Goal: Task Accomplishment & Management: Use online tool/utility

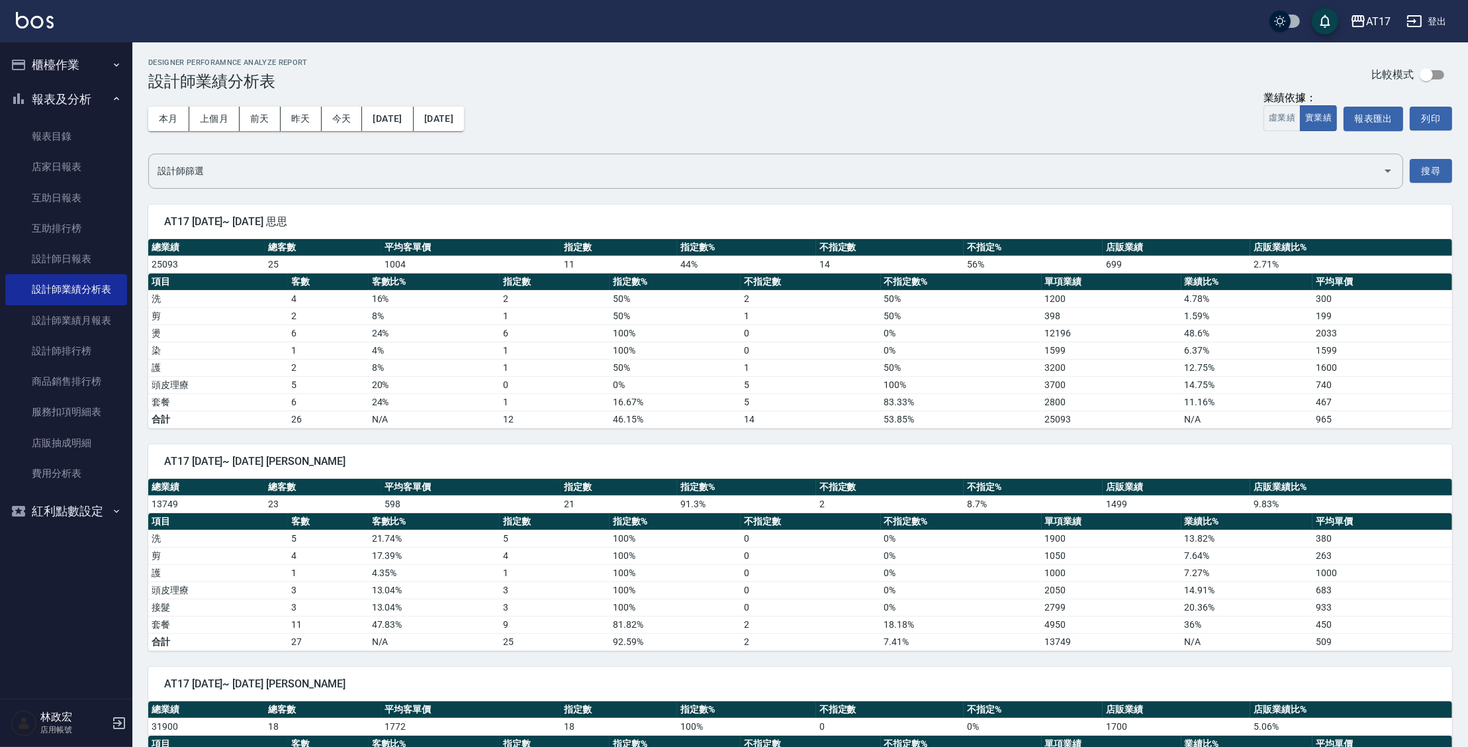
click at [44, 68] on button "櫃檯作業" at bounding box center [66, 65] width 122 height 34
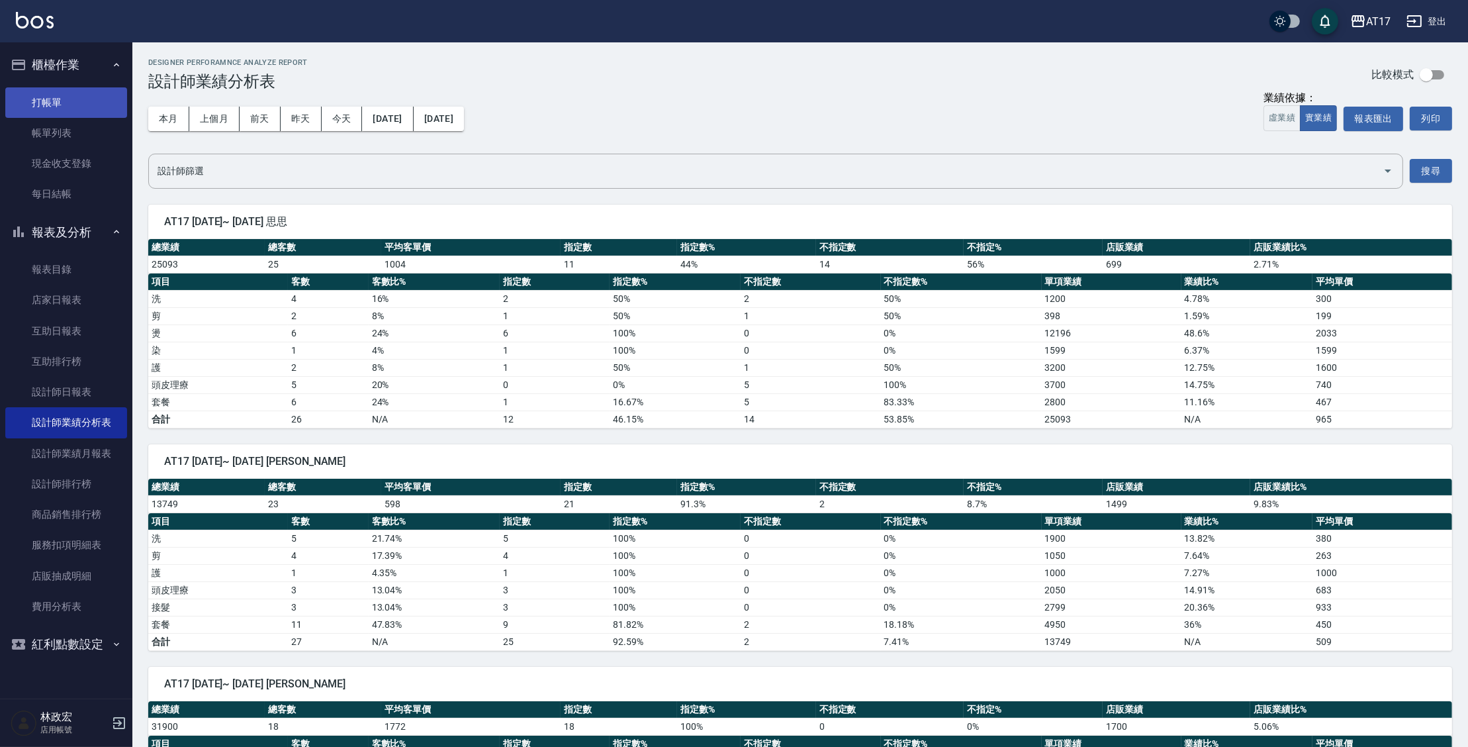
click at [66, 102] on link "打帳單" at bounding box center [66, 102] width 122 height 30
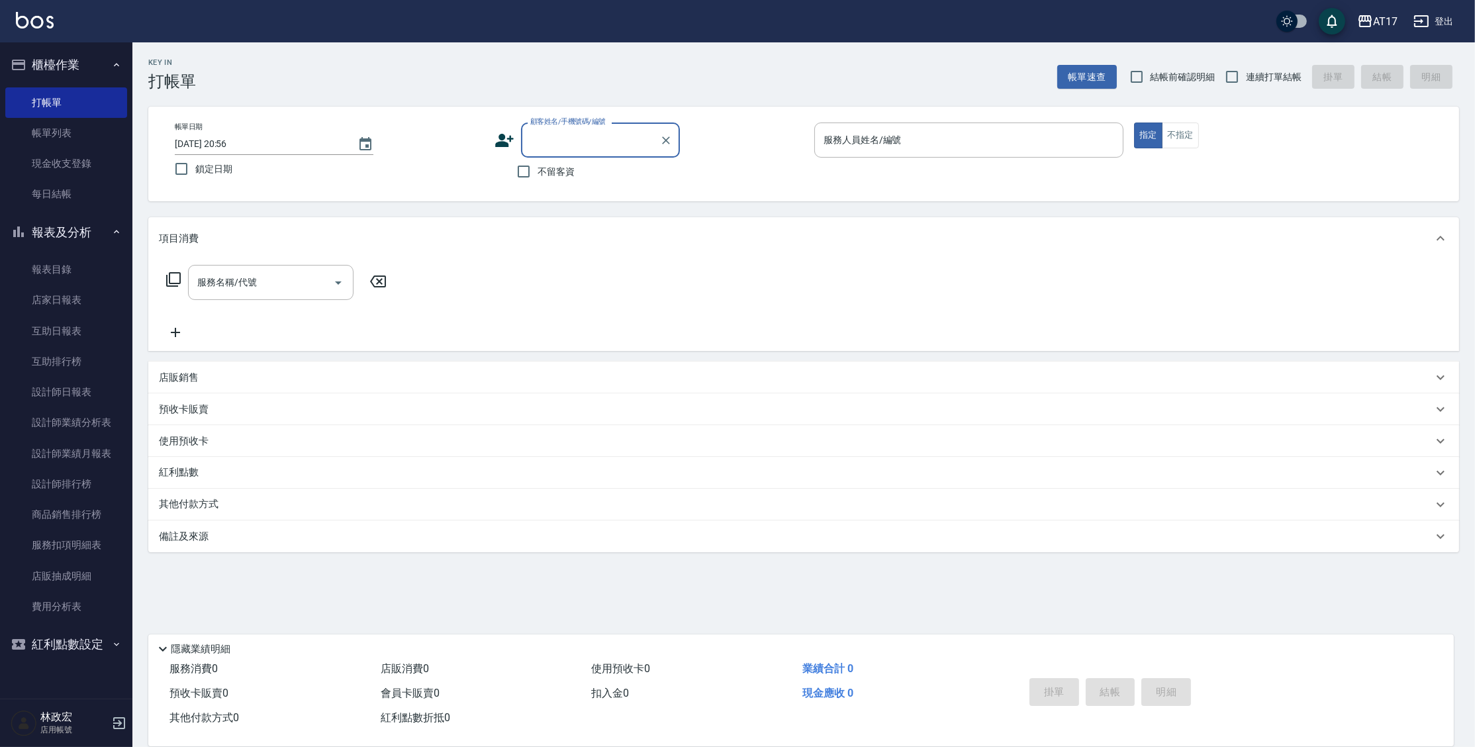
click at [559, 175] on span "不留客資" at bounding box center [555, 172] width 37 height 14
click at [537, 175] on input "不留客資" at bounding box center [524, 172] width 28 height 28
checkbox input "true"
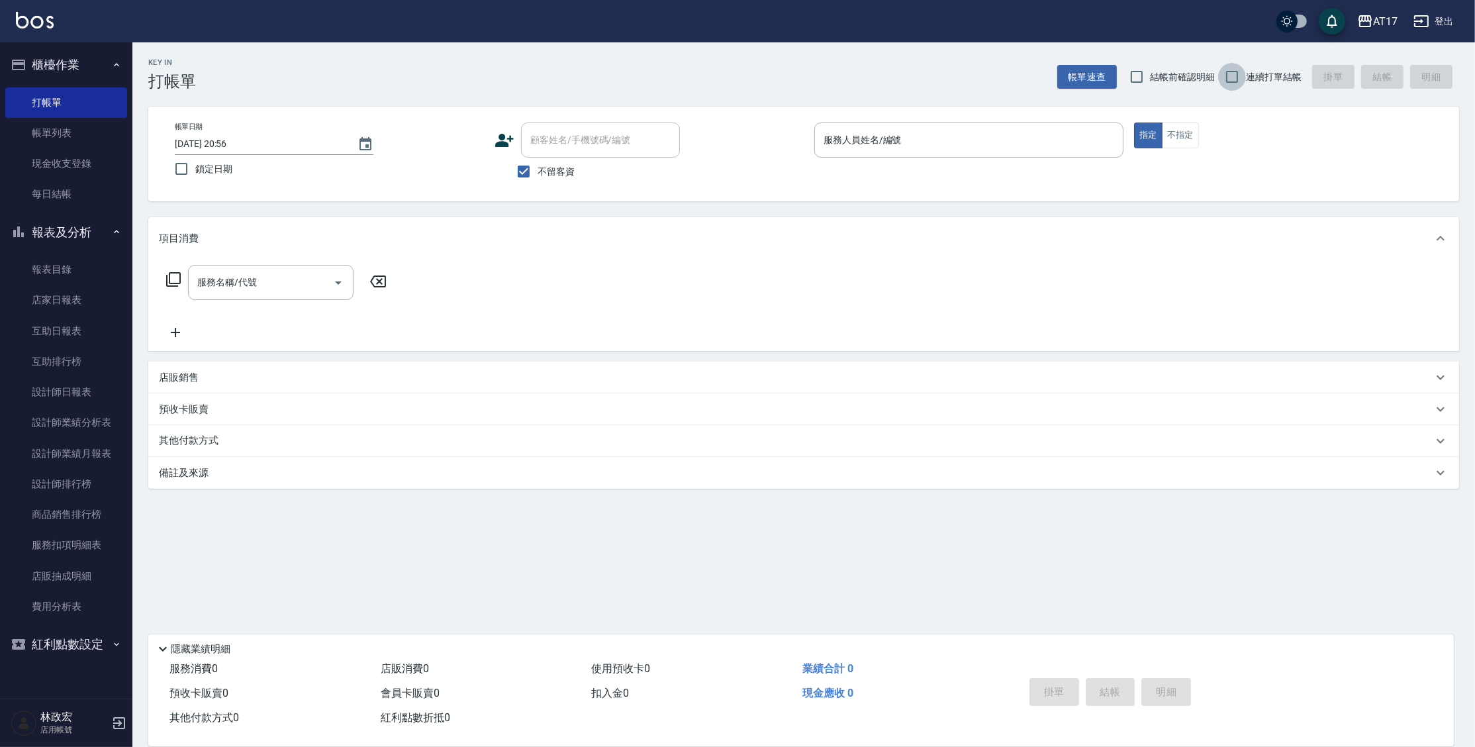
click at [1232, 75] on input "連續打單結帳" at bounding box center [1232, 77] width 28 height 28
checkbox input "true"
click at [964, 128] on div "服務人員姓名/編號" at bounding box center [968, 139] width 309 height 35
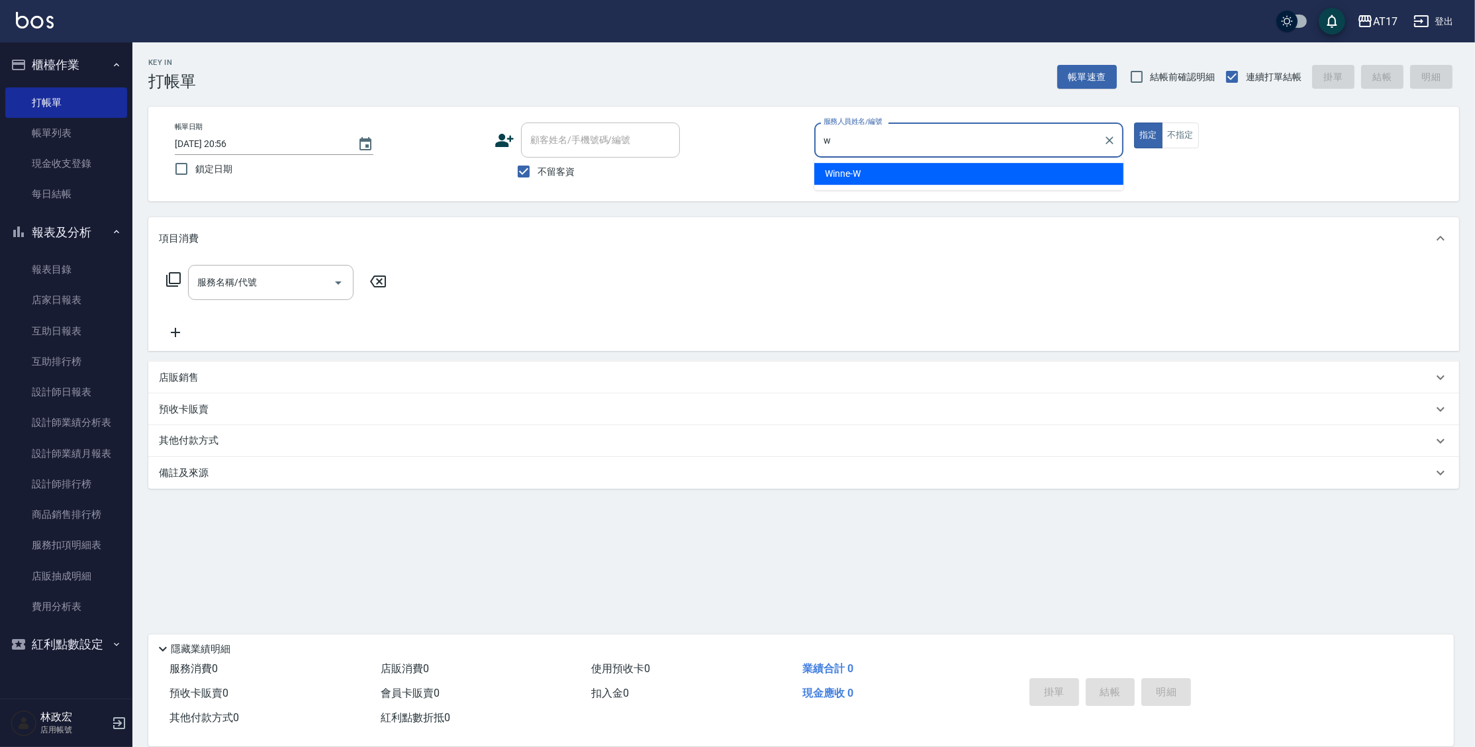
type input "Winne-W"
type button "true"
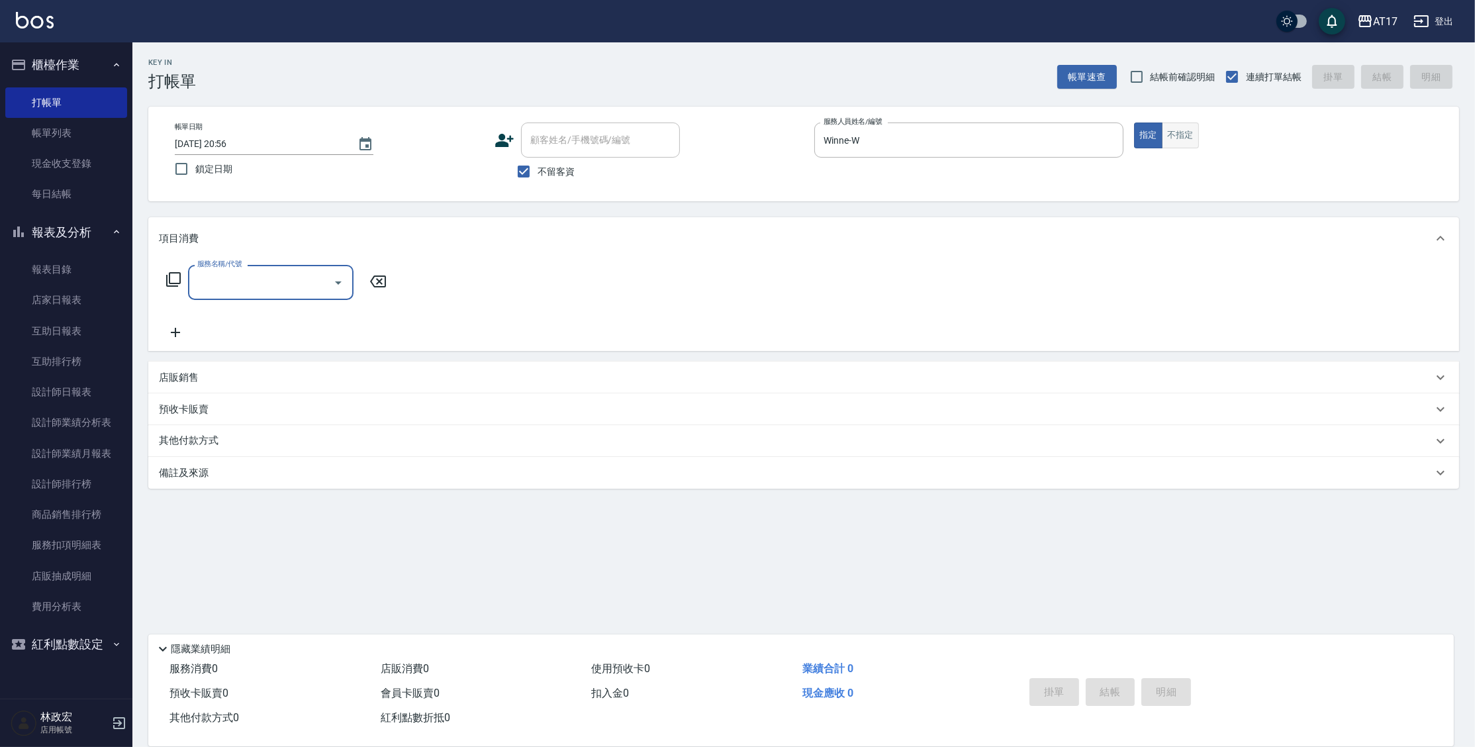
click at [1172, 128] on button "不指定" at bounding box center [1180, 135] width 37 height 26
type button "false"
type input "一般洗髮(1300)"
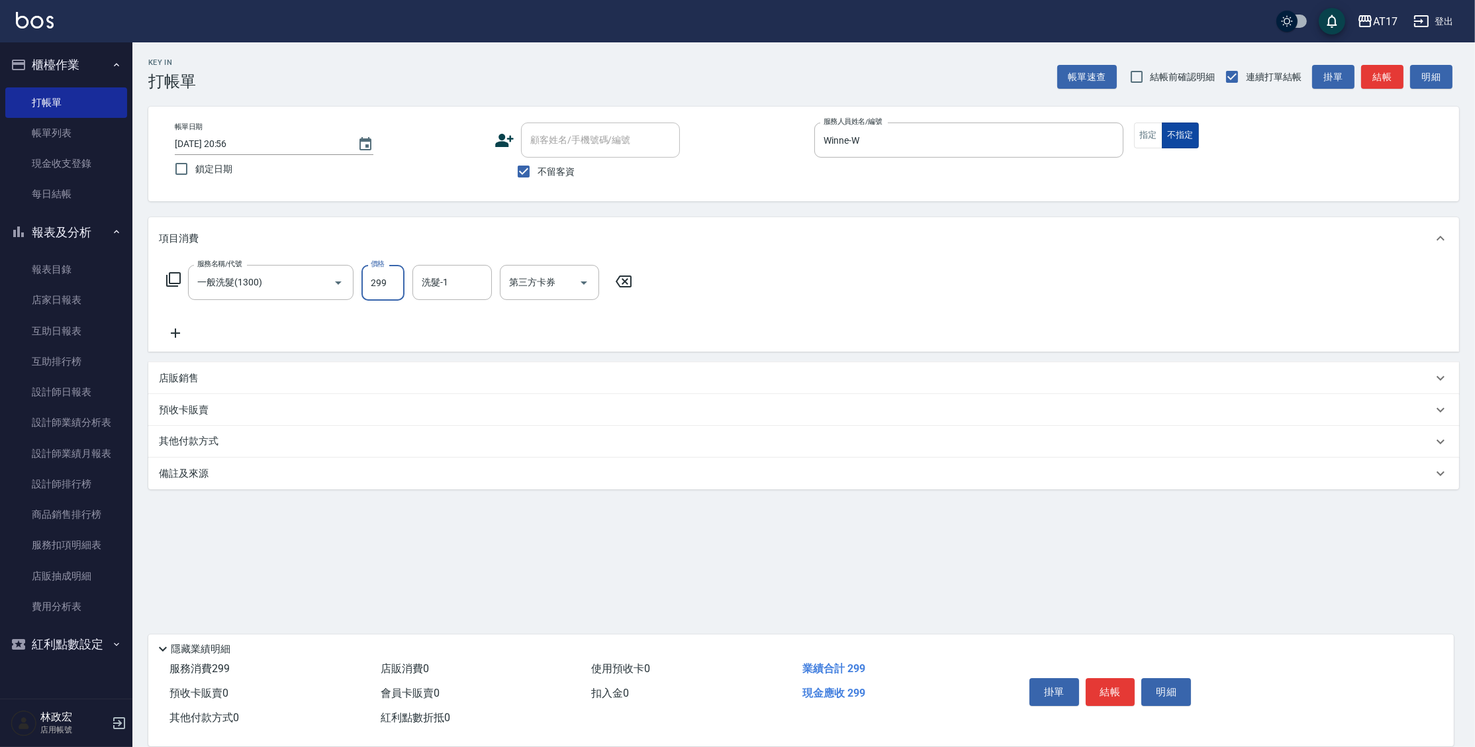
type input "299"
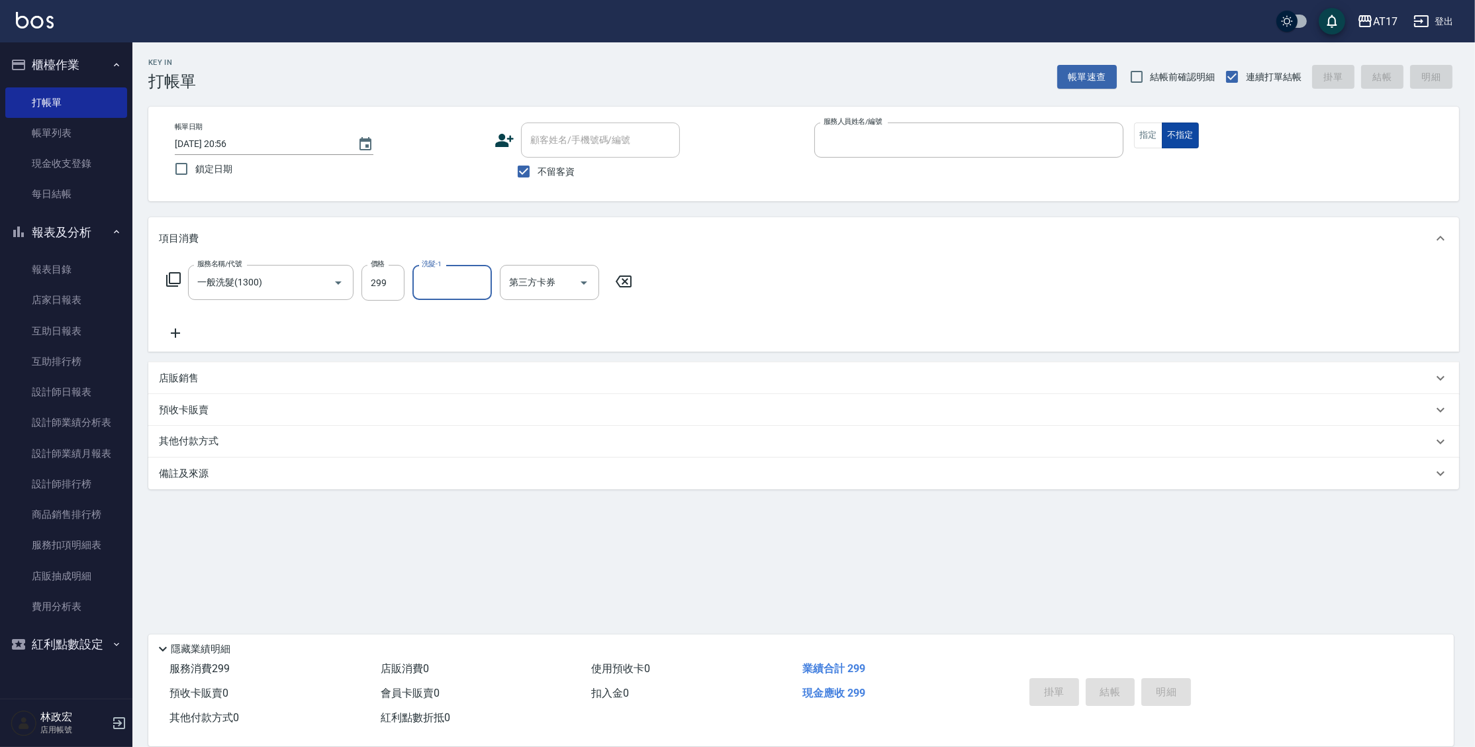
type input "o"
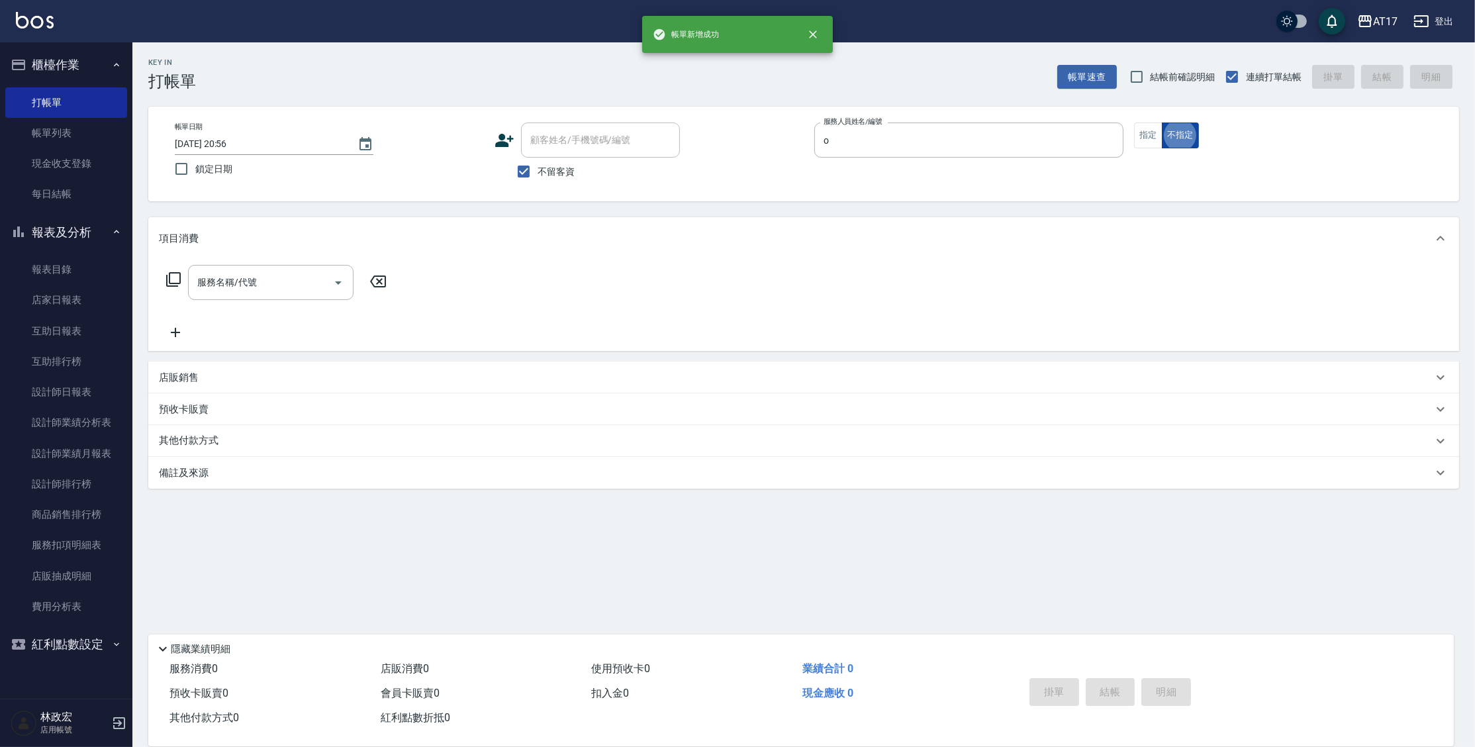
type input "Olly-O"
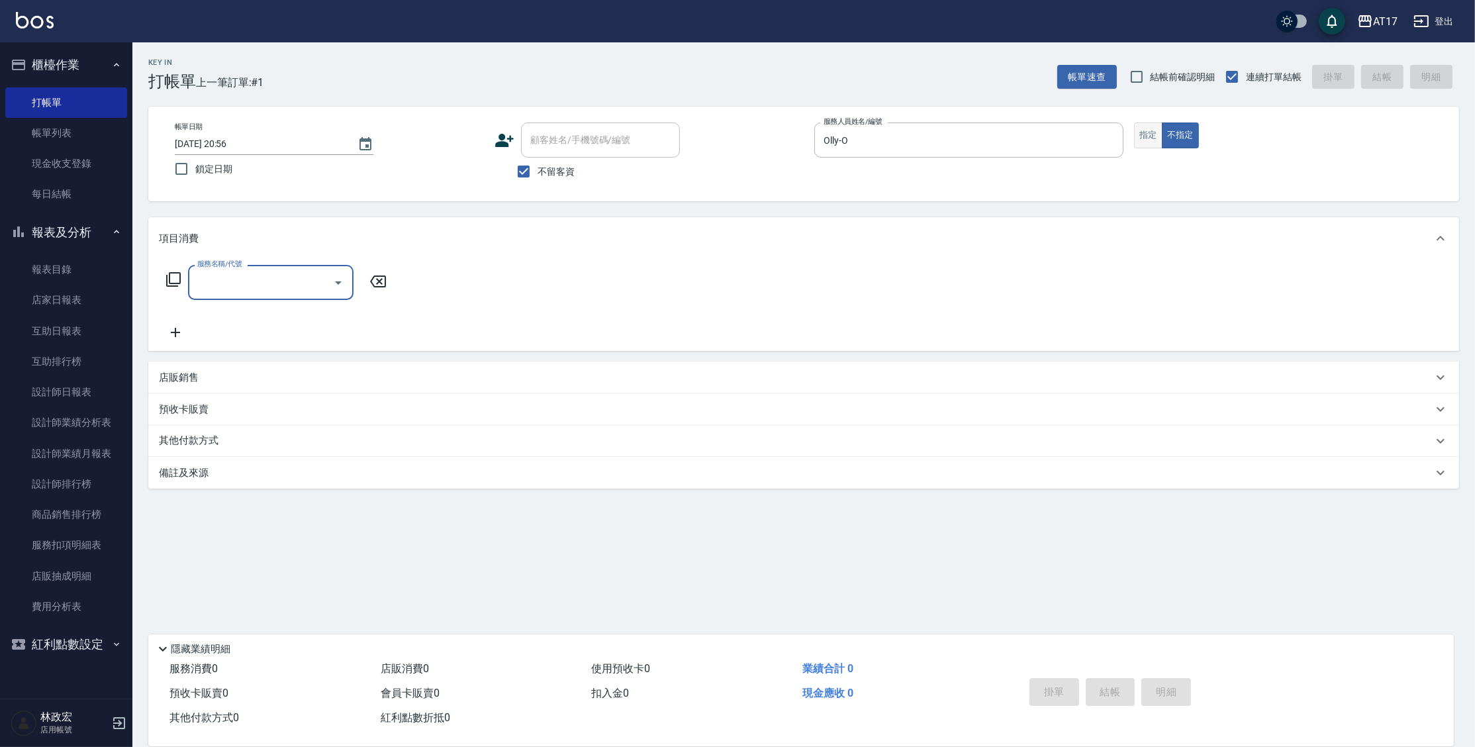
click at [1147, 141] on button "指定" at bounding box center [1148, 135] width 28 height 26
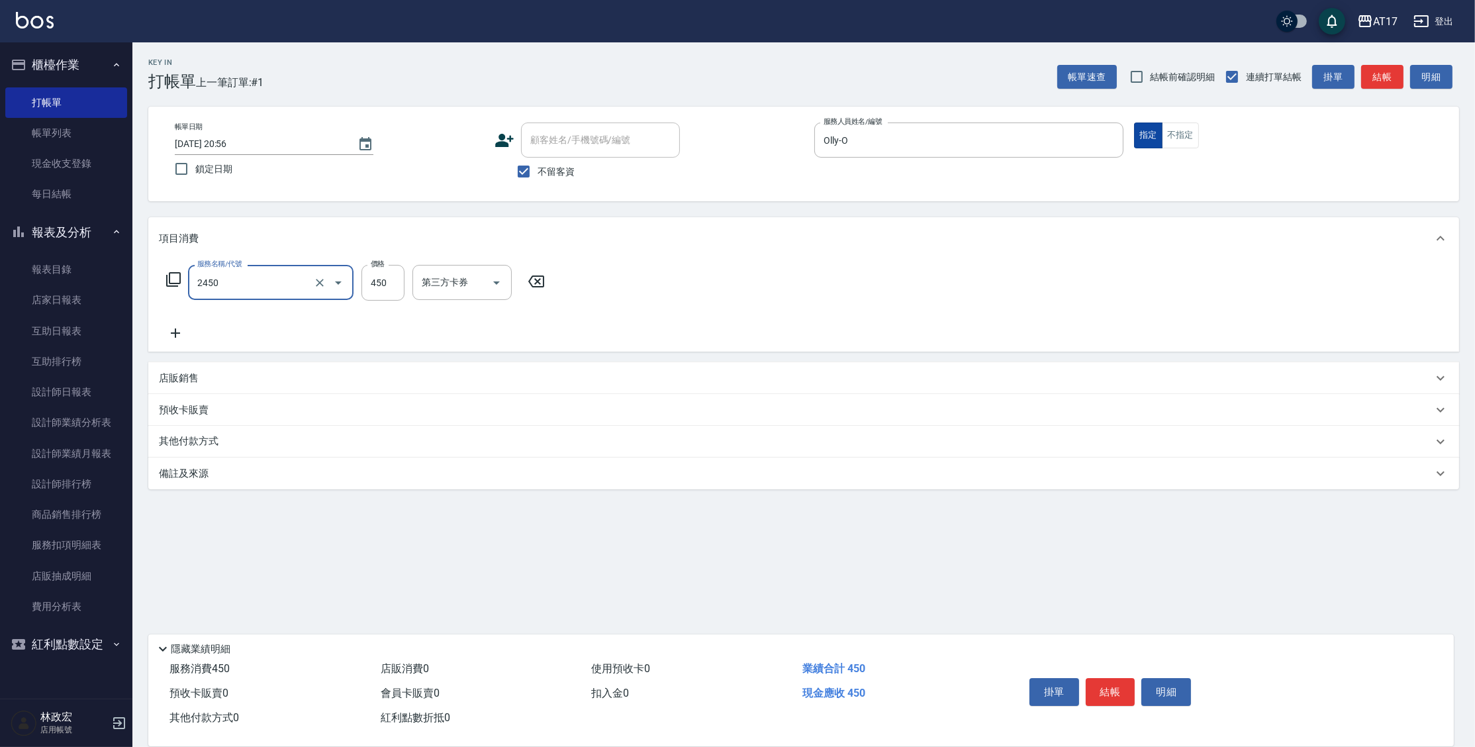
type input "C剪髮套餐(2450)"
type input "500"
type input "哲南-44"
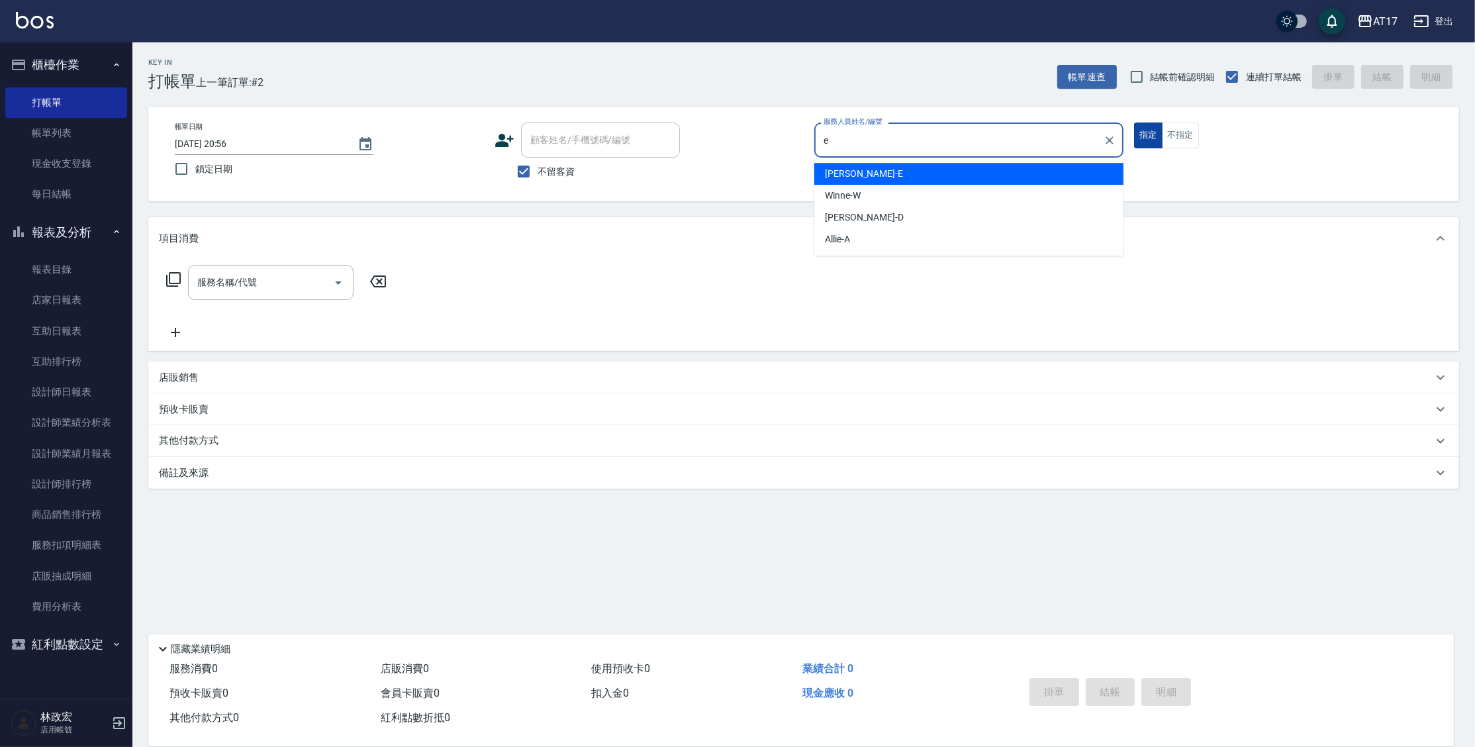
type input "[PERSON_NAME]-E"
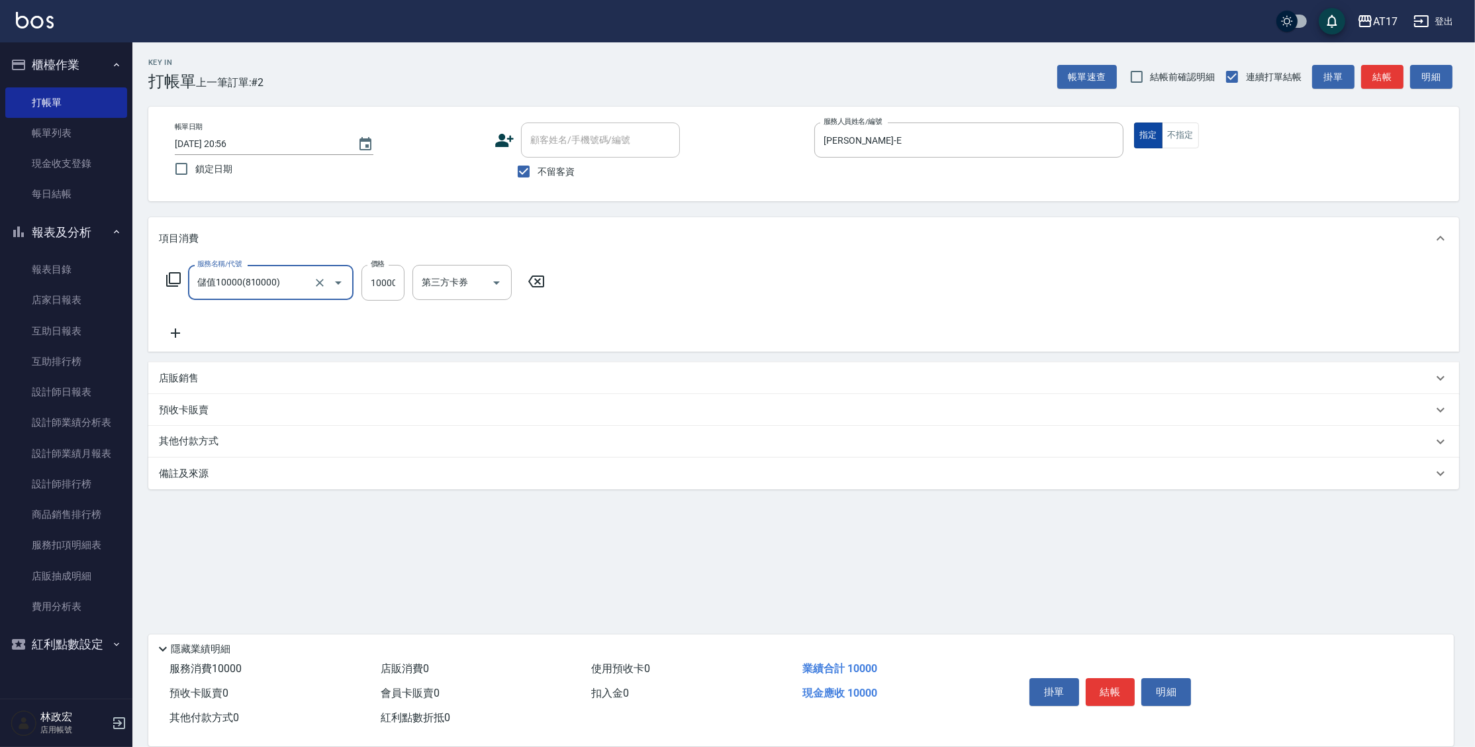
type input "儲值10000(810000)"
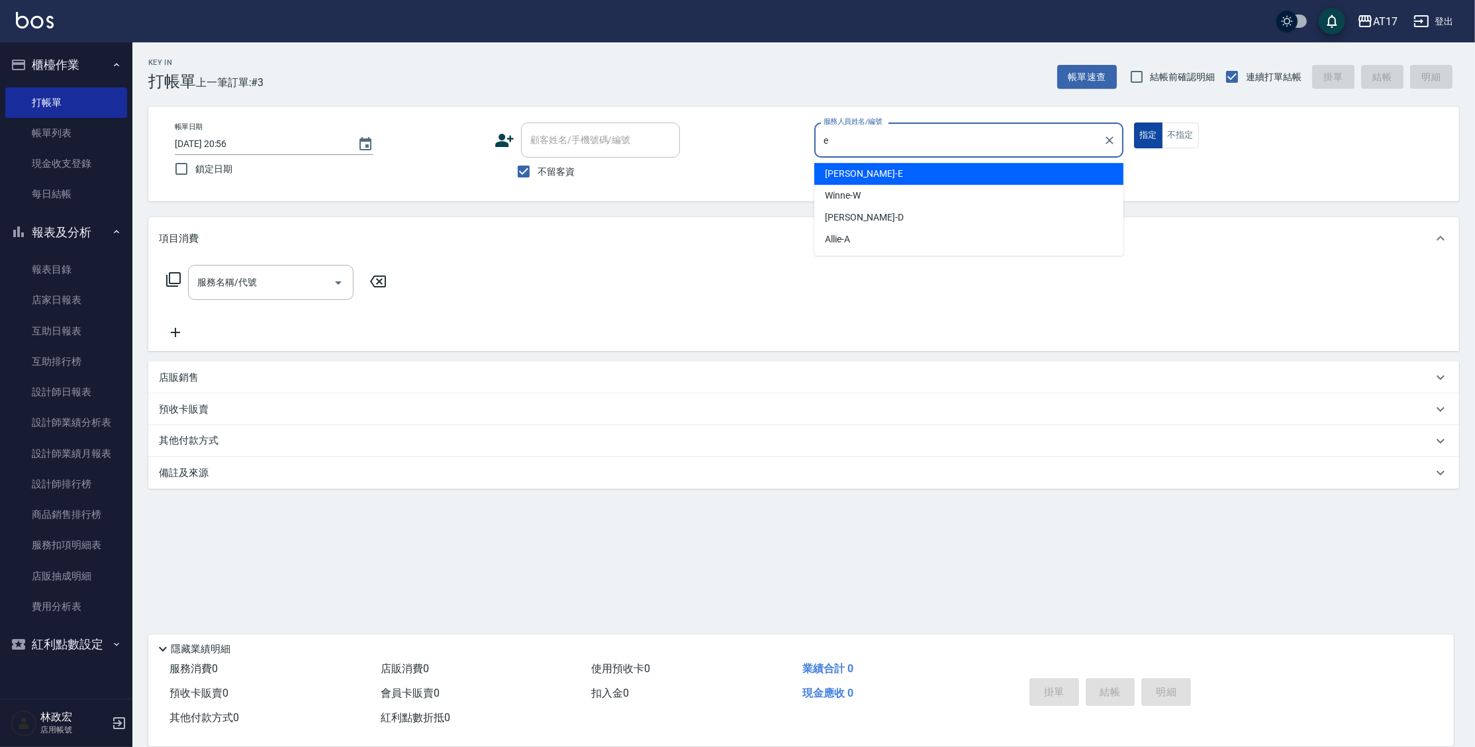
type input "[PERSON_NAME]-E"
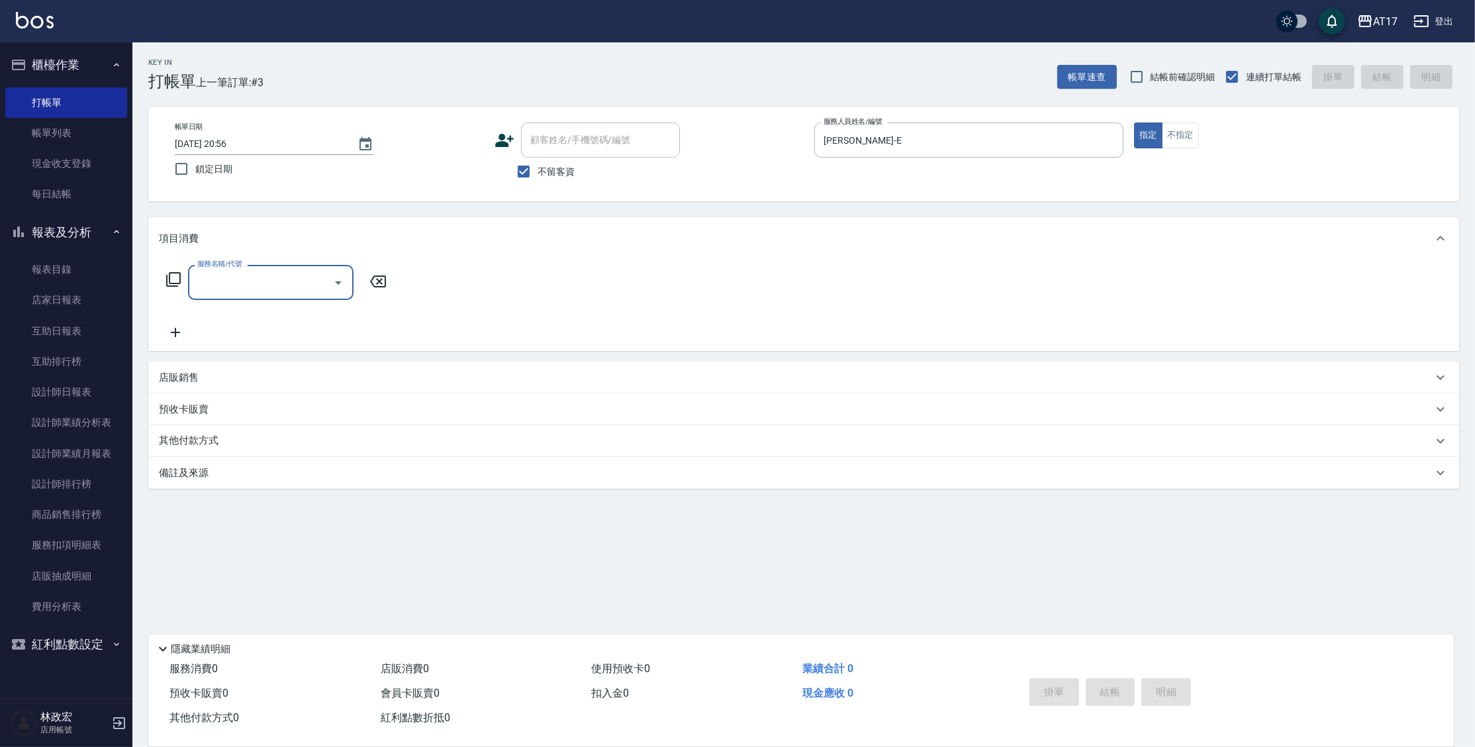
click at [161, 277] on div "服務名稱/代號 服務名稱/代號" at bounding box center [277, 282] width 236 height 35
click at [171, 279] on icon at bounding box center [173, 279] width 16 height 16
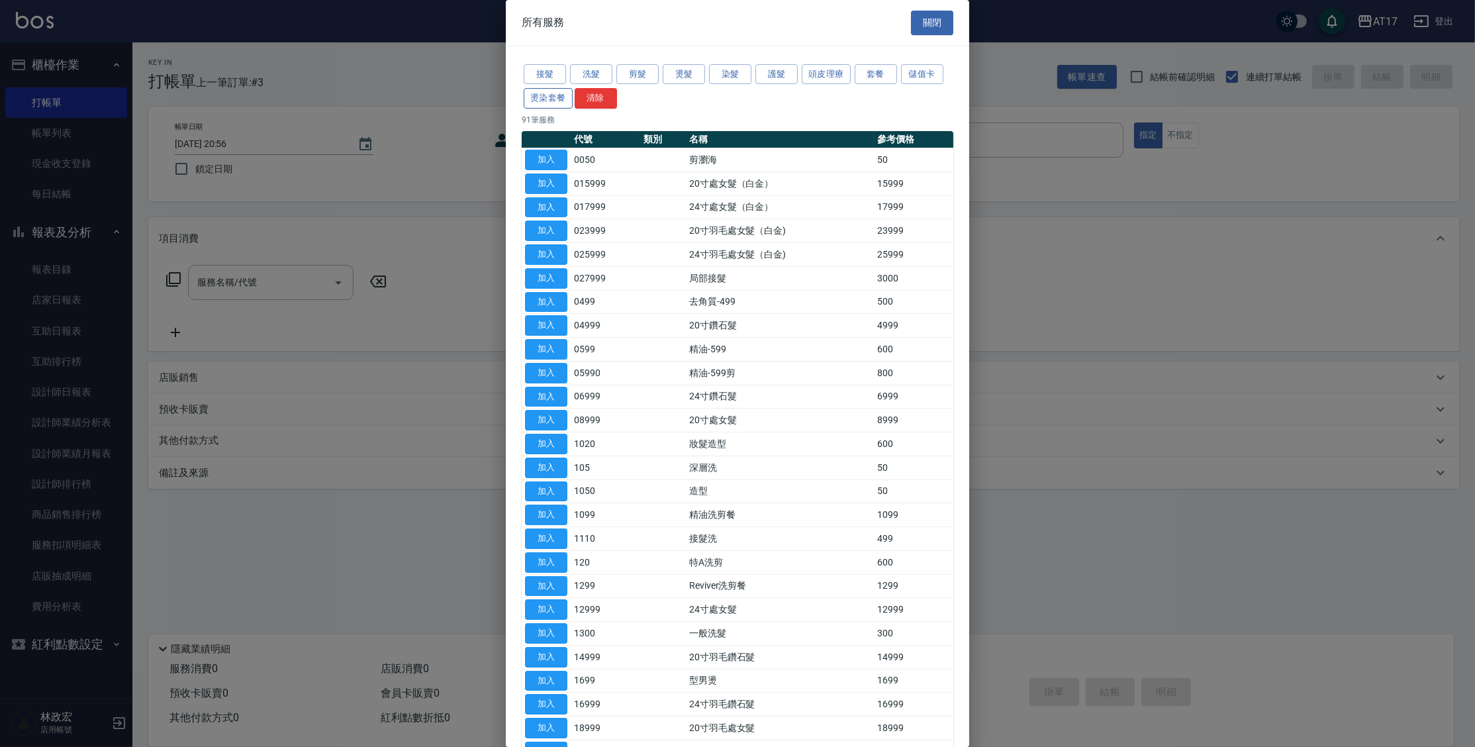
click at [553, 100] on button "燙染套餐" at bounding box center [548, 98] width 49 height 21
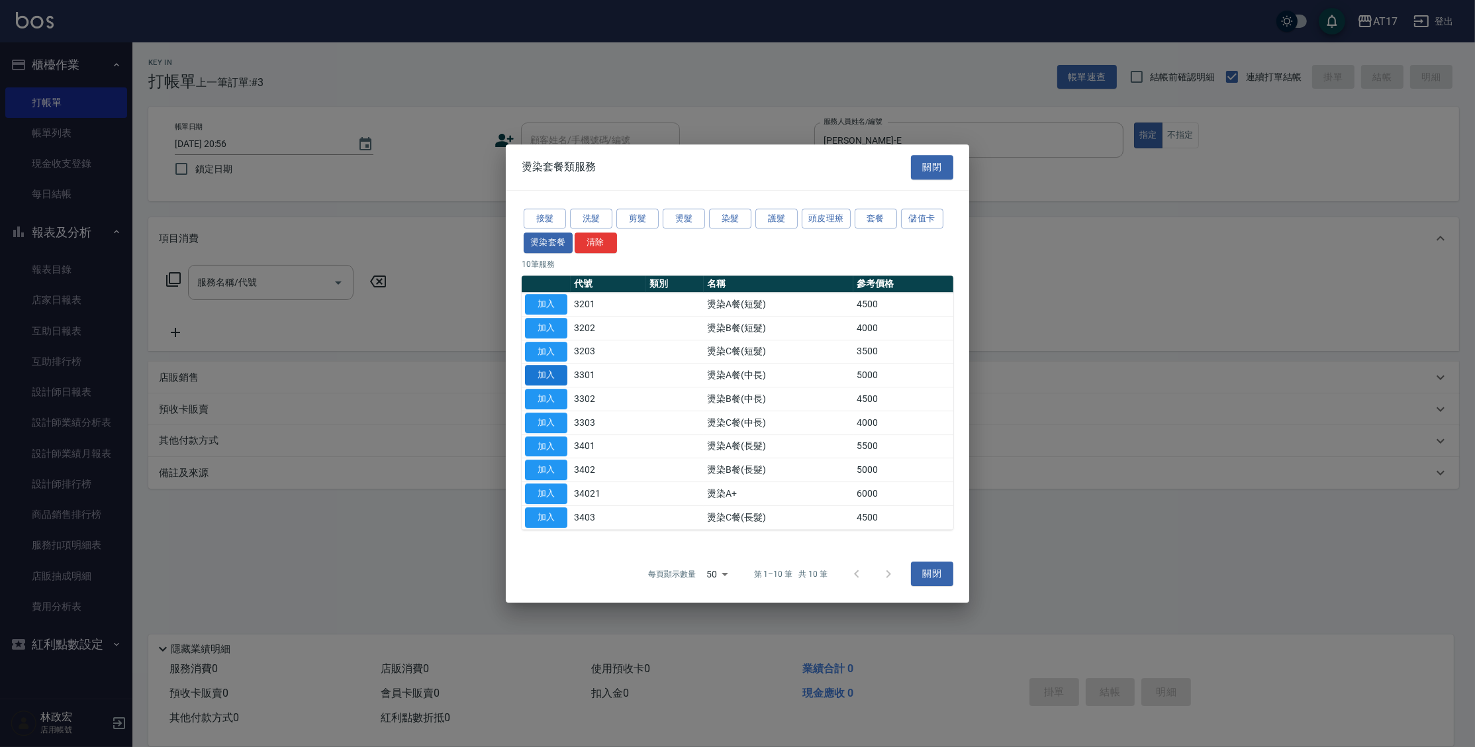
click at [550, 379] on button "加入" at bounding box center [546, 375] width 42 height 21
type input "燙染A餐(中長)(3301)"
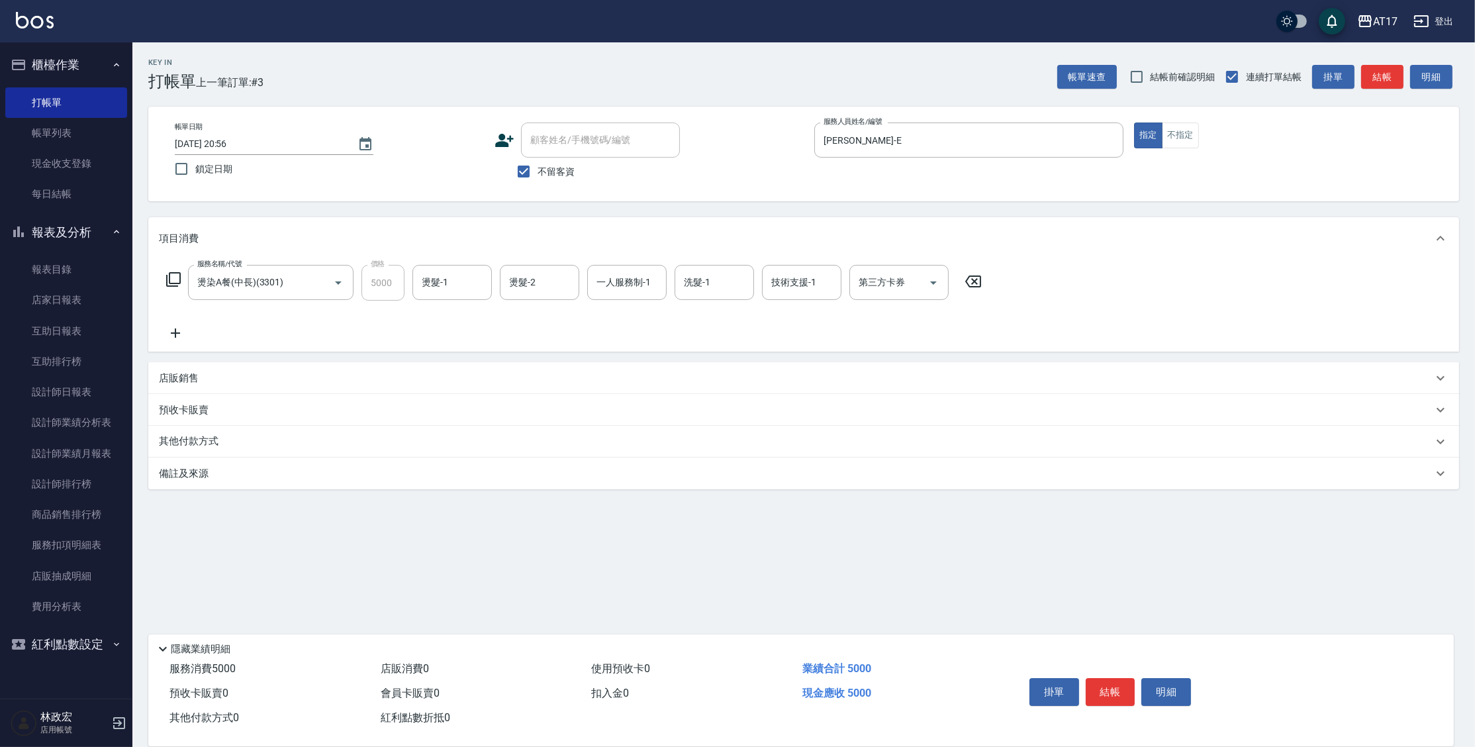
click at [433, 286] on input "燙髮-1" at bounding box center [452, 282] width 68 height 23
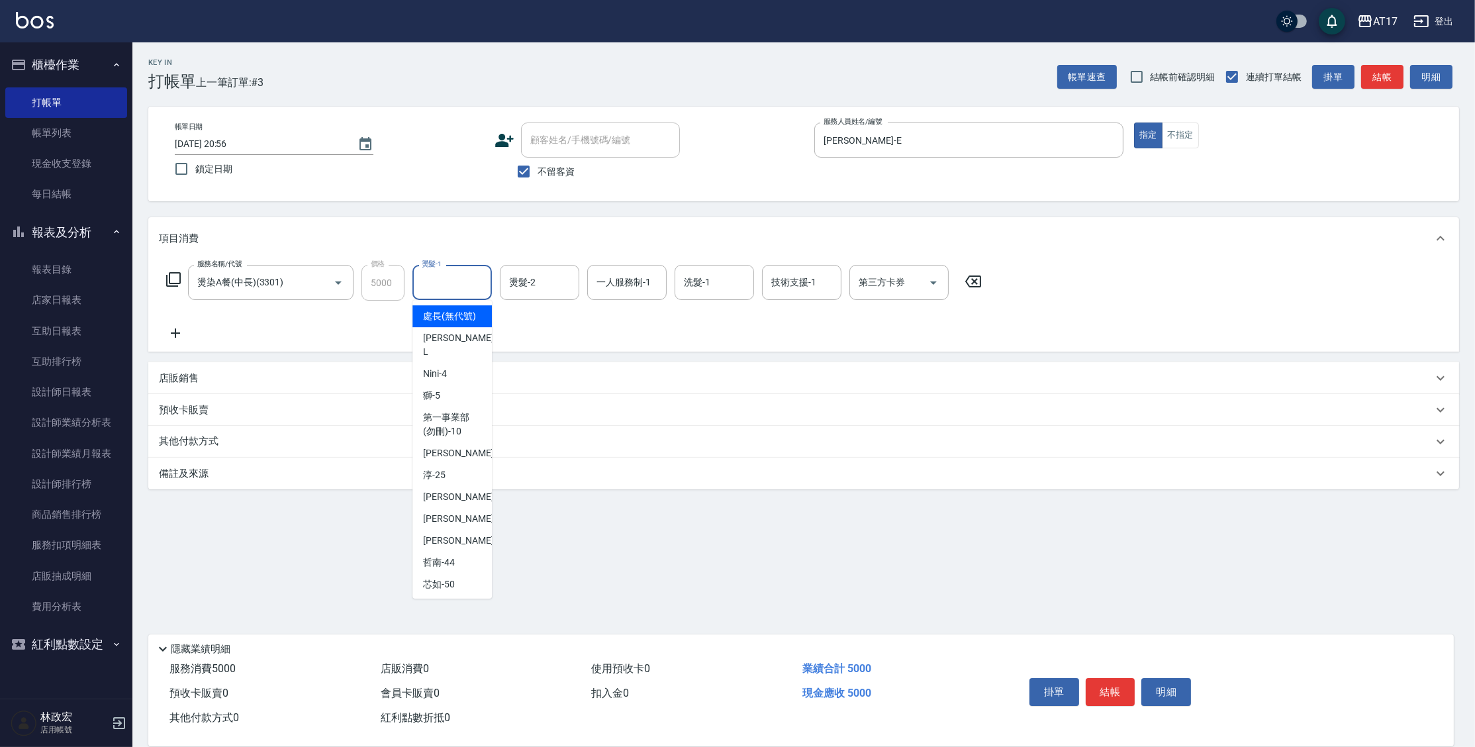
type input "w"
type input "[PERSON_NAME]-55"
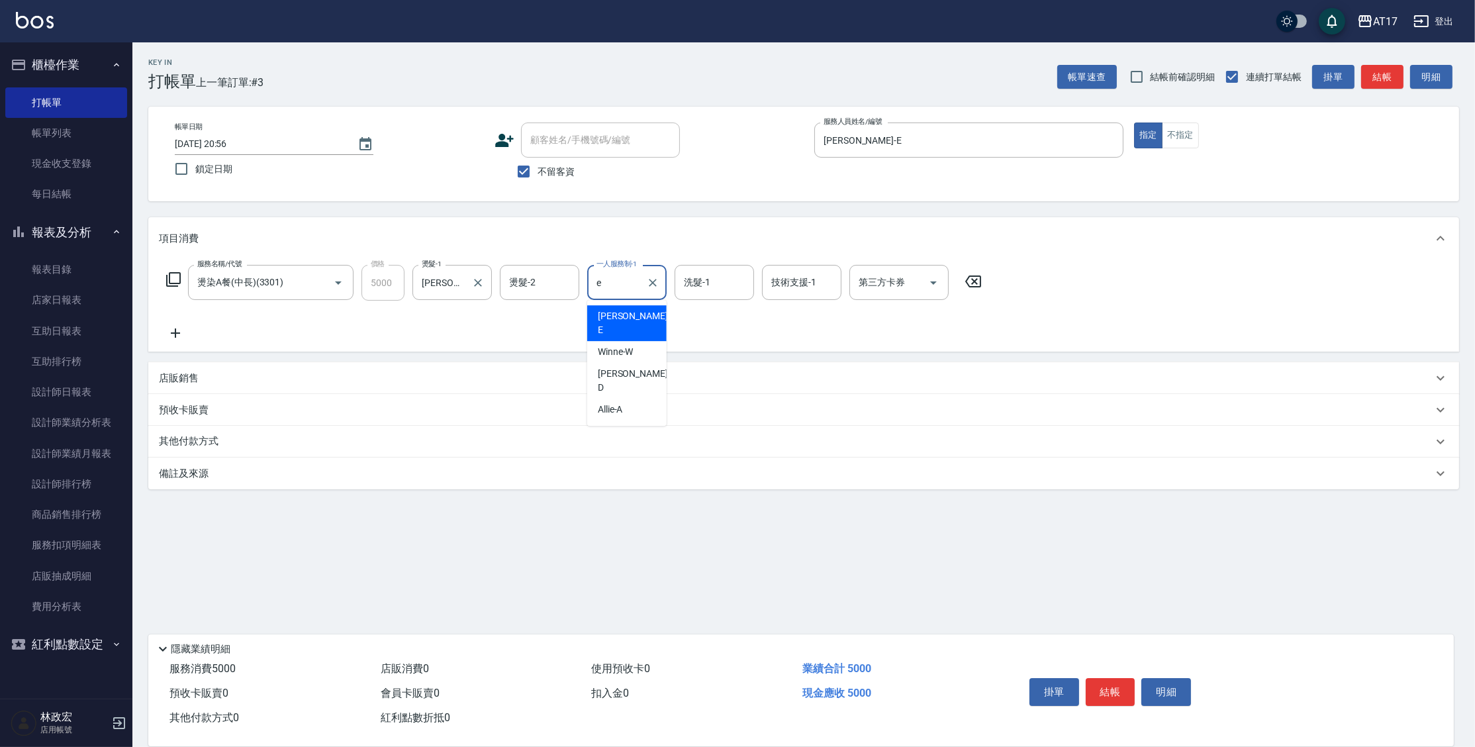
type input "[PERSON_NAME]-E"
type input "[PERSON_NAME]-55"
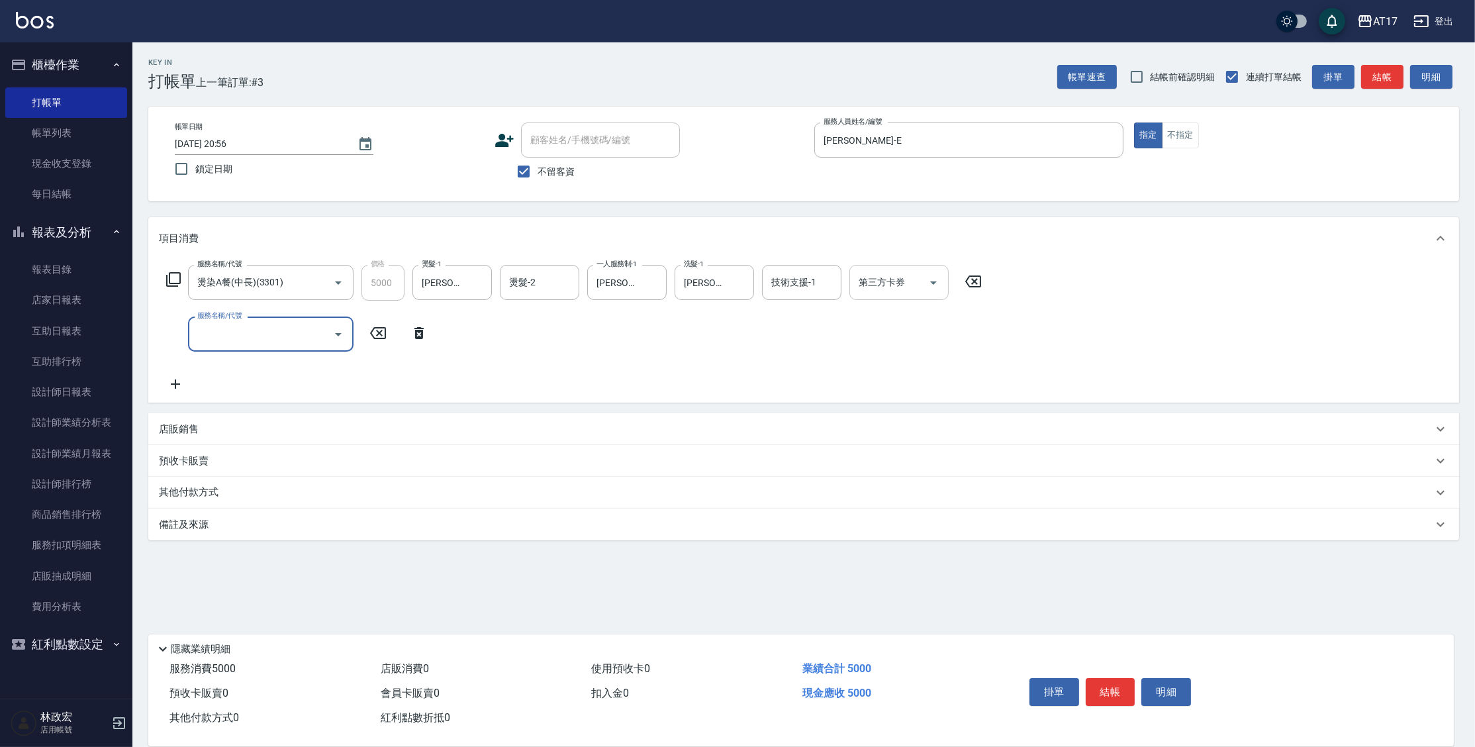
click at [874, 284] on div "第三方卡券 第三方卡券" at bounding box center [898, 282] width 99 height 35
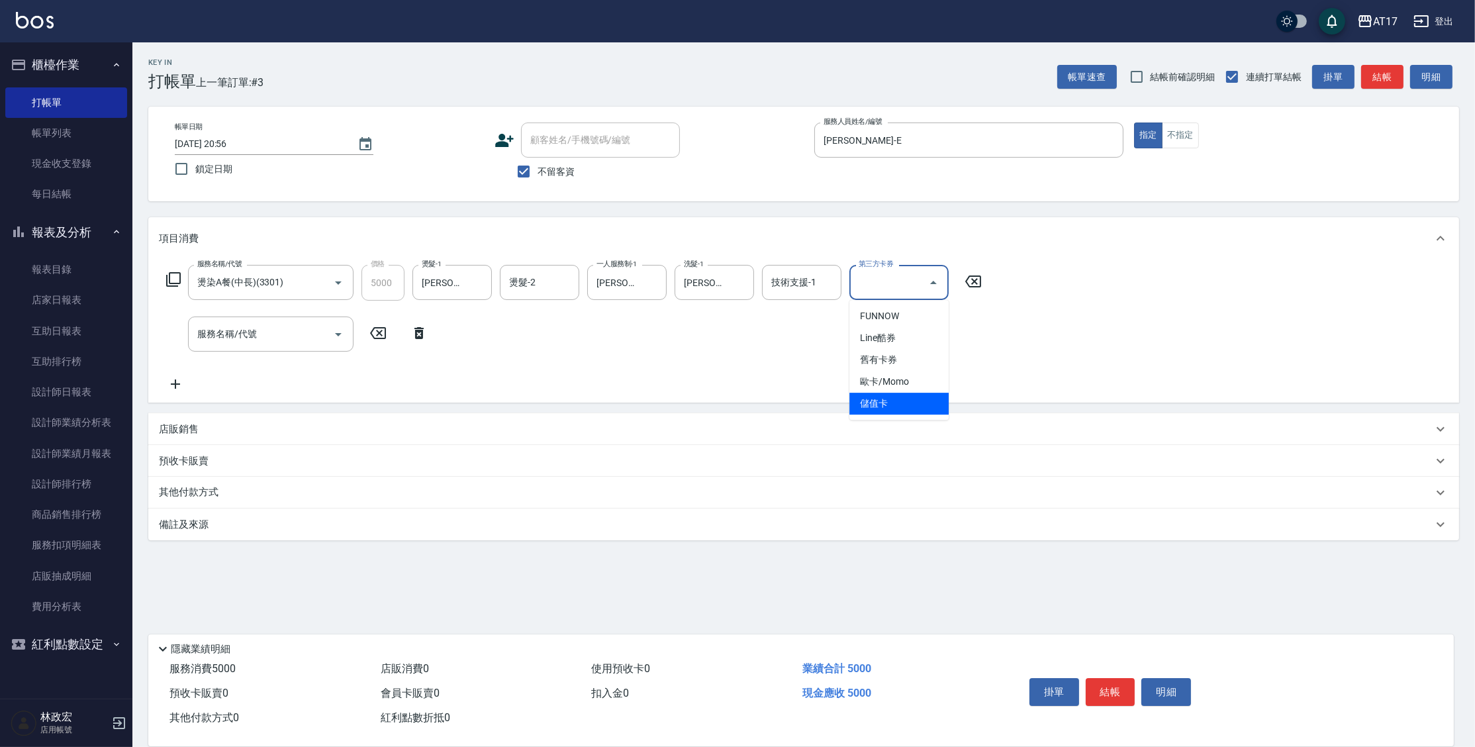
type input "儲值卡"
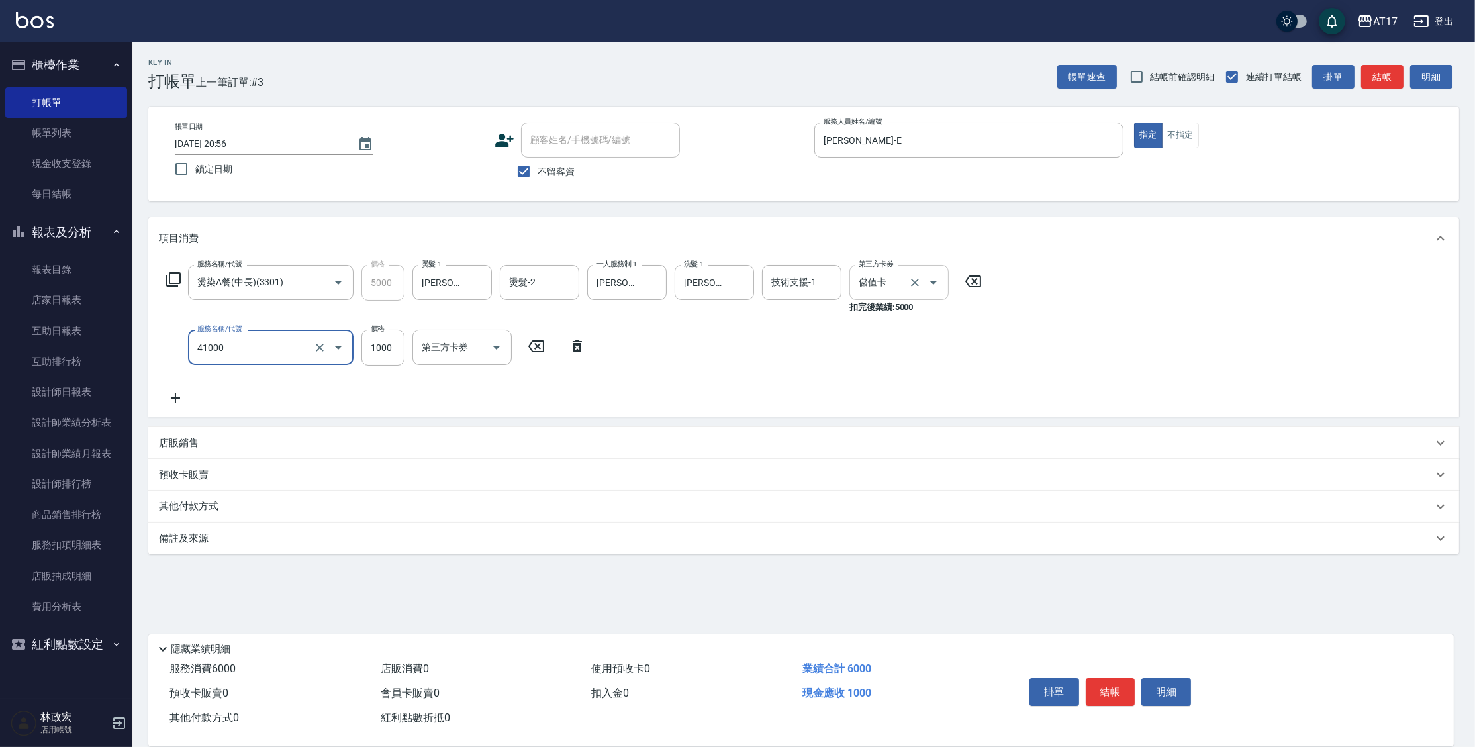
type input "酵素 & 鏡面(41000)"
type input "1500"
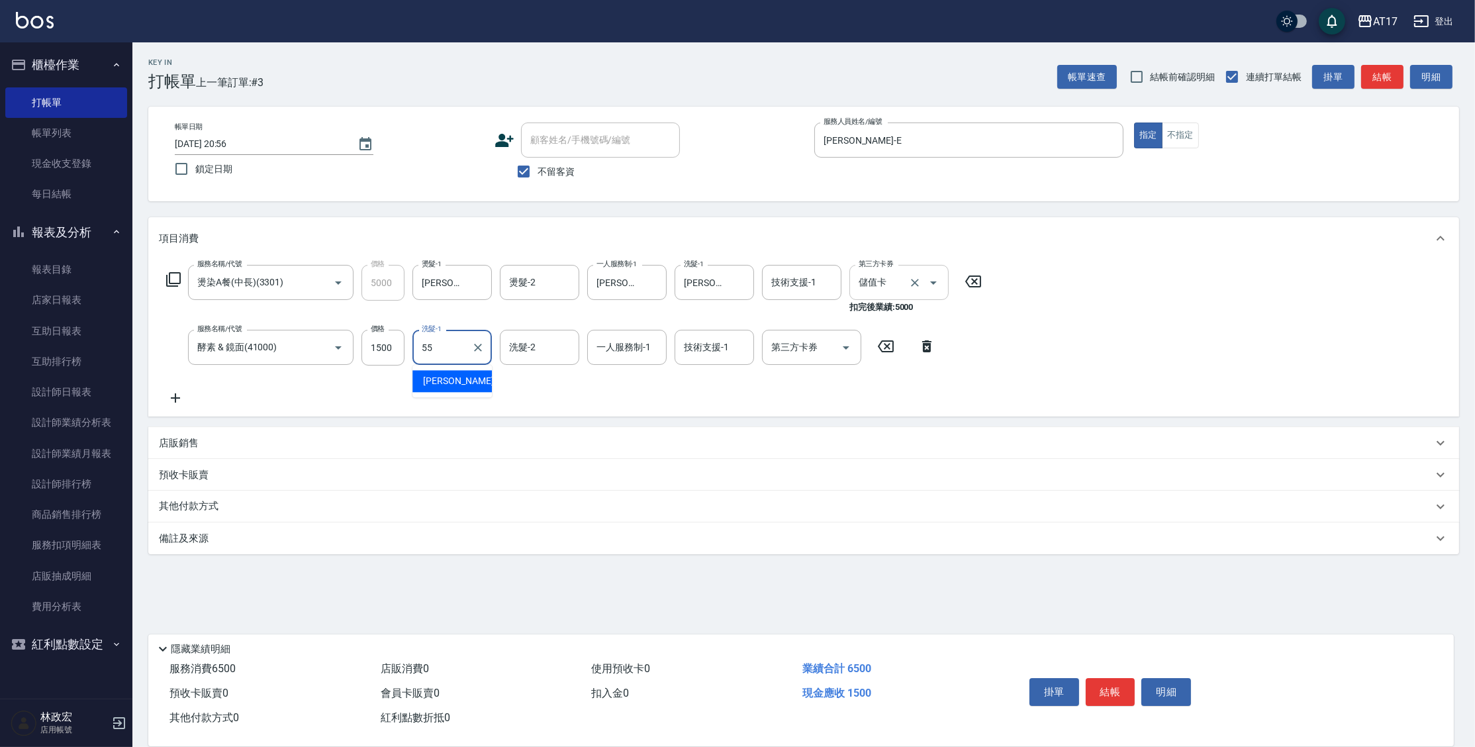
type input "[PERSON_NAME]-55"
type input "[PERSON_NAME]-E"
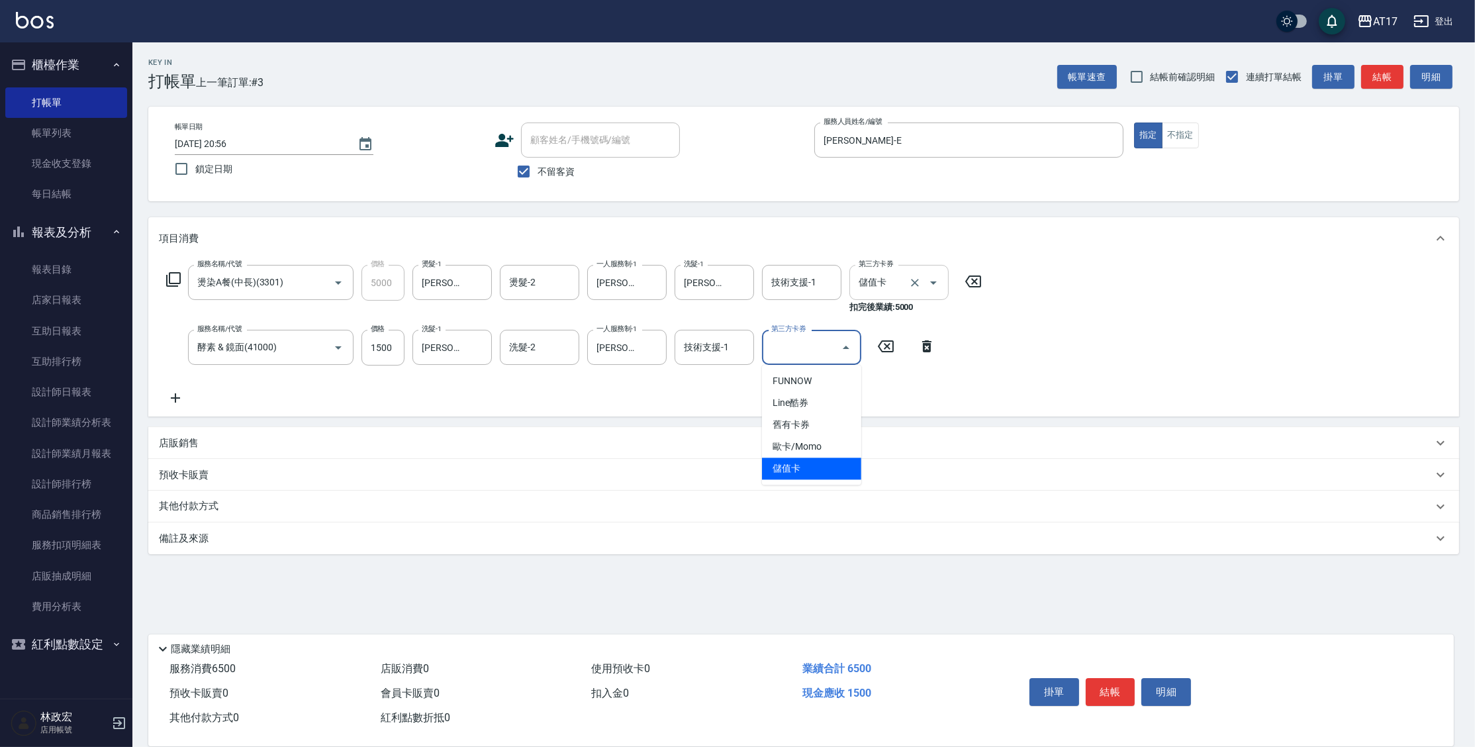
type input "儲值卡"
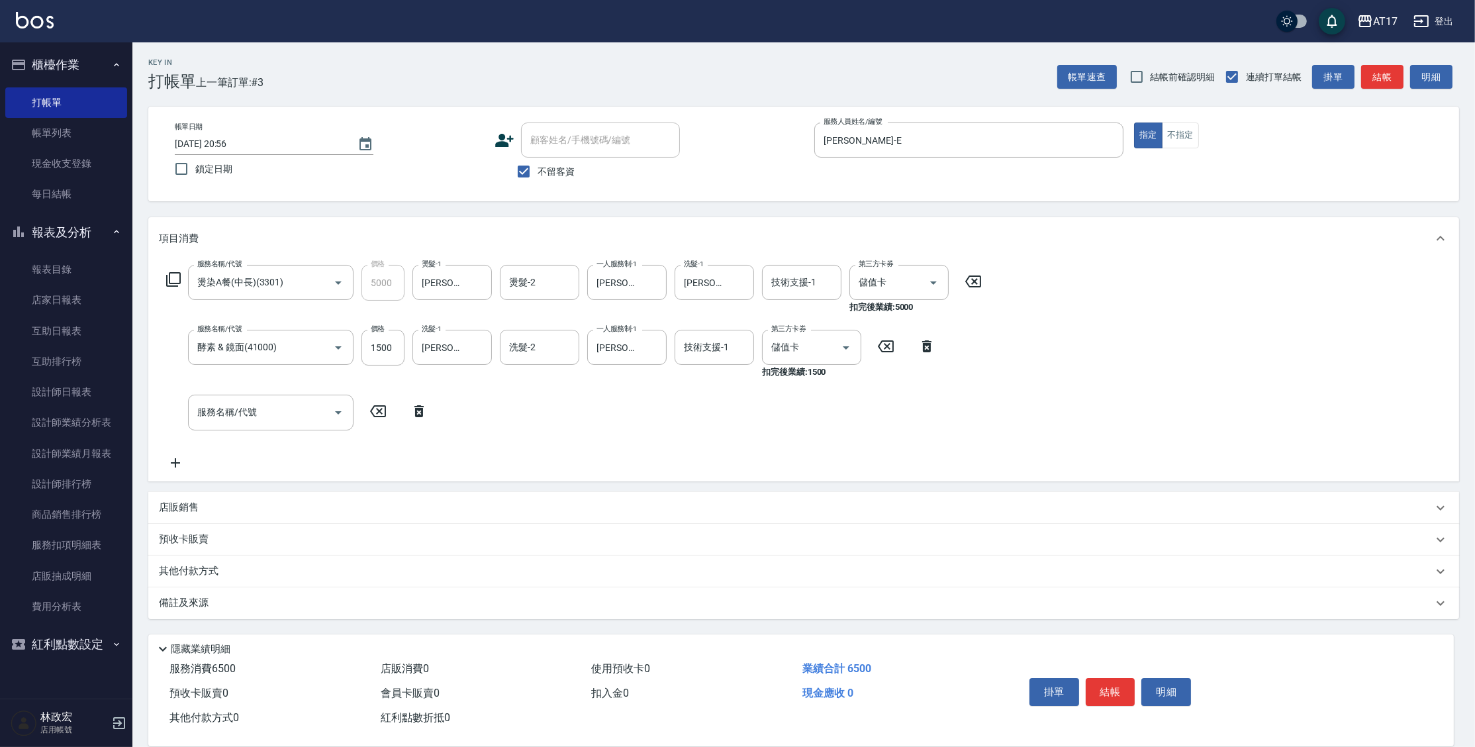
click at [188, 508] on p "店販銷售" at bounding box center [179, 507] width 40 height 14
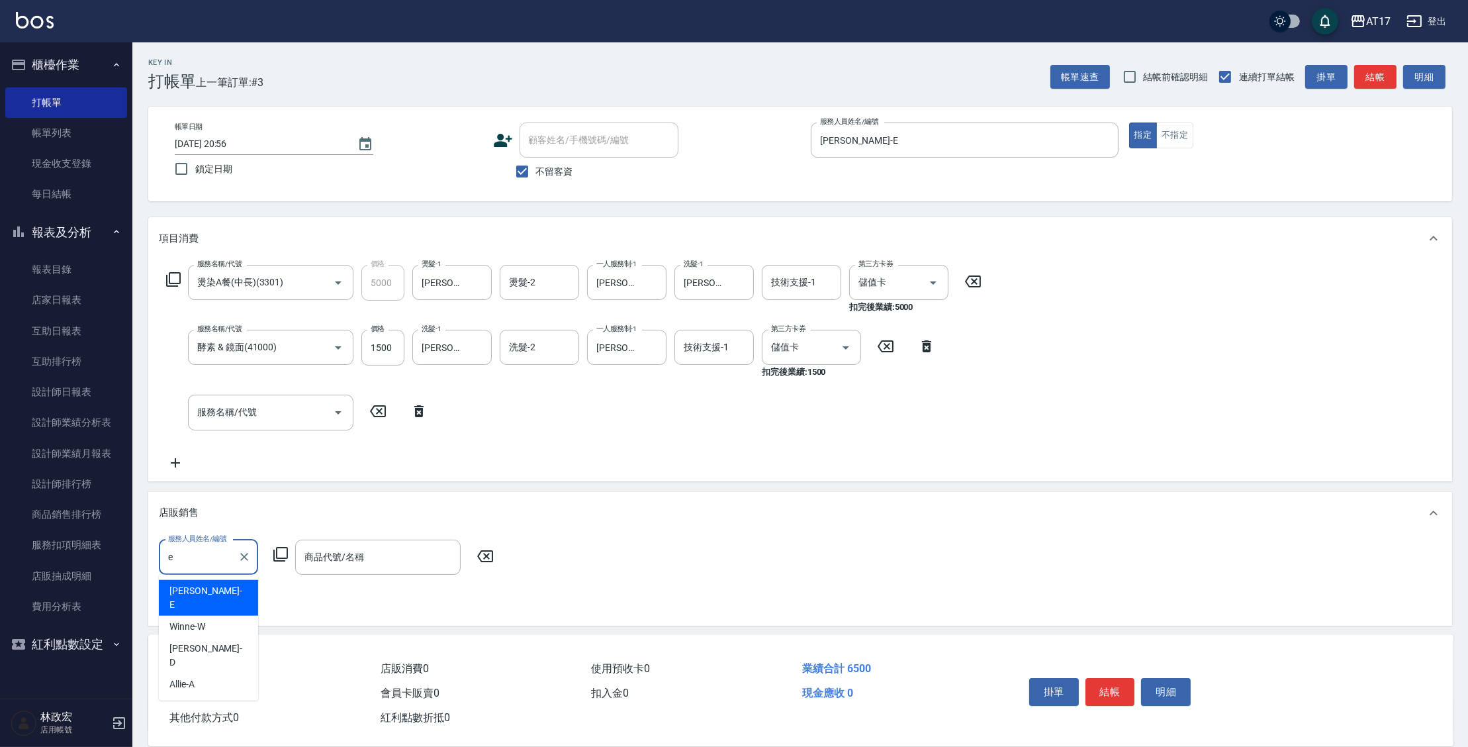
type input "[PERSON_NAME]-E"
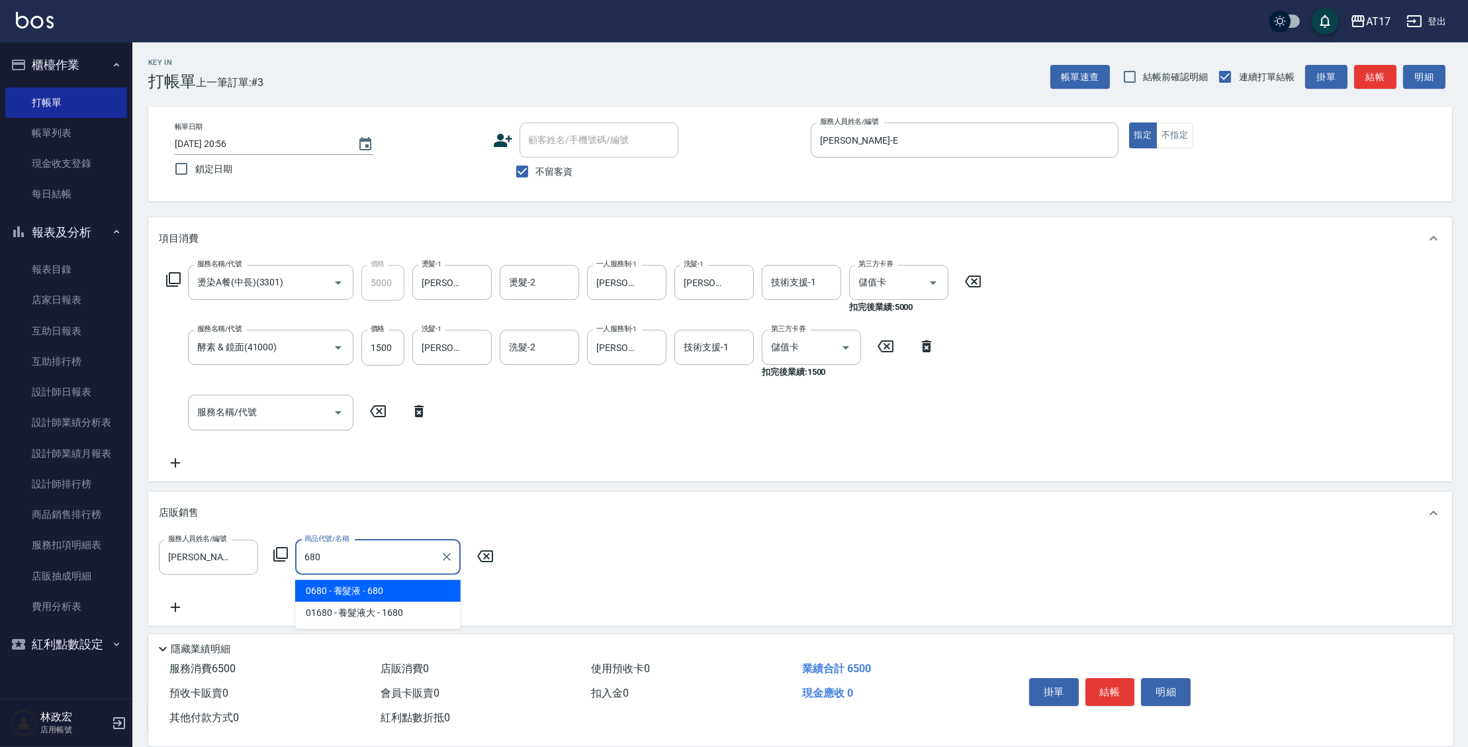
type input "養髮液"
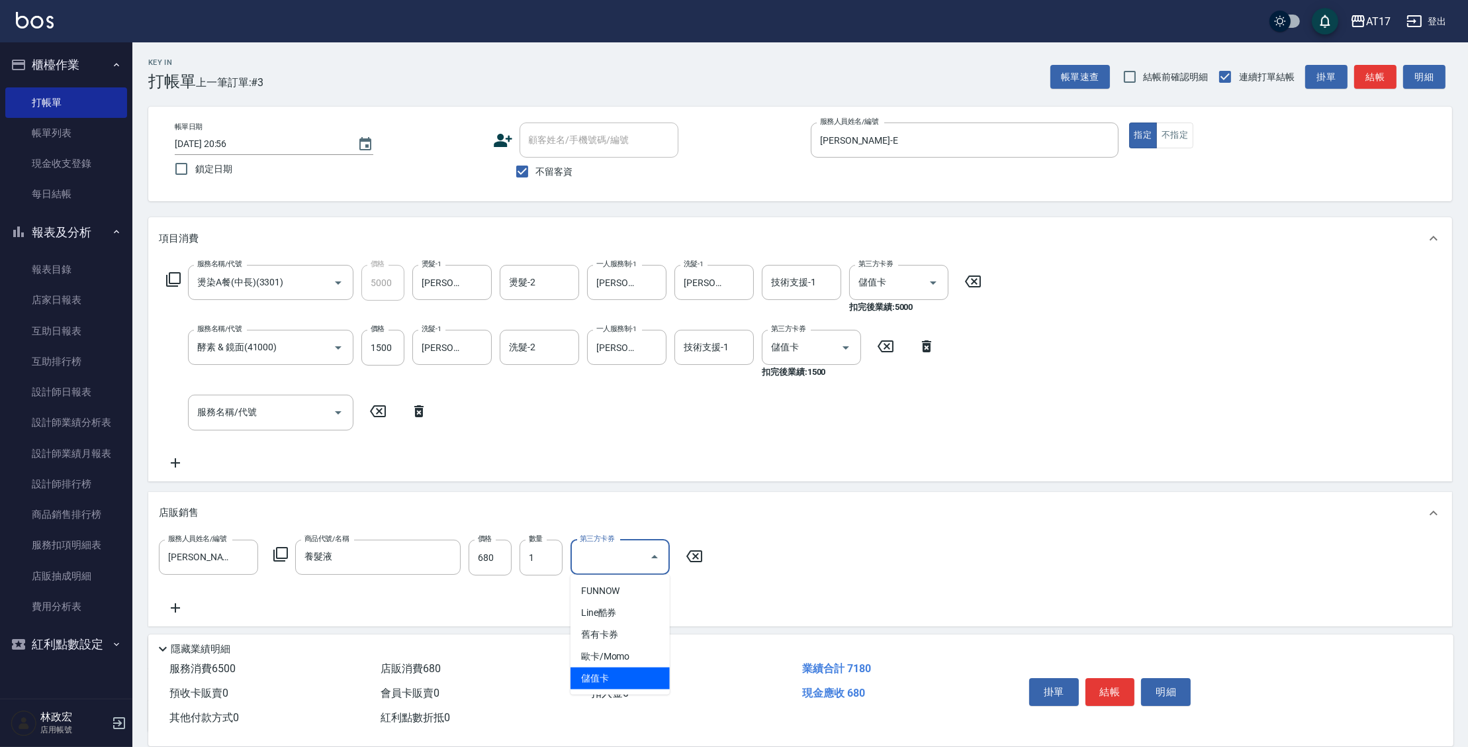
type input "儲值卡"
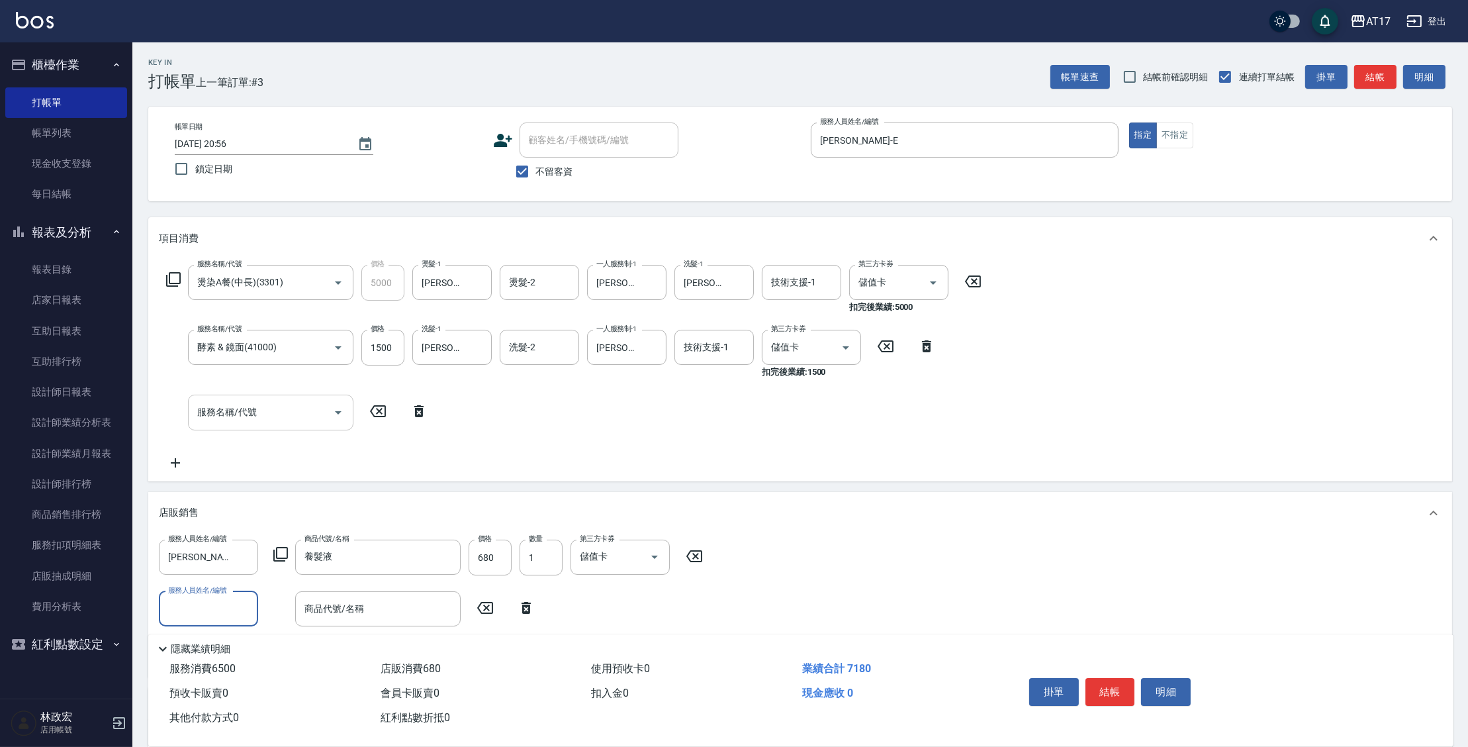
click at [269, 420] on input "服務名稱/代號" at bounding box center [261, 411] width 134 height 23
type input "儲值3000(83000)"
type input "1180"
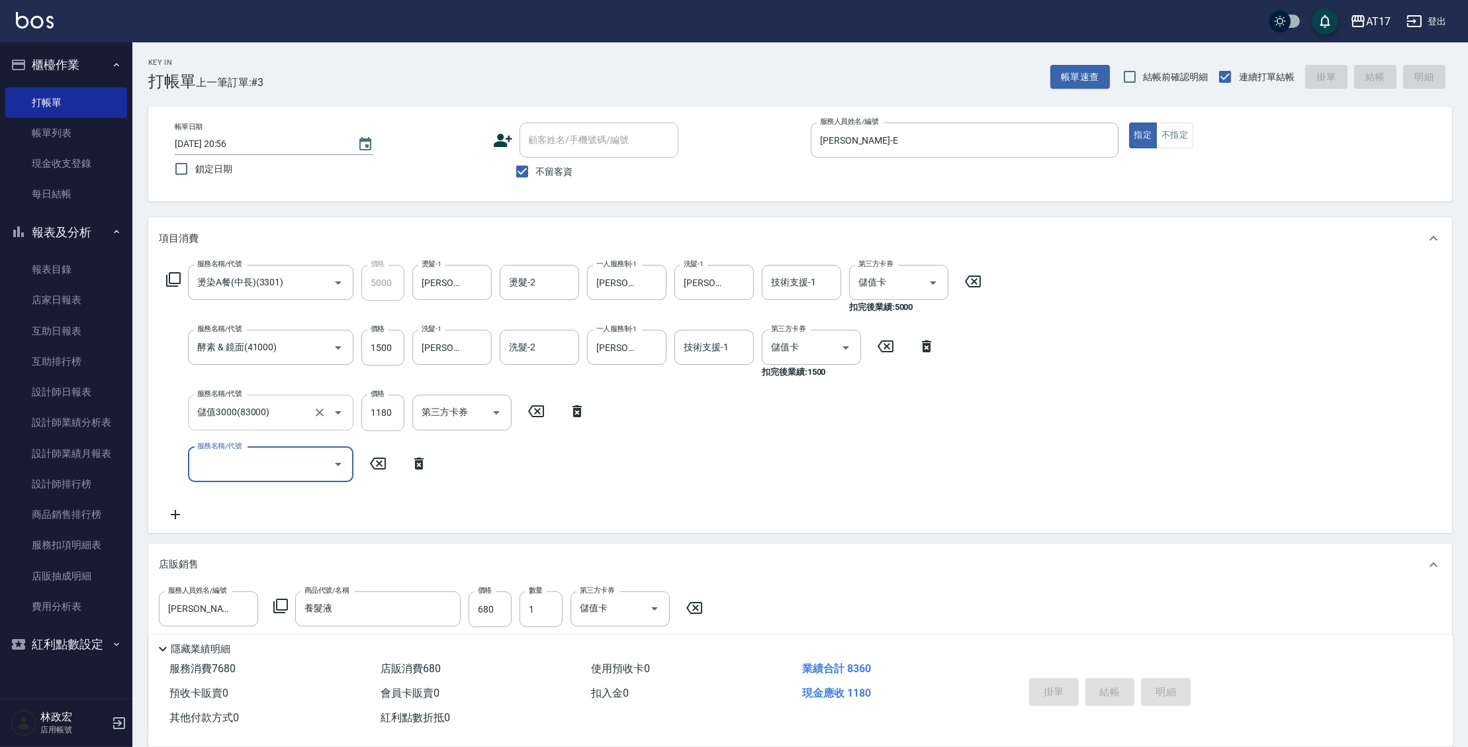
type input "[DATE] 20:57"
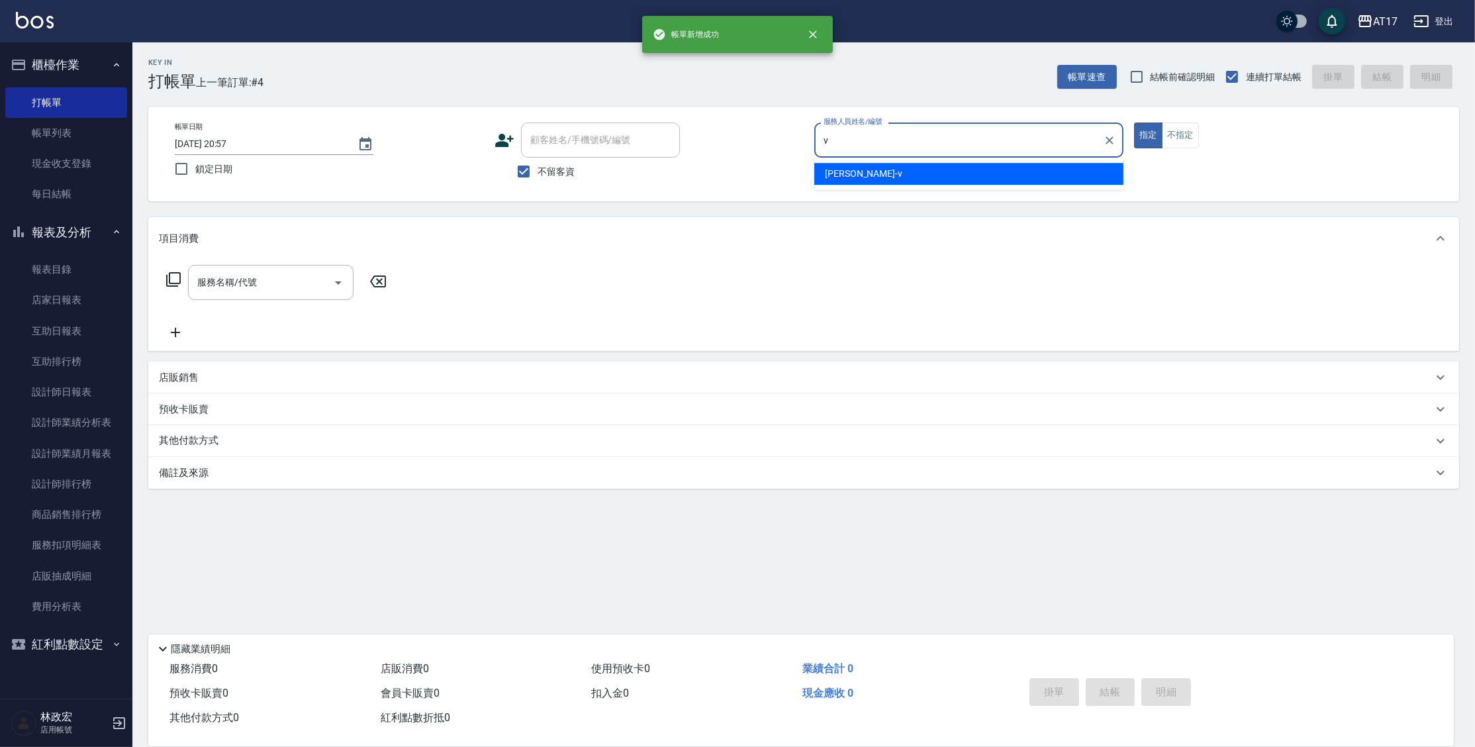
type input "[PERSON_NAME]-v"
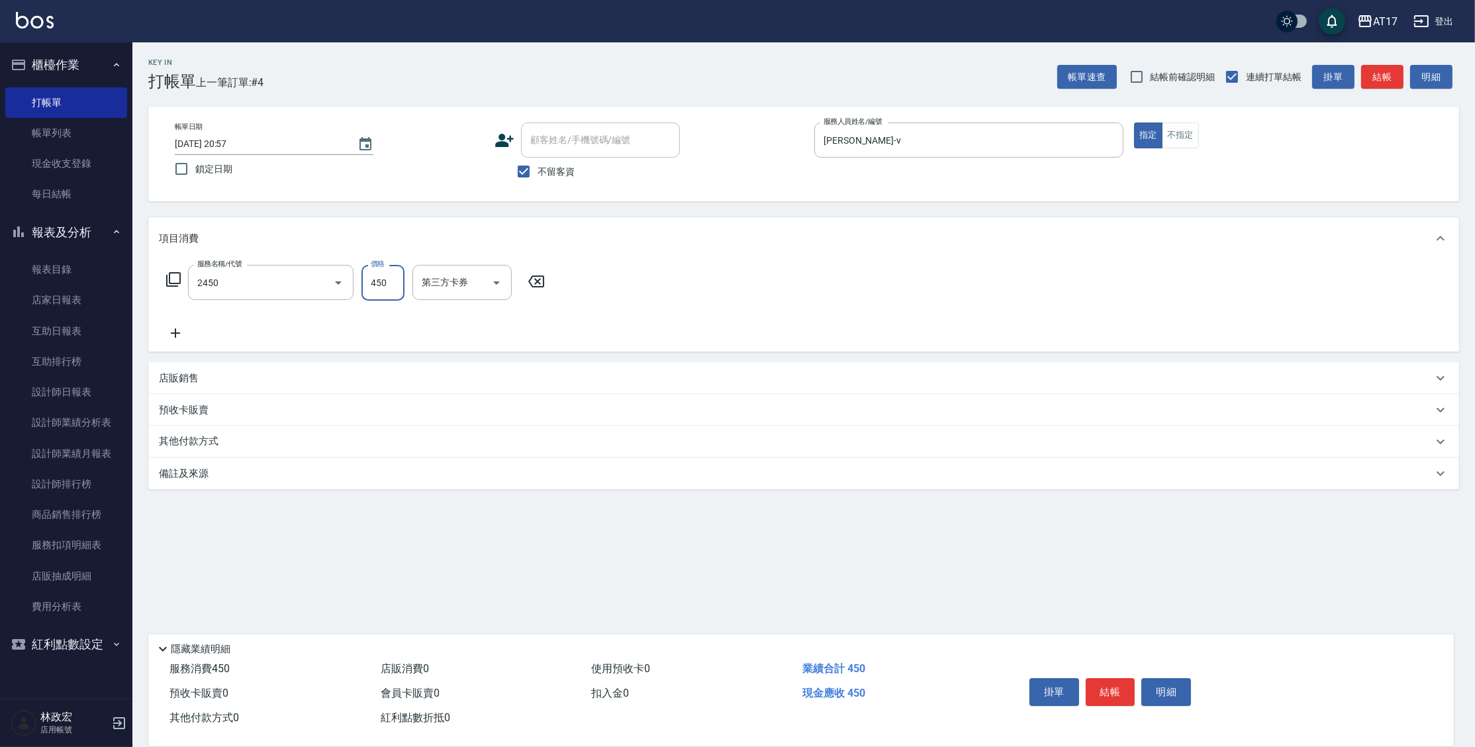
type input "C剪髮套餐(2450)"
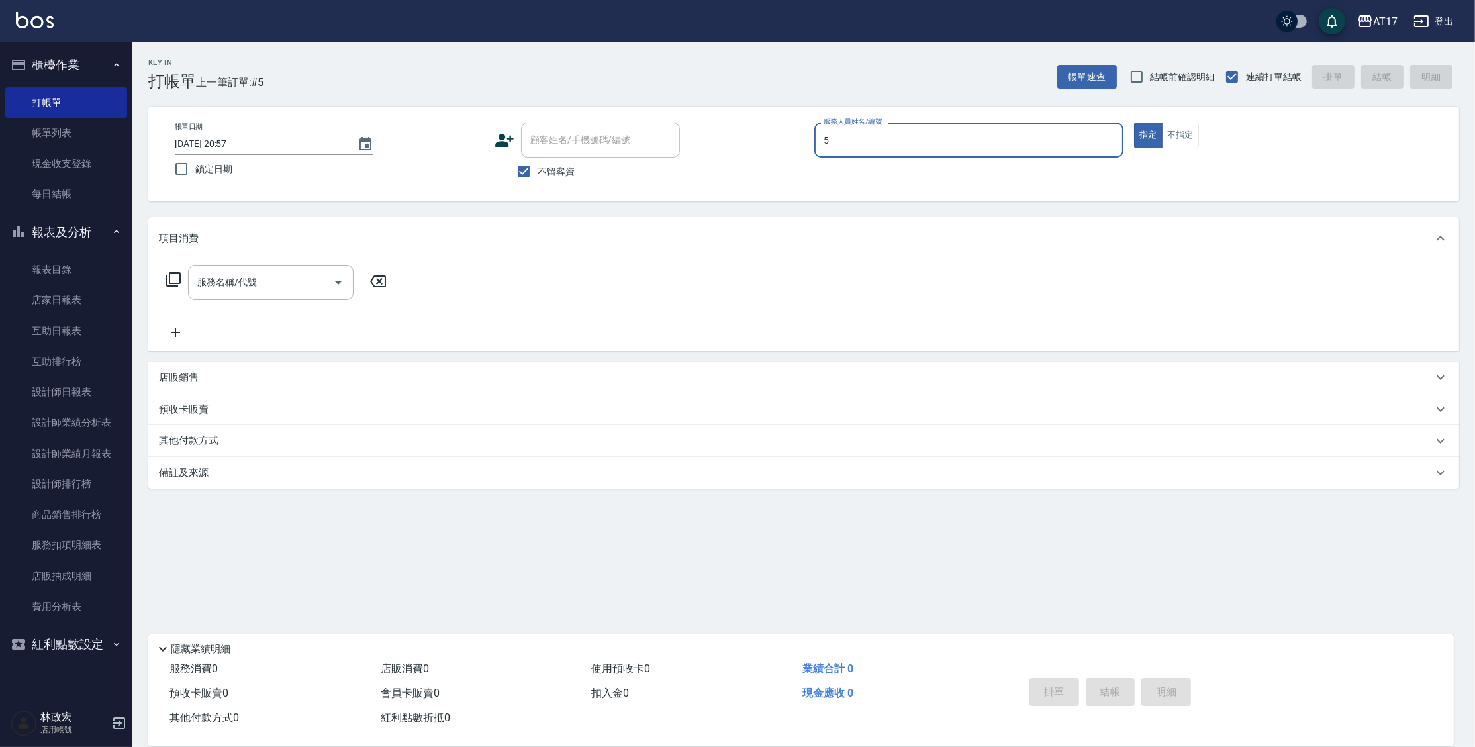
type input "獅-5"
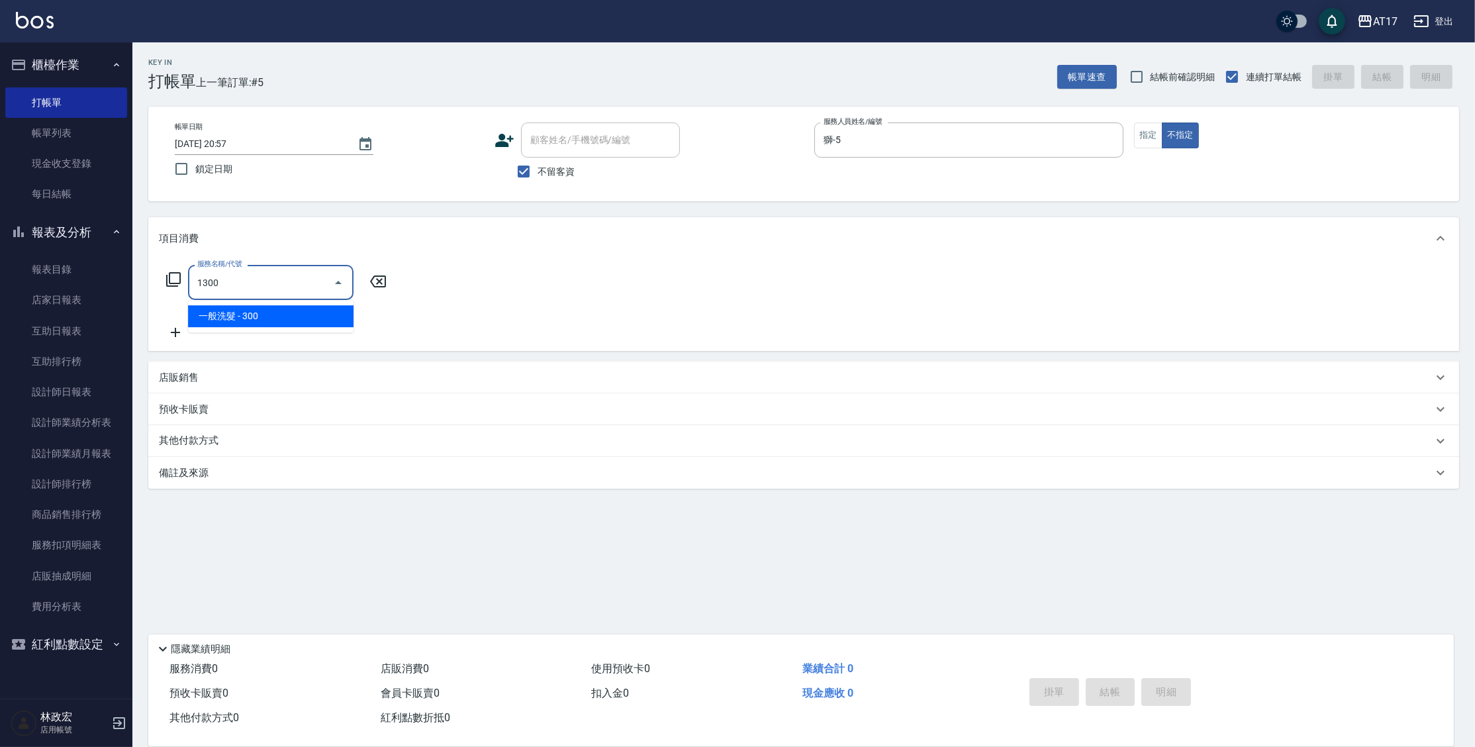
type input "一般洗髮(1300)"
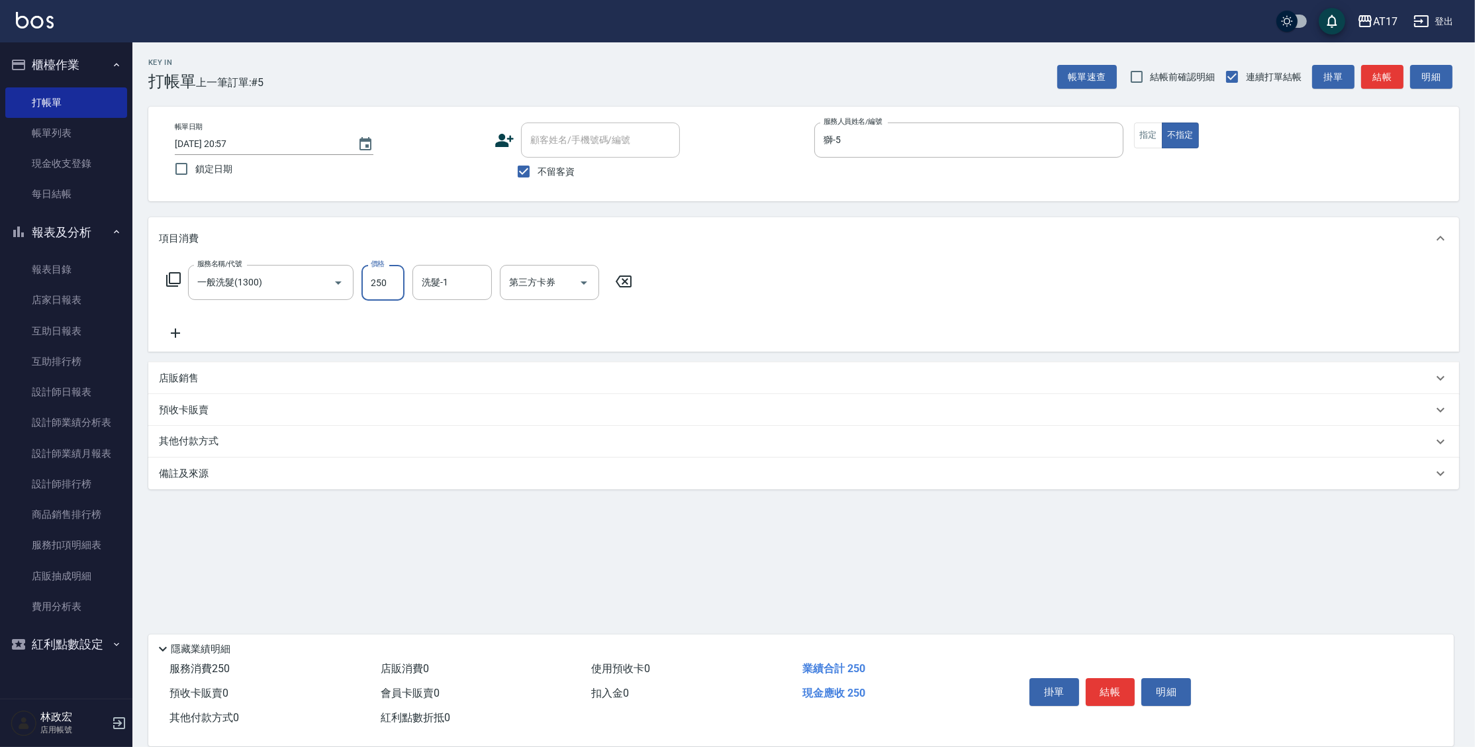
type input "250"
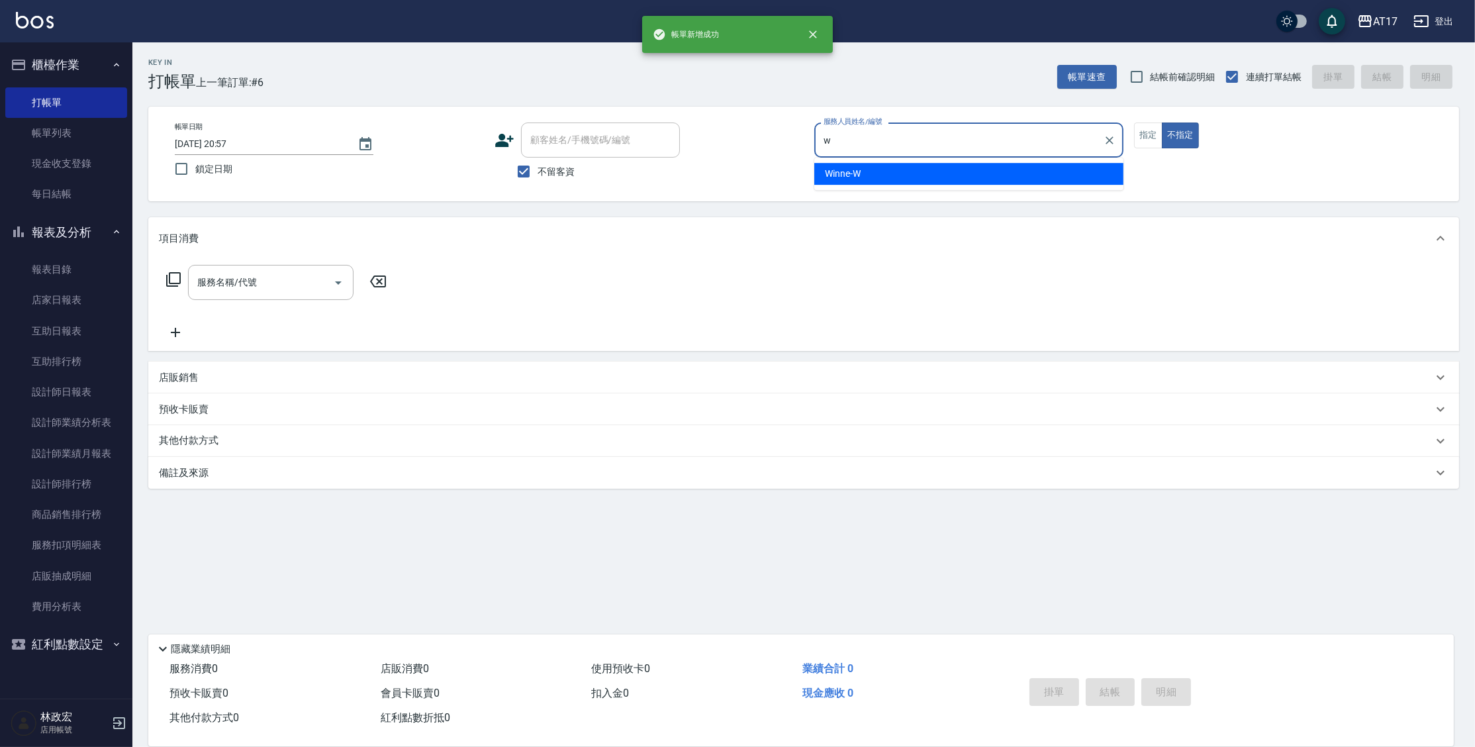
type input "Winne-W"
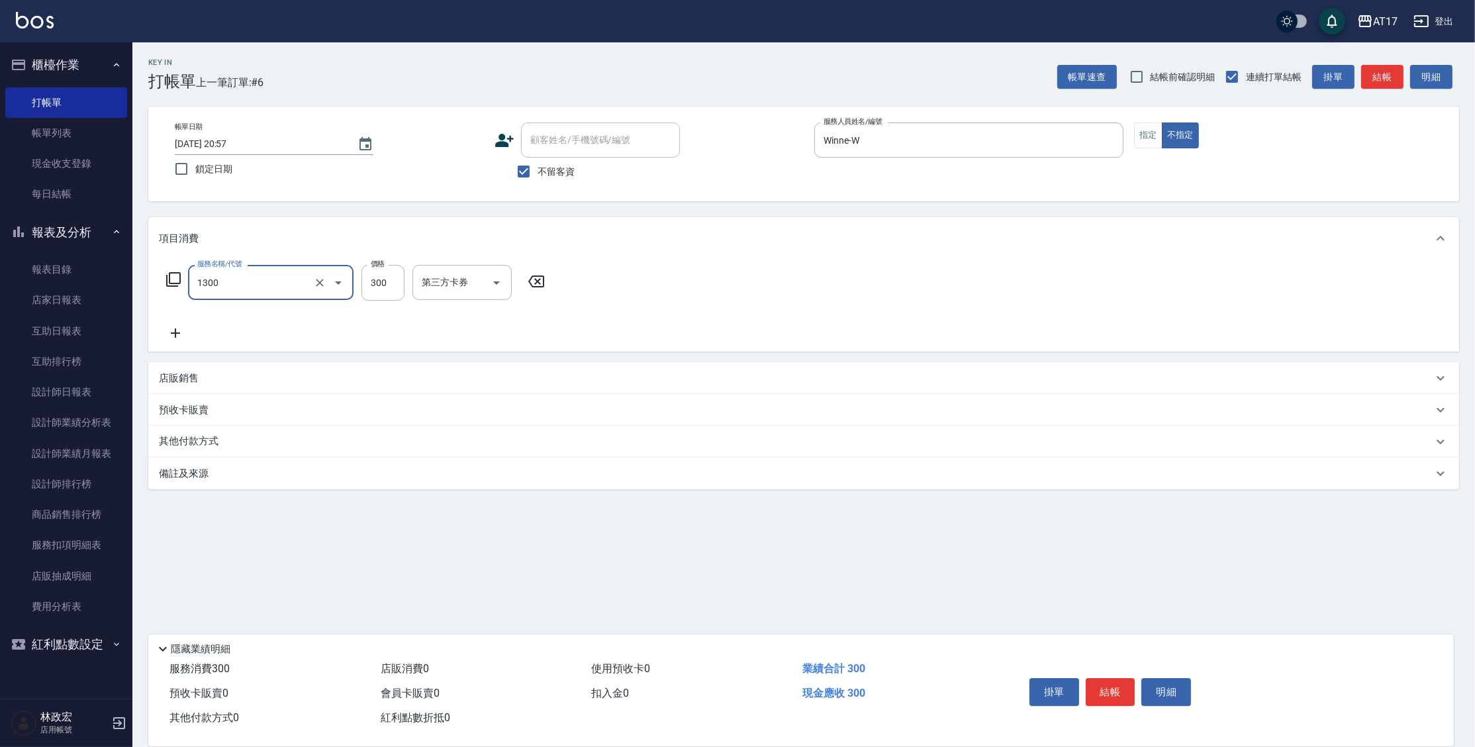
type input "一般洗髮(1300)"
type input "299"
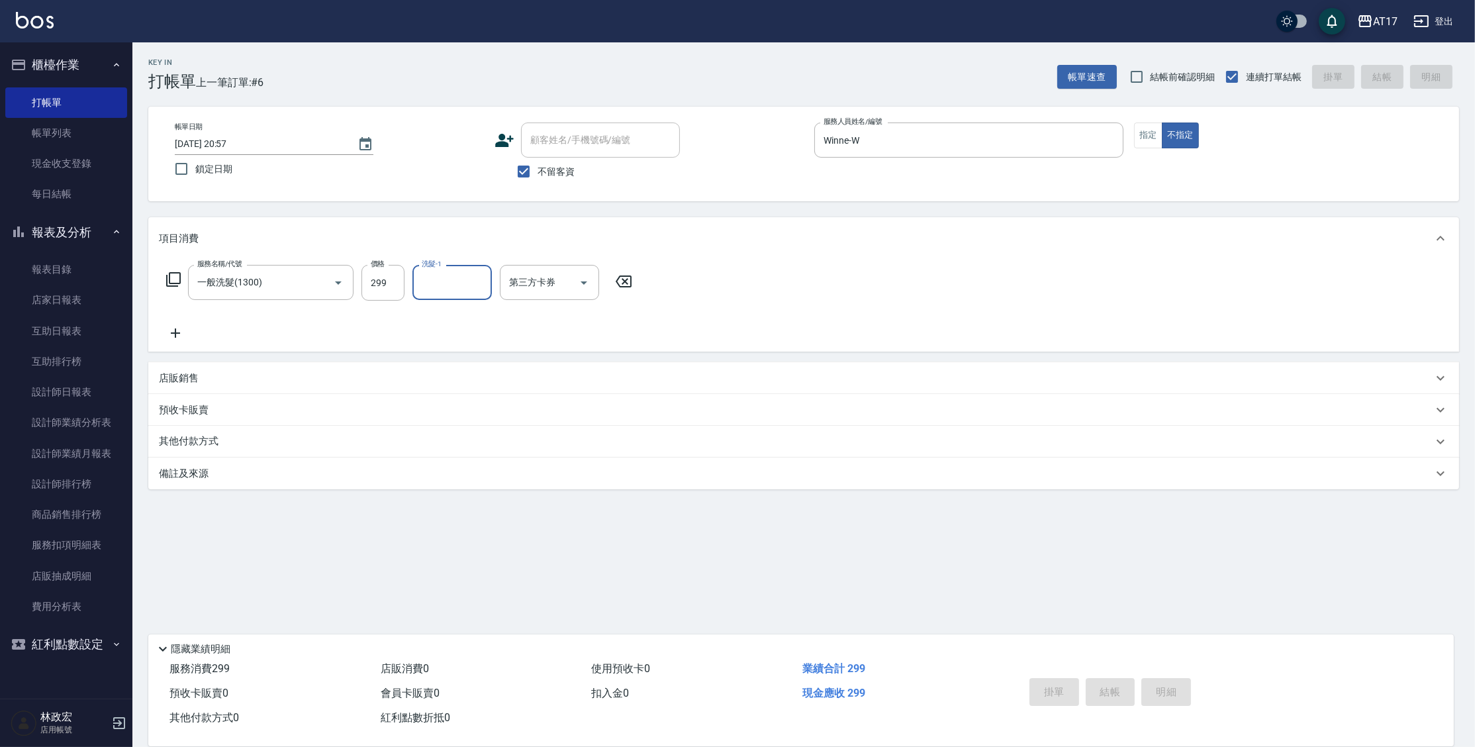
type input "[DATE] 20:58"
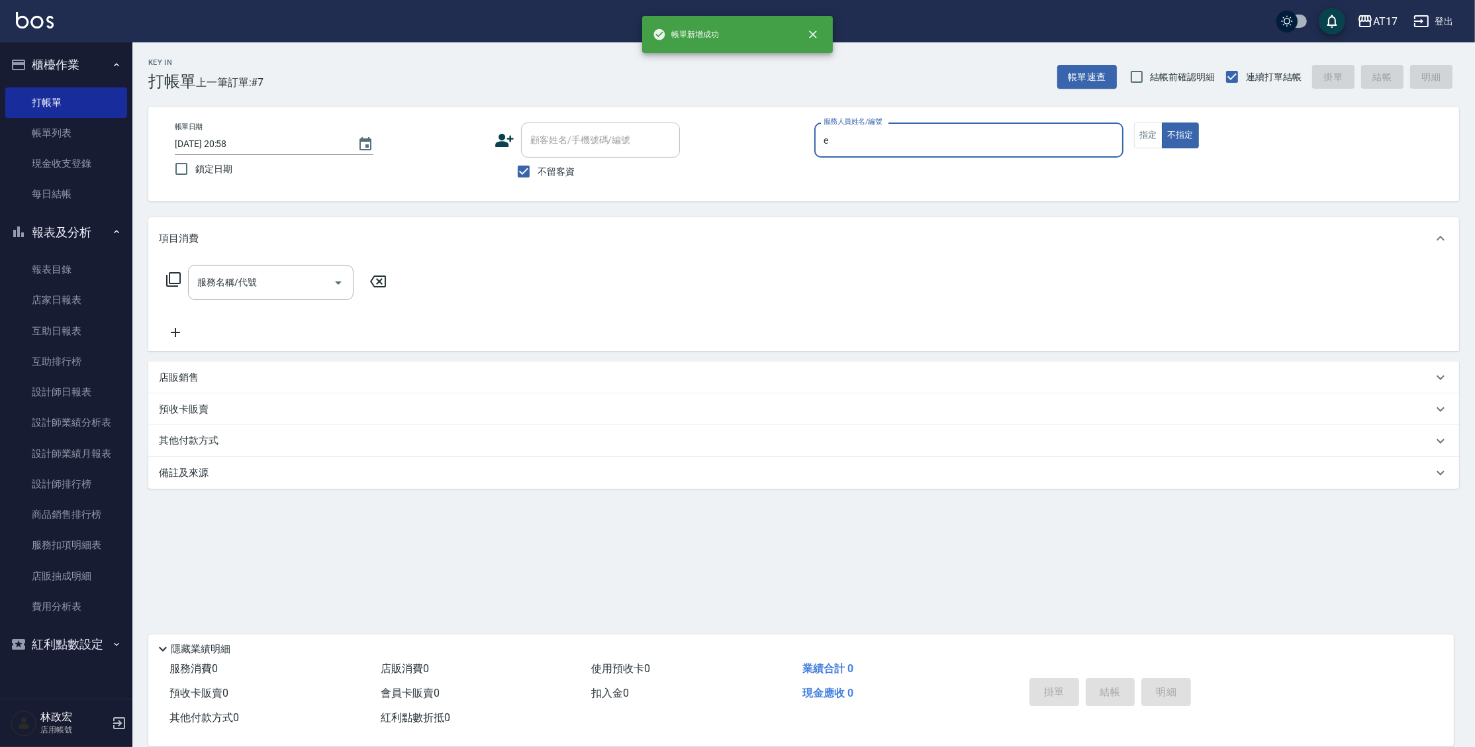
type input "[PERSON_NAME]-E"
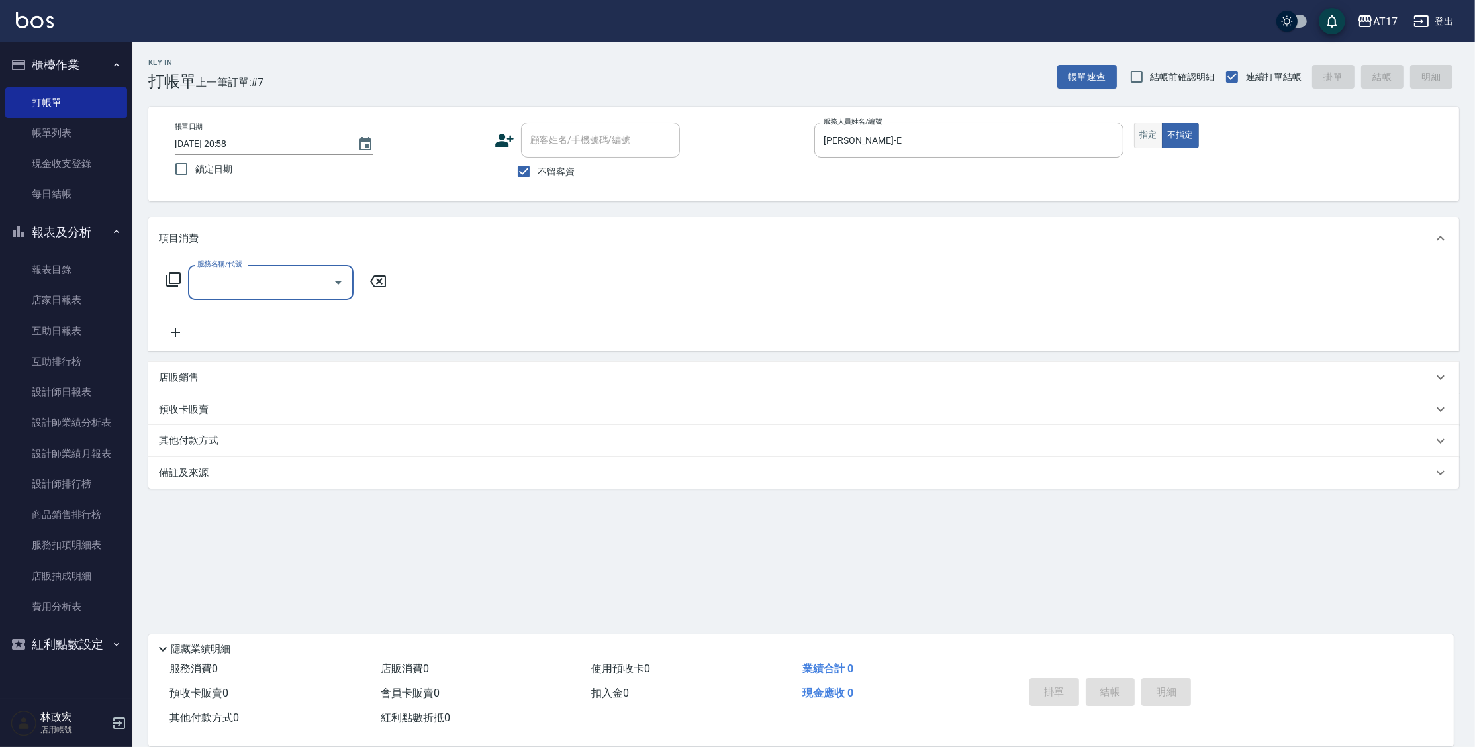
click at [1140, 136] on button "指定" at bounding box center [1148, 135] width 28 height 26
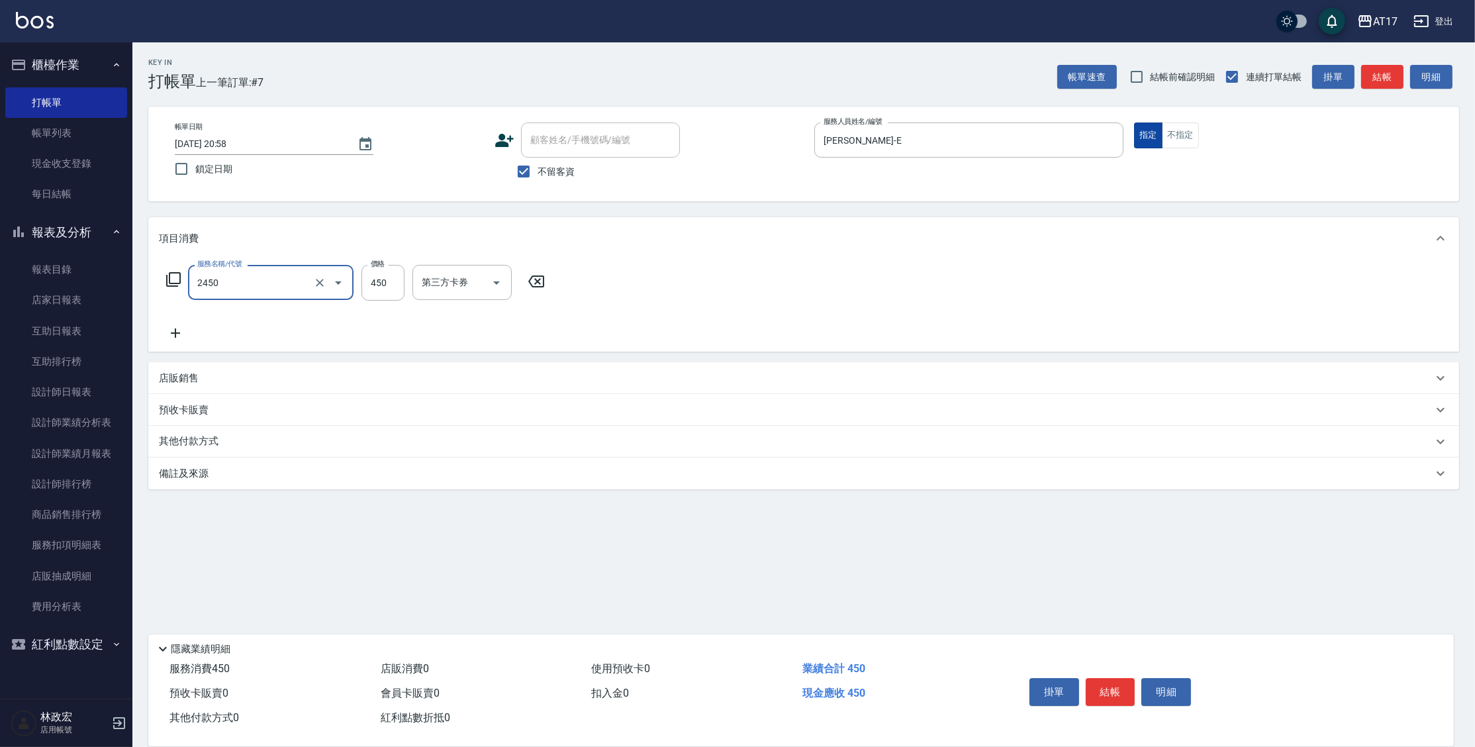
type input "C剪髮套餐(2450)"
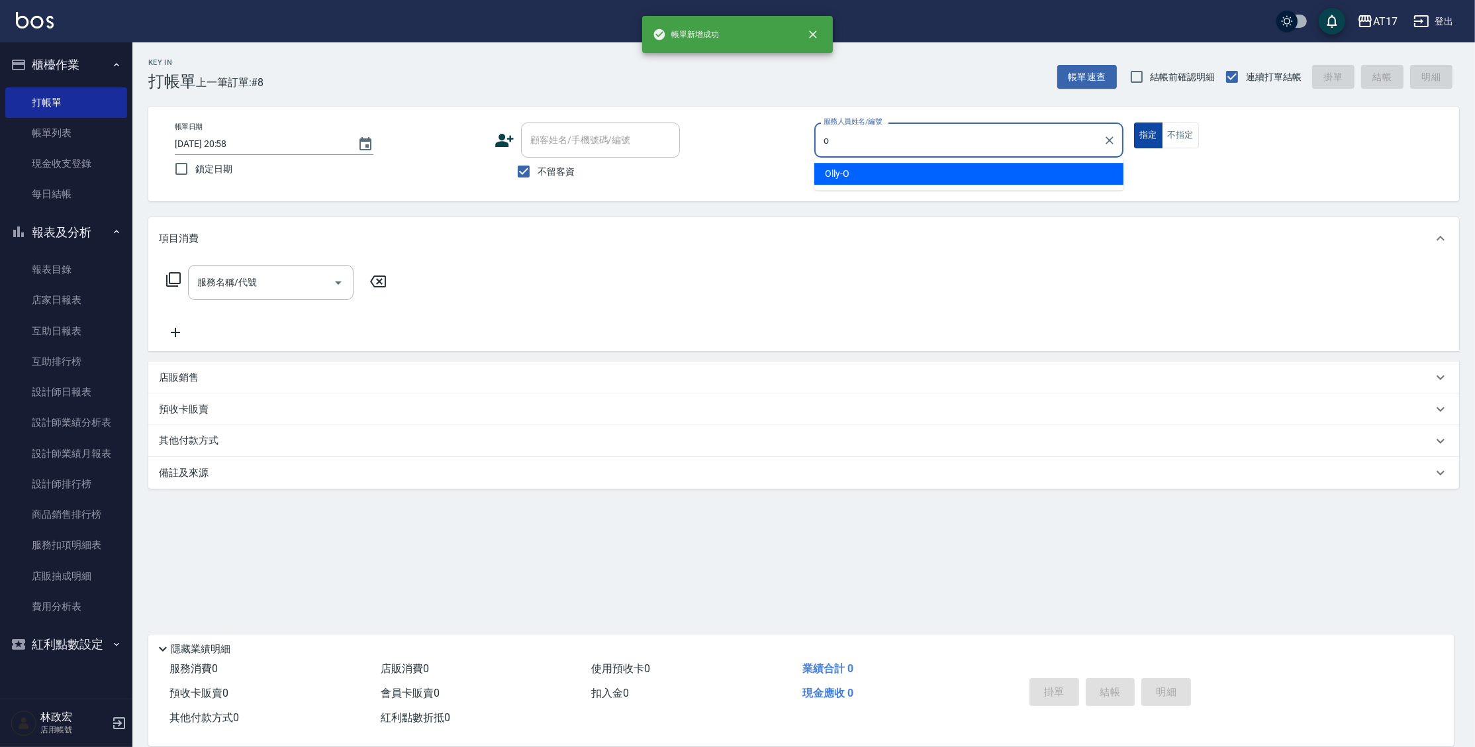
type input "Olly-O"
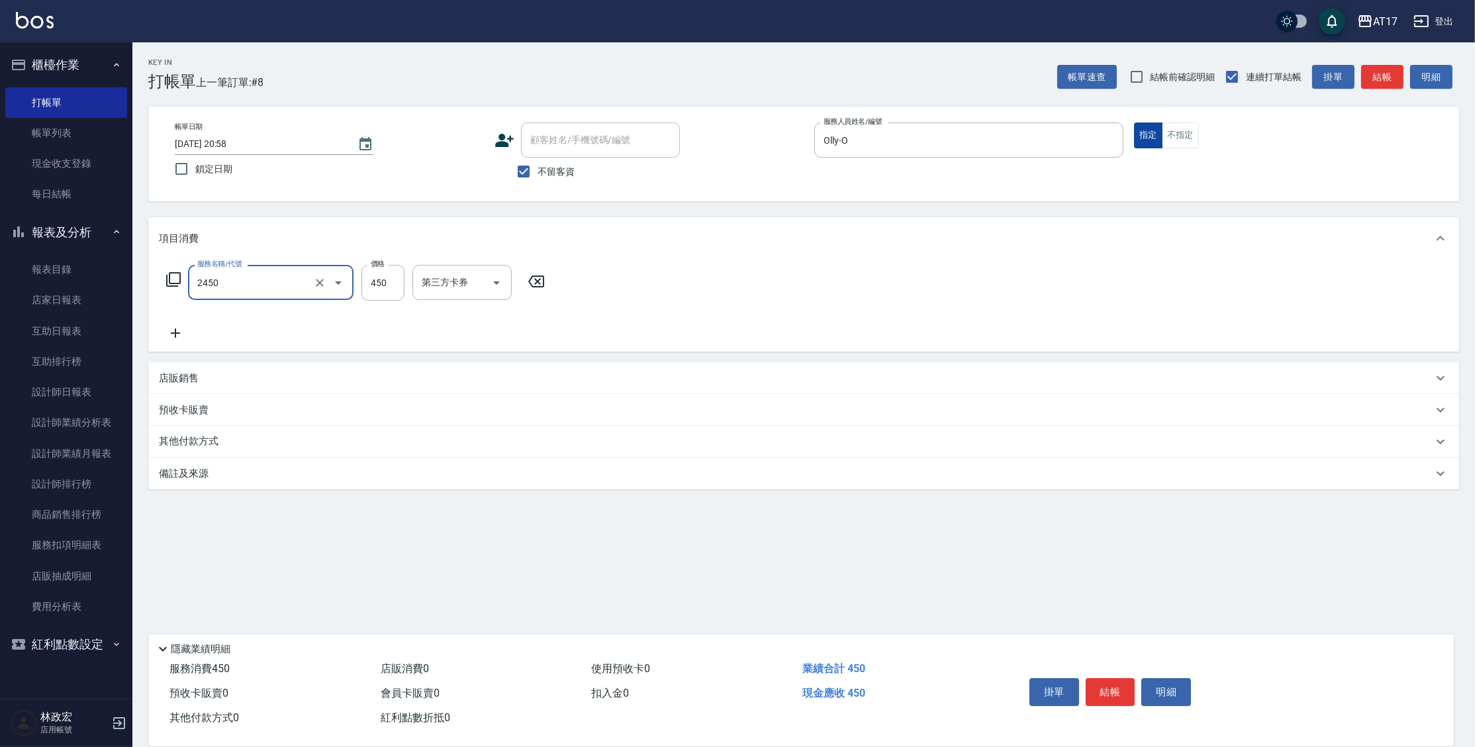
type input "C剪髮套餐(2450)"
type input "500"
type input "哲南-44"
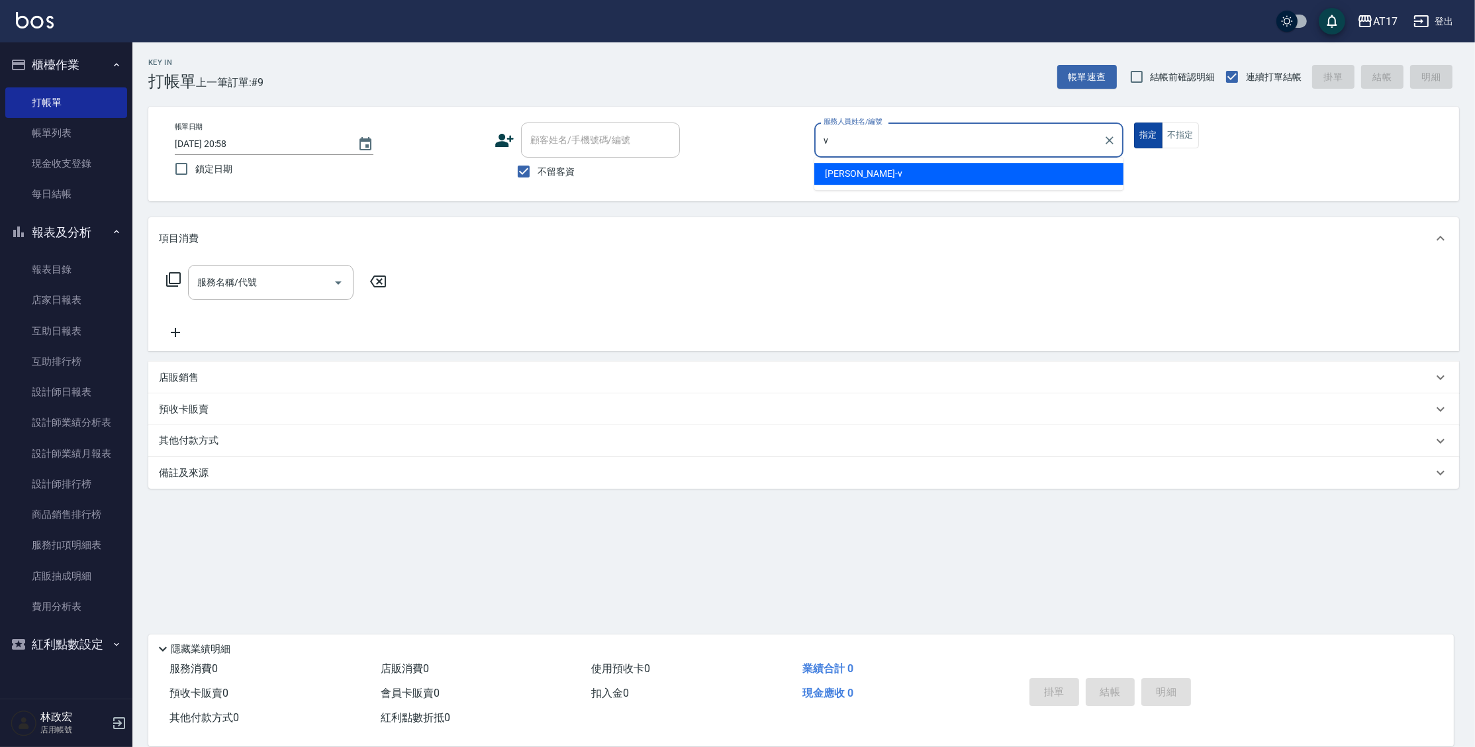
type input "[PERSON_NAME]-v"
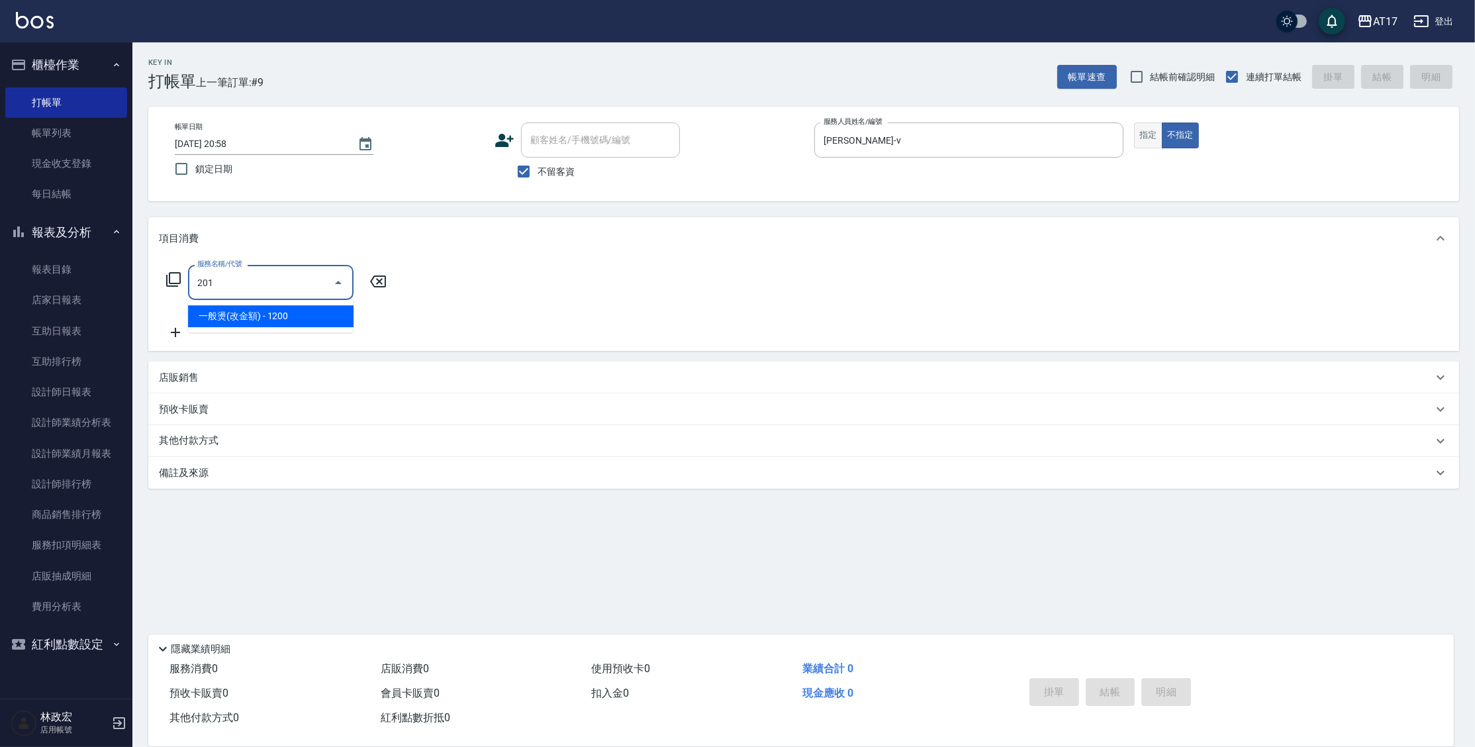
type input "一般燙(改金額)(201)"
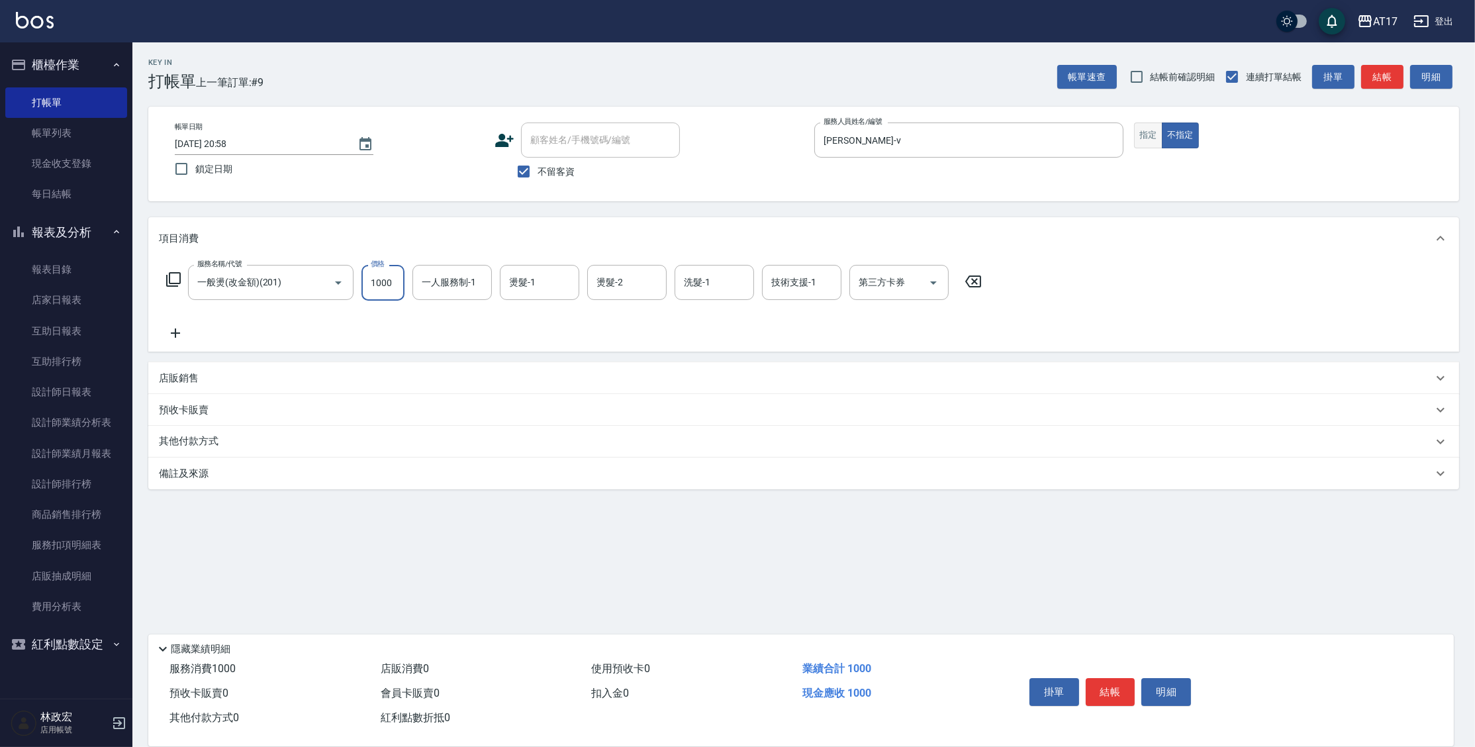
type input "1000"
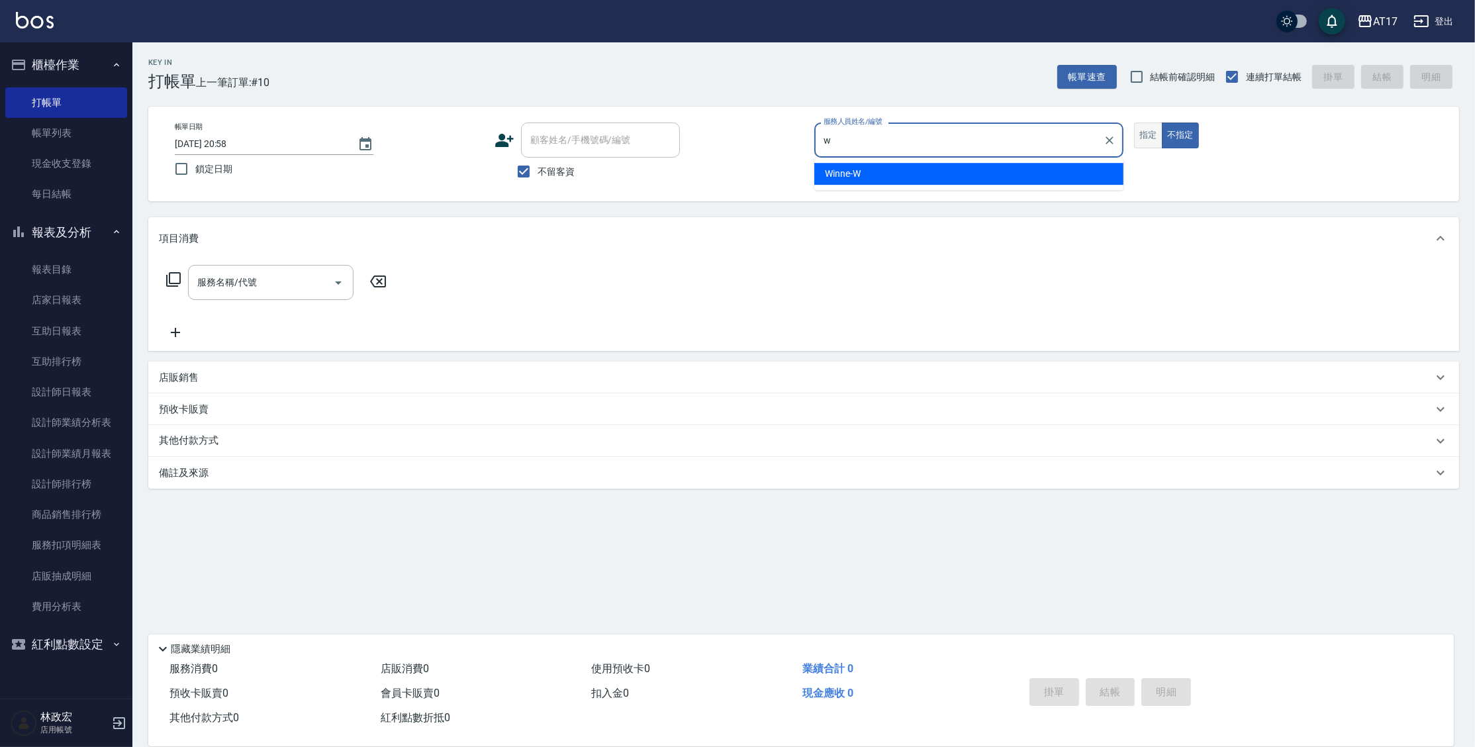
type input "Winne-W"
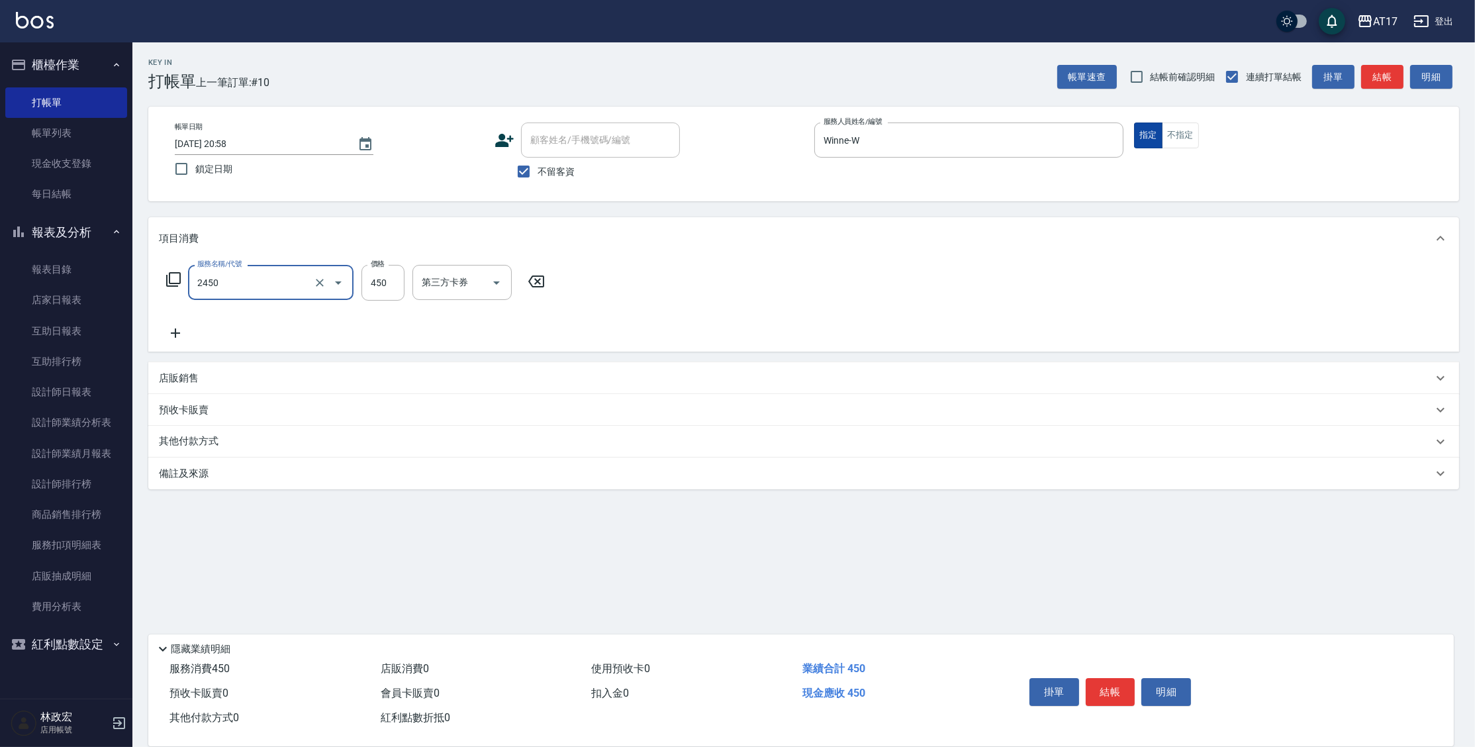
type input "C剪髮套餐(2450)"
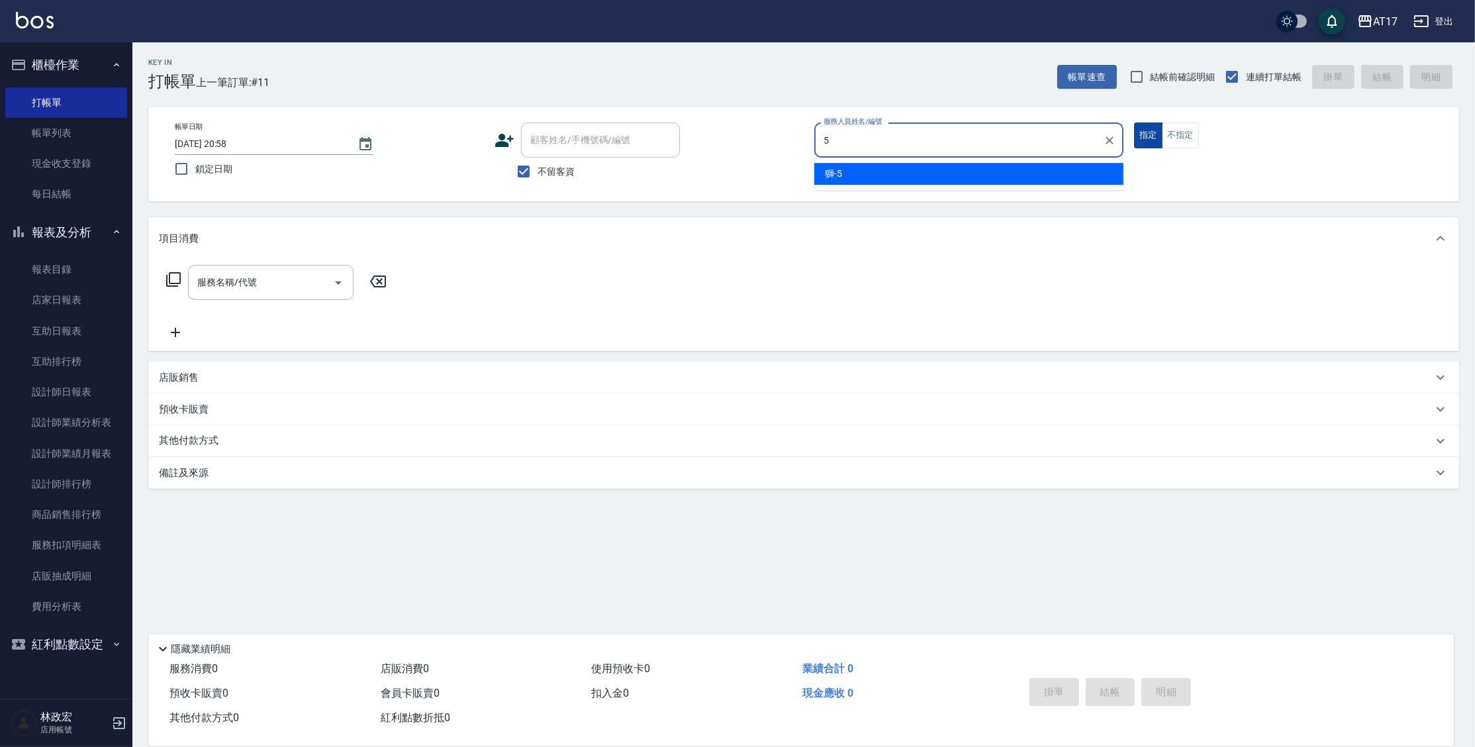
type input "獅-5"
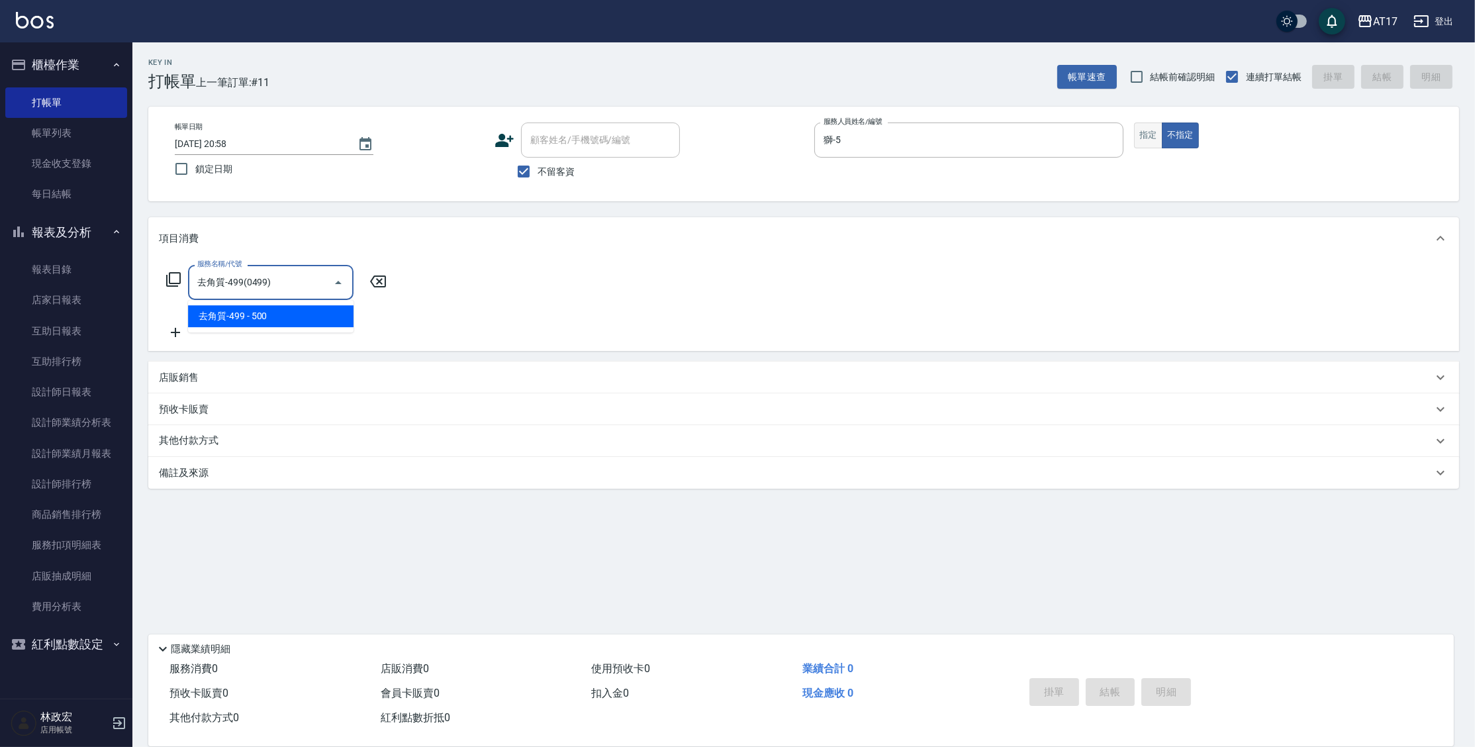
type input "去角質-499(0499)"
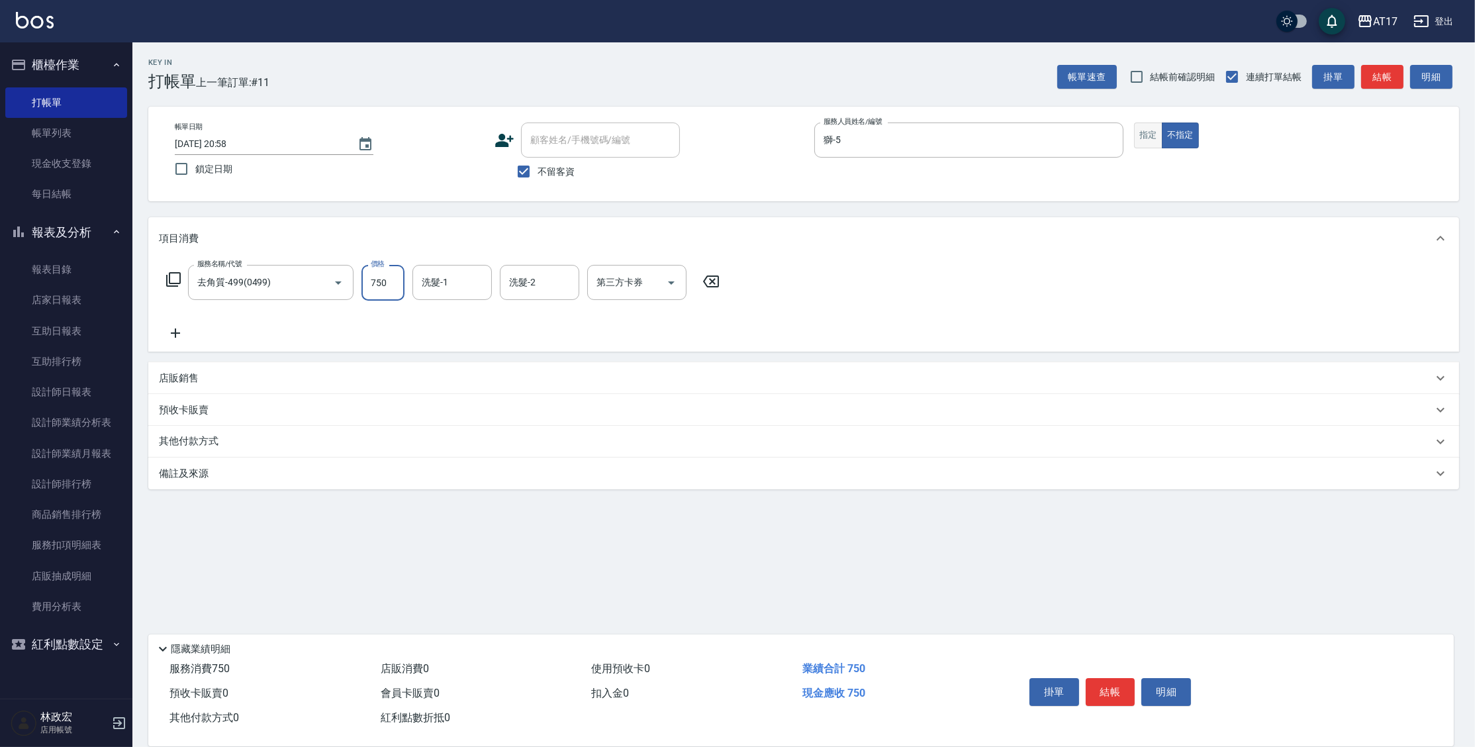
type input "750"
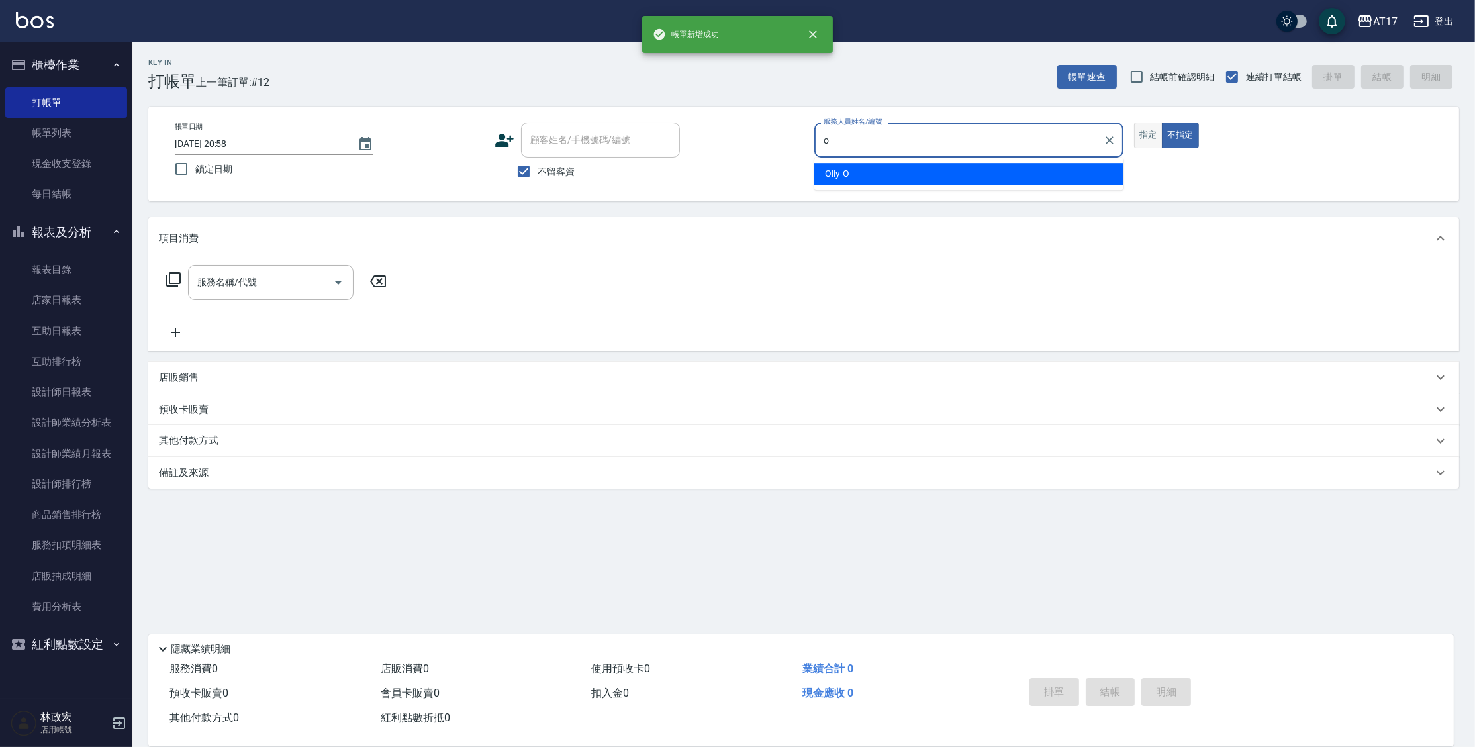
type input "Olly-O"
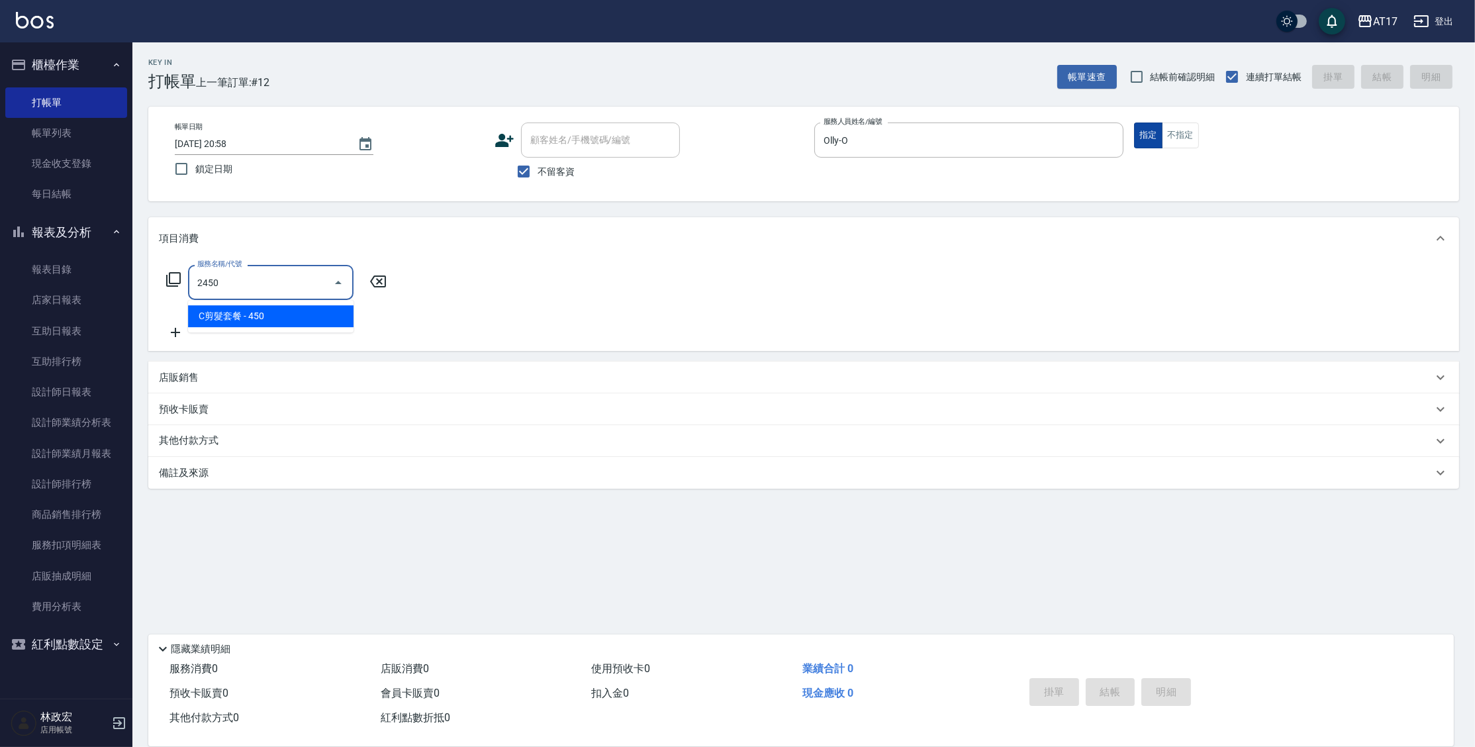
type input "C剪髮套餐(2450)"
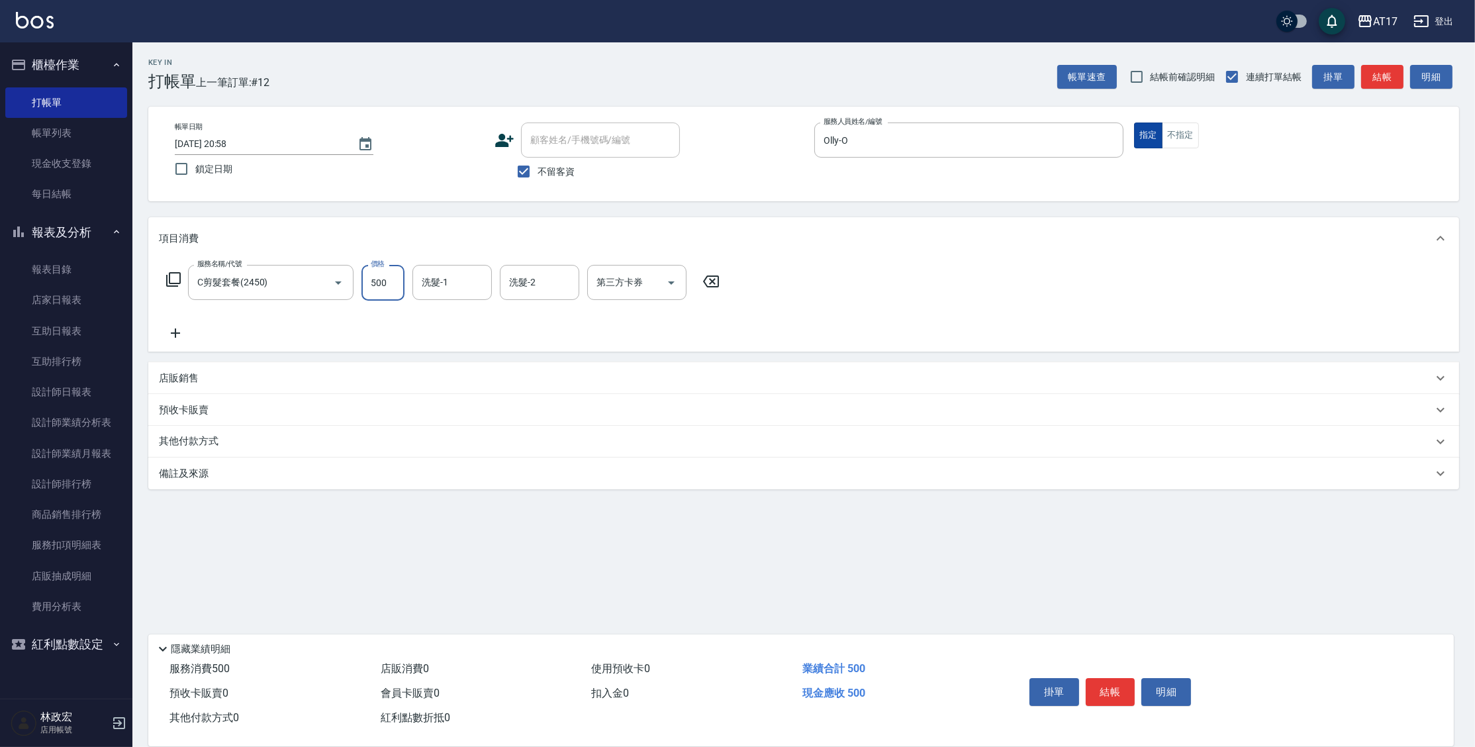
type input "500"
type input "[PERSON_NAME]-55"
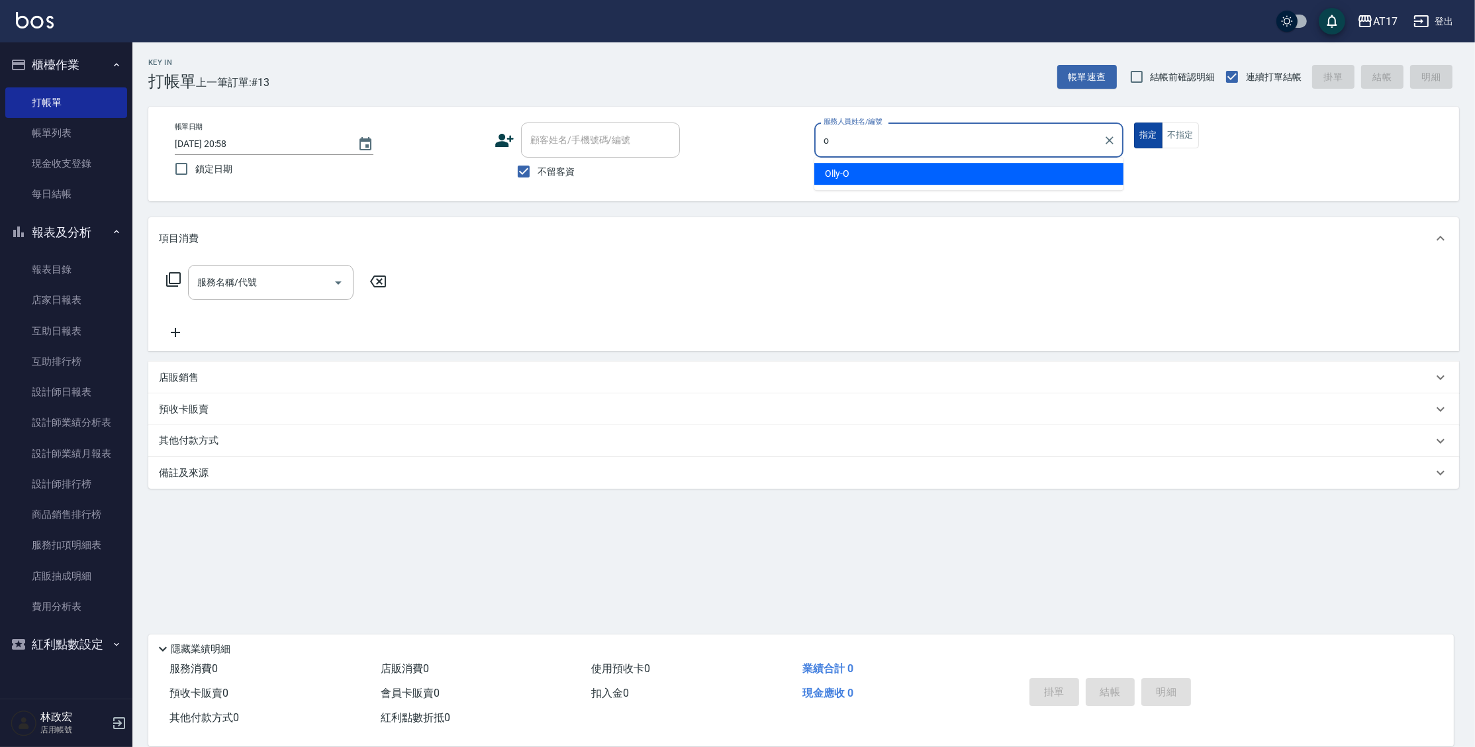
type input "Olly-O"
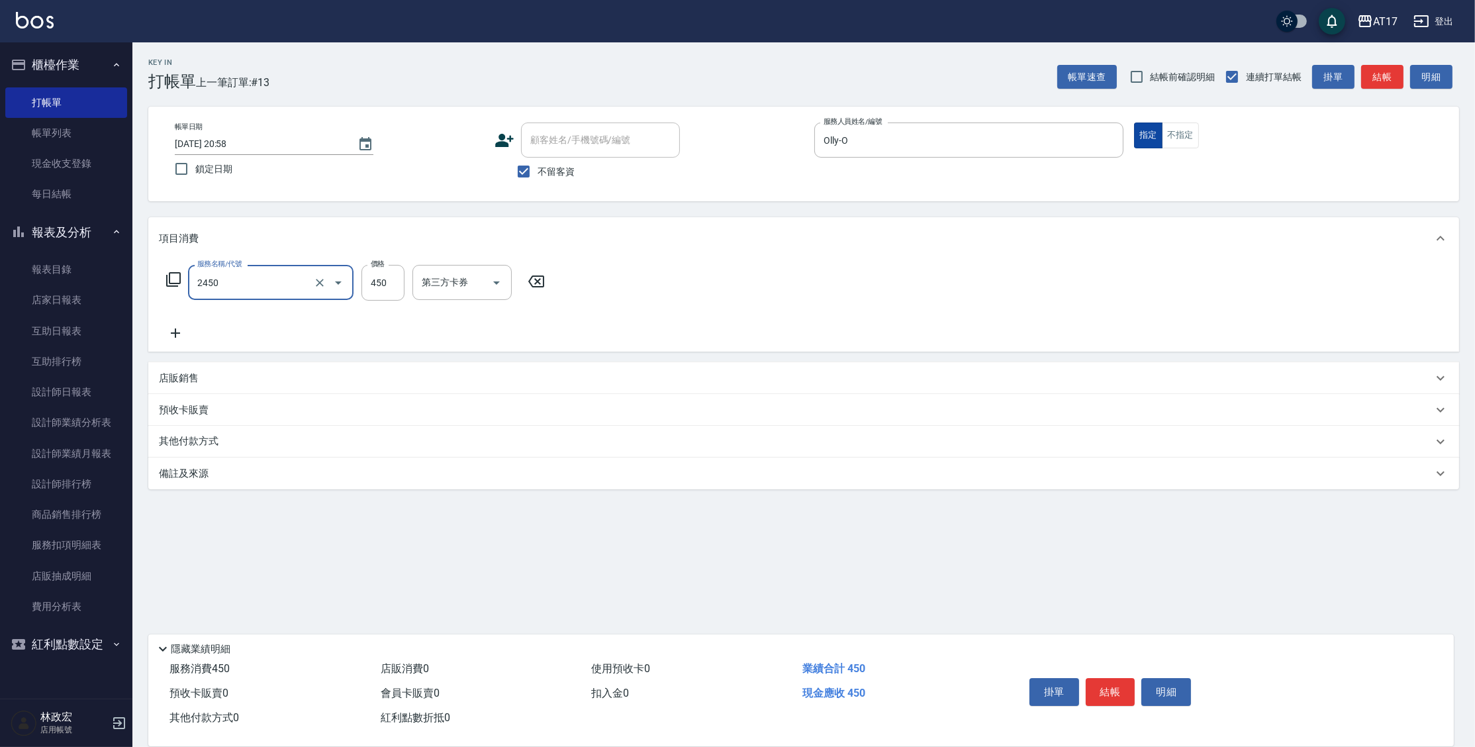
type input "C剪髮套餐(2450)"
type input "500"
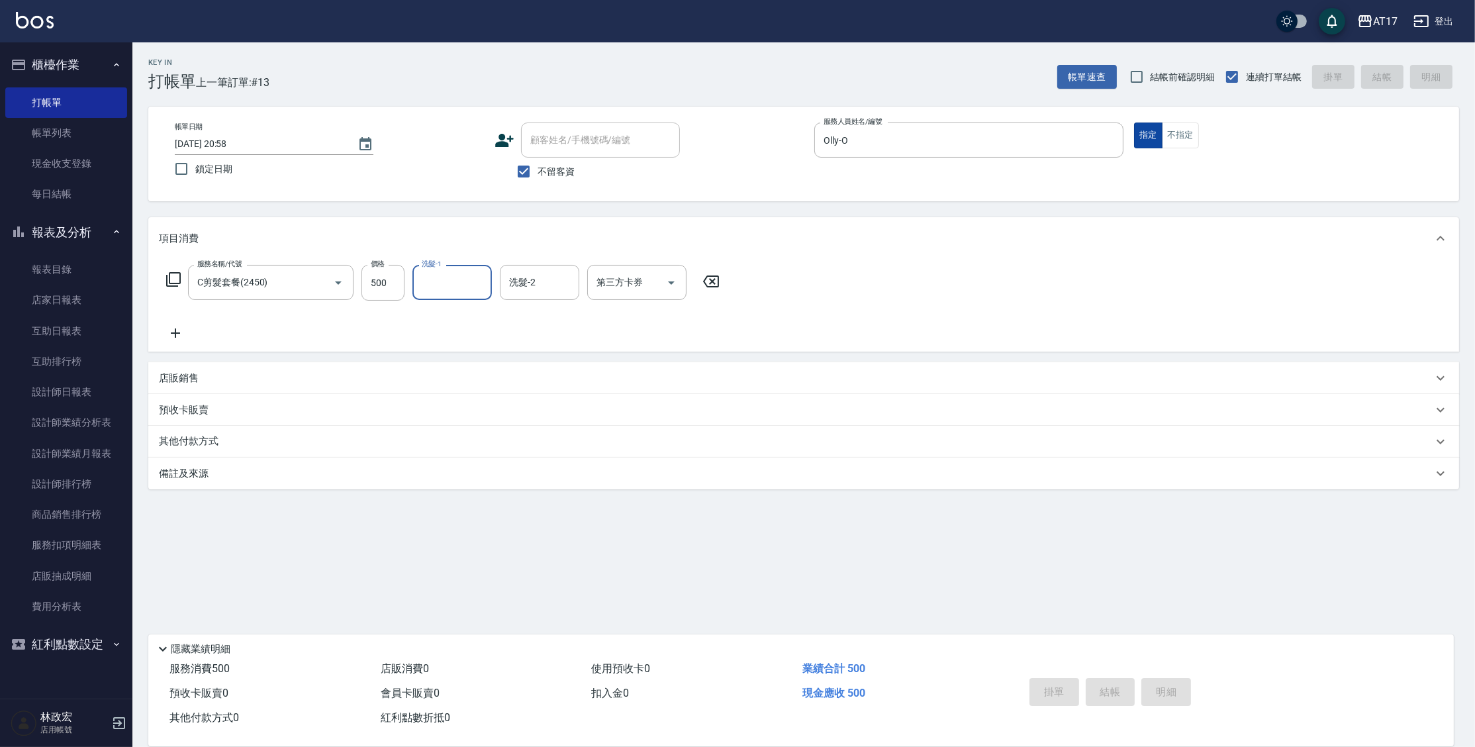
type input "[DATE] 20:59"
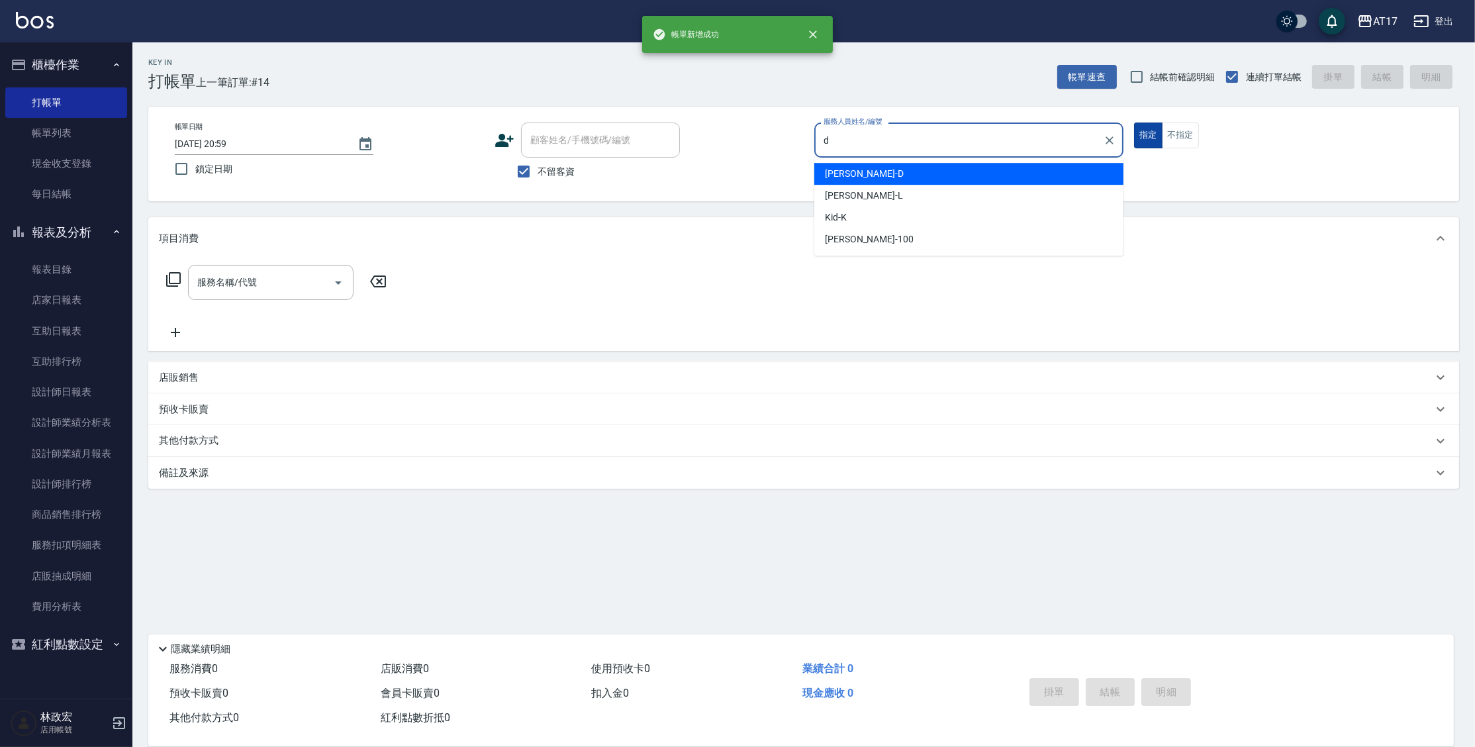
type input "[PERSON_NAME]-D"
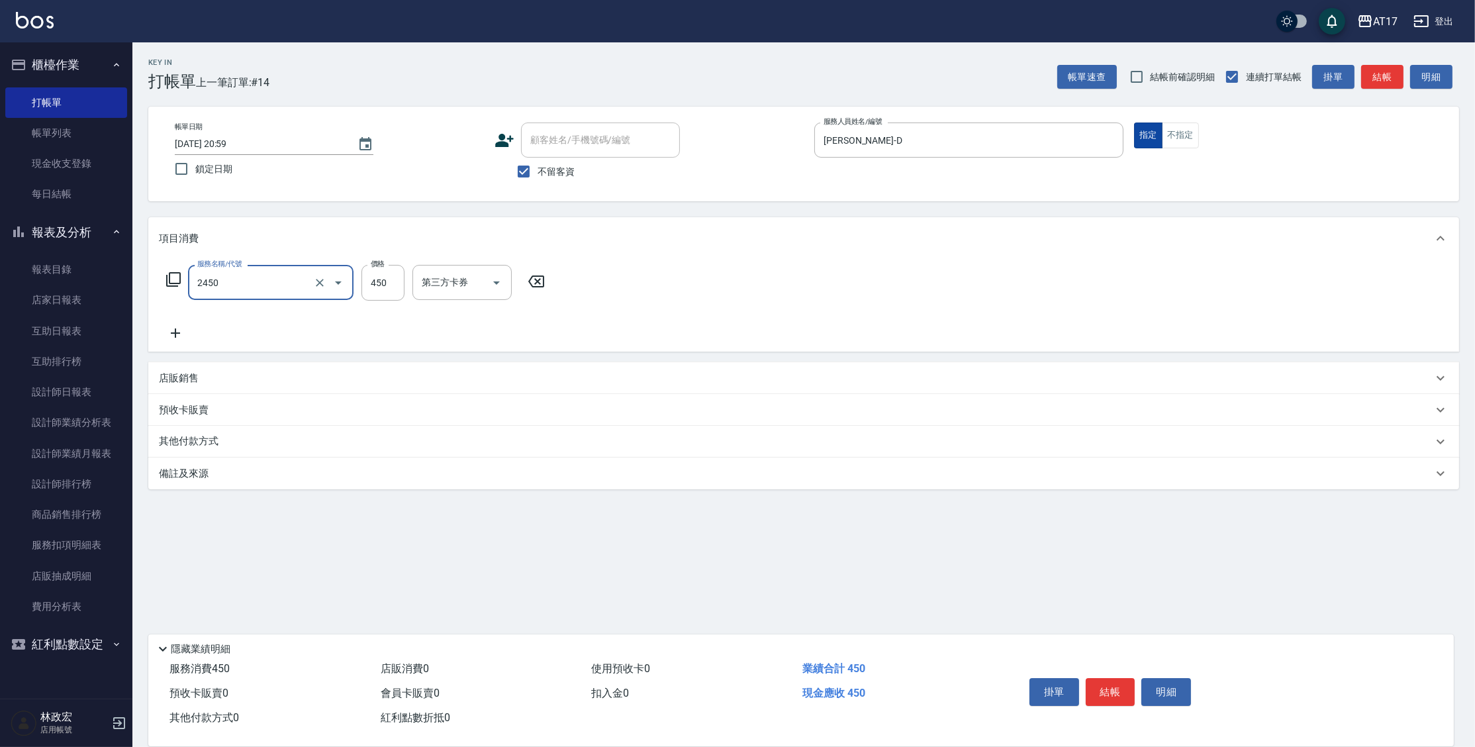
type input "C剪髮套餐(2450)"
type input "500"
type input "[PERSON_NAME]-55"
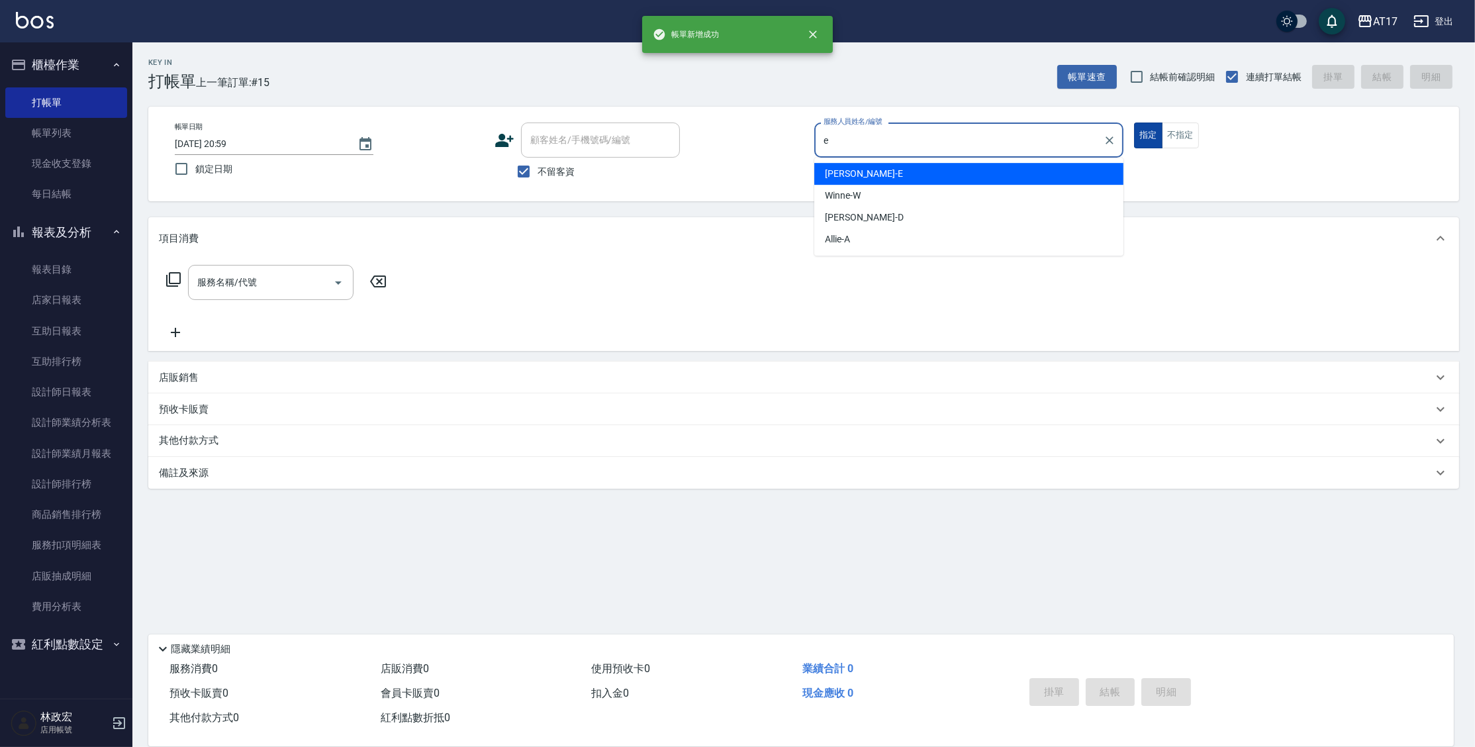
type input "[PERSON_NAME]-E"
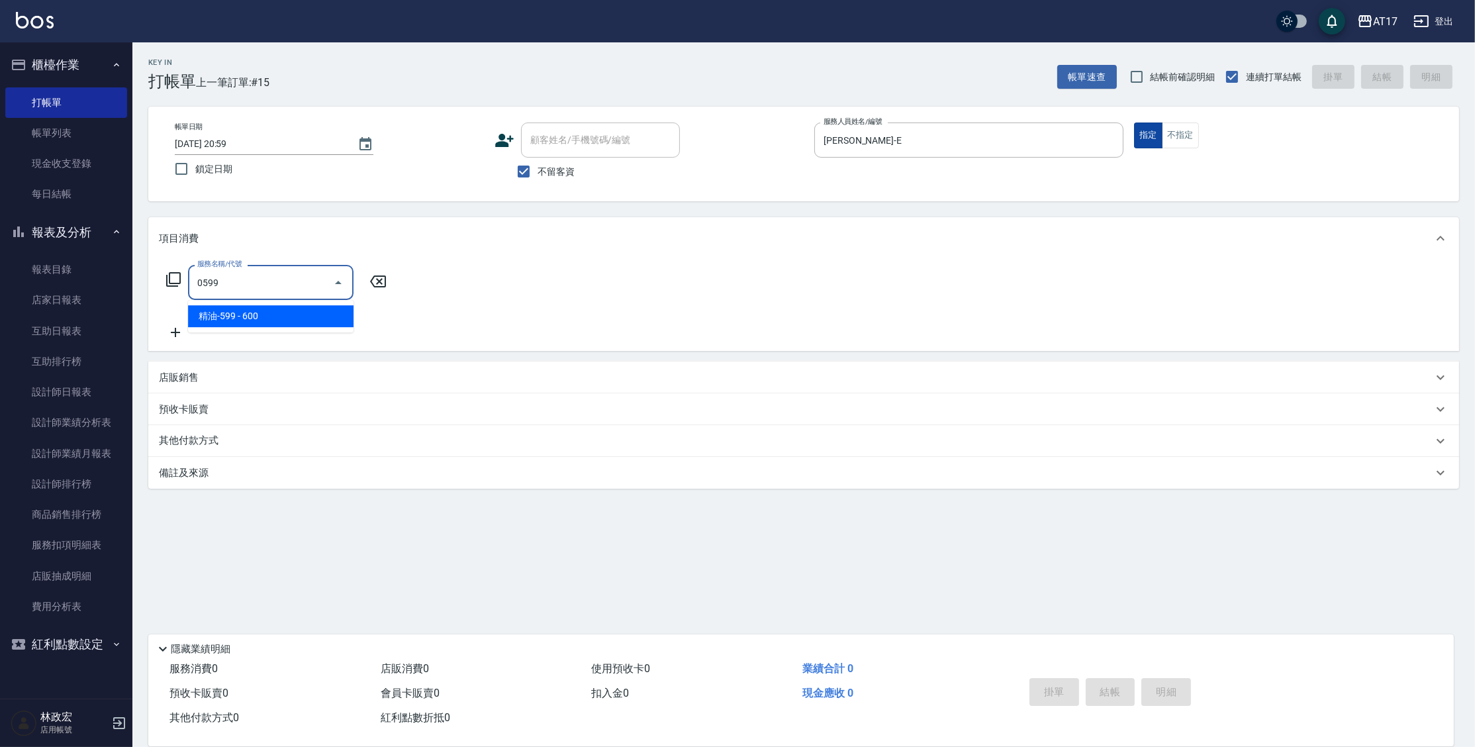
type input "精油-599(0599)"
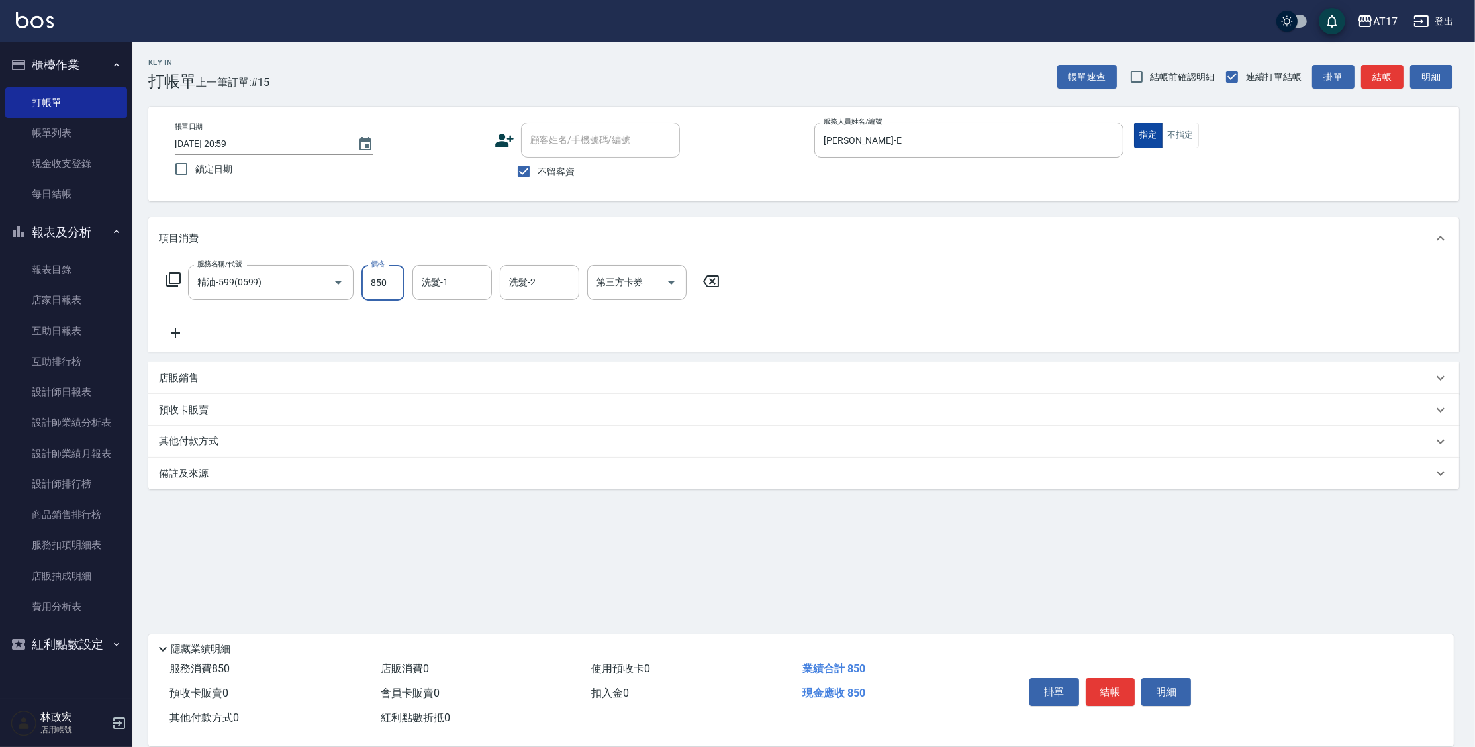
type input "850"
type input "[PERSON_NAME]-55"
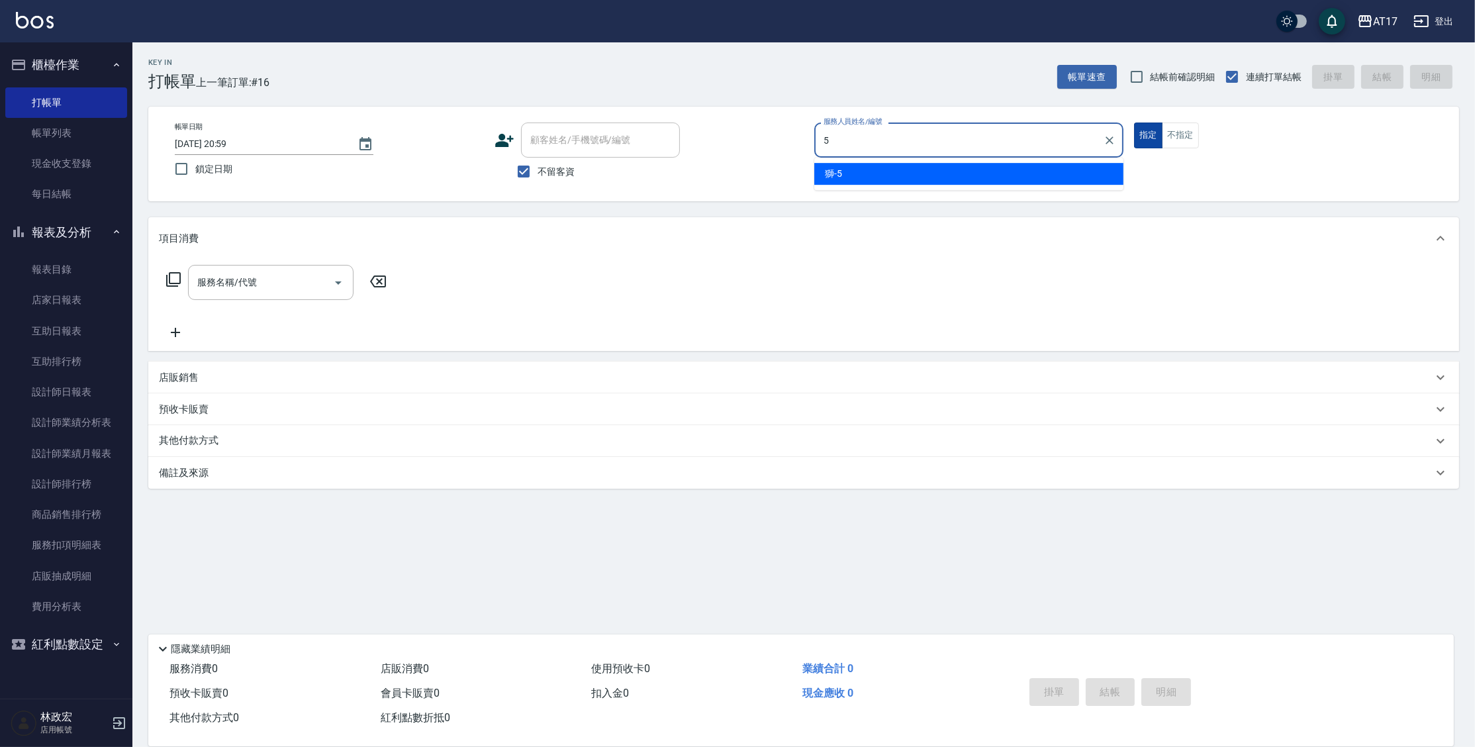
type input "獅-5"
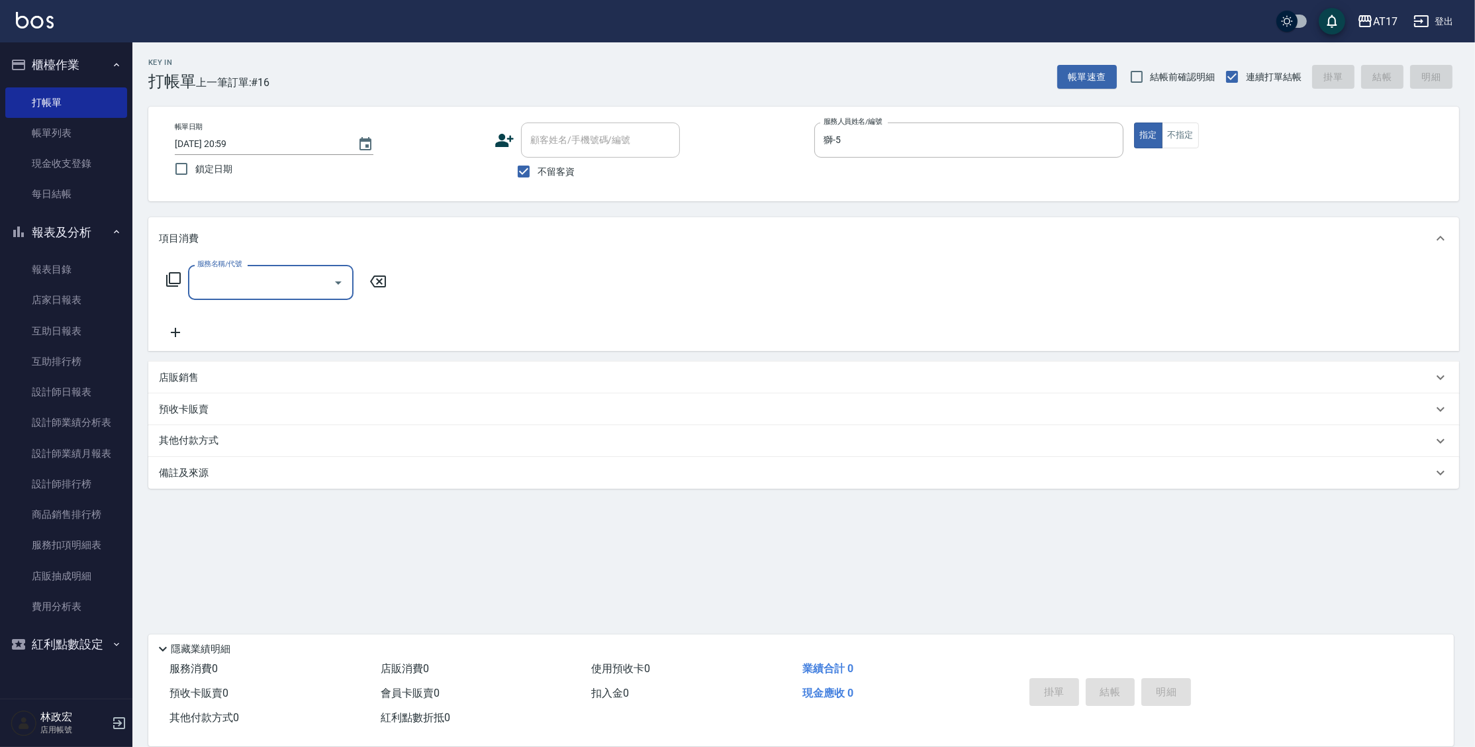
click at [188, 369] on div "店販銷售" at bounding box center [803, 377] width 1311 height 32
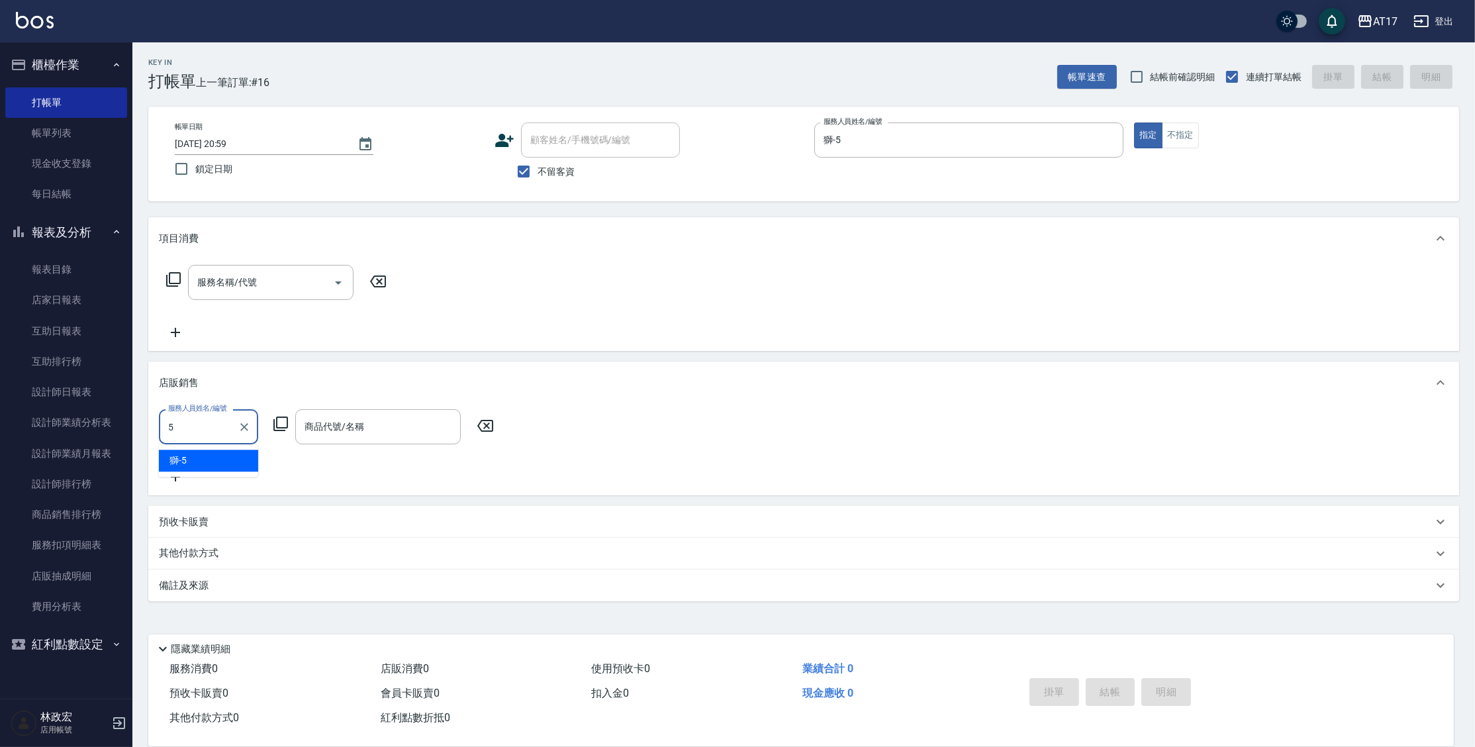
type input "獅-5"
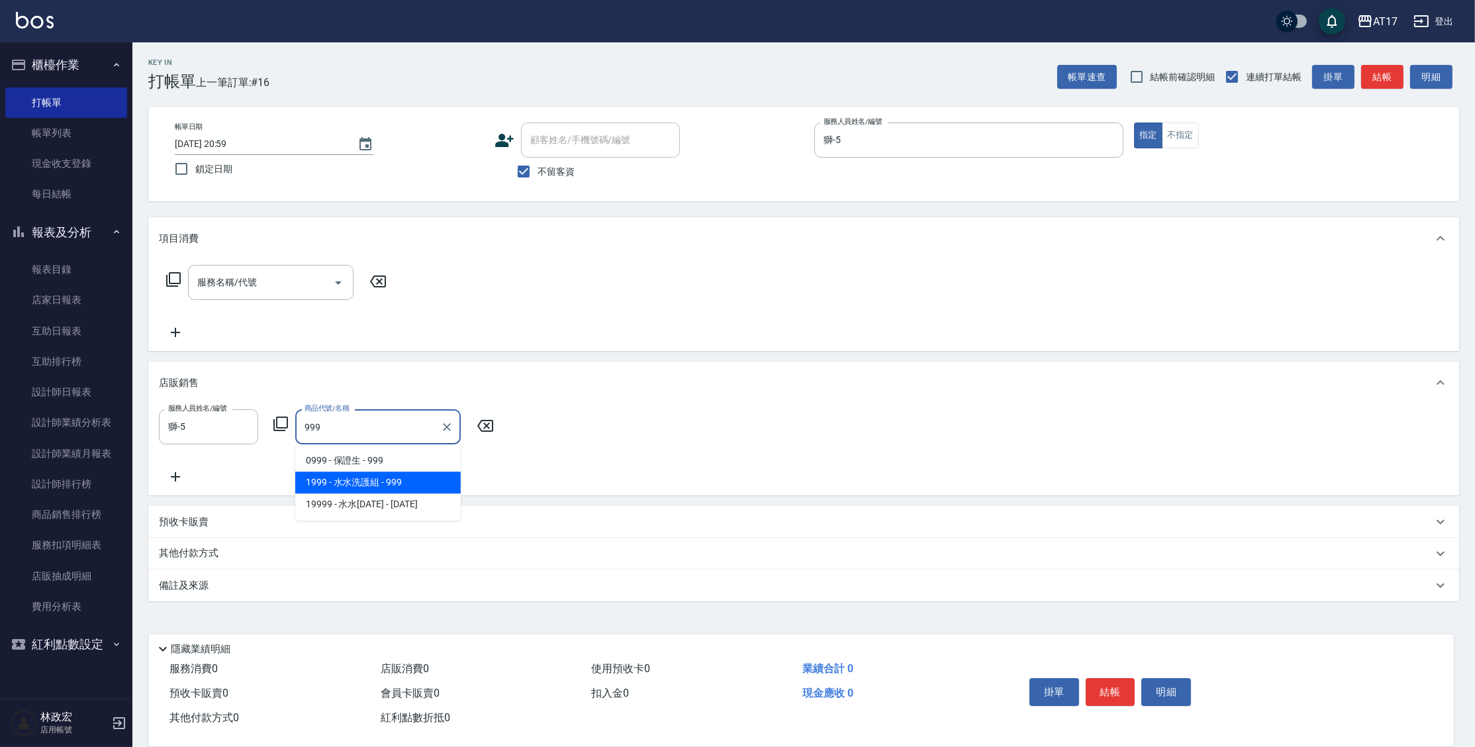
type input "水水洗護組"
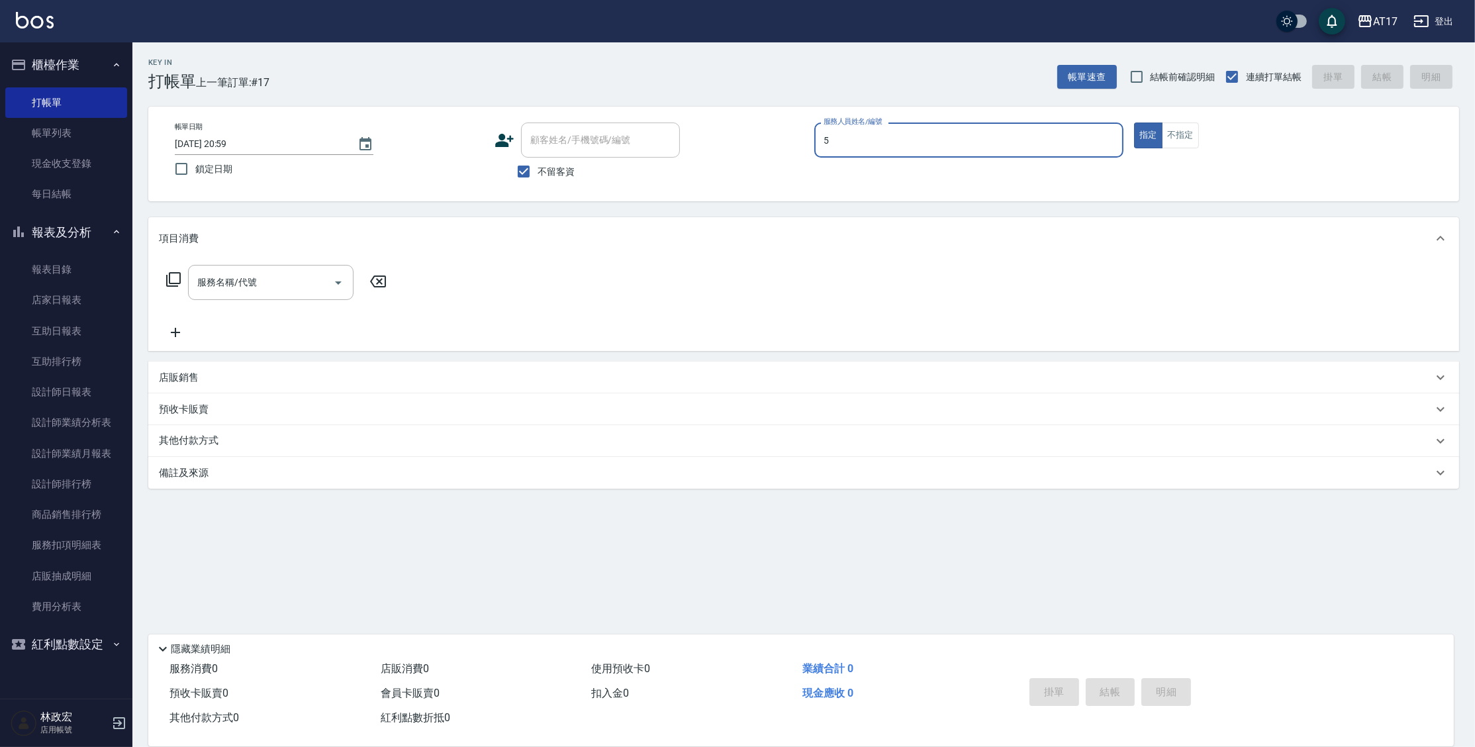
type input "獅-5"
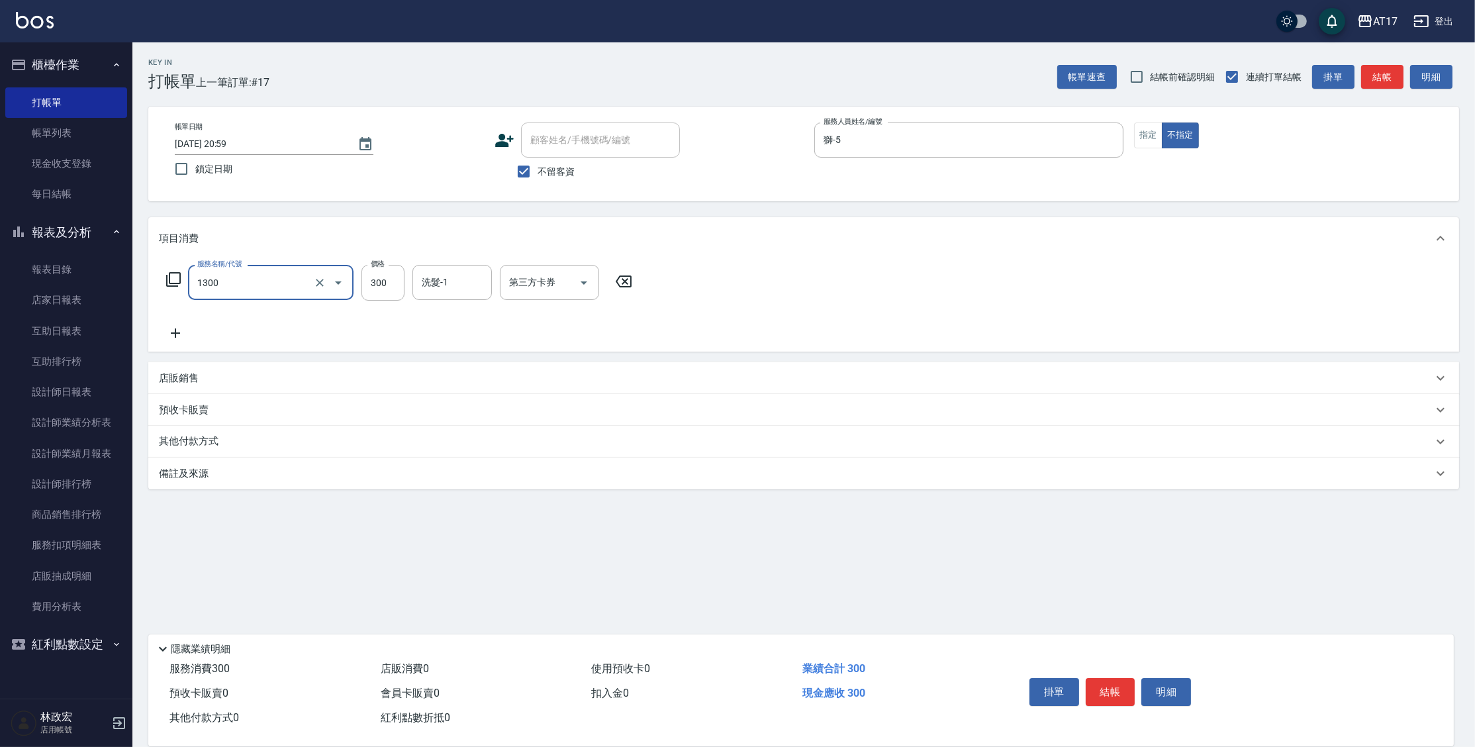
type input "一般洗髮(1300)"
type input "250"
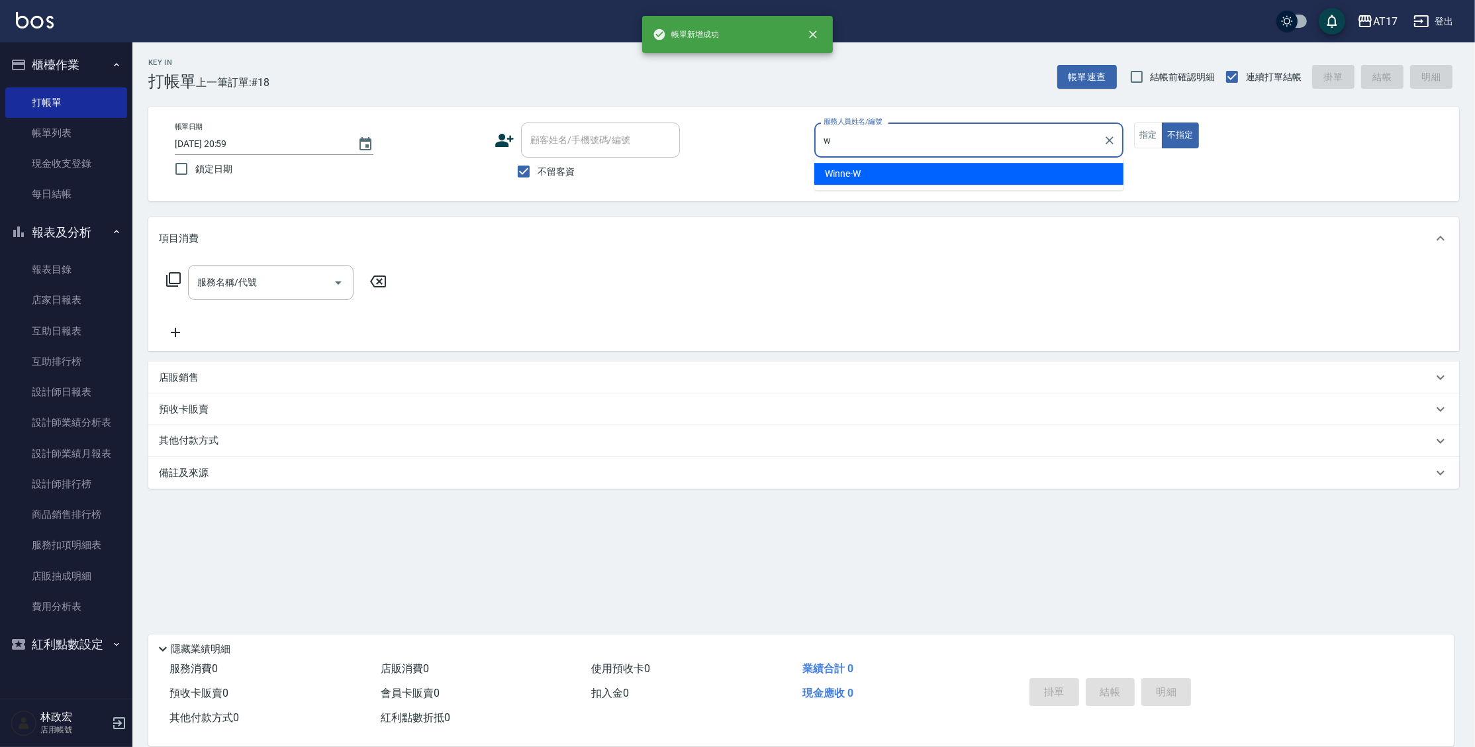
type input "Winne-W"
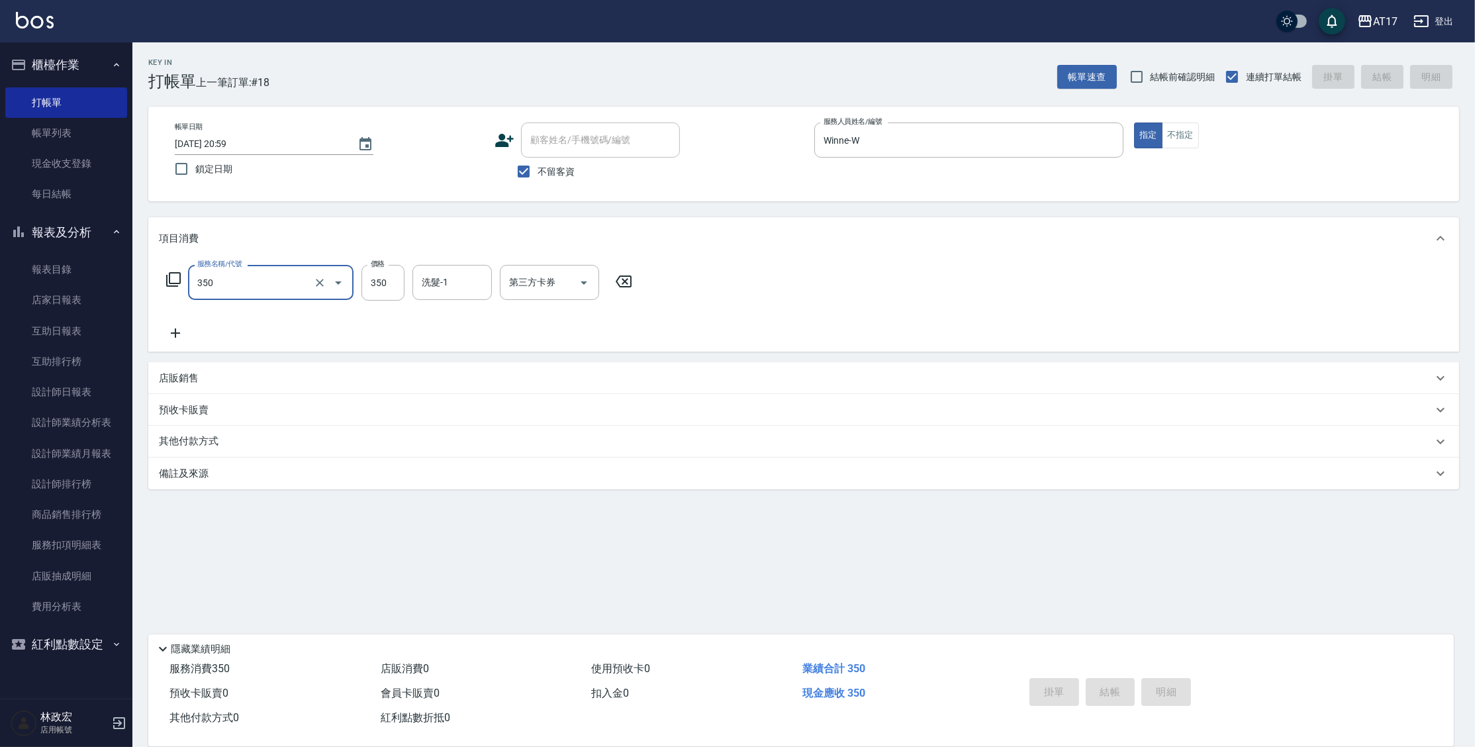
type input "350"
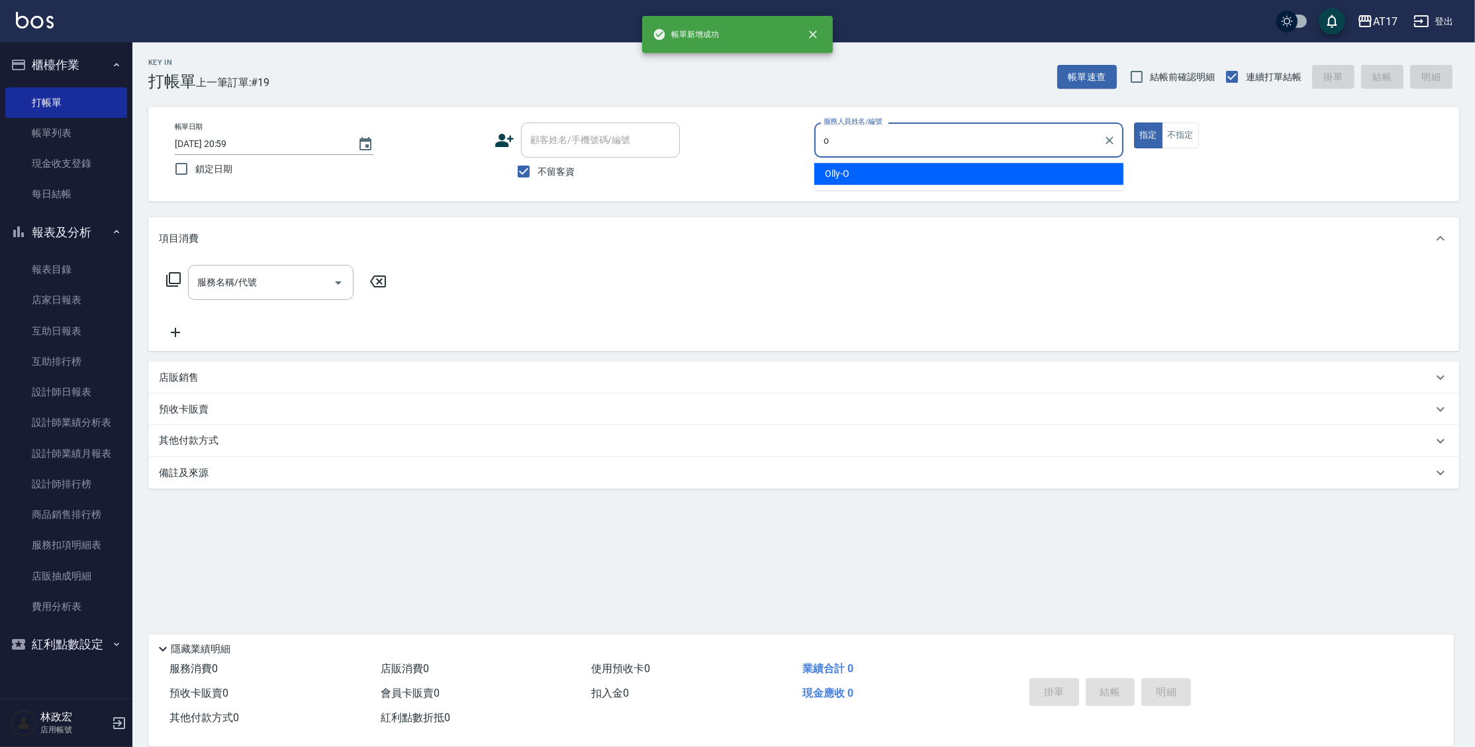
type input "Olly-O"
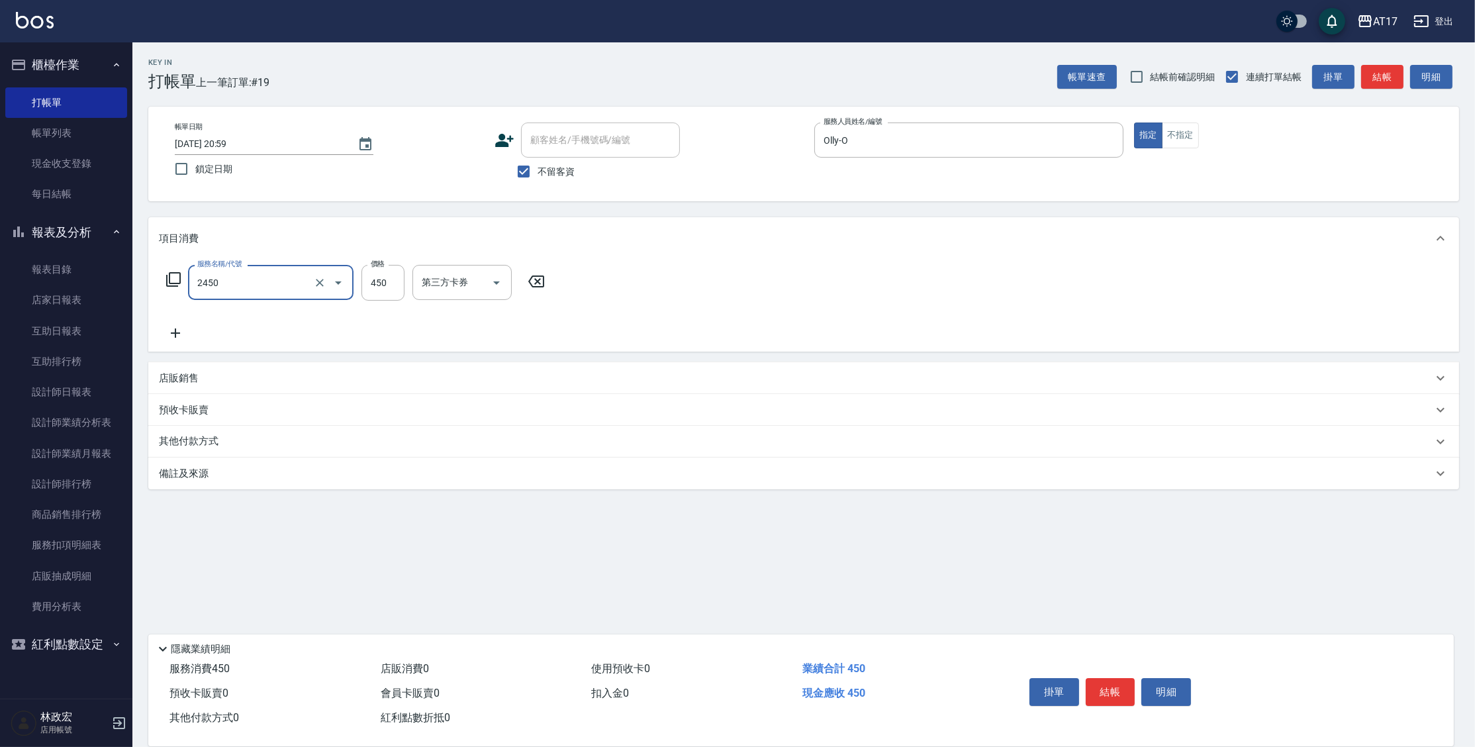
type input "C剪髮套餐(2450)"
type input "500"
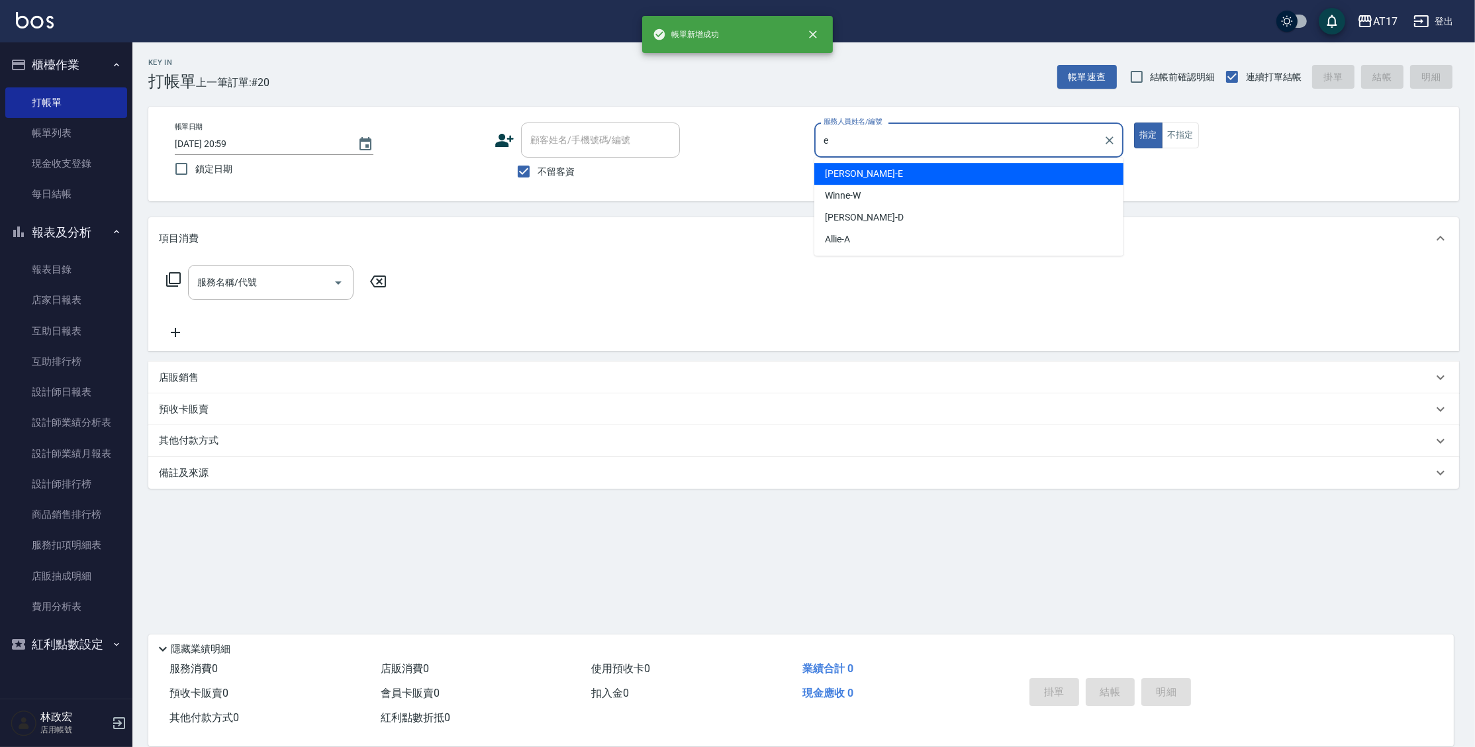
type input "[PERSON_NAME]-E"
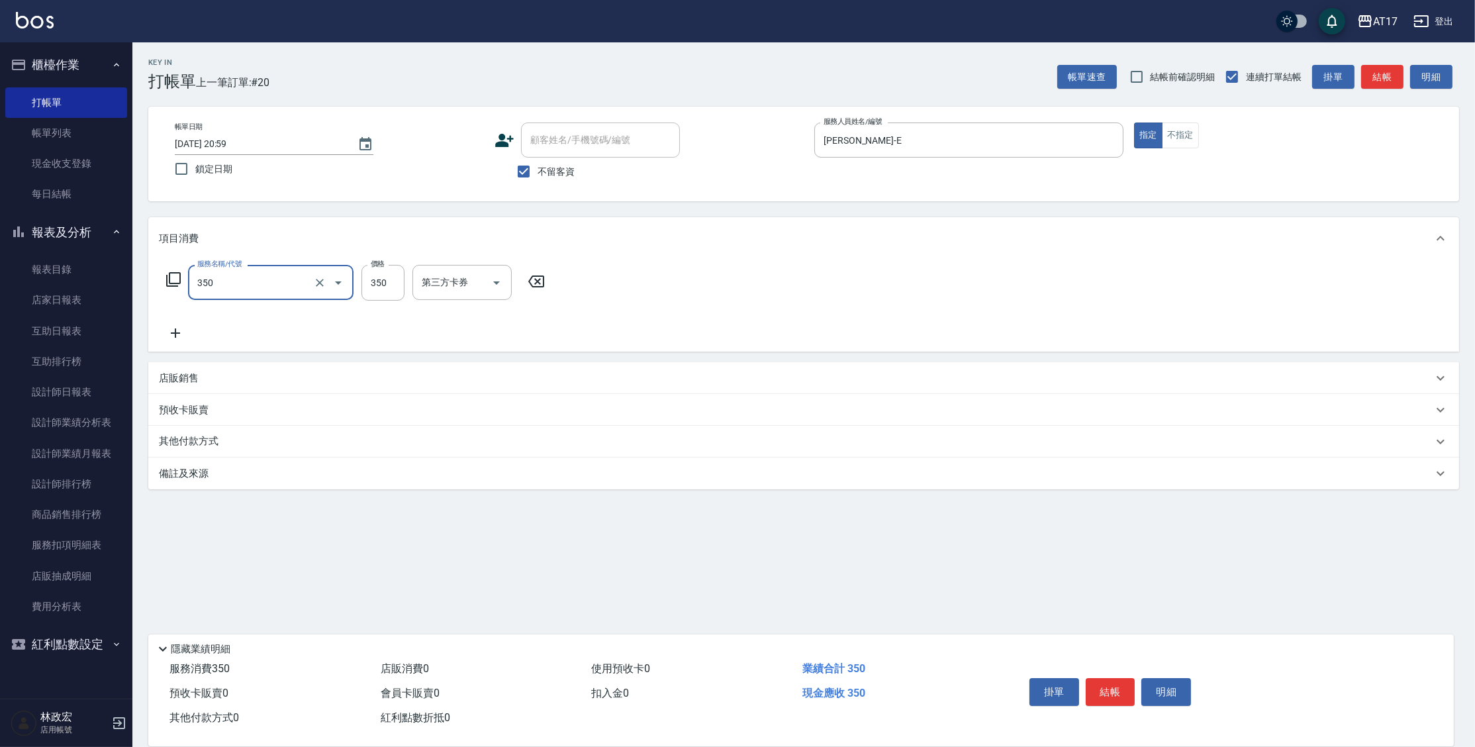
type input "350洗髮(350)"
drag, startPoint x: 463, startPoint y: 281, endPoint x: 475, endPoint y: 268, distance: 17.8
click at [463, 281] on input "洗髮-1" at bounding box center [452, 282] width 68 height 23
type input "[PERSON_NAME]-55"
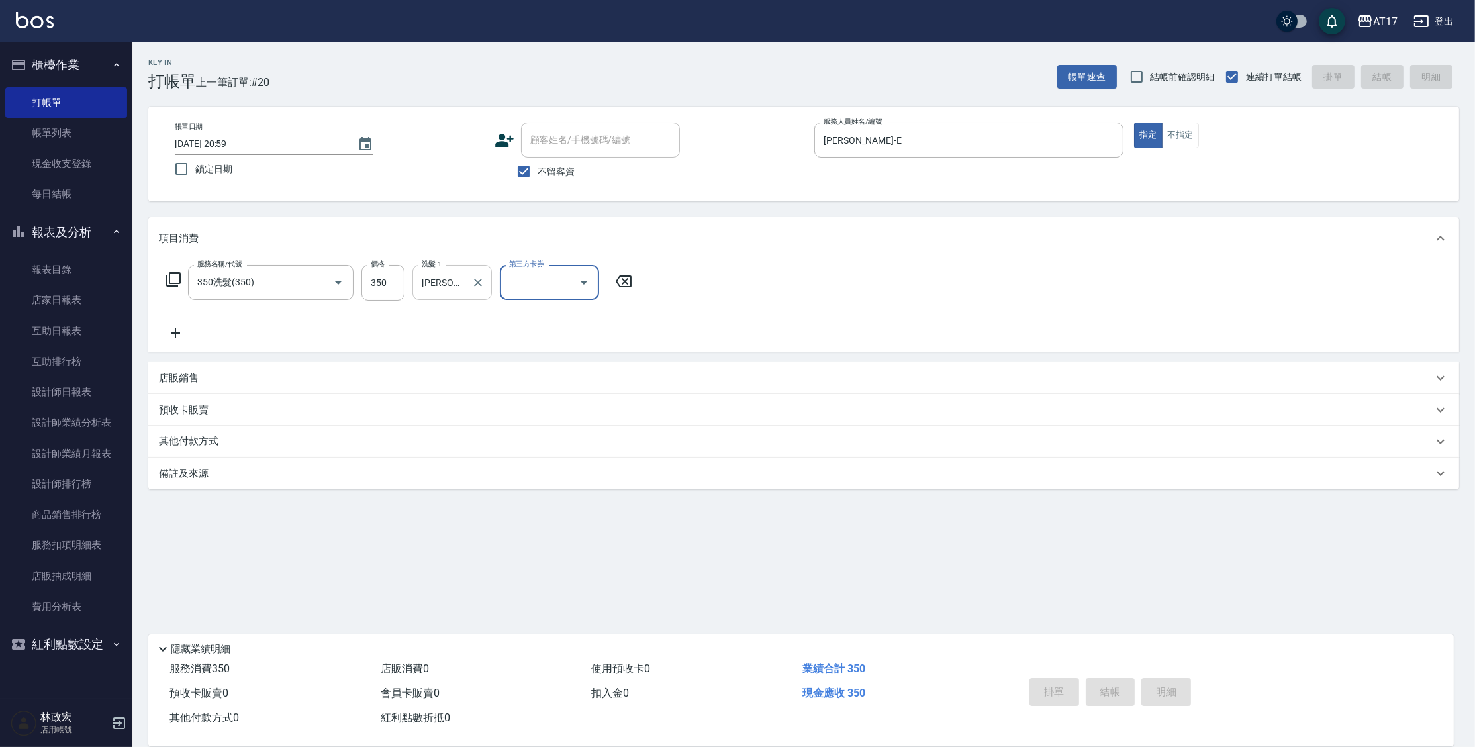
type input "[DATE] 21:00"
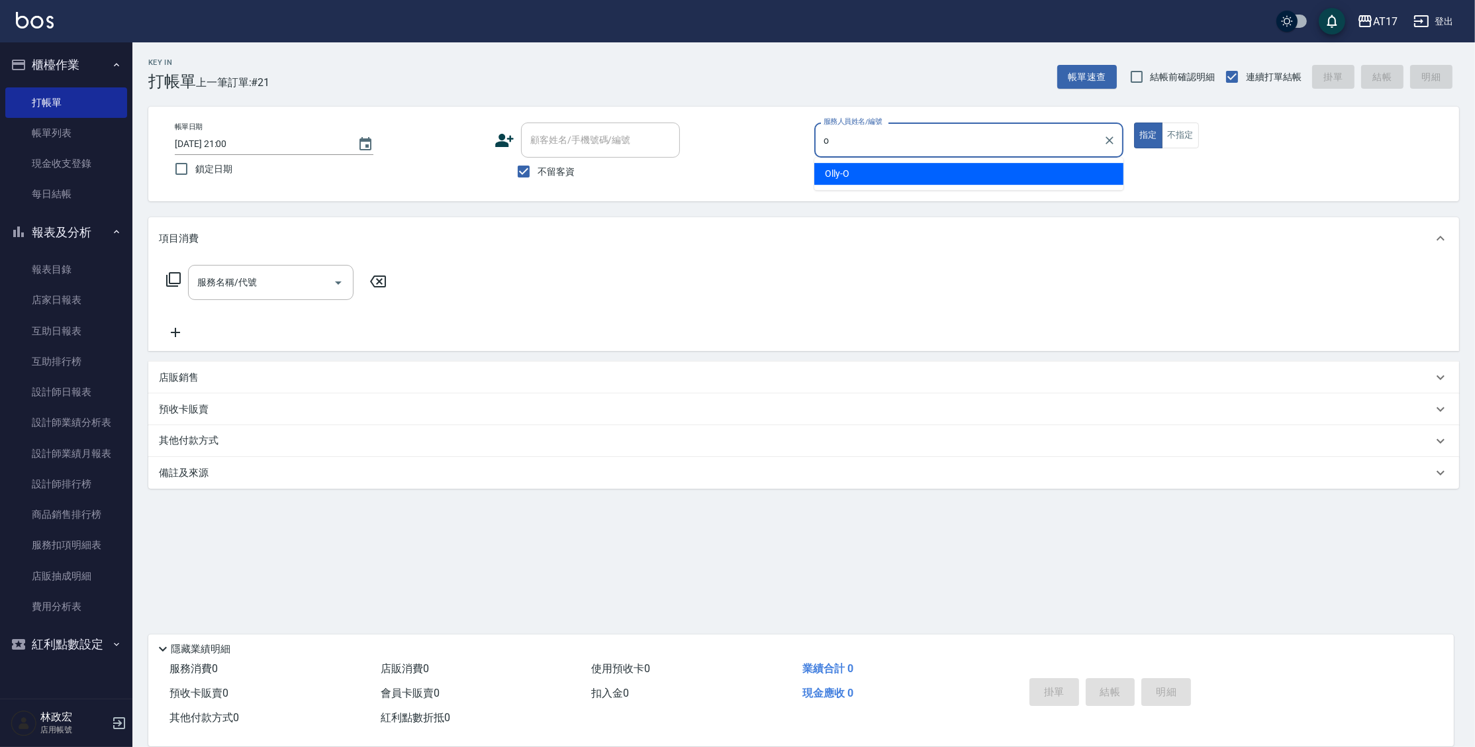
type input "Olly-O"
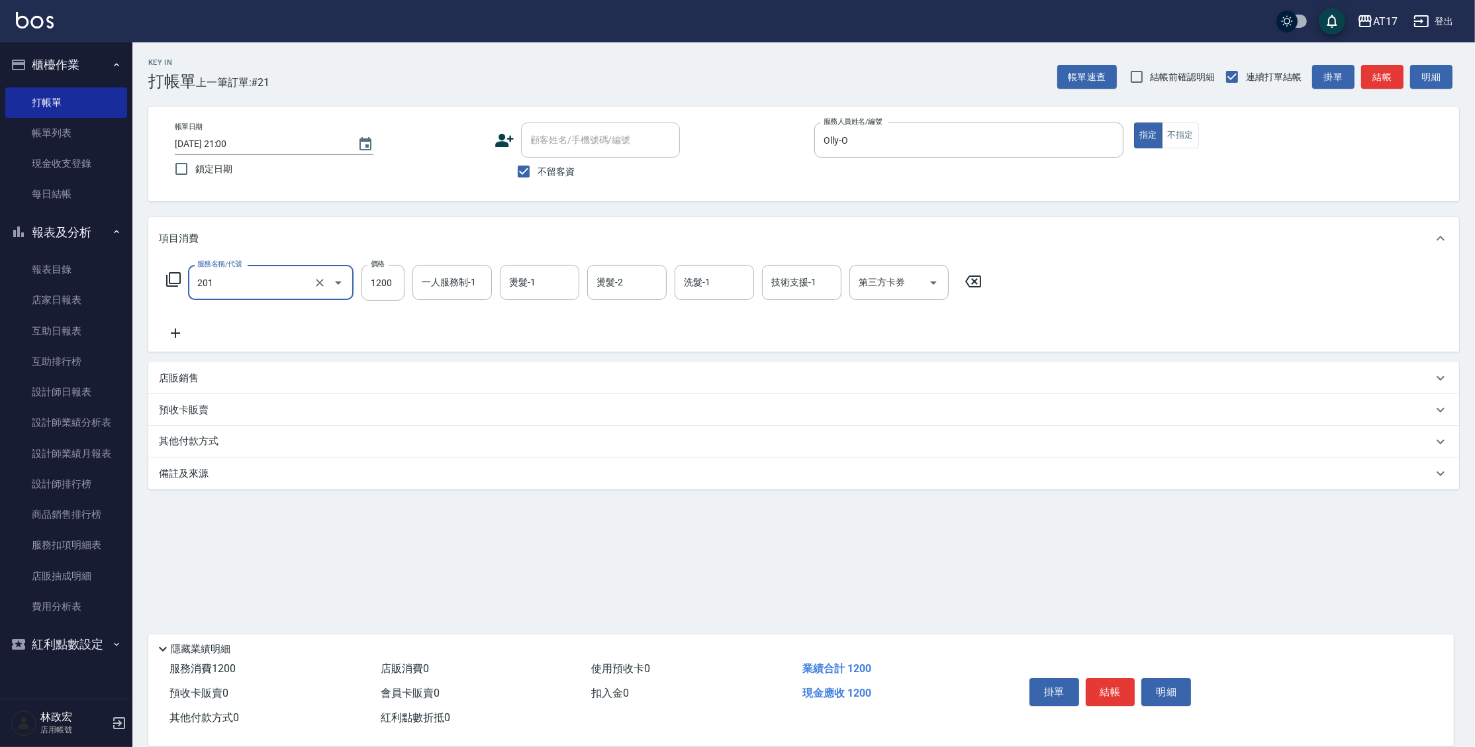
type input "一般燙(改金額)(201)"
click at [405, 287] on div "服務名稱/代號 一般燙(改金額)(201) 服務名稱/代號 價格 1200 價格 一人服務制-1 一人服務制-1 燙髮-1 燙髮-1 燙髮-2 燙髮-2 洗髮…" at bounding box center [574, 283] width 831 height 36
click at [378, 284] on input "1200" at bounding box center [382, 283] width 43 height 36
type input "800"
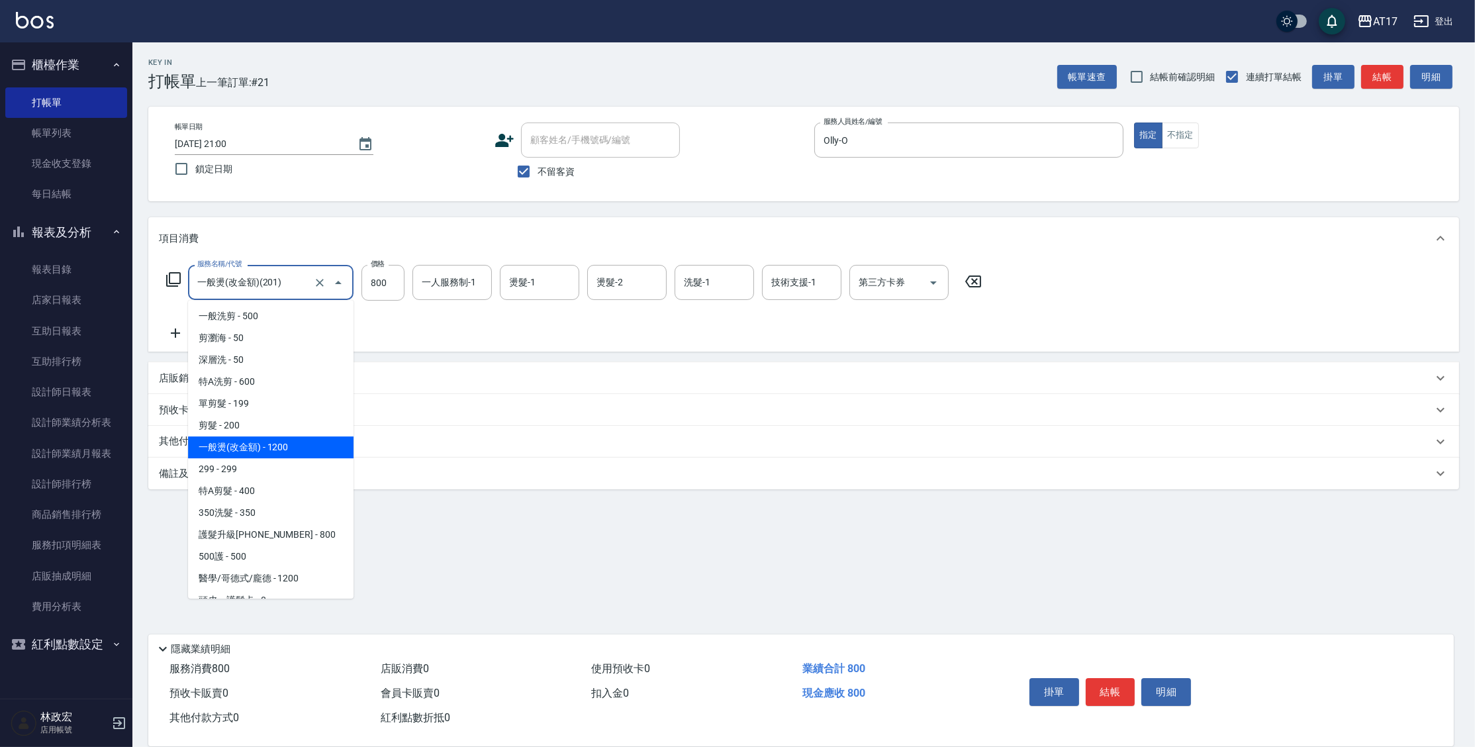
click at [297, 285] on input "一般燙(改金額)(201)" at bounding box center [252, 282] width 116 height 23
click at [318, 280] on icon "Clear" at bounding box center [320, 283] width 8 height 8
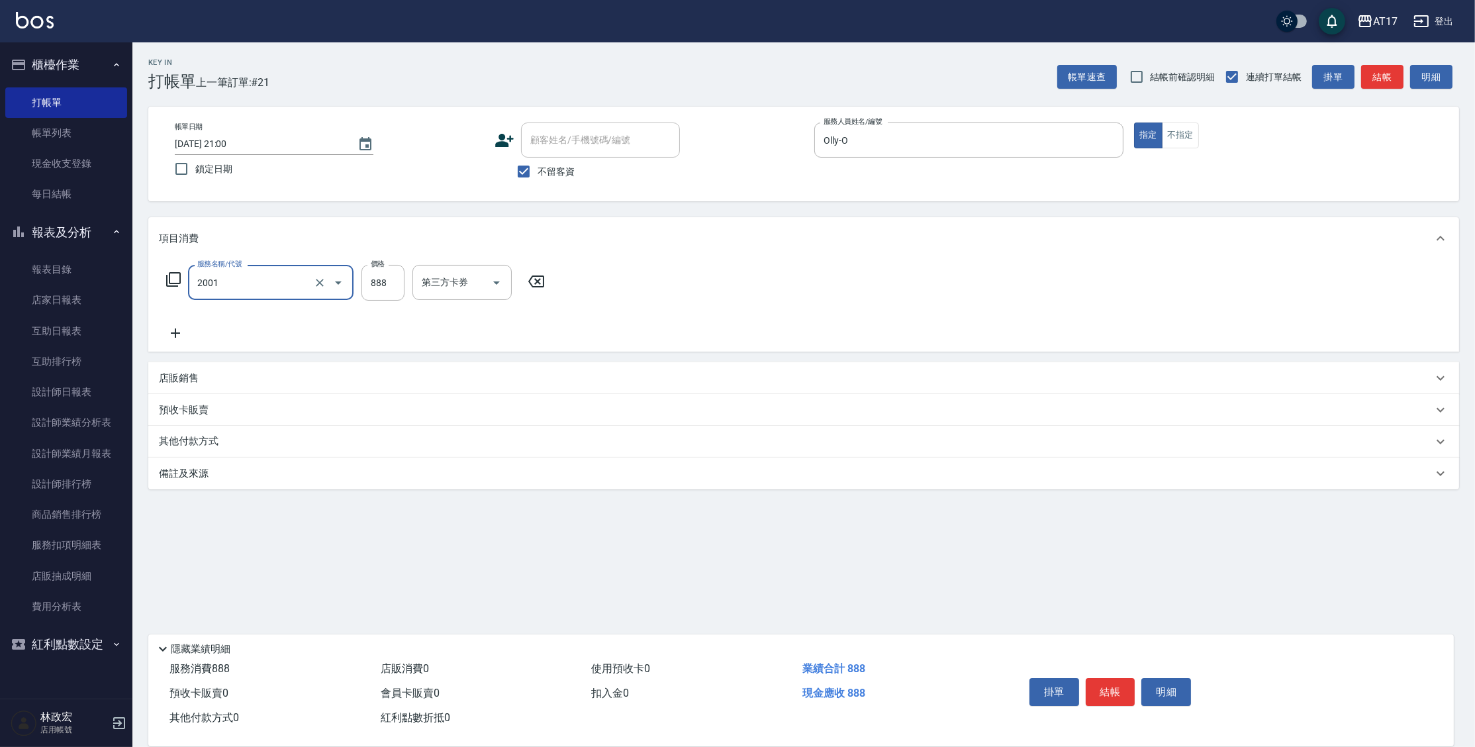
type input "局部燙髮( 瀏海/壓貼 )(2001)"
type input "800"
type input "Olly-O"
type input "[PERSON_NAME]-55"
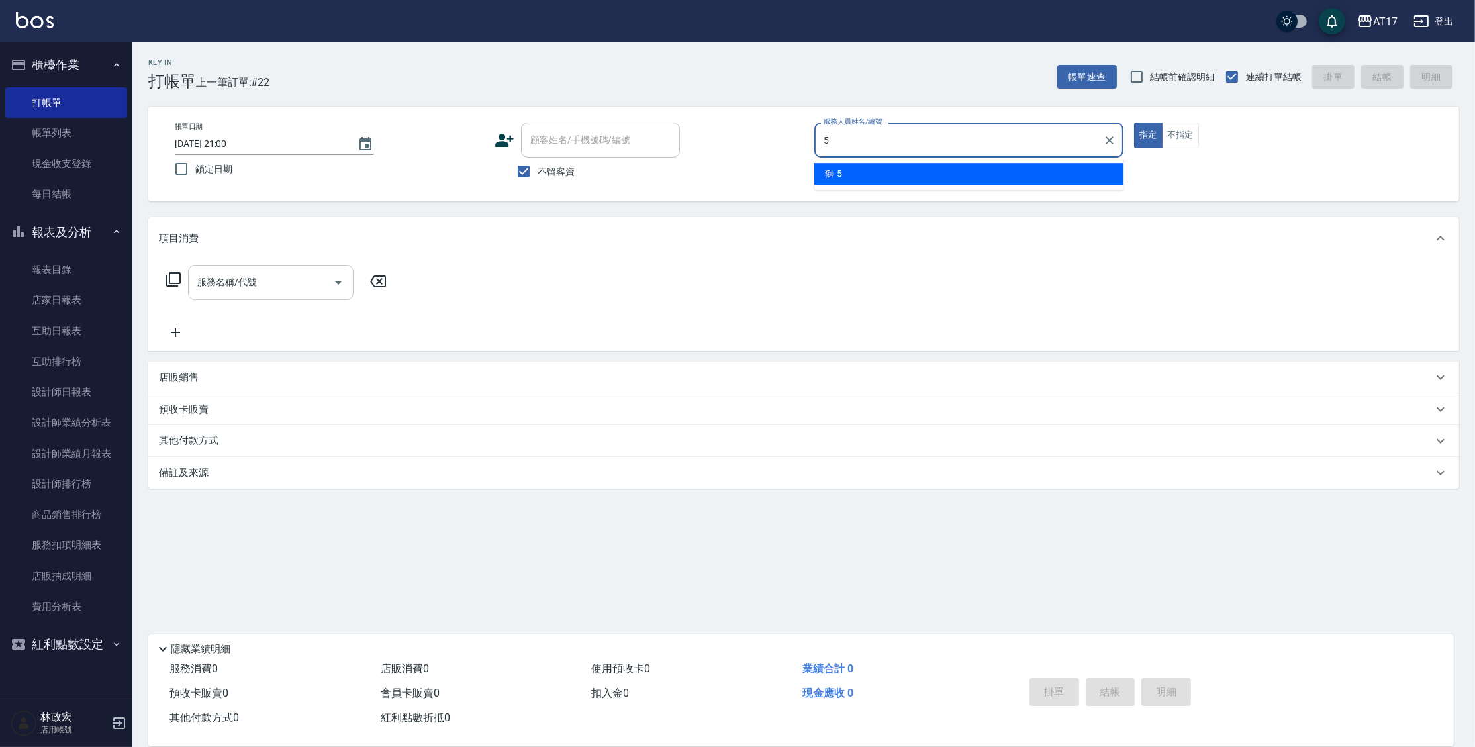
type input "獅-5"
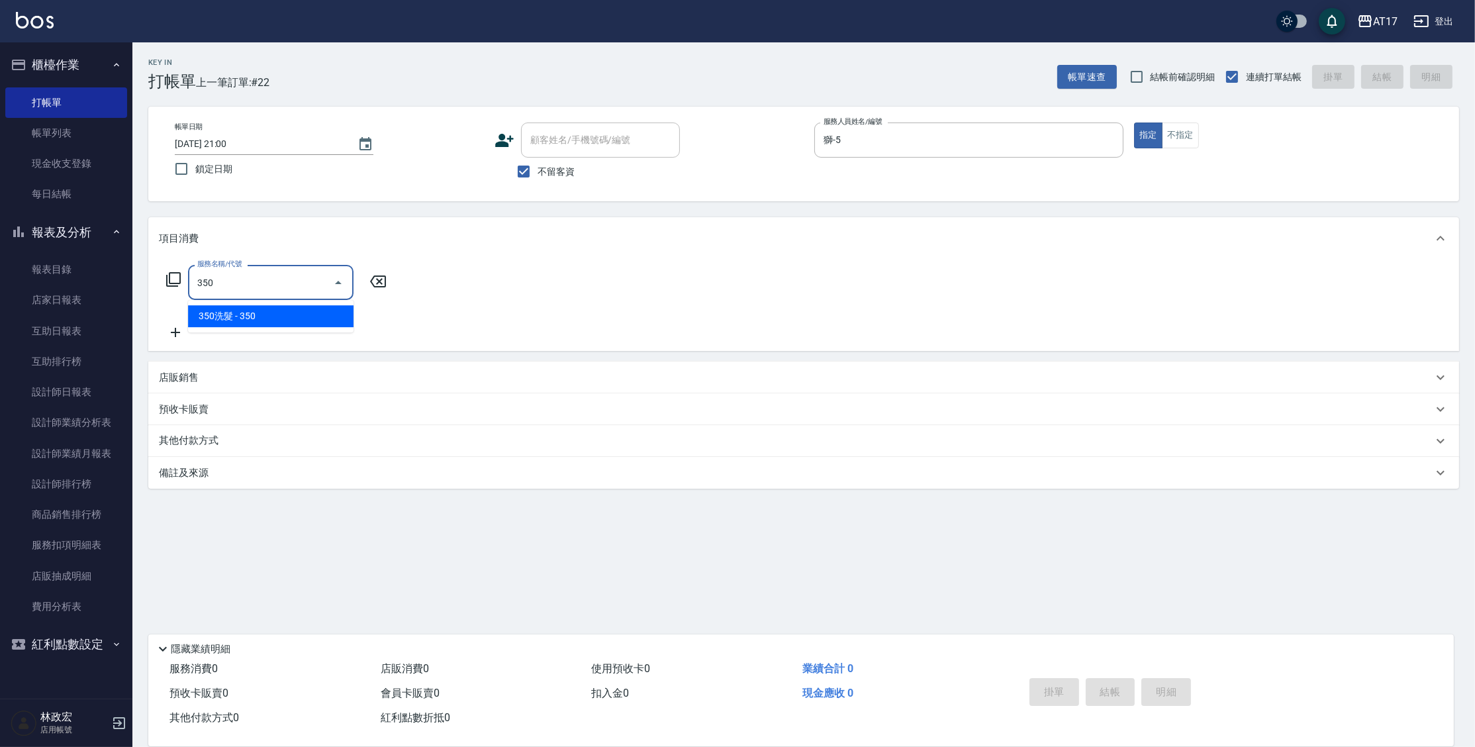
type input "350洗髮(350)"
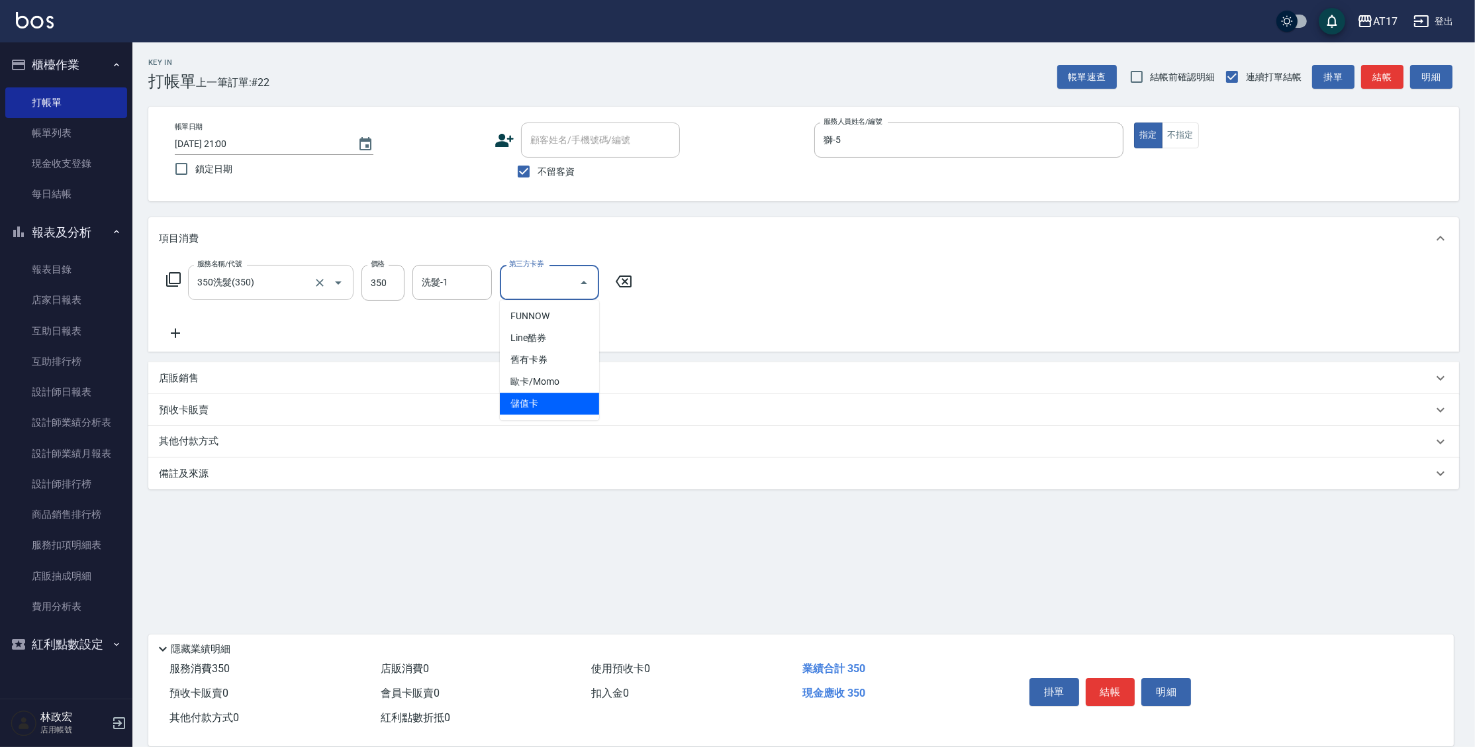
type input "儲值卡"
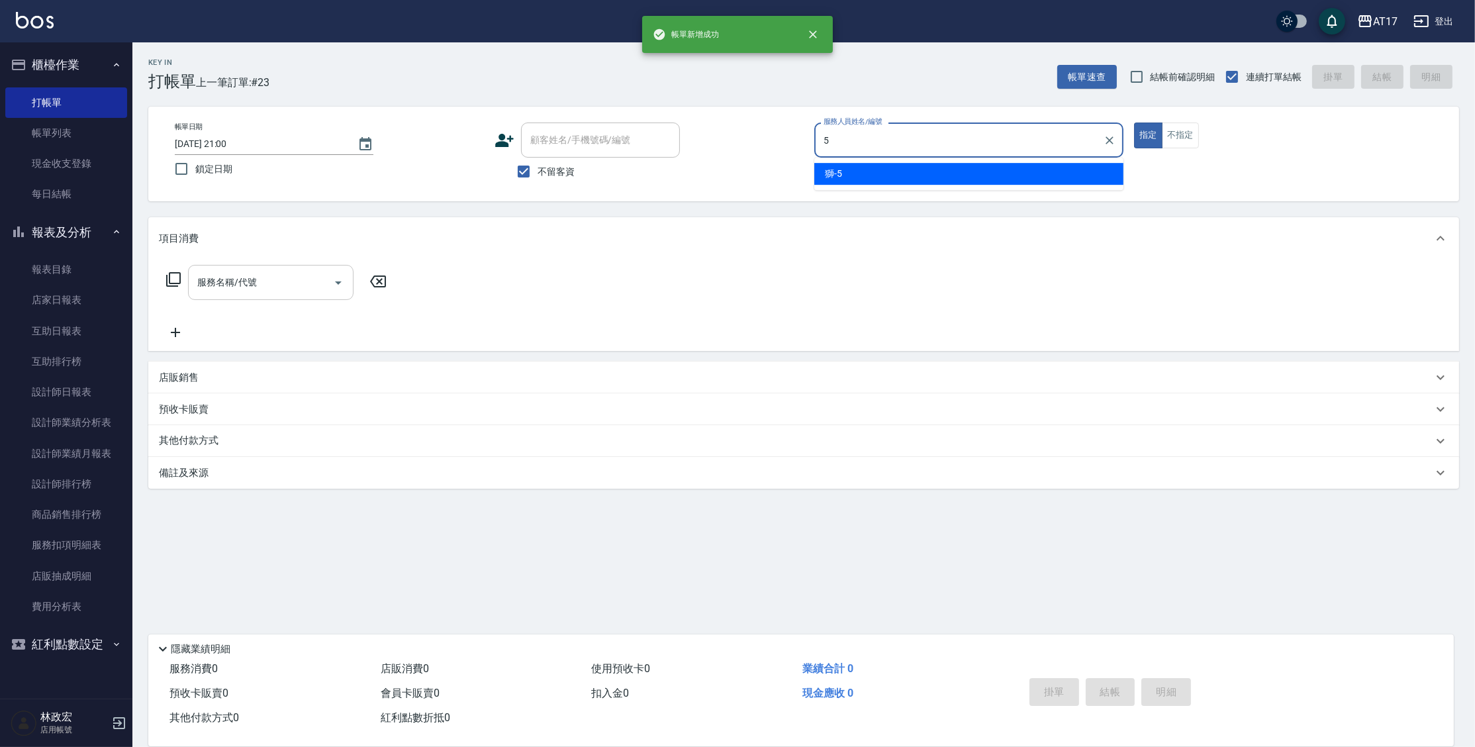
type input "獅-5"
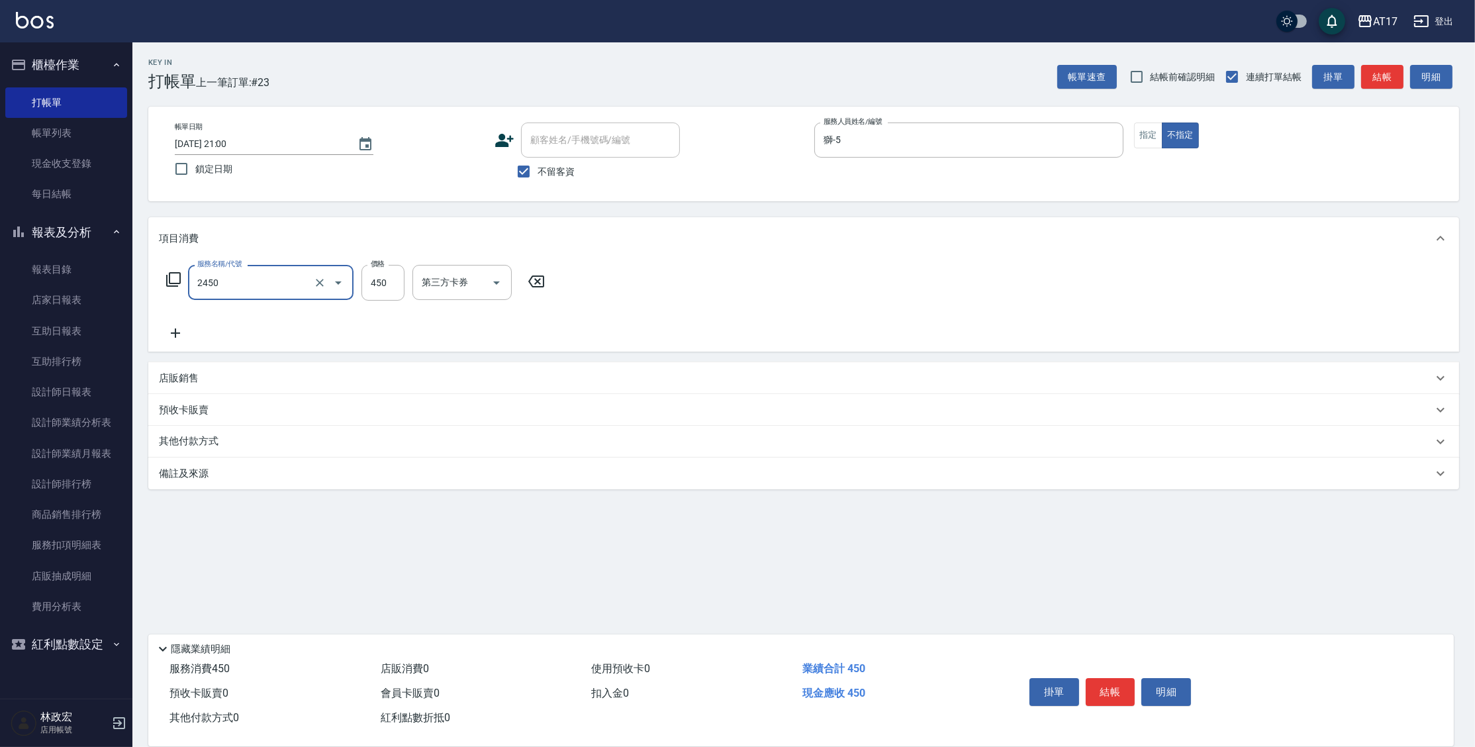
type input "C剪髮套餐(2450)"
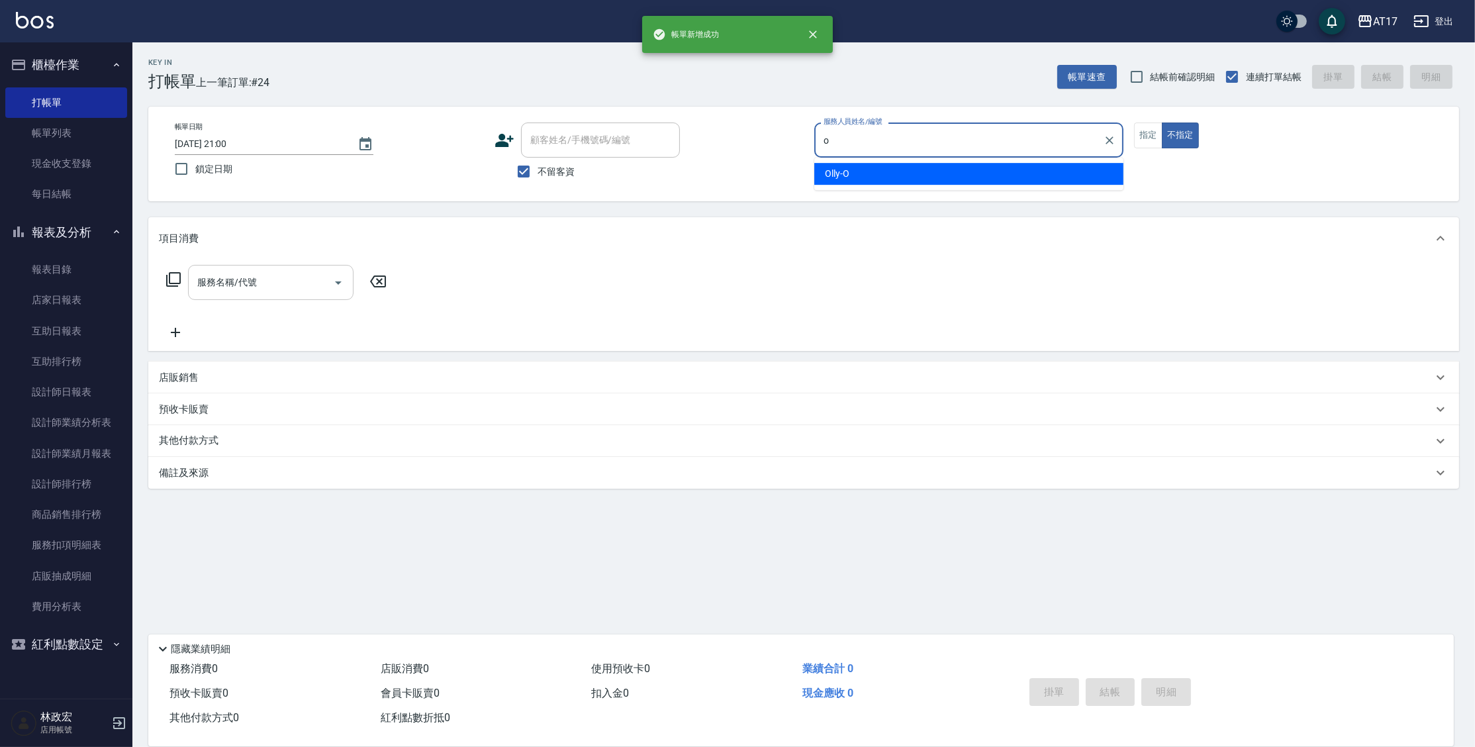
type input "Olly-O"
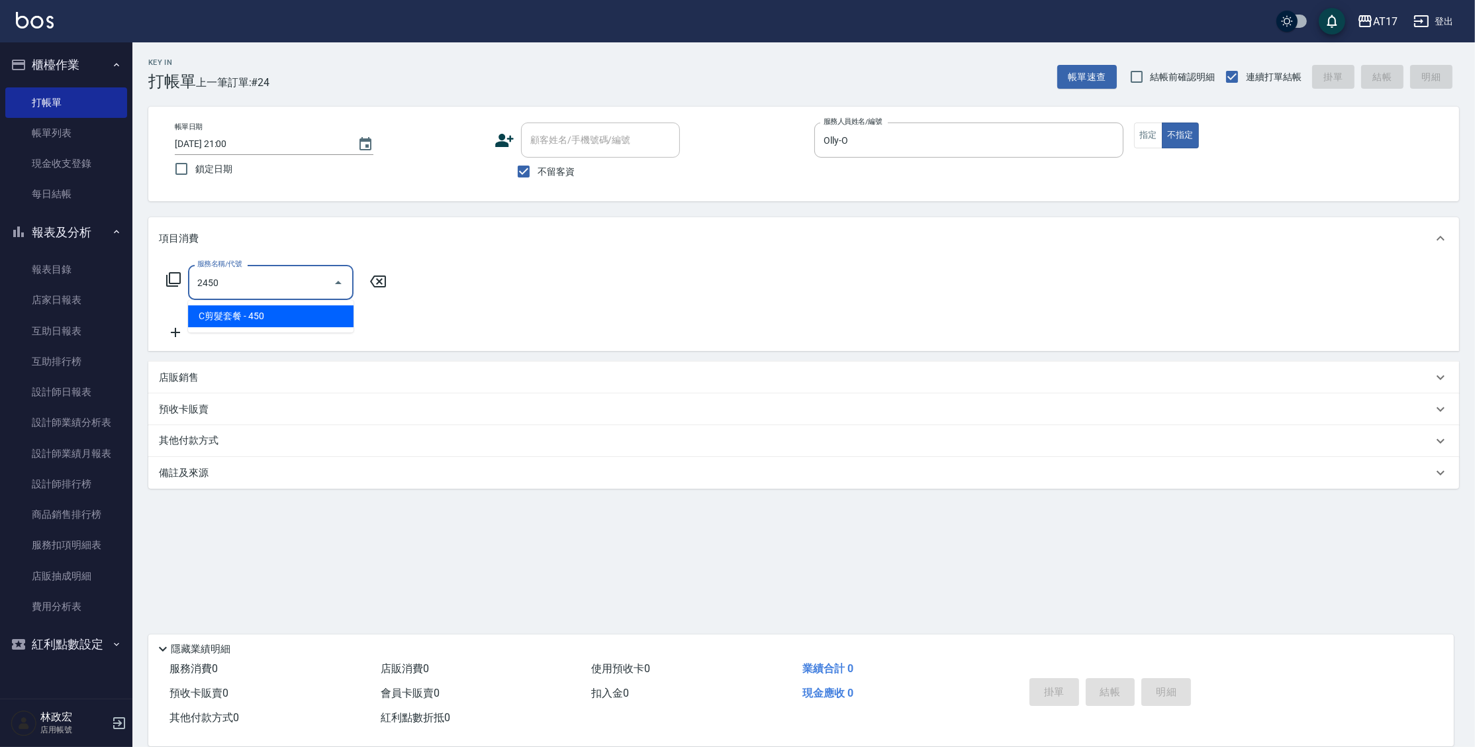
type input "C剪髮套餐(2450)"
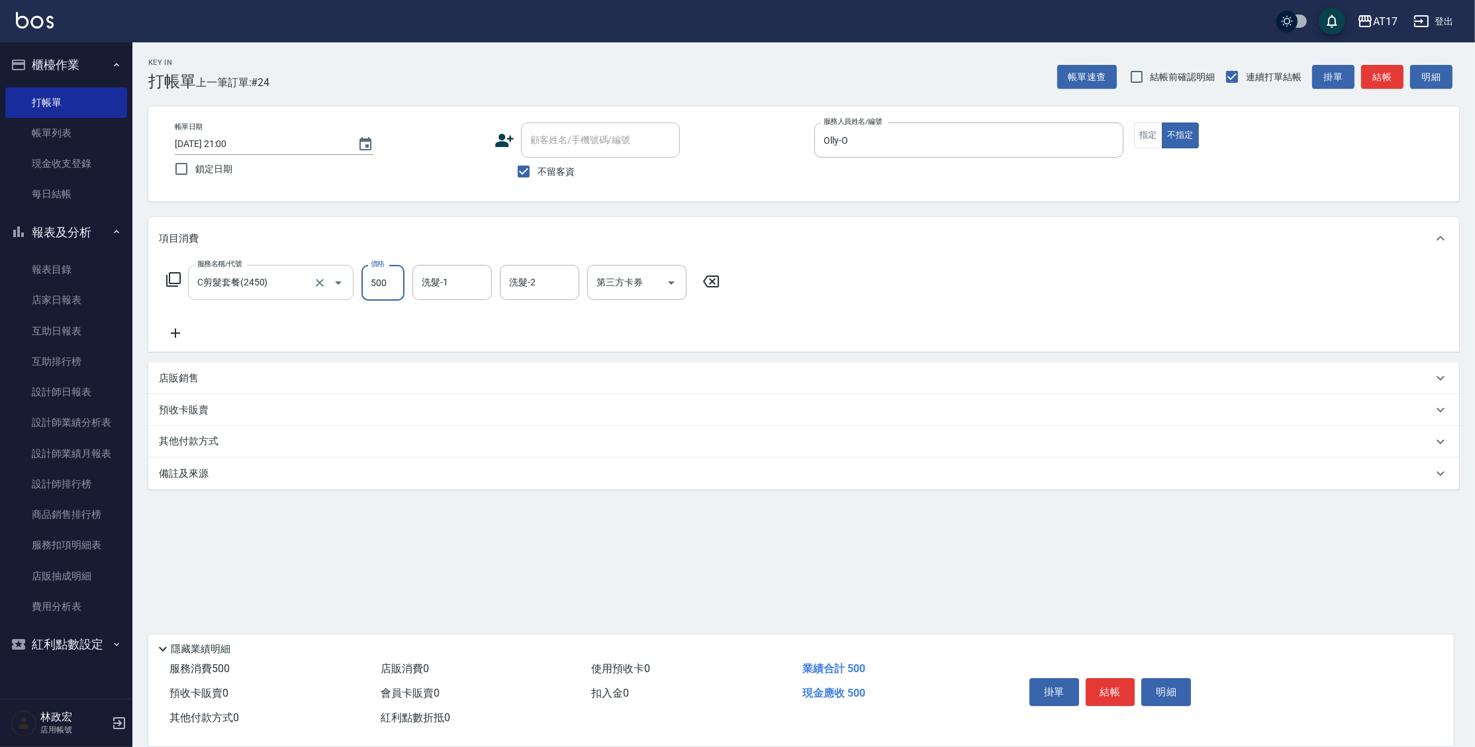
type input "500"
type input "[PERSON_NAME]-55"
click at [1163, 133] on button "不指定" at bounding box center [1180, 135] width 37 height 26
drag, startPoint x: 1097, startPoint y: 146, endPoint x: 1107, endPoint y: 142, distance: 9.8
click at [1100, 142] on div "Olly-O 服務人員姓名/編號" at bounding box center [968, 139] width 309 height 35
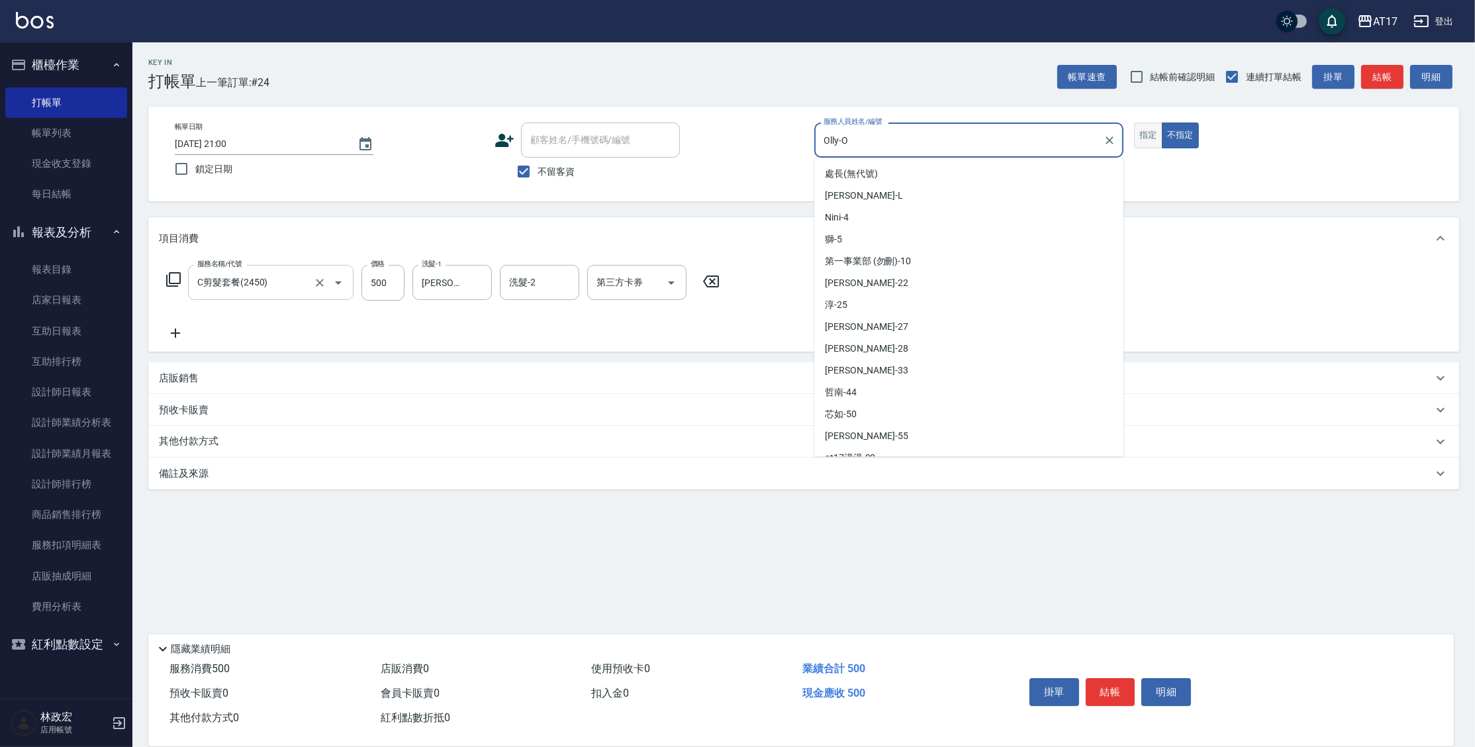
scroll to position [252, 0]
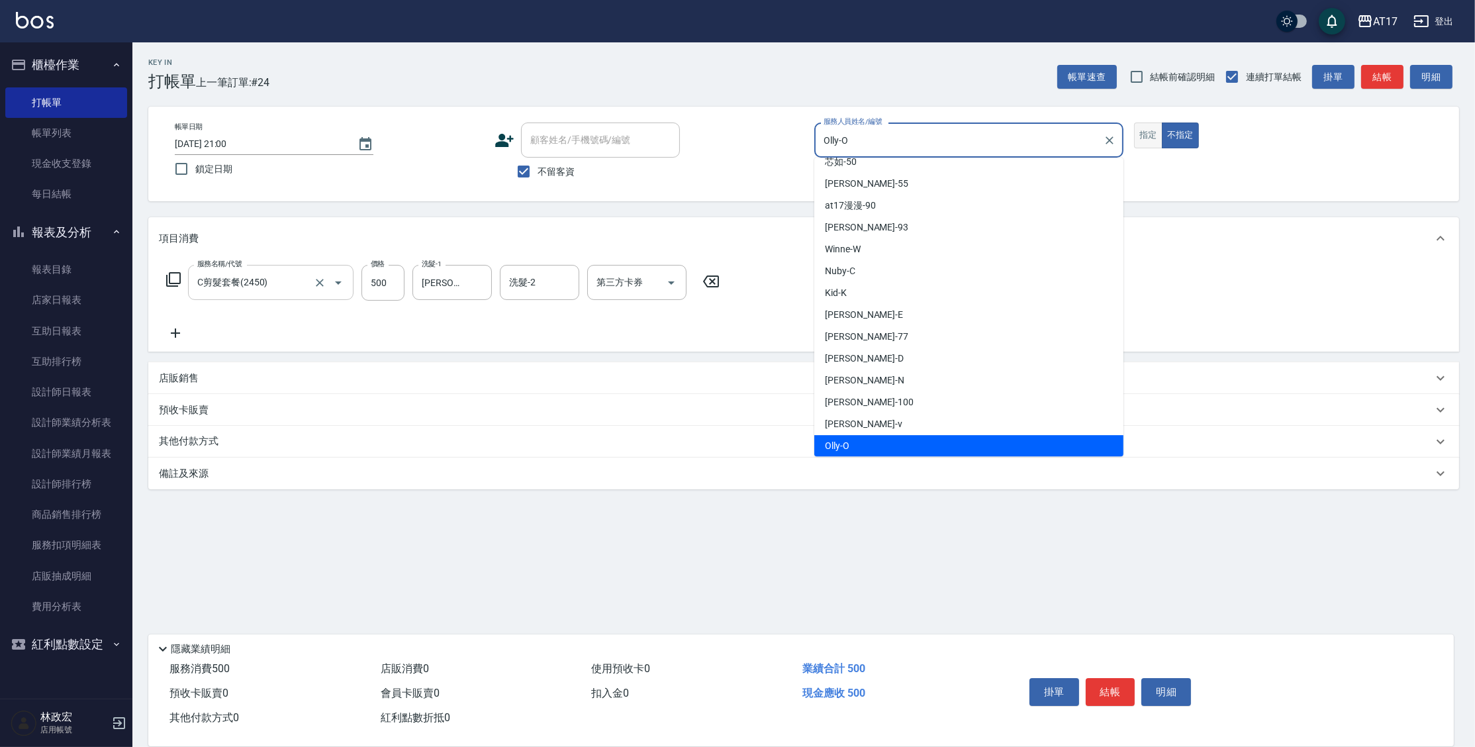
drag, startPoint x: 1146, startPoint y: 140, endPoint x: 1150, endPoint y: 133, distance: 7.4
click at [1146, 139] on button "指定" at bounding box center [1148, 135] width 28 height 26
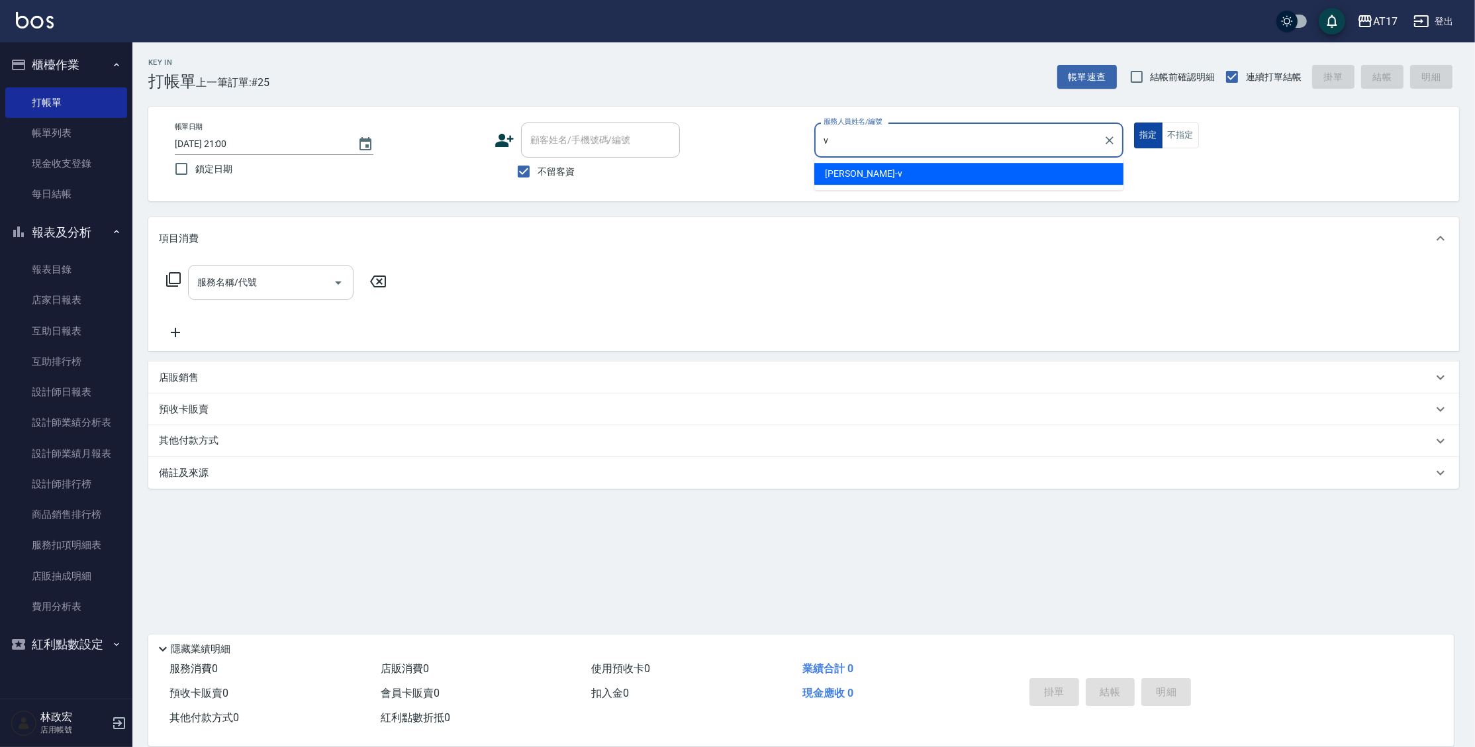
type input "[PERSON_NAME]-v"
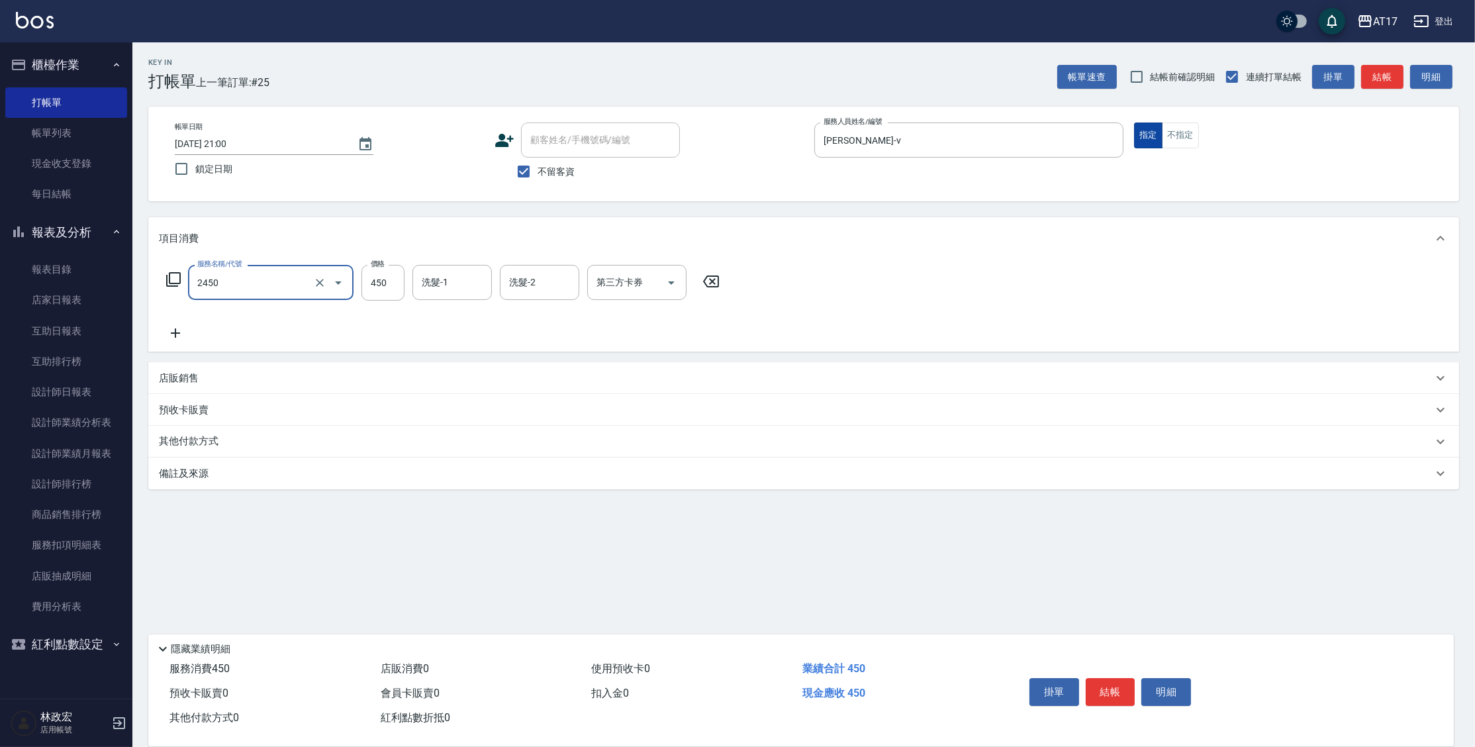
type input "C剪髮套餐(2450)"
click at [1173, 146] on button "不指定" at bounding box center [1180, 135] width 37 height 26
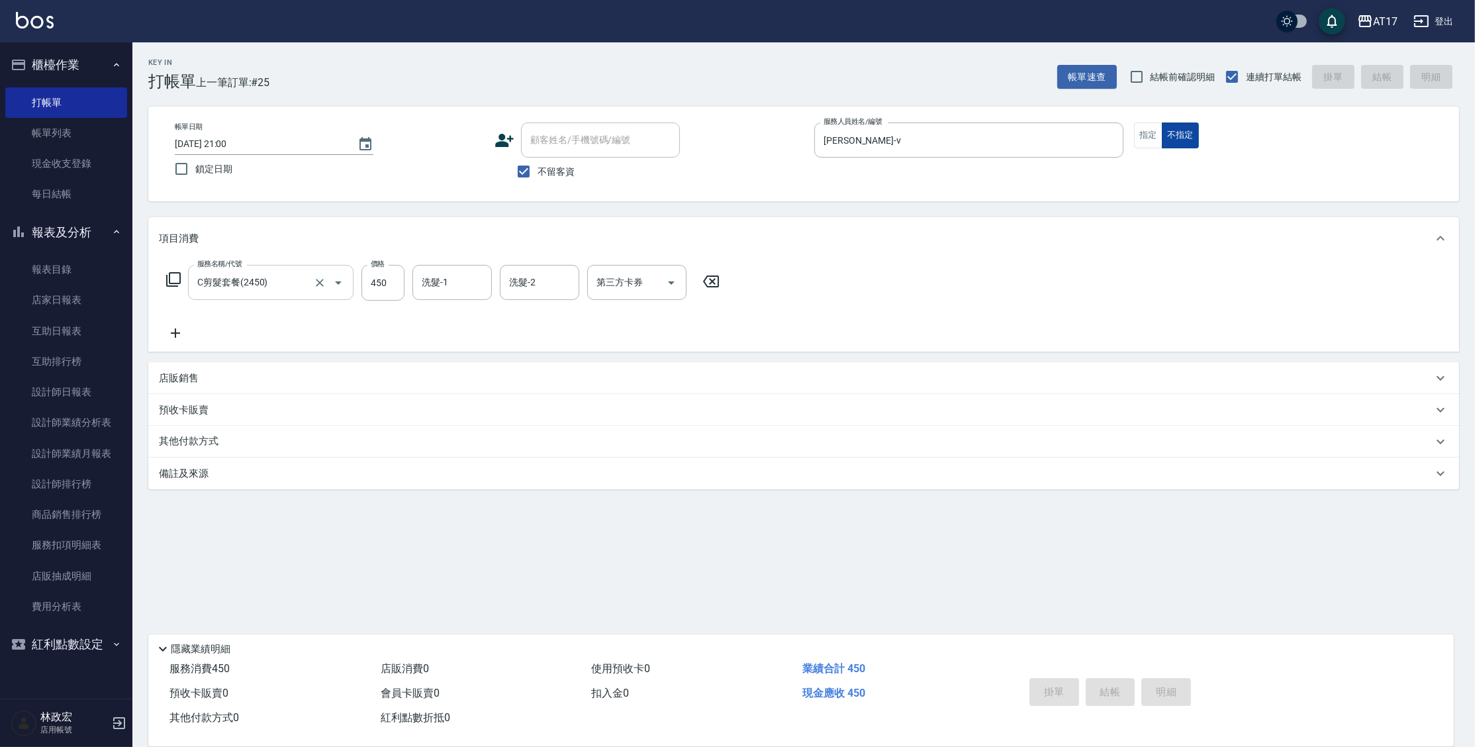
type input "[DATE] 21:01"
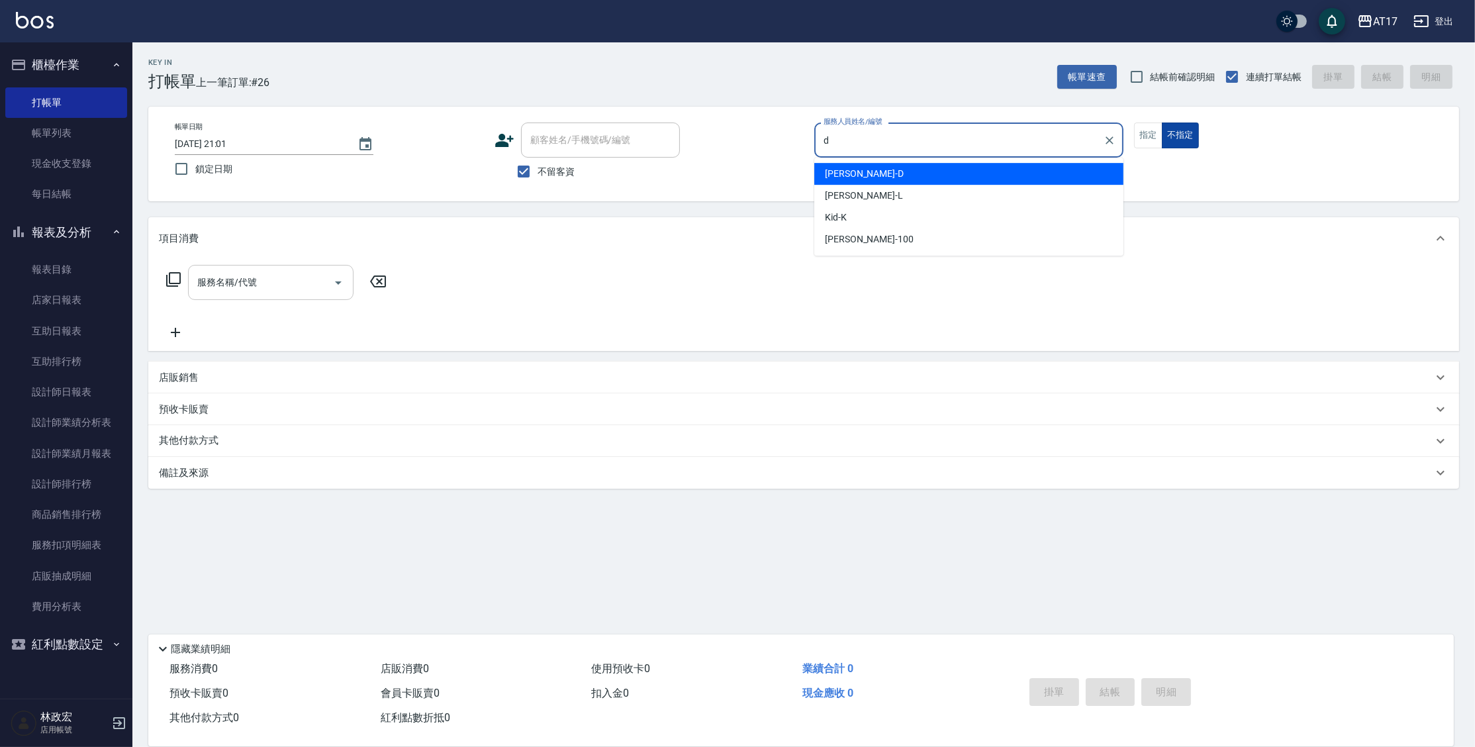
type input "[PERSON_NAME]-D"
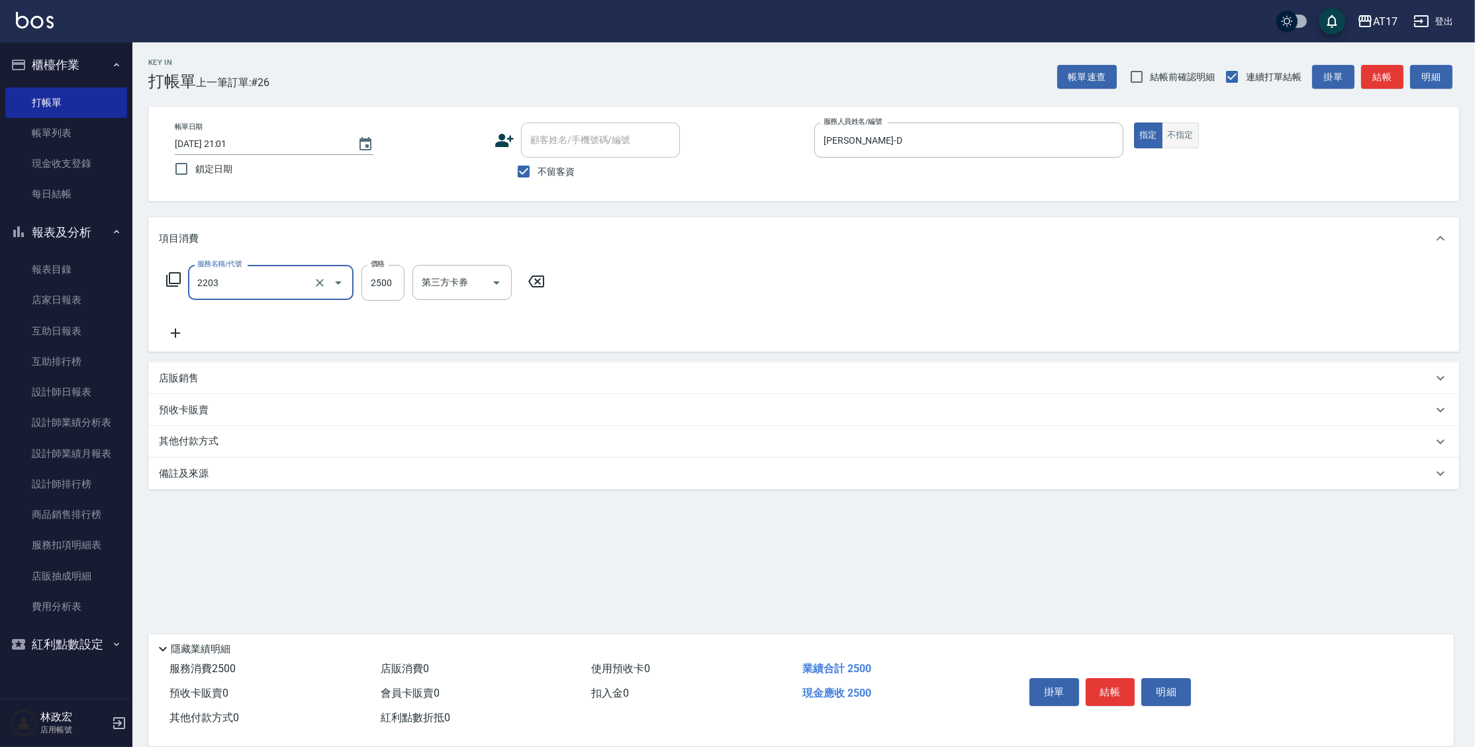
type input "燙髮C餐(短髮)(2203)"
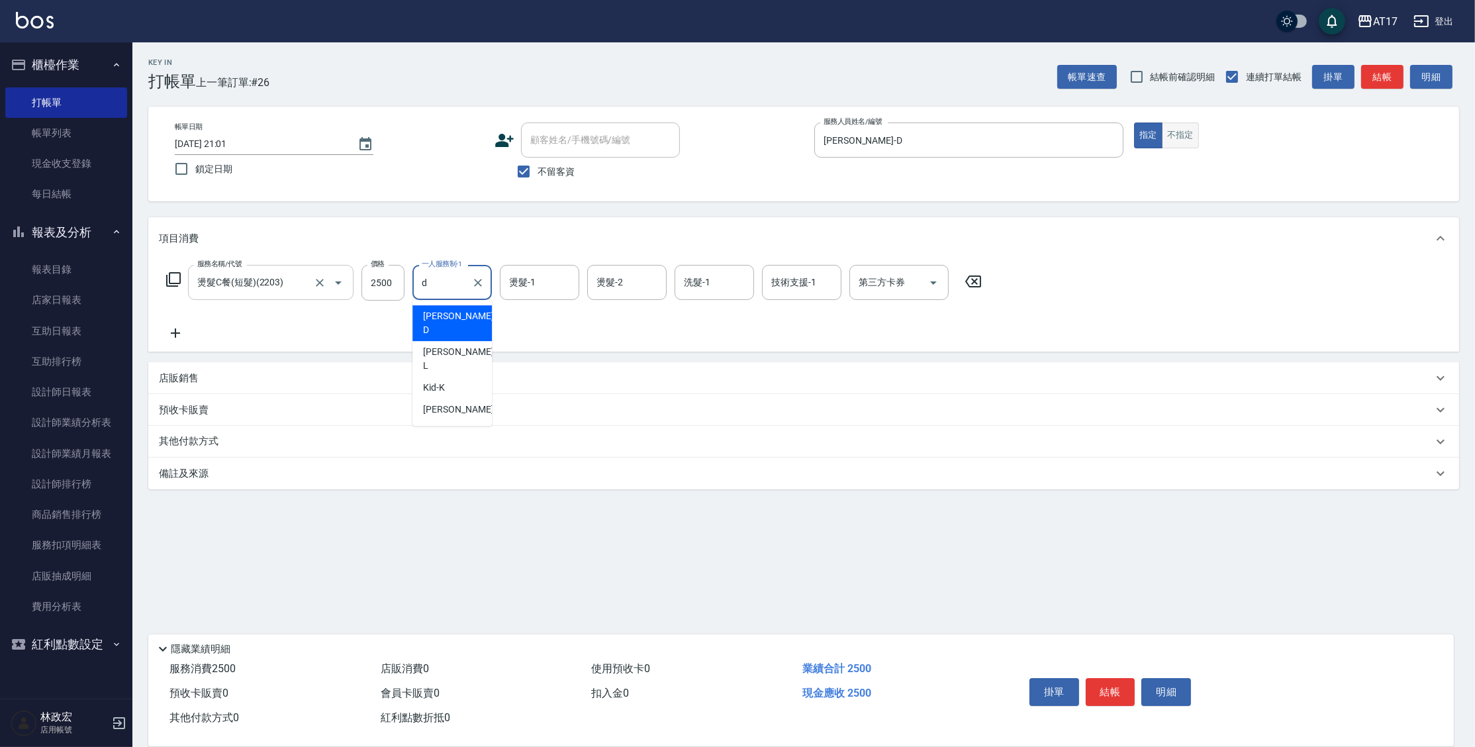
type input "[PERSON_NAME]-D"
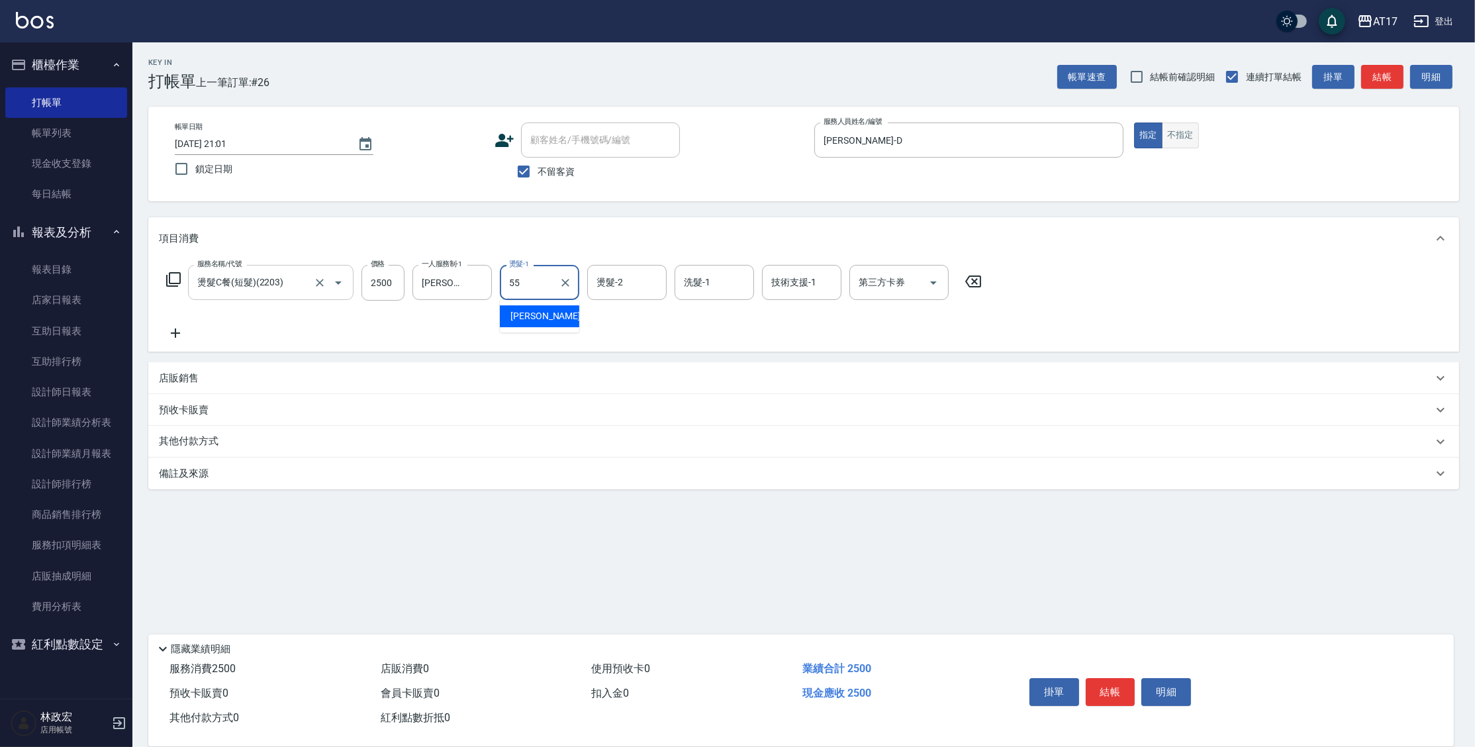
type input "[PERSON_NAME]-55"
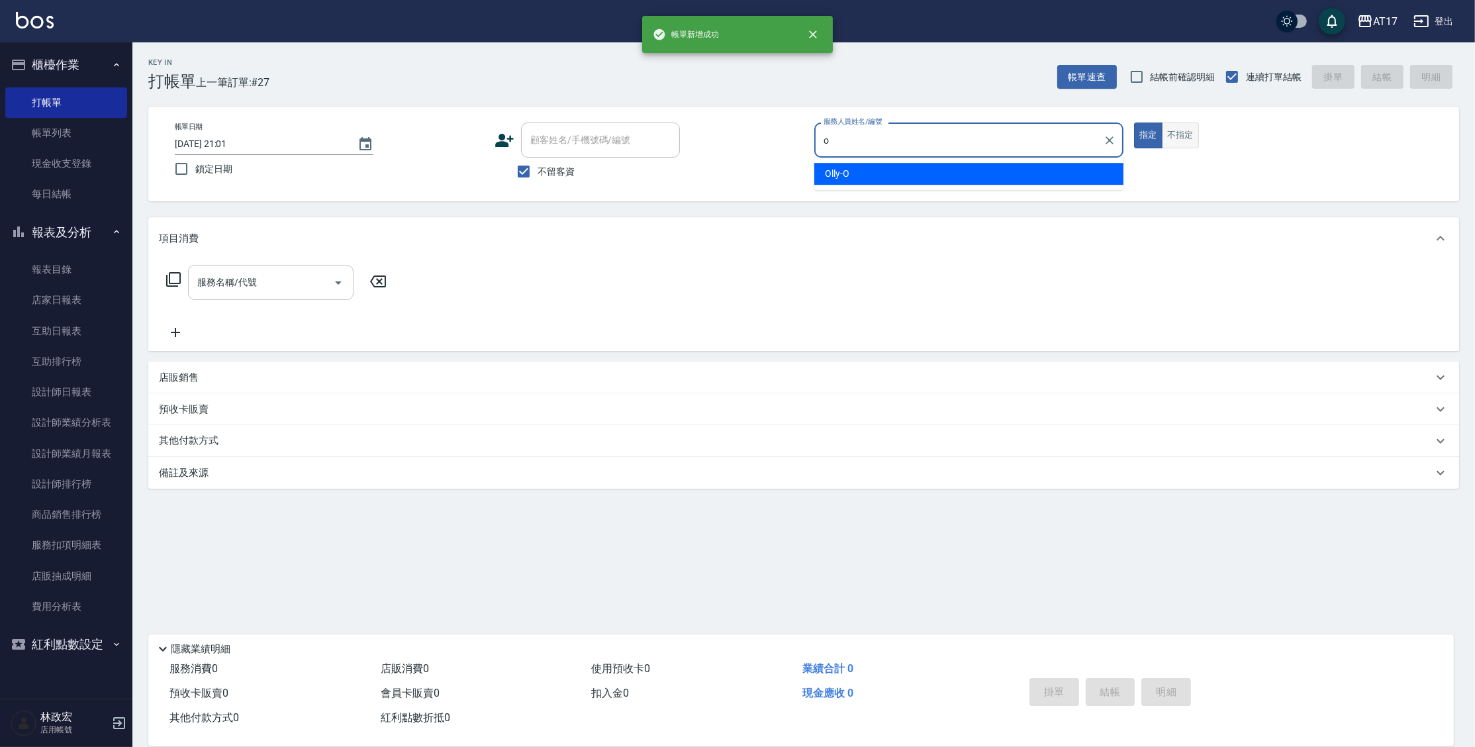
type input "Olly-O"
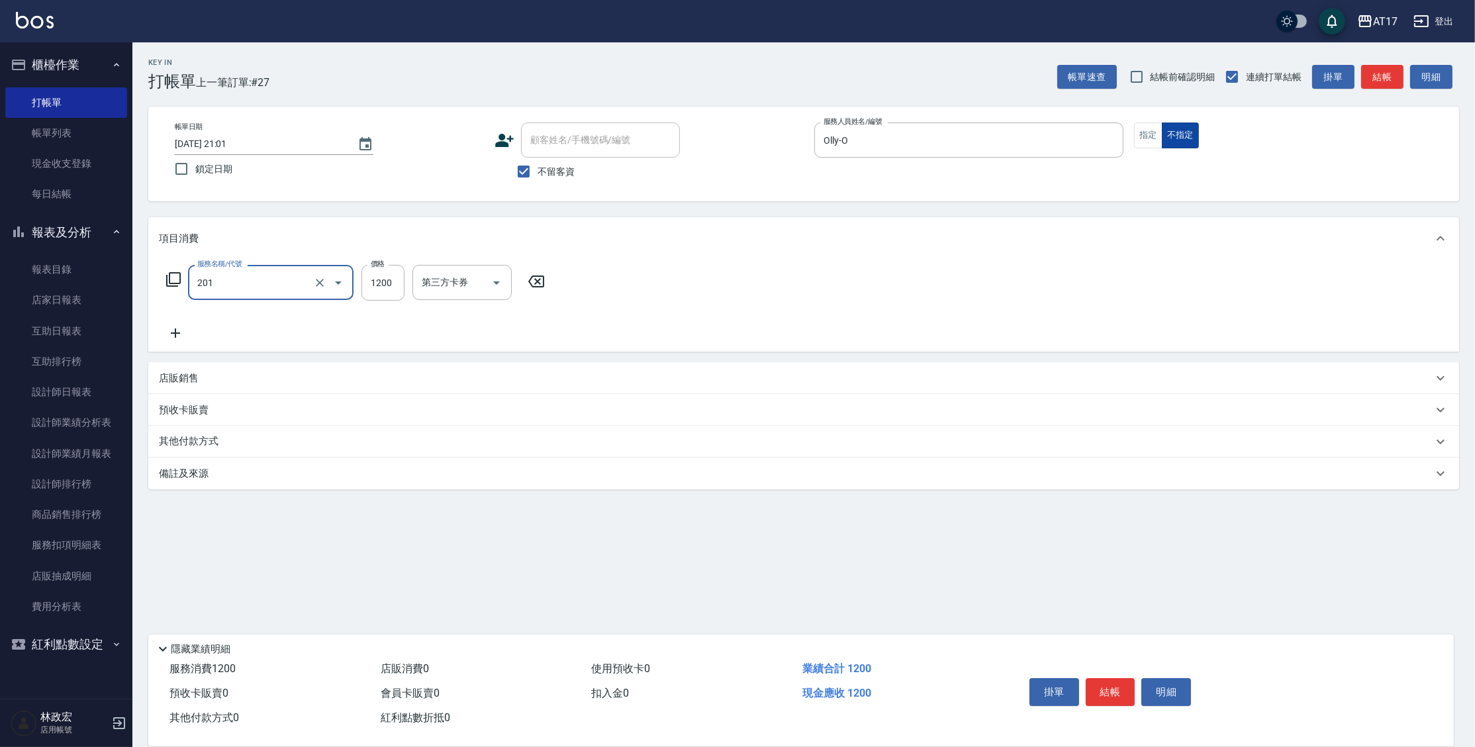
type input "一般燙(改金額)(201)"
click at [391, 284] on input "1200" at bounding box center [382, 283] width 43 height 36
type input "1000"
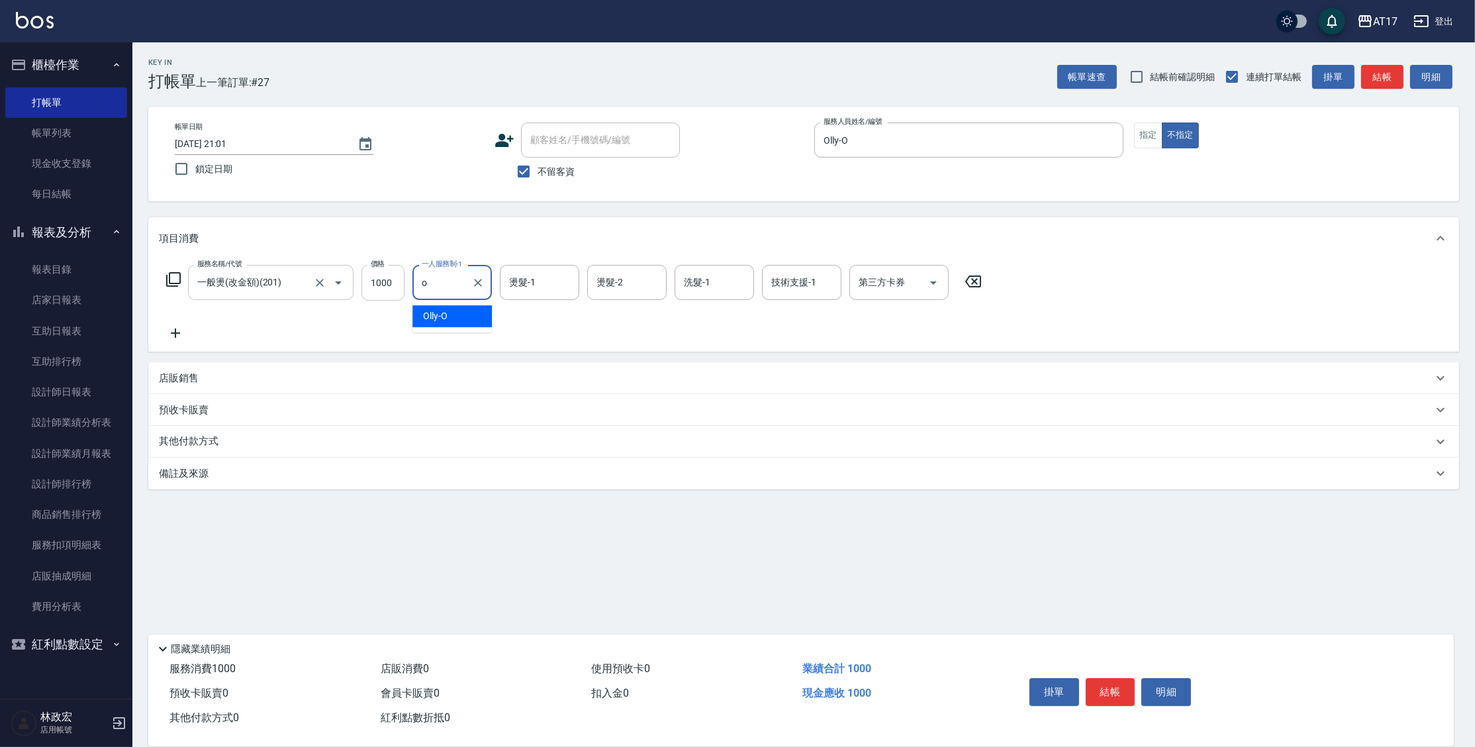
type input "Olly-O"
type input "[PERSON_NAME]-55"
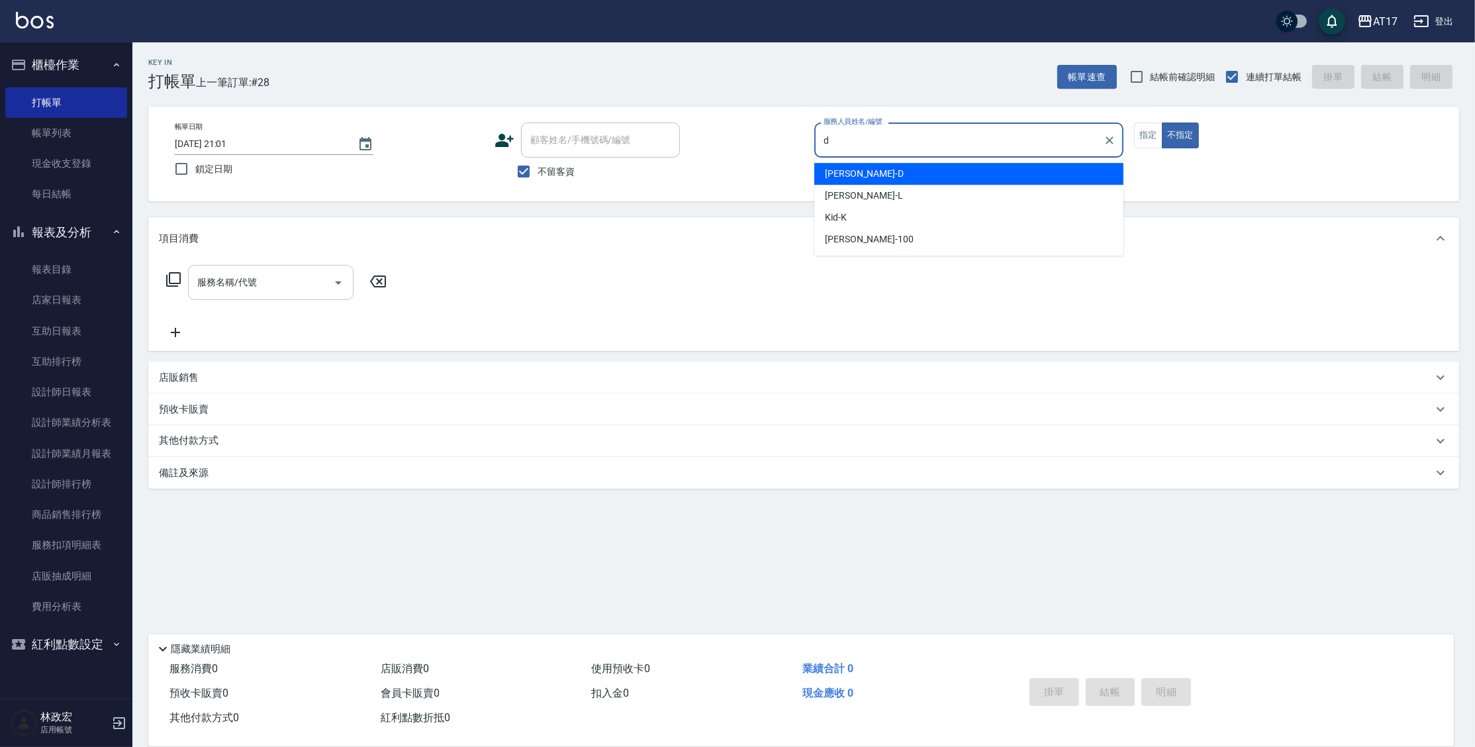
type input "[PERSON_NAME]-D"
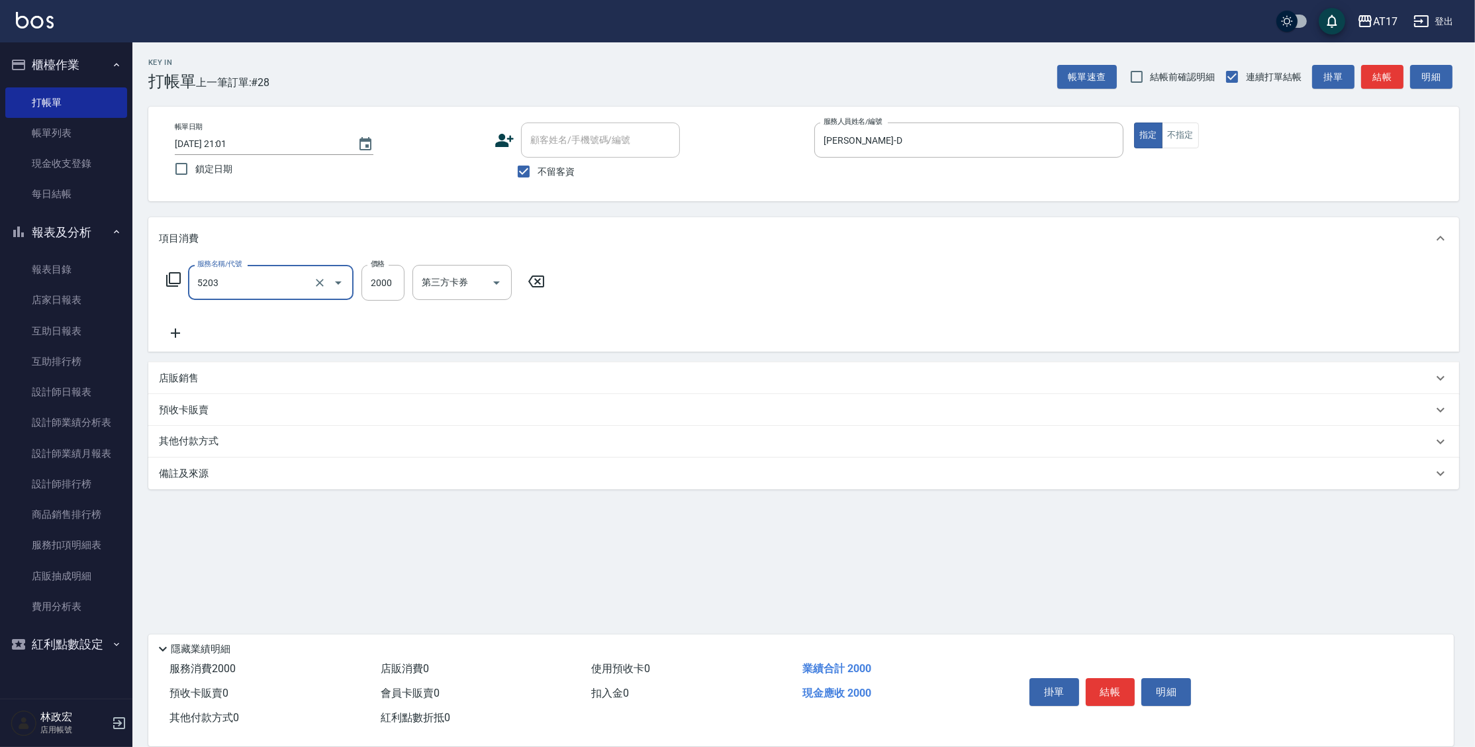
type input "染髮C餐(短髮)(5203)"
type input "獅-5"
click at [477, 273] on div at bounding box center [477, 282] width 17 height 35
click at [477, 279] on icon "Clear" at bounding box center [477, 282] width 13 height 13
type input "[PERSON_NAME]-55"
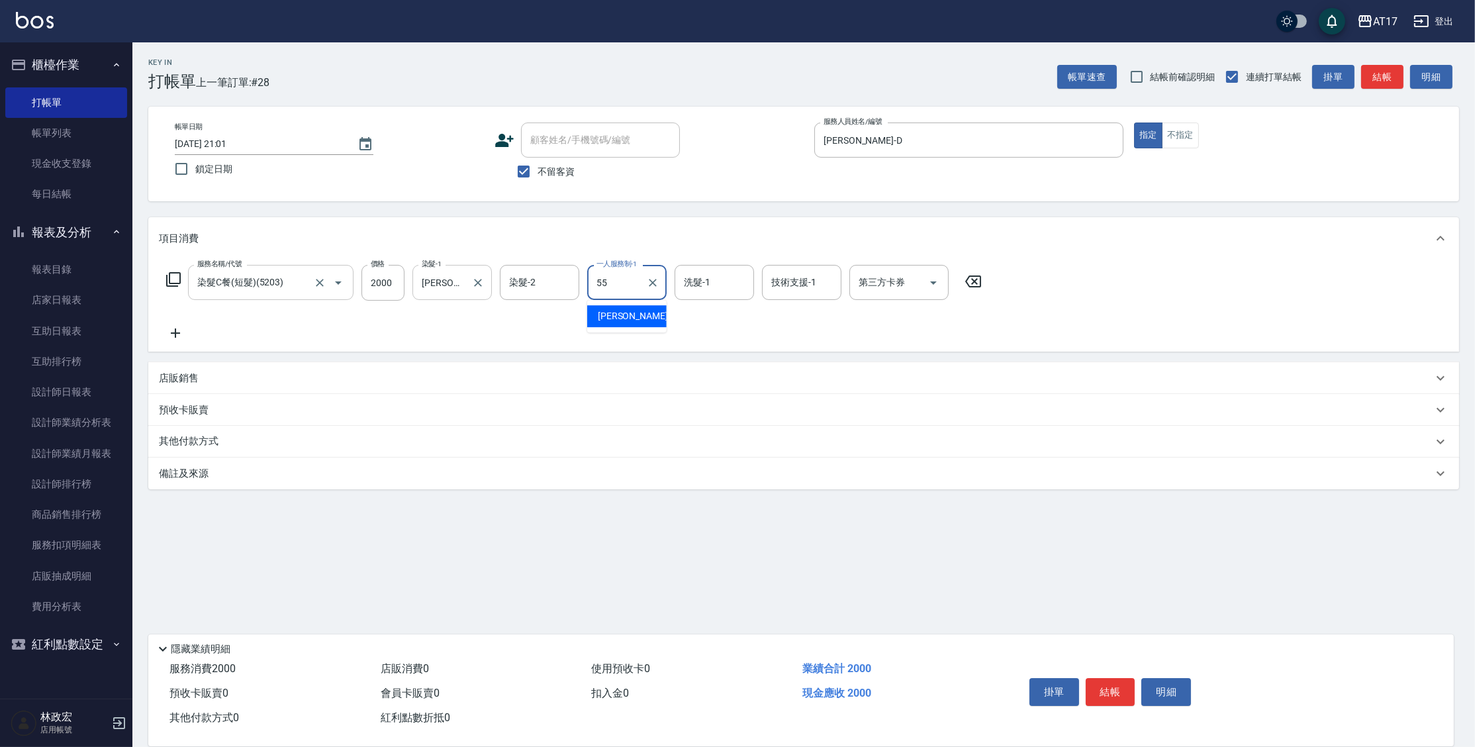
type input "5"
type input "香香-28"
click at [656, 289] on button "Clear" at bounding box center [652, 282] width 19 height 19
type input "[PERSON_NAME]-D"
type input "[PERSON_NAME]-55"
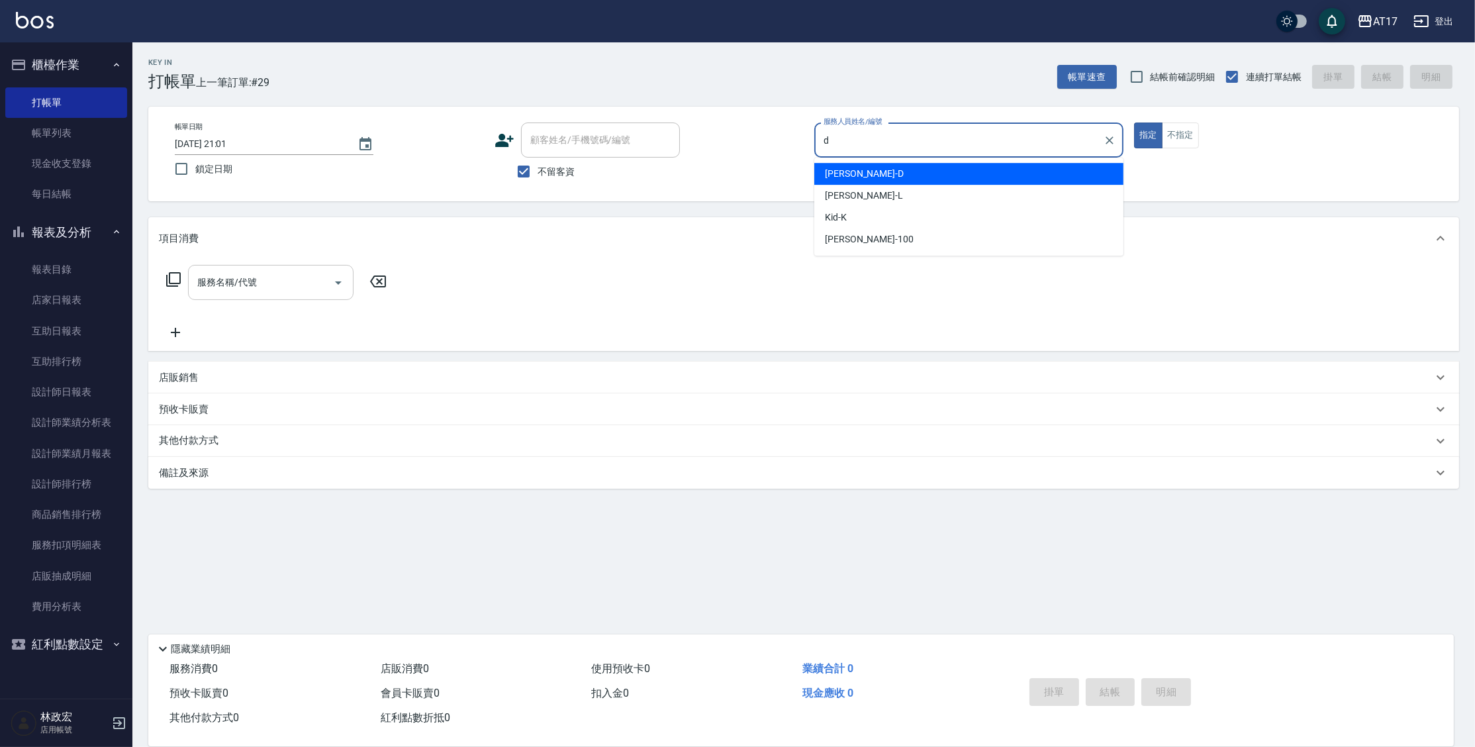
type input "[PERSON_NAME]-D"
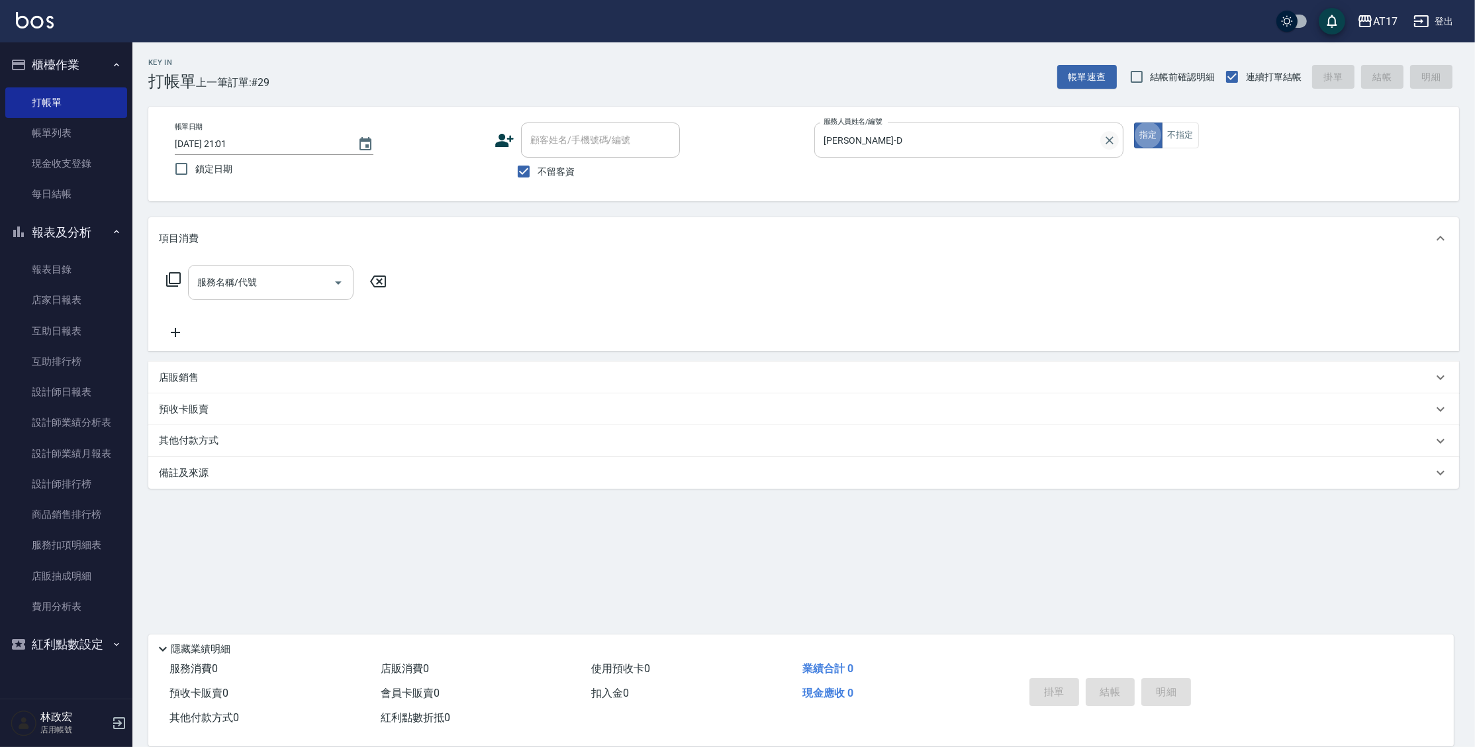
click at [1105, 140] on icon "Clear" at bounding box center [1109, 140] width 13 height 13
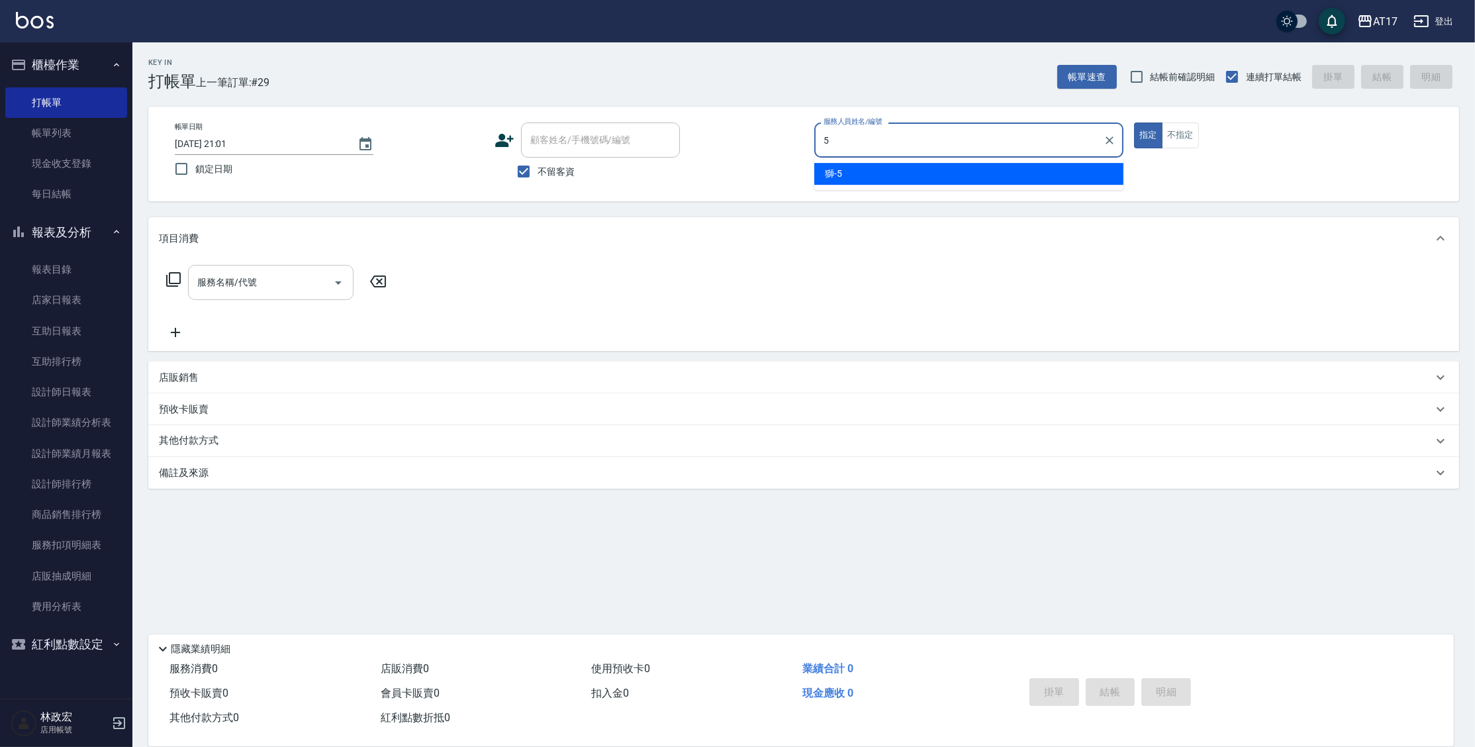
type input "獅-5"
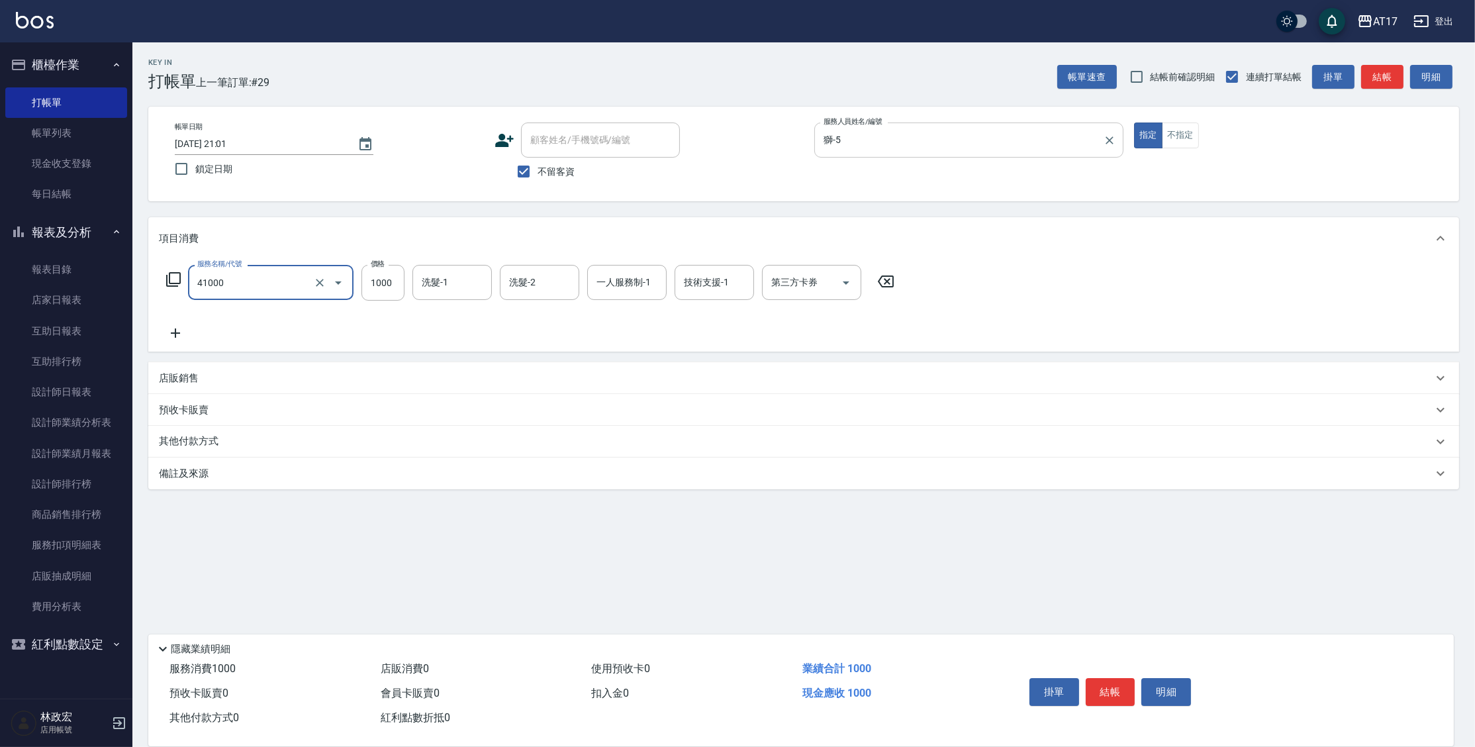
type input "酵素 & 鏡面(41000)"
type input "2300"
click at [179, 378] on p "店販銷售" at bounding box center [179, 378] width 40 height 14
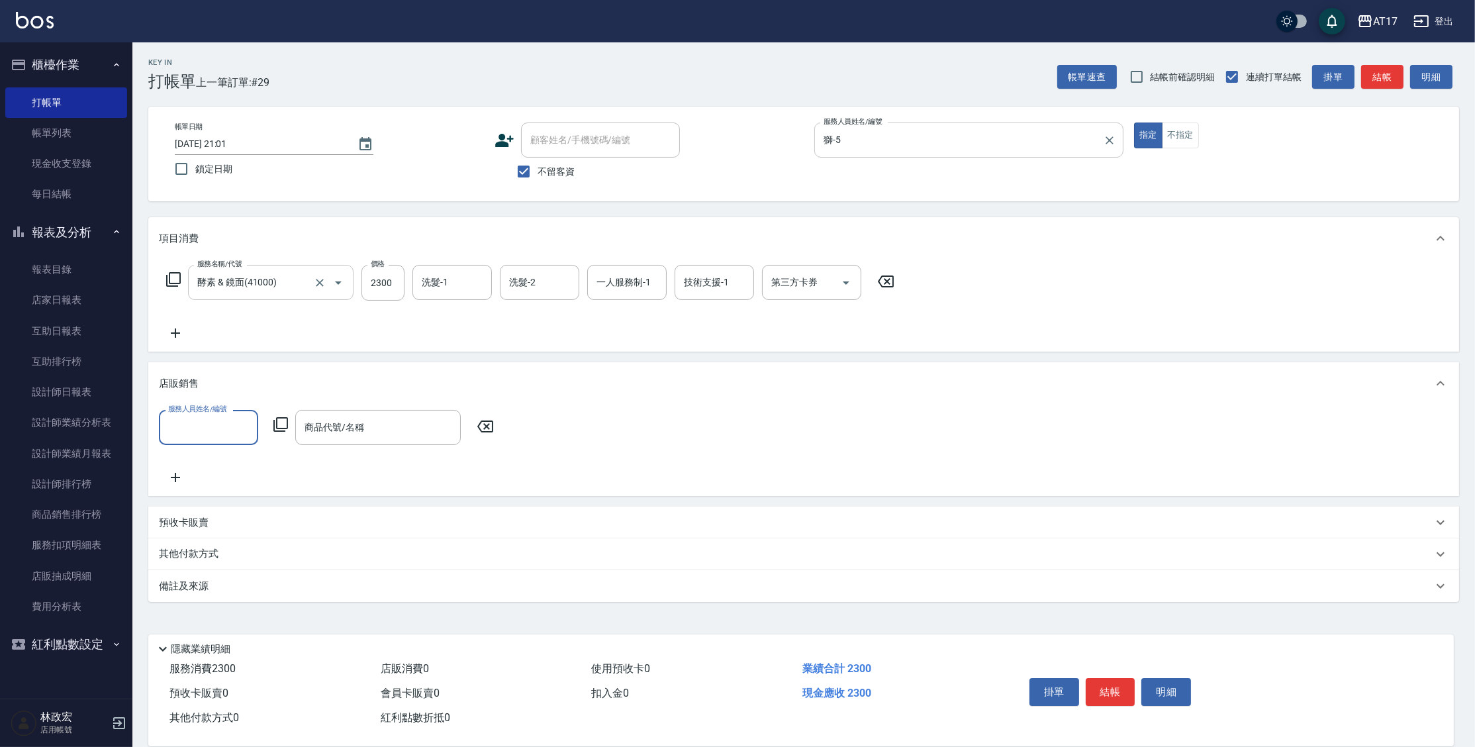
scroll to position [0, 0]
type input "獅-5"
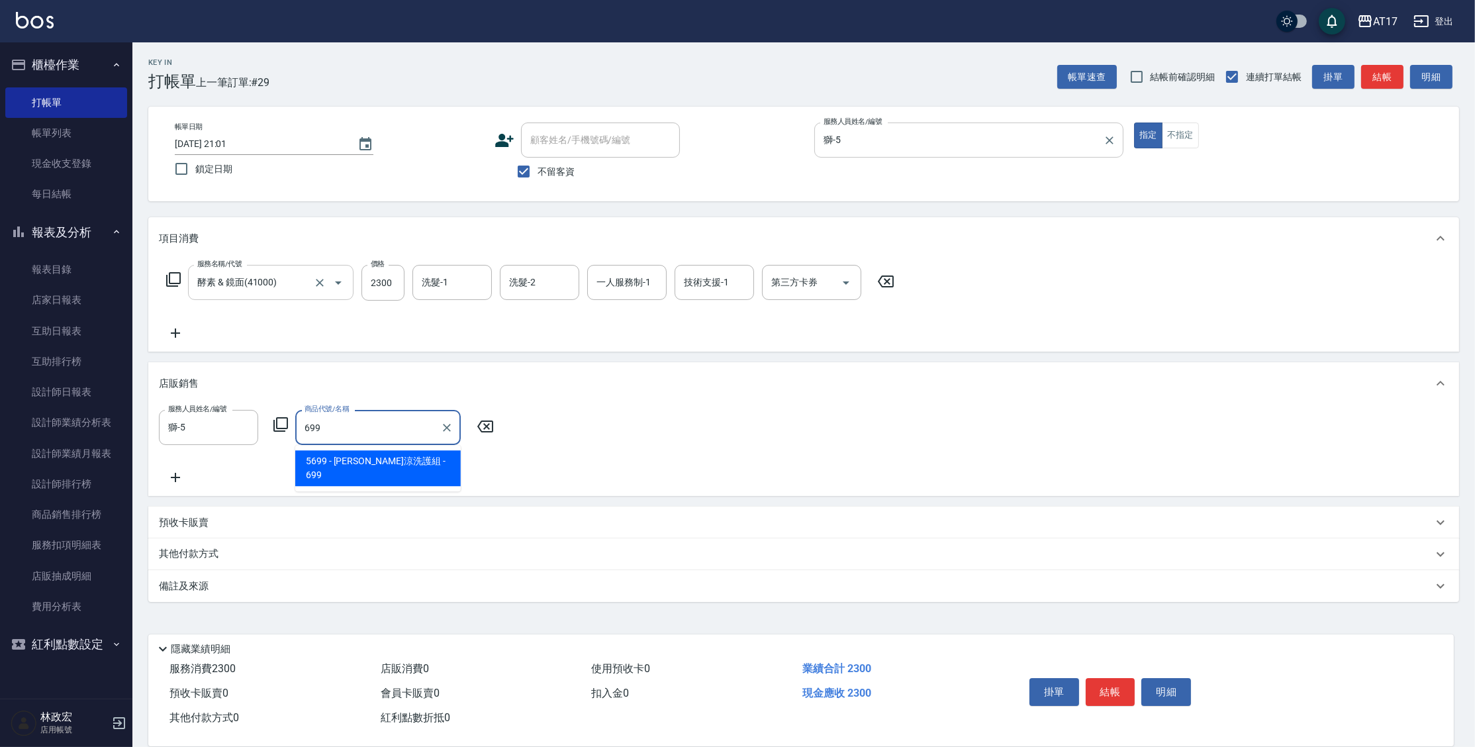
type input "[PERSON_NAME]涼洗護組"
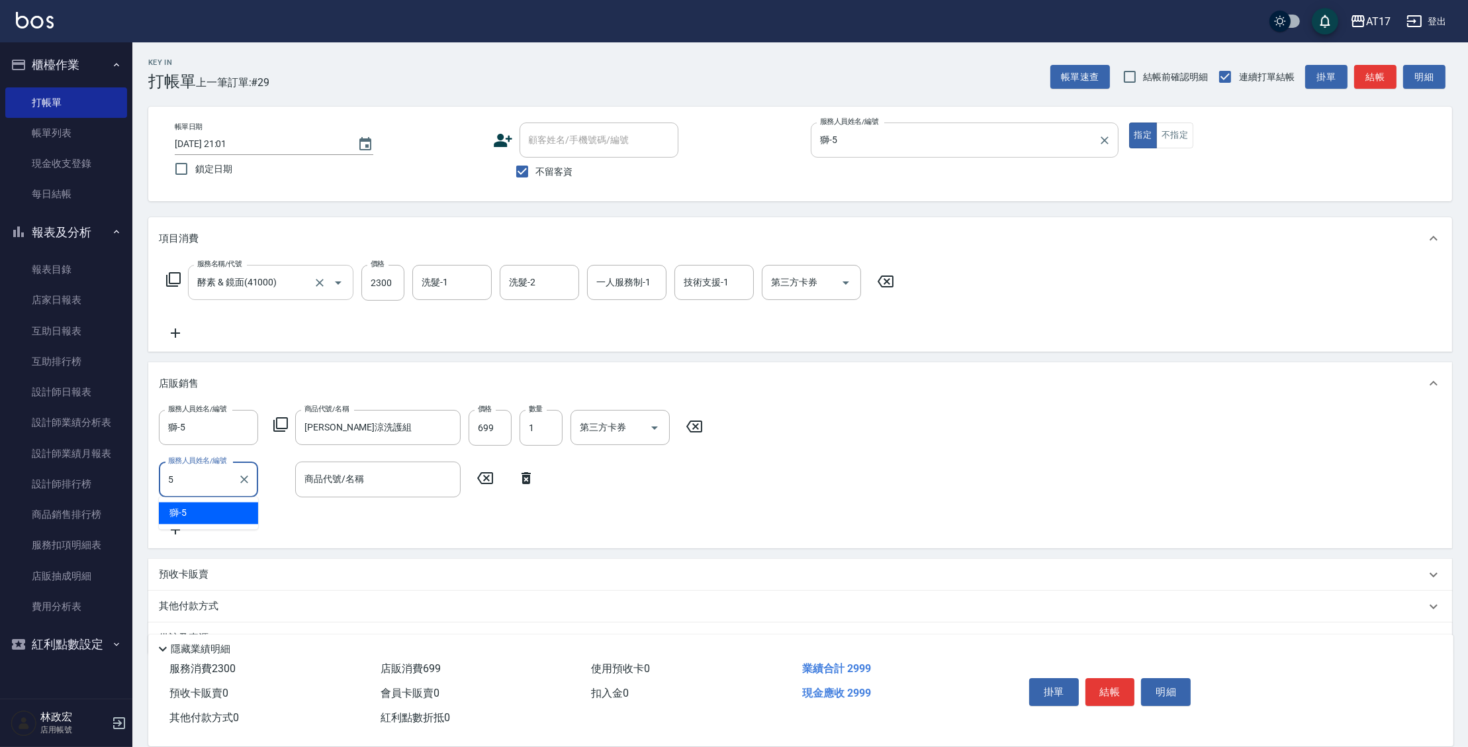
type input "獅-5"
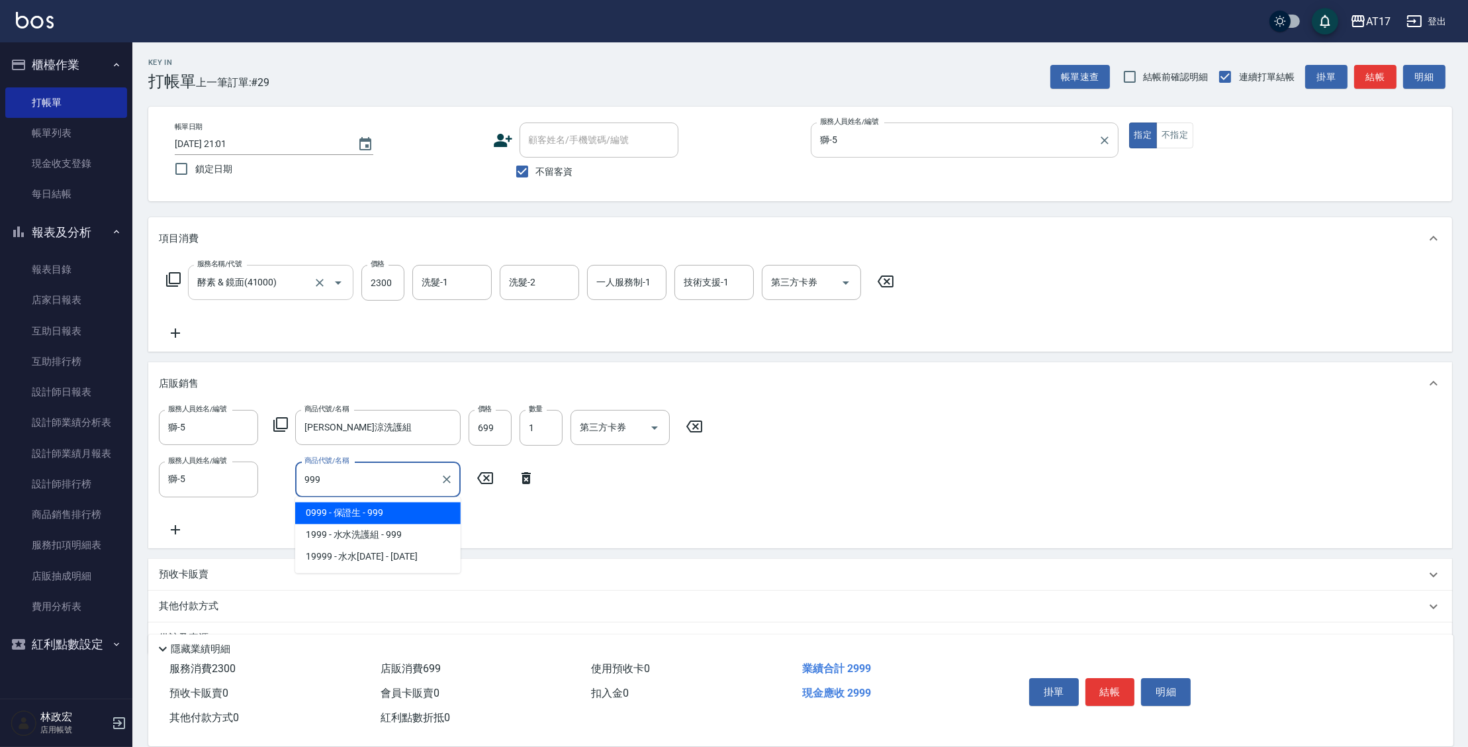
type input "保證生"
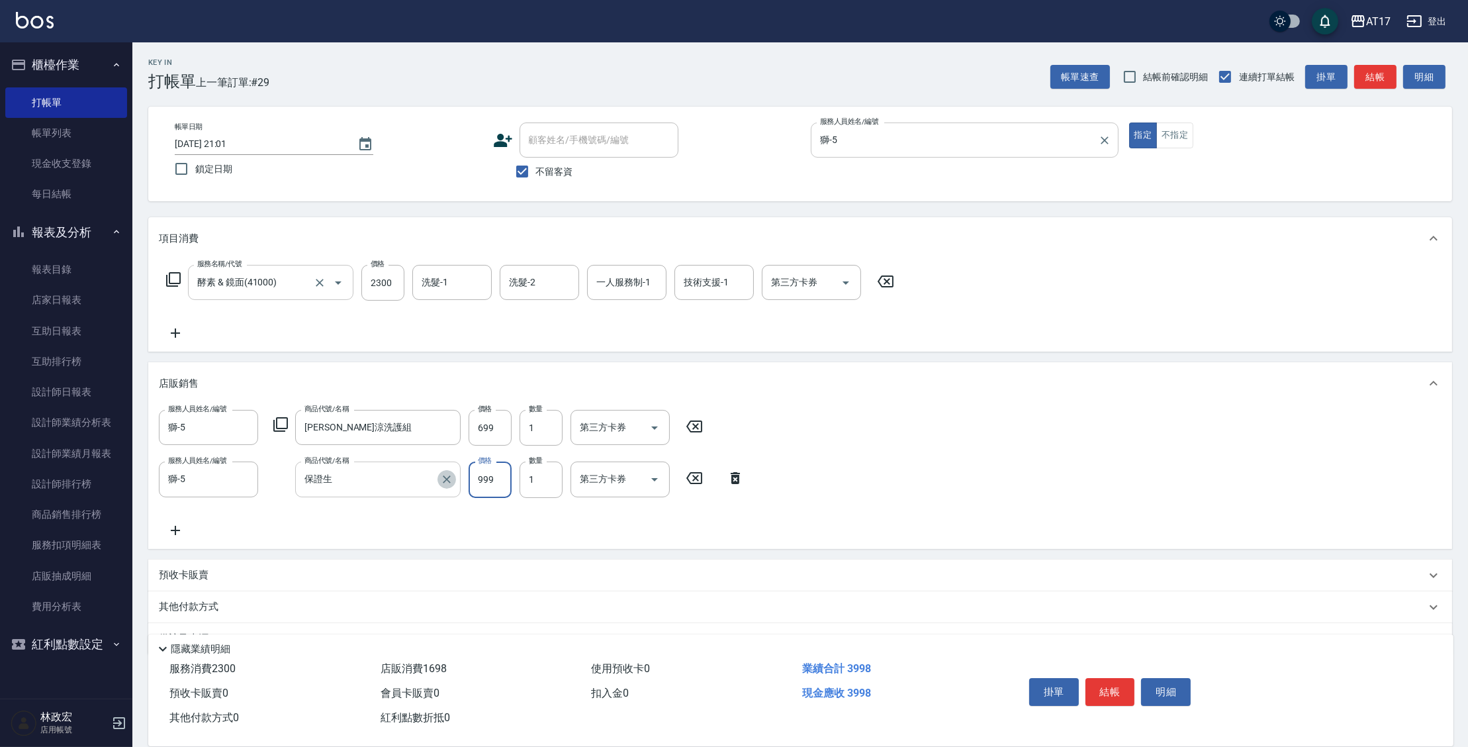
click at [441, 483] on icon "Clear" at bounding box center [446, 479] width 13 height 13
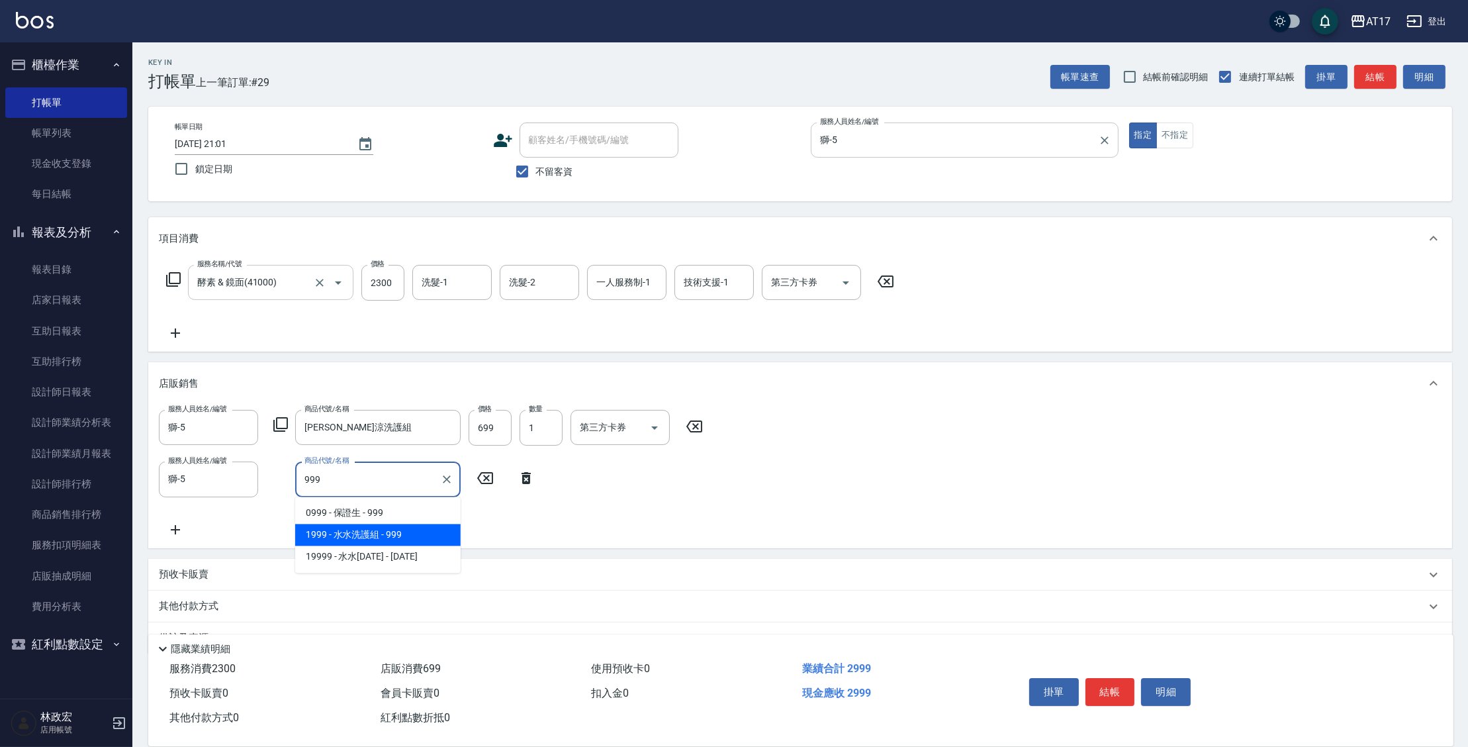
type input "水水洗護組"
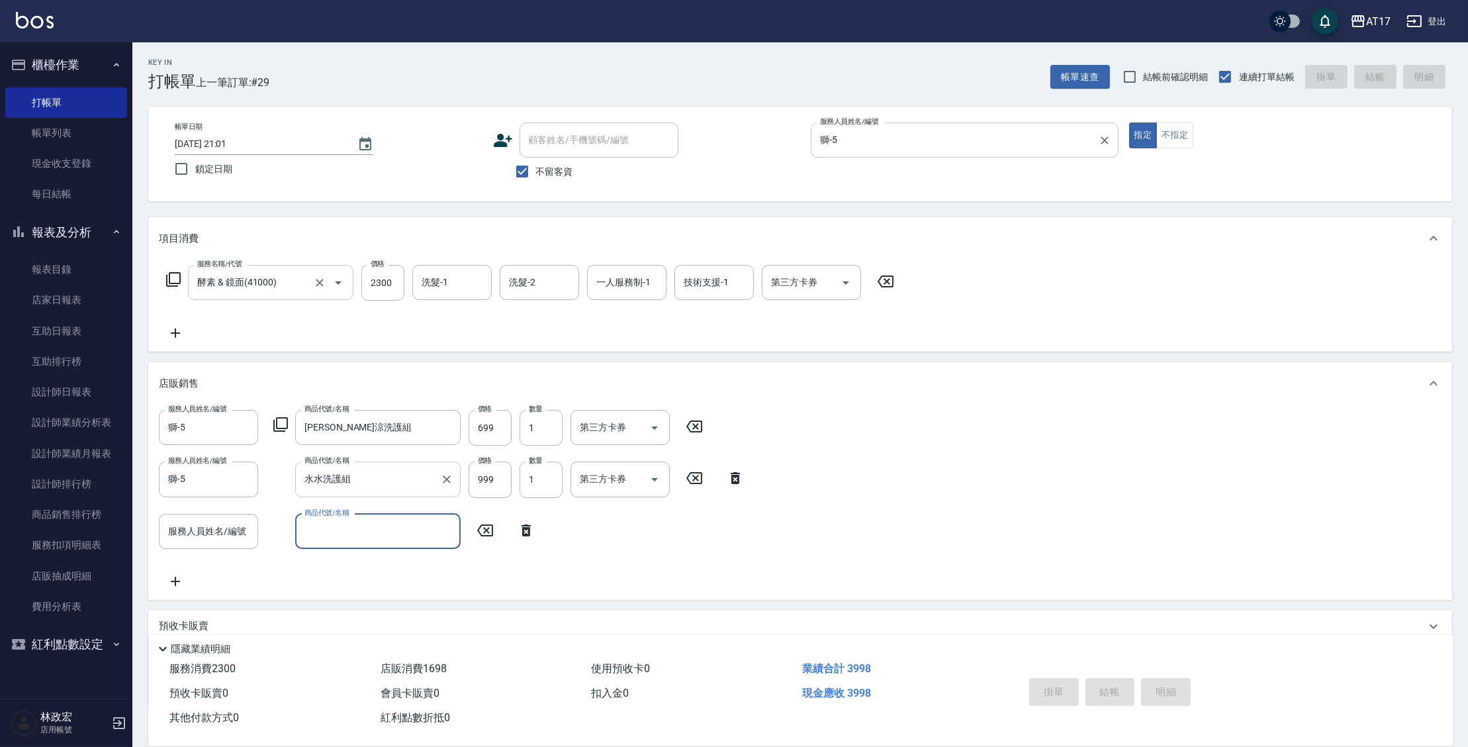
type input "[DATE] 21:02"
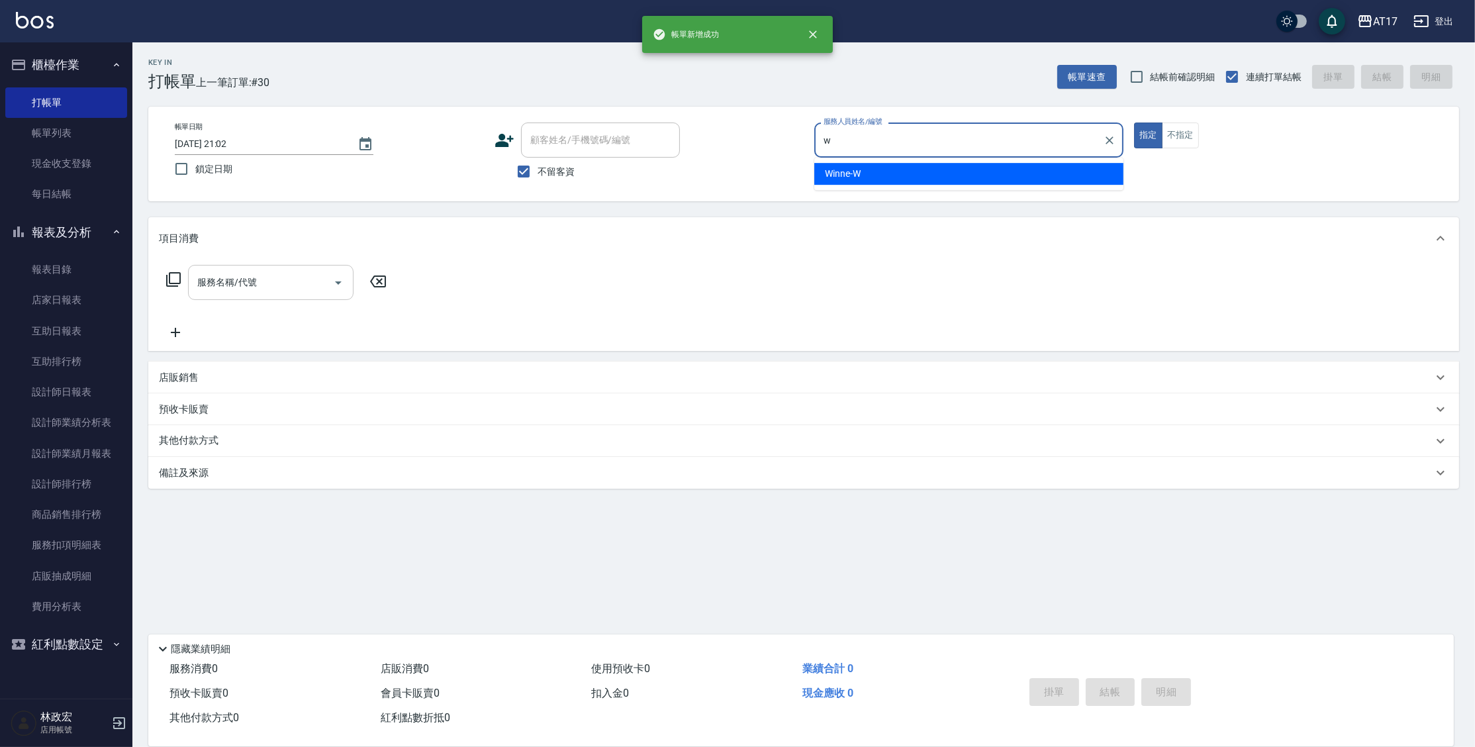
type input "Winne-W"
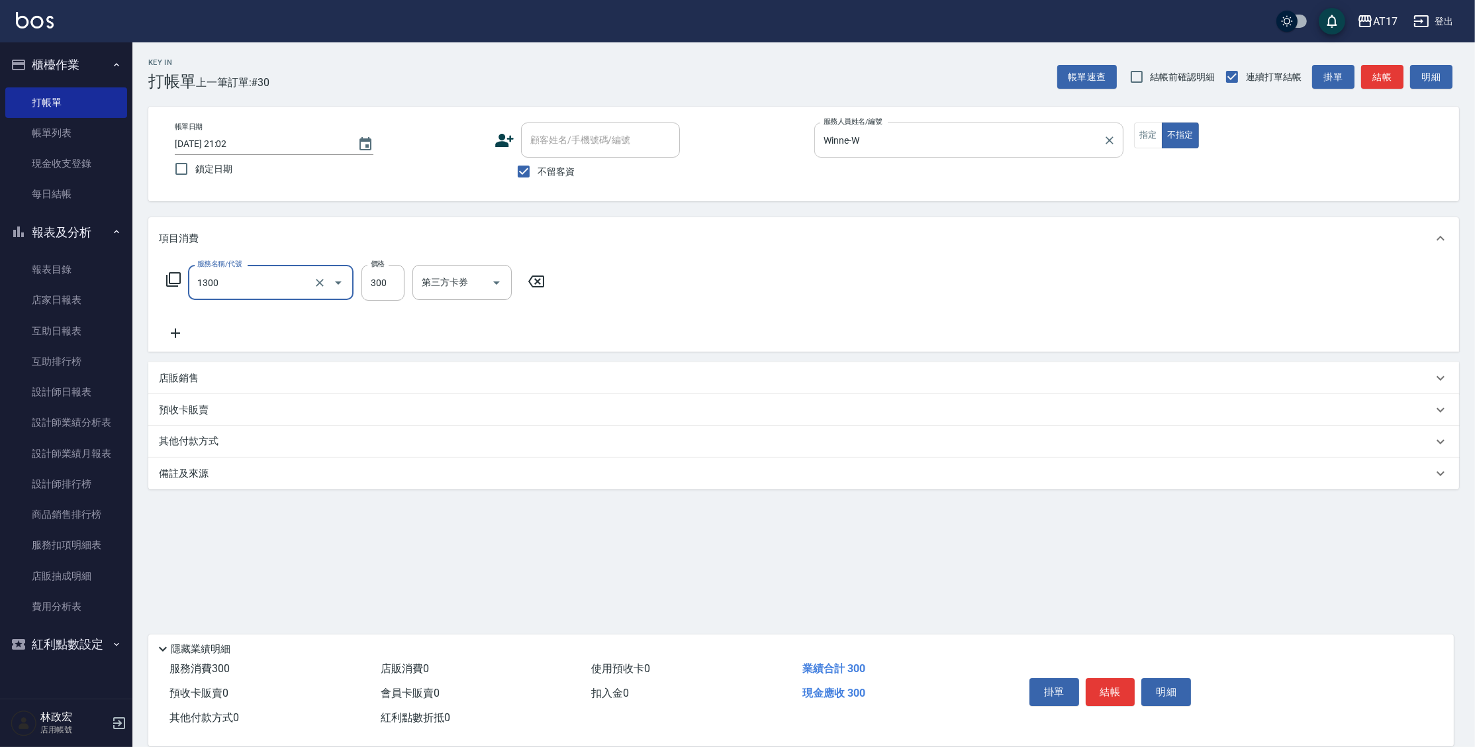
type input "一般洗髮(1300)"
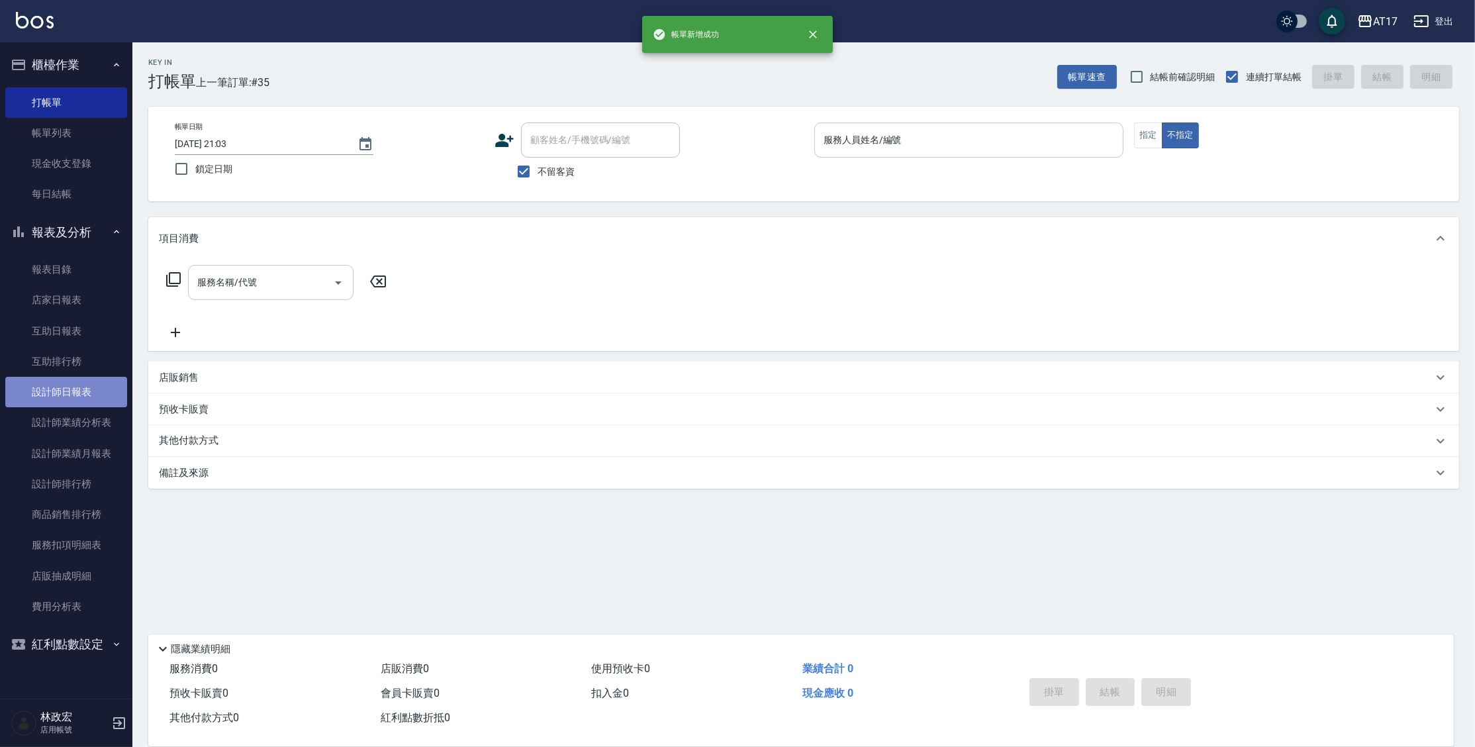
click at [69, 392] on link "設計師日報表" at bounding box center [66, 392] width 122 height 30
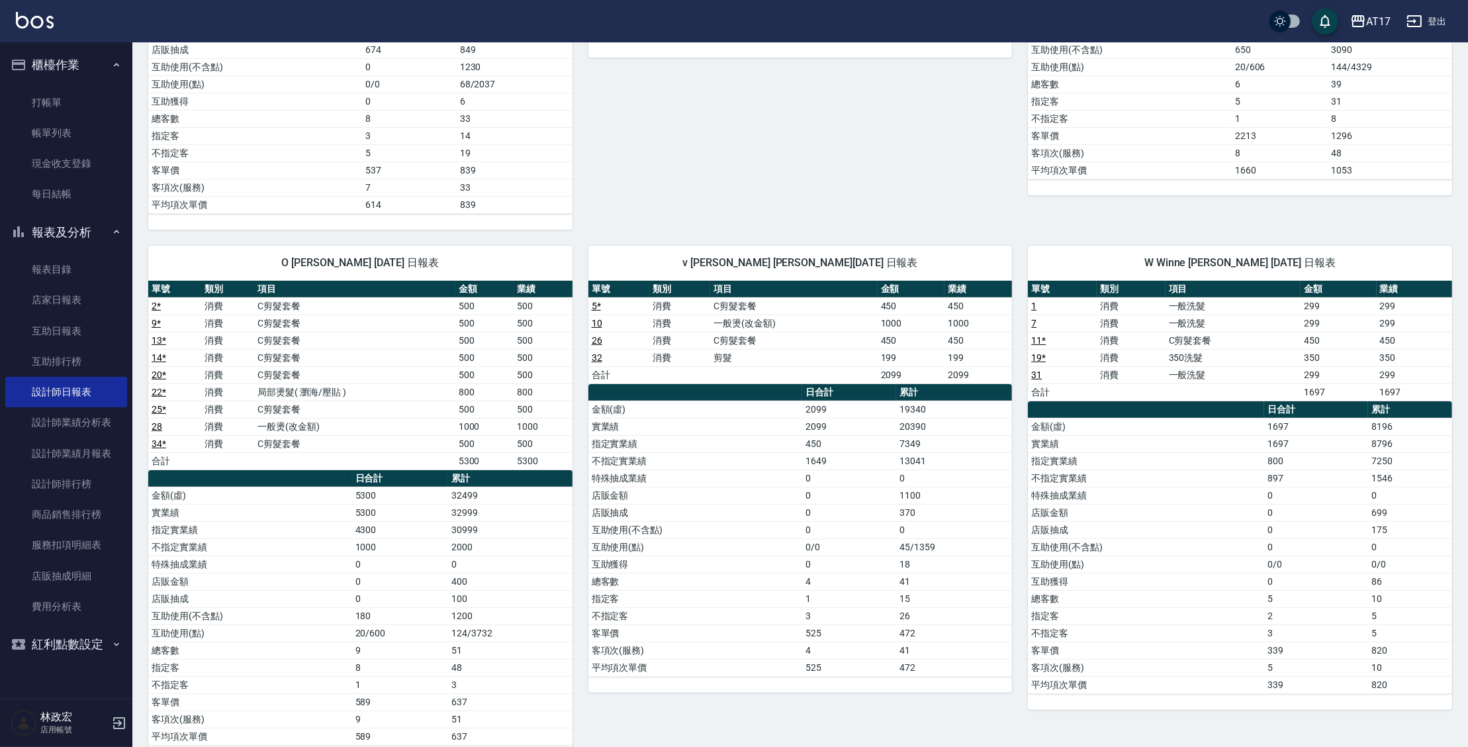
scroll to position [493, 0]
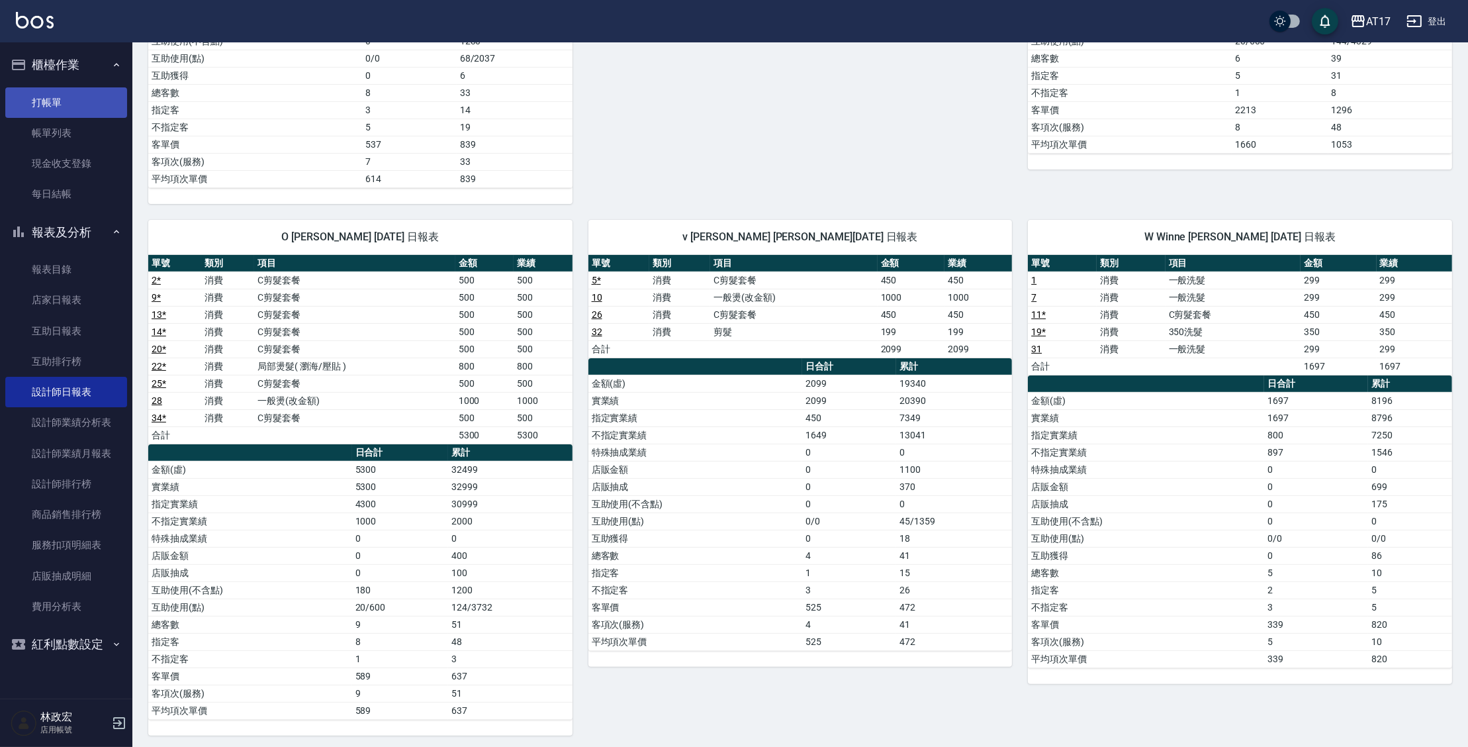
click at [68, 104] on link "打帳單" at bounding box center [66, 102] width 122 height 30
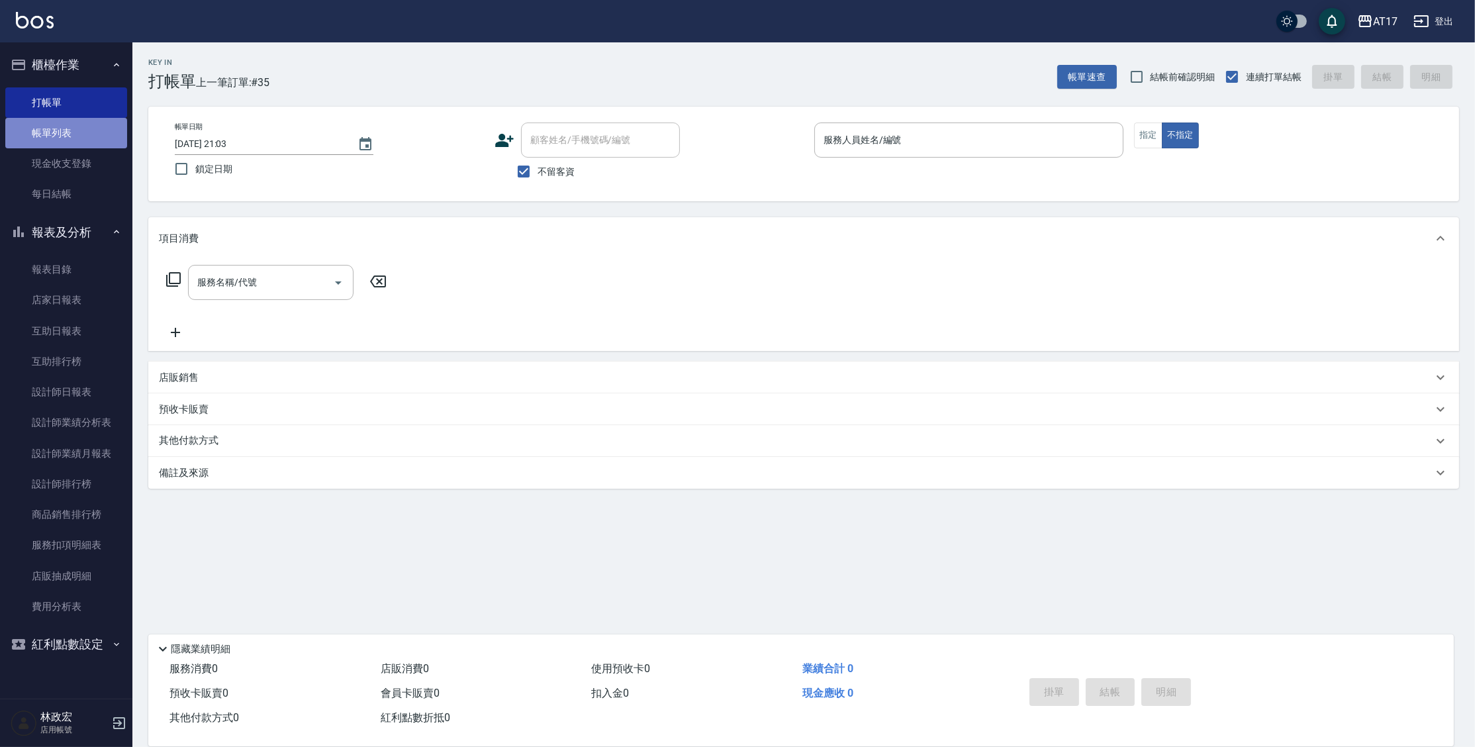
click at [55, 138] on link "帳單列表" at bounding box center [66, 133] width 122 height 30
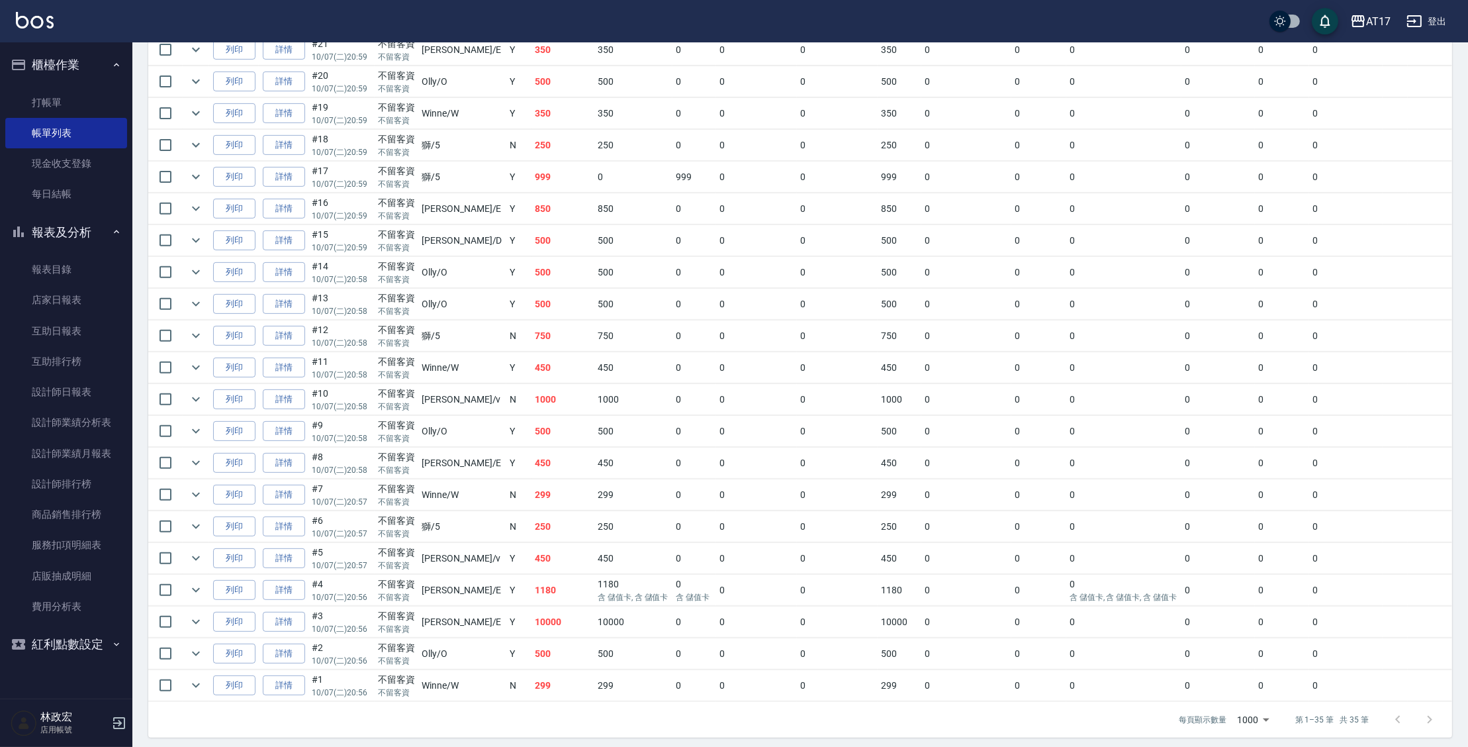
scroll to position [811, 0]
click at [281, 363] on link "詳情" at bounding box center [284, 365] width 42 height 21
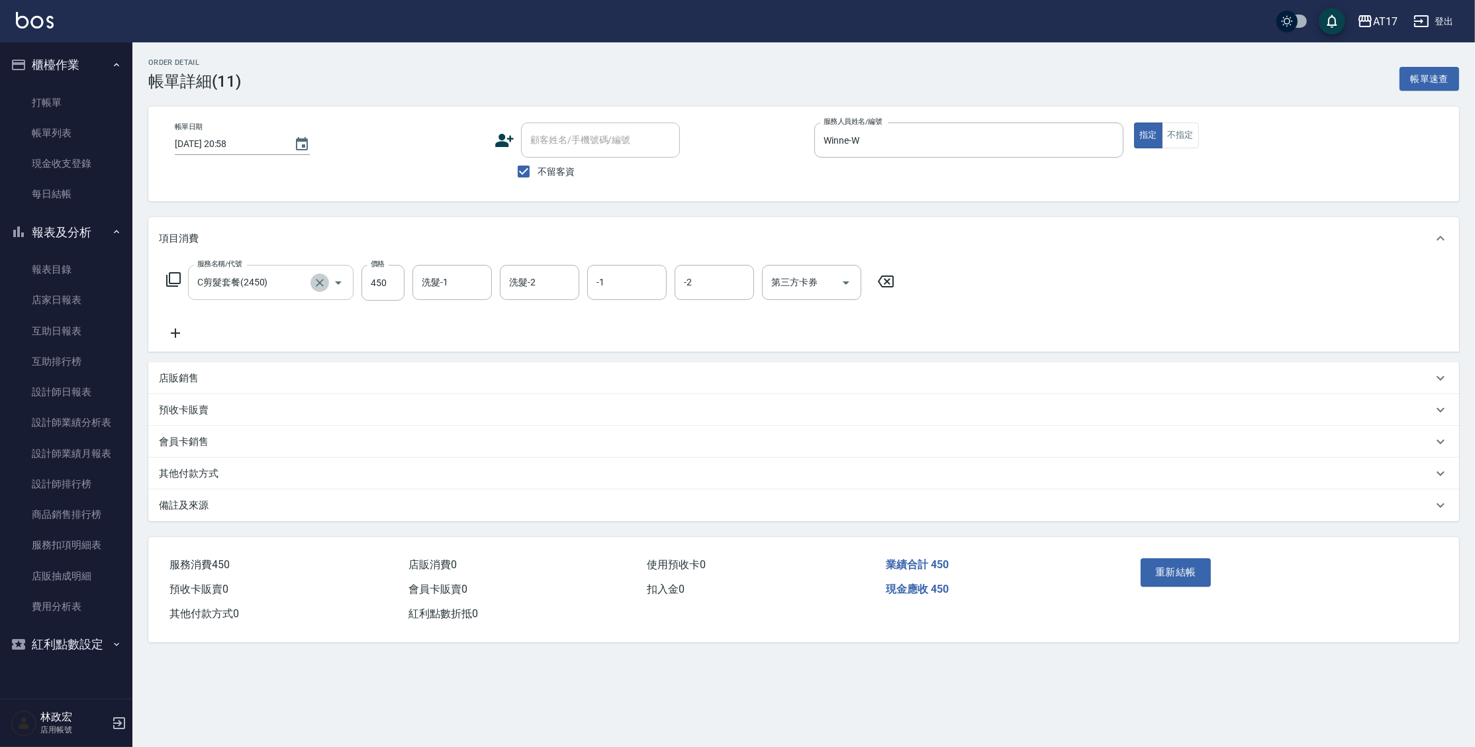
click at [316, 281] on icon "Clear" at bounding box center [319, 282] width 13 height 13
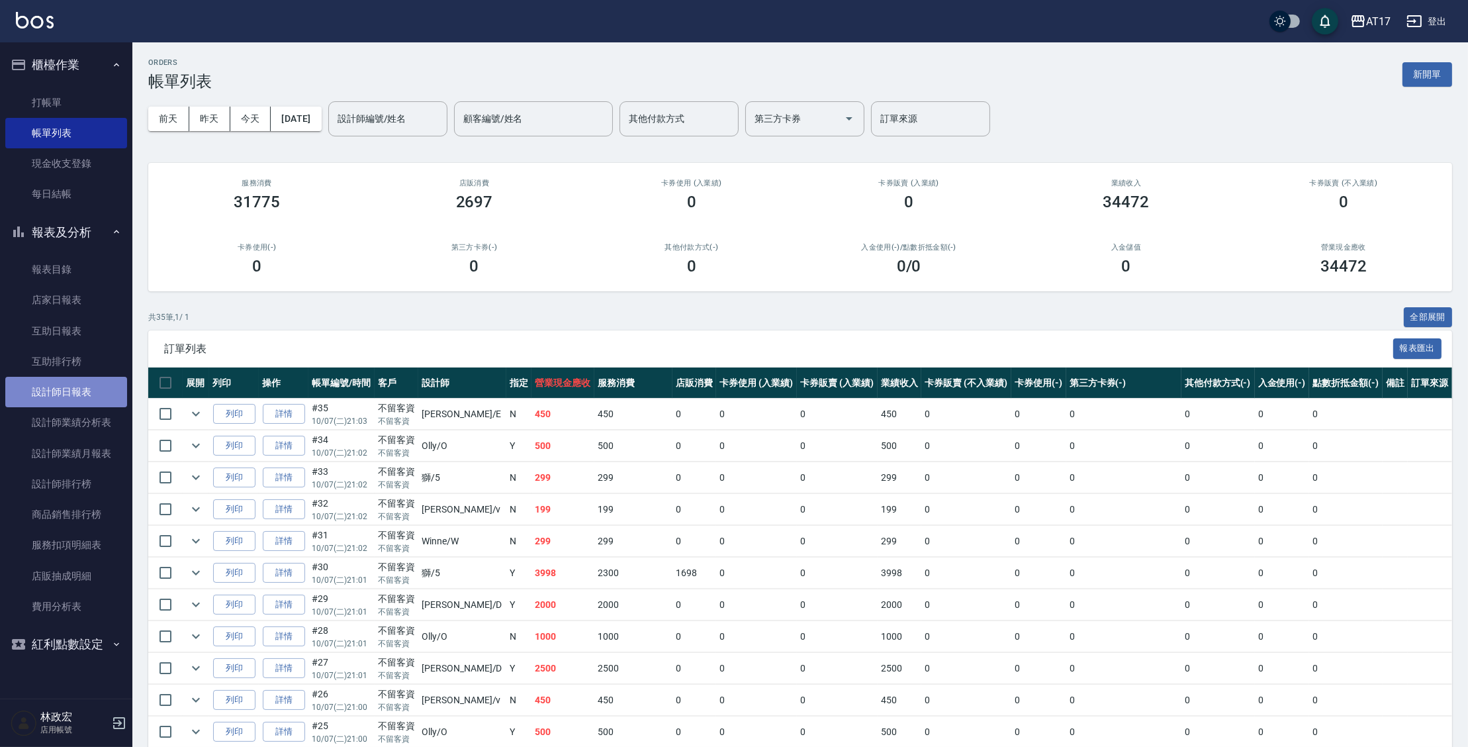
click at [68, 387] on link "設計師日報表" at bounding box center [66, 392] width 122 height 30
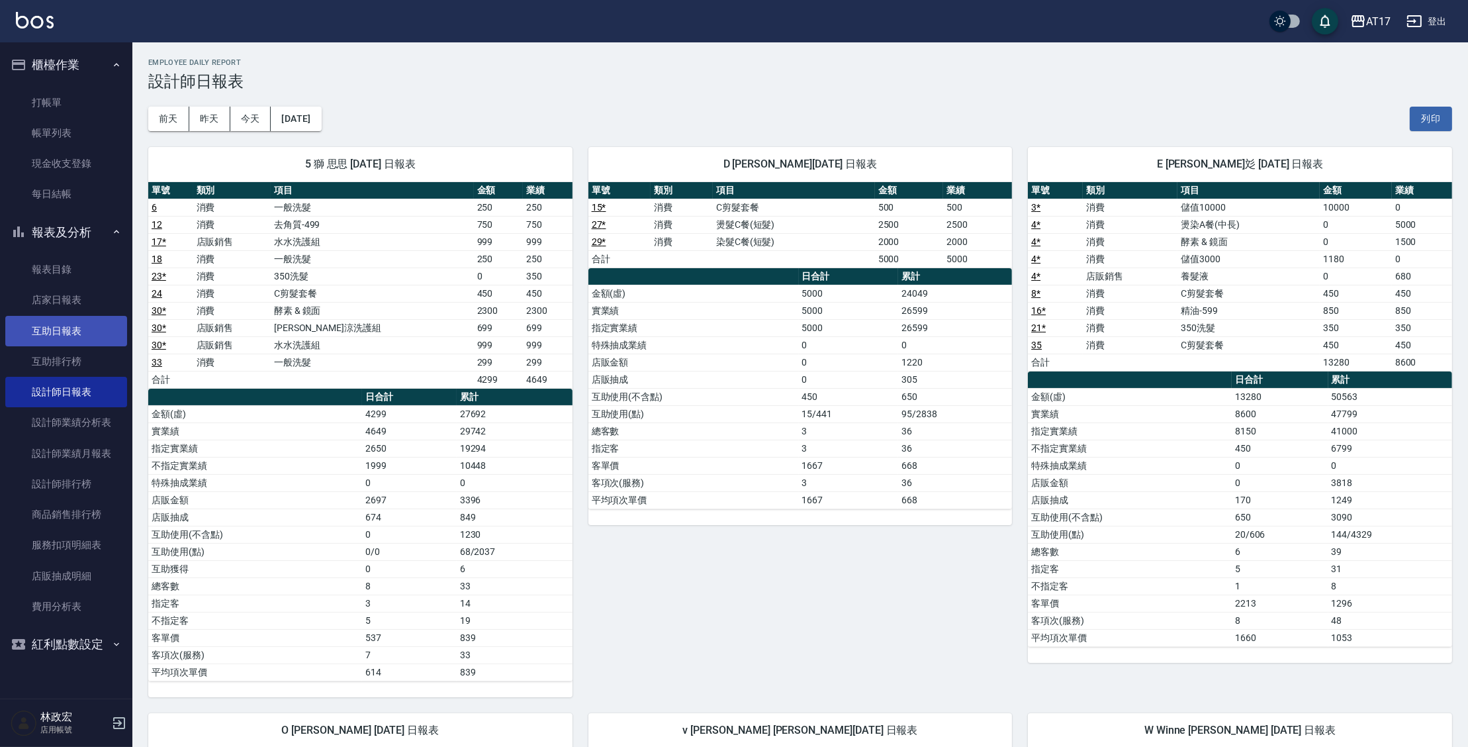
click at [58, 332] on link "互助日報表" at bounding box center [66, 331] width 122 height 30
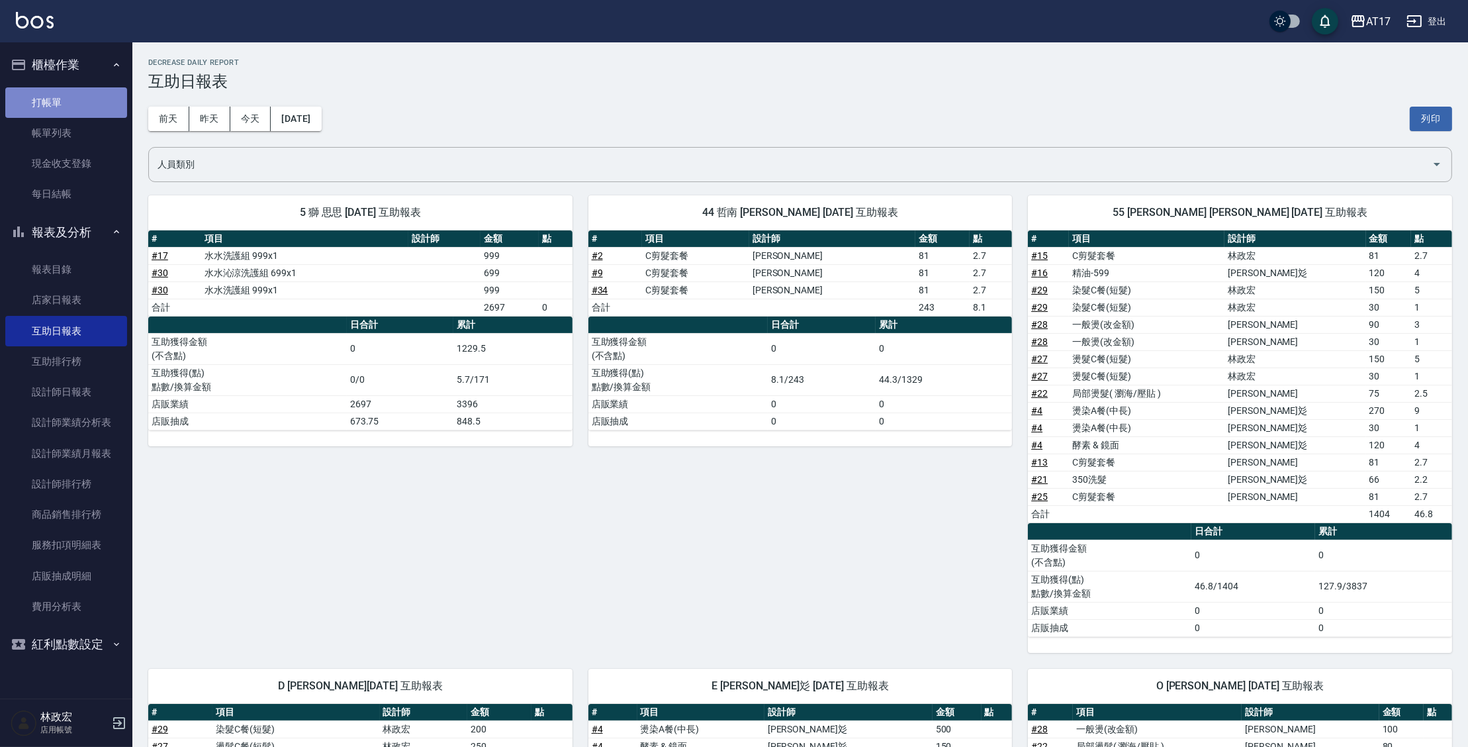
click at [44, 109] on link "打帳單" at bounding box center [66, 102] width 122 height 30
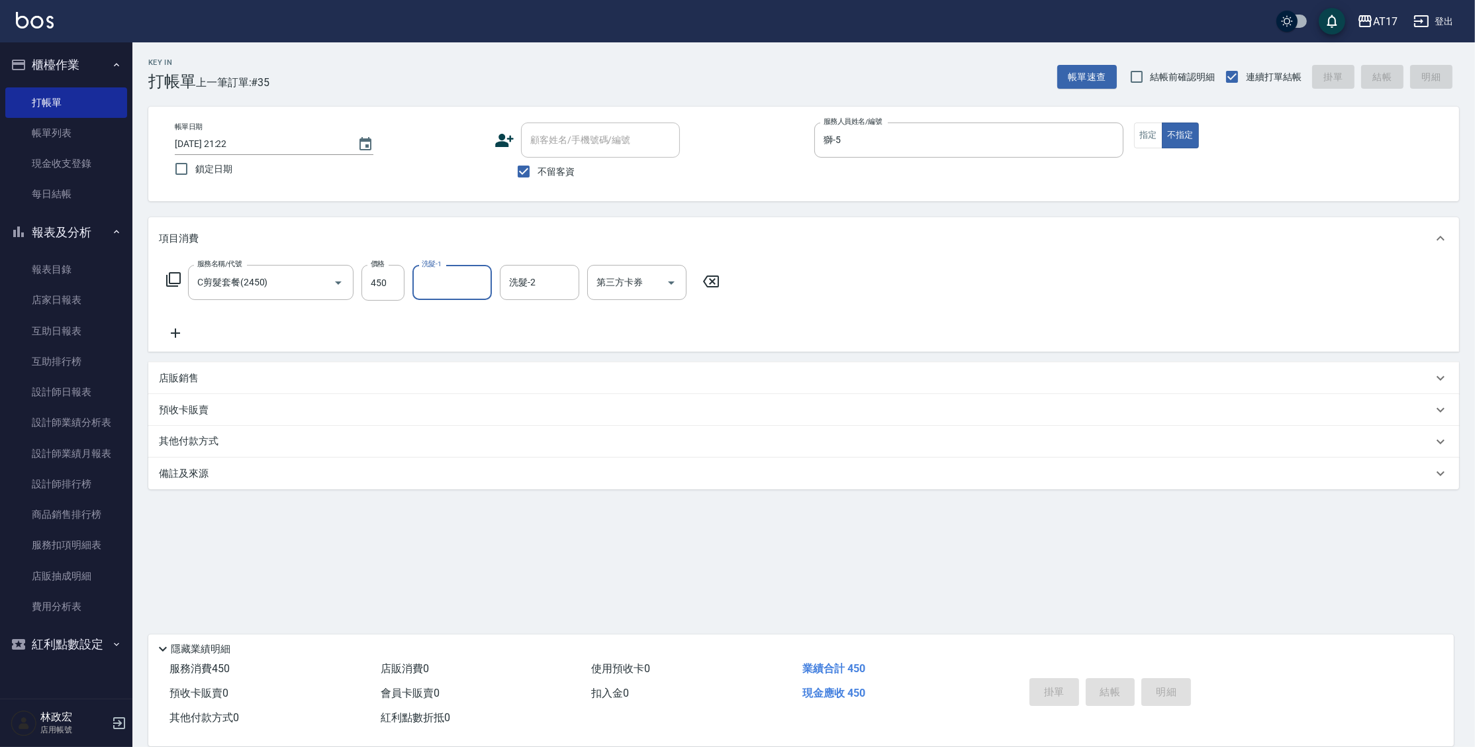
type input "[DATE] 21:26"
type input "[PERSON_NAME]-D"
type button "false"
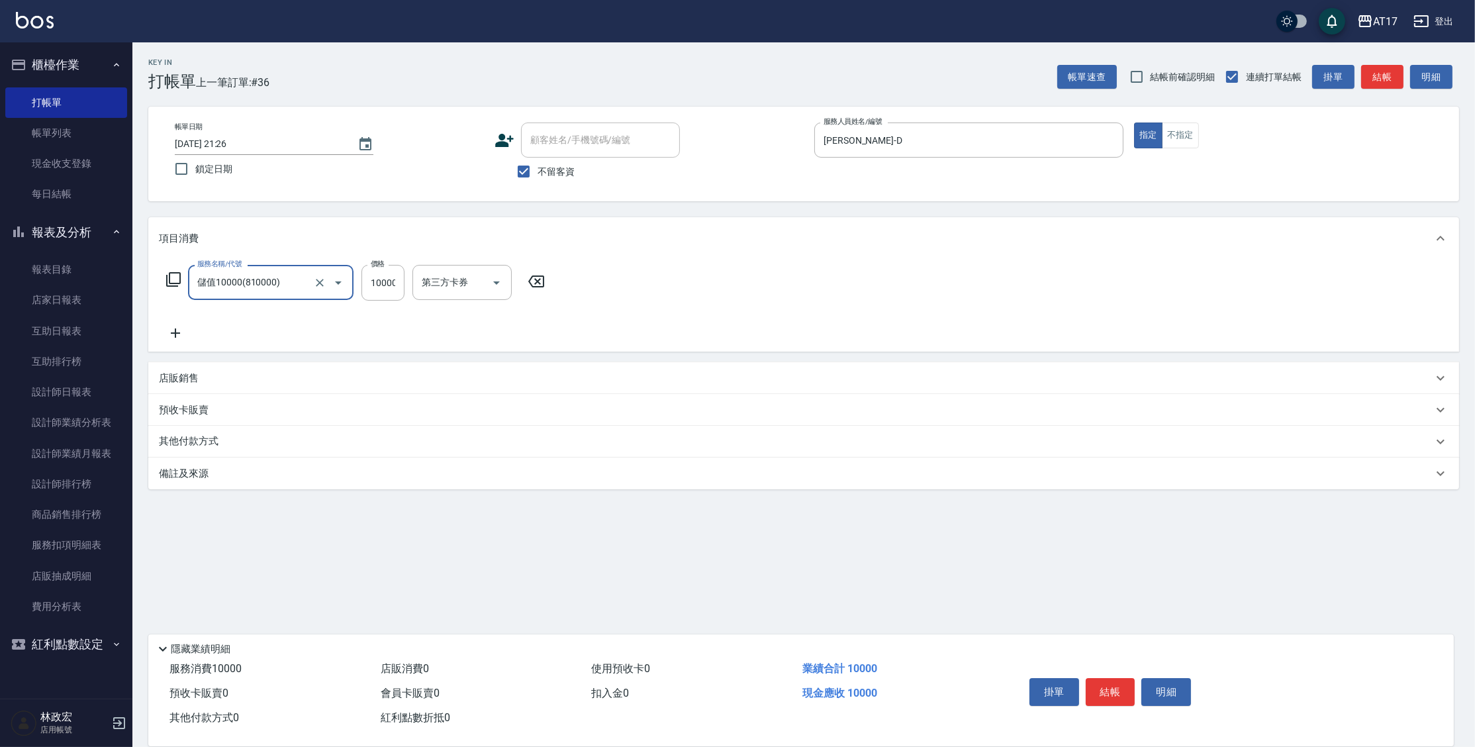
type input "儲值10000(810000)"
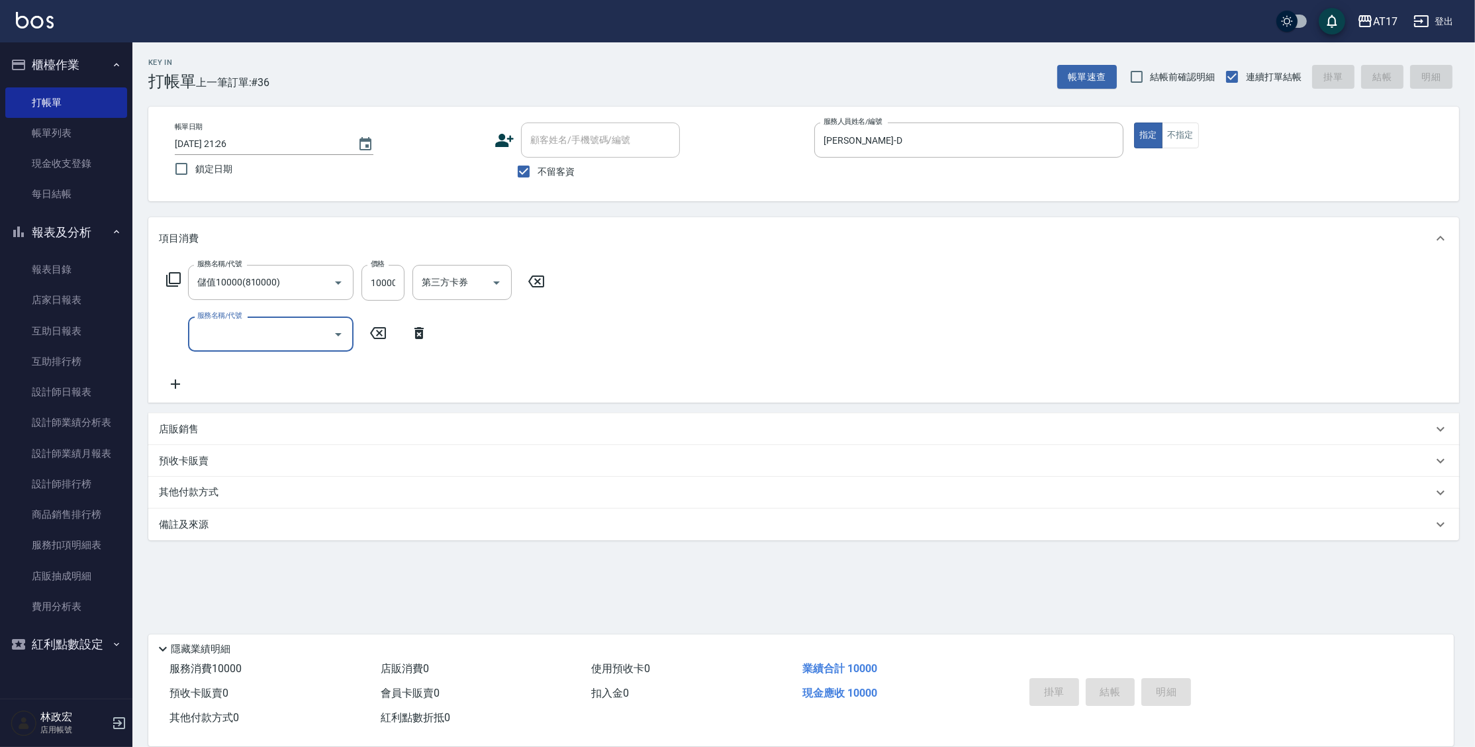
type input "2025/10/07 21:29"
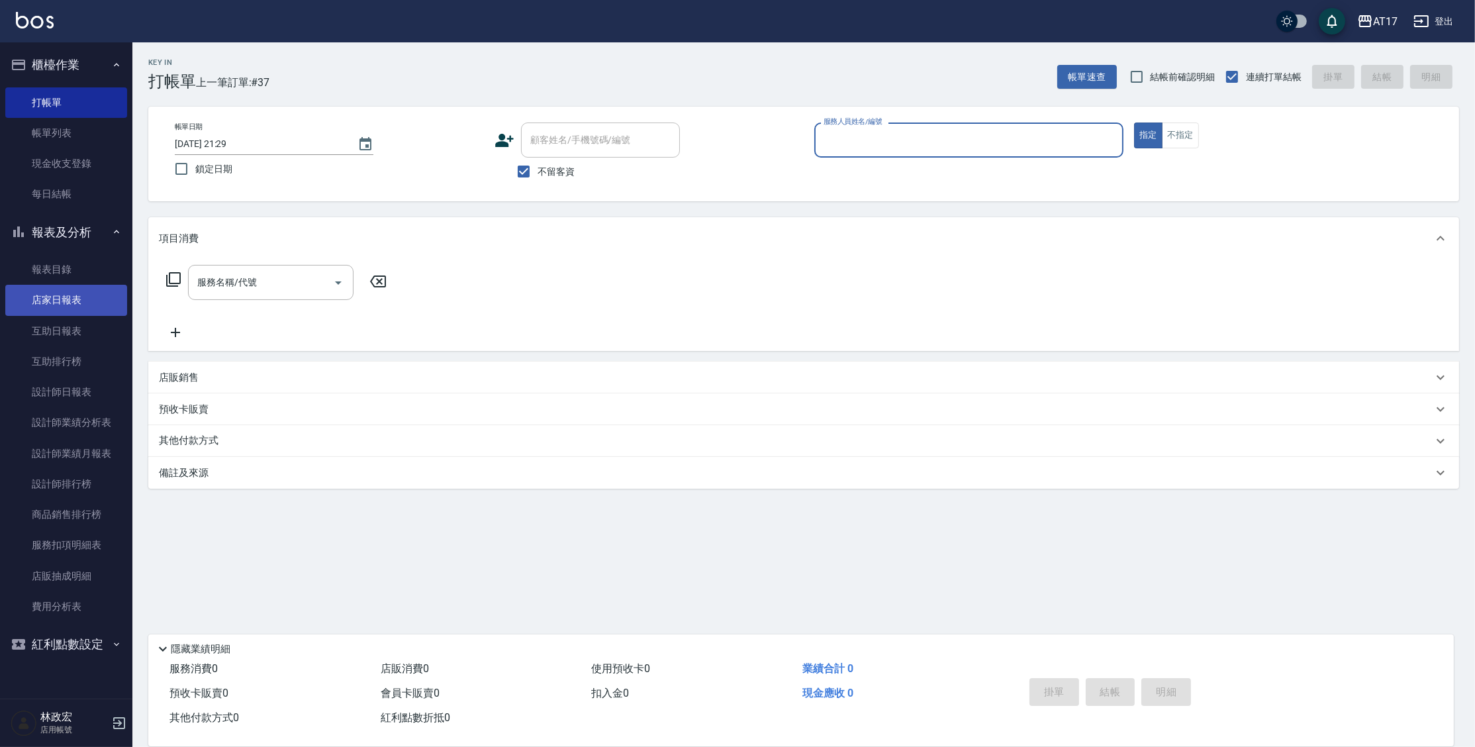
click at [71, 286] on link "店家日報表" at bounding box center [66, 300] width 122 height 30
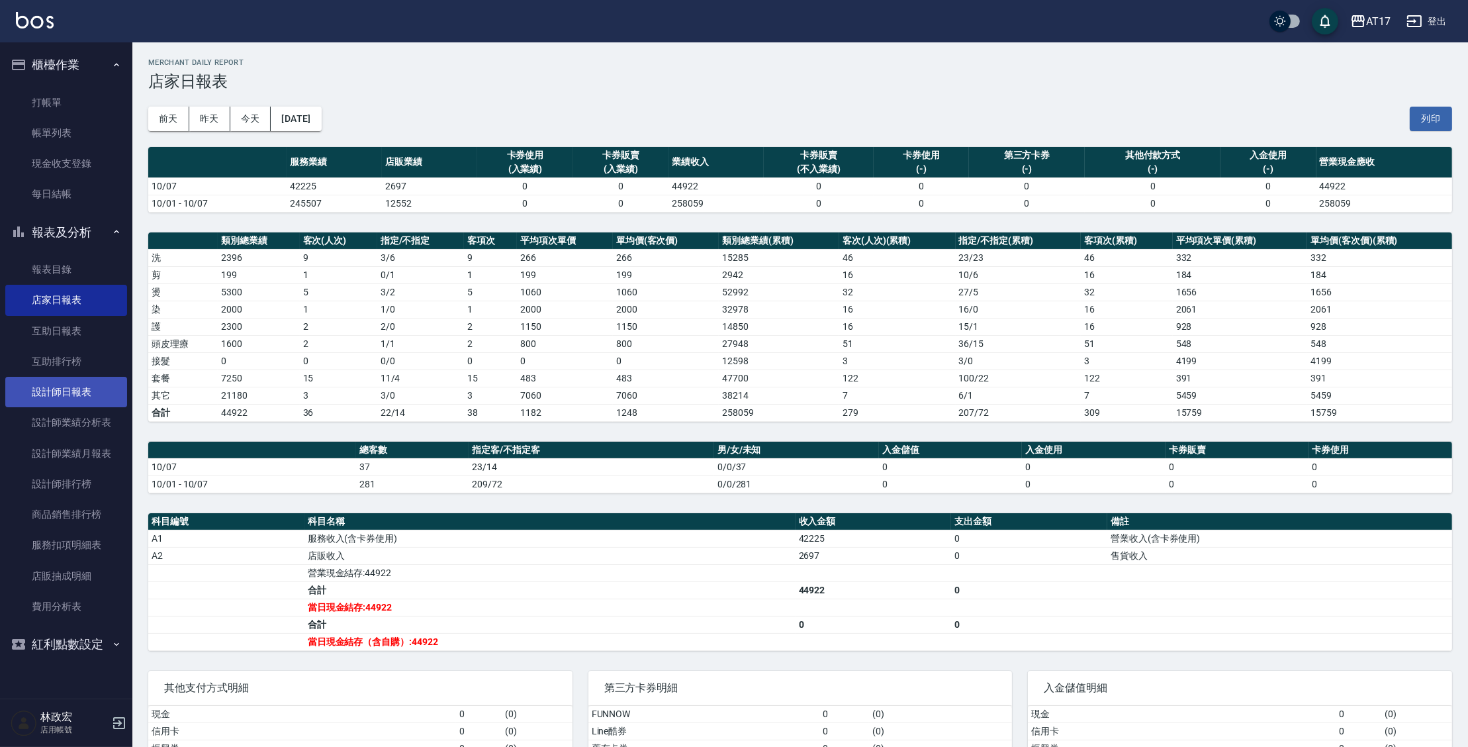
click at [75, 388] on link "設計師日報表" at bounding box center [66, 392] width 122 height 30
